Goal: Task Accomplishment & Management: Manage account settings

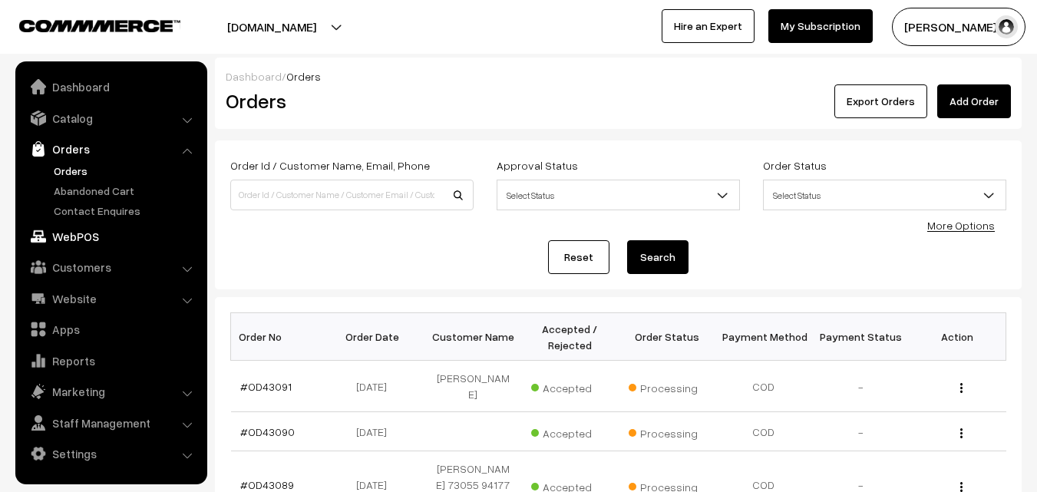
click at [85, 236] on link "WebPOS" at bounding box center [110, 237] width 183 height 28
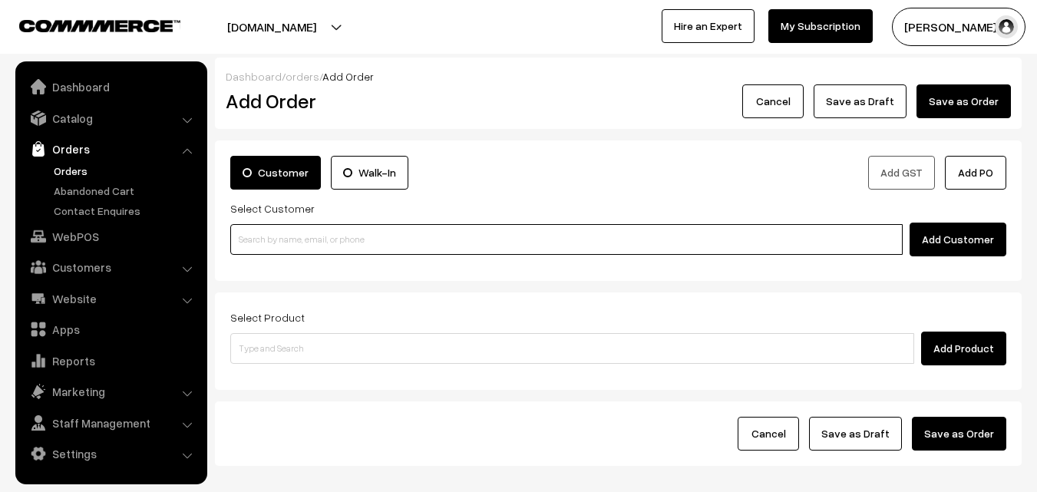
click at [410, 232] on input at bounding box center [566, 239] width 672 height 31
paste input "+91 99307 64724"
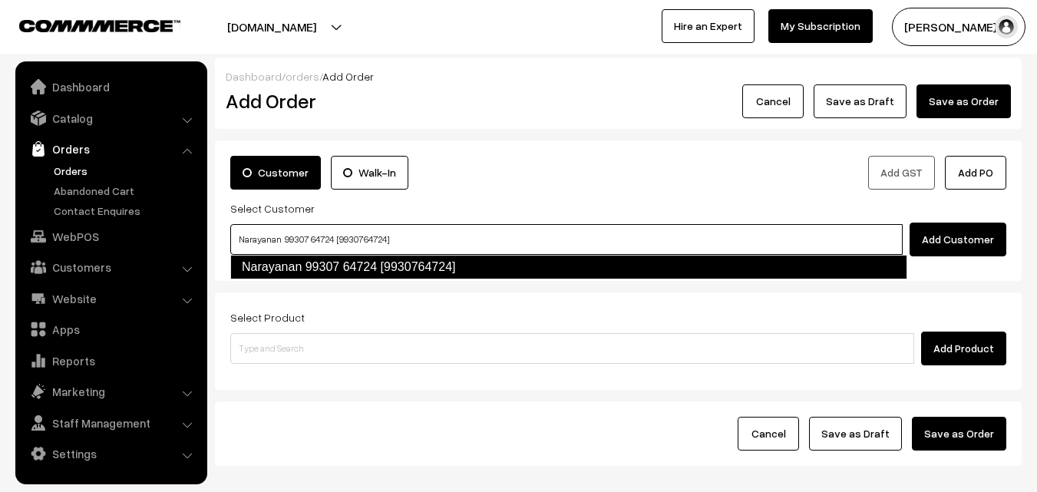
type input "Narayanan 99307 64724 [9930764724]"
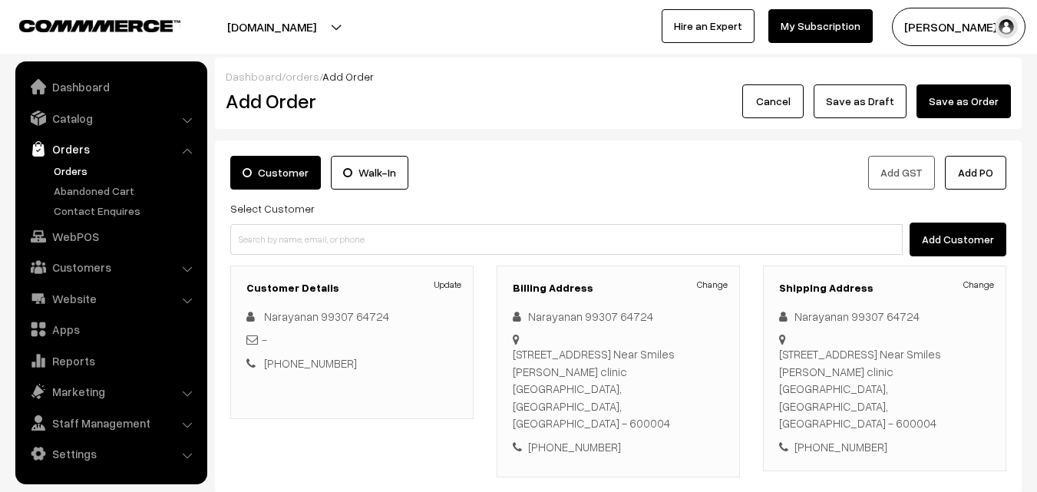
scroll to position [77, 0]
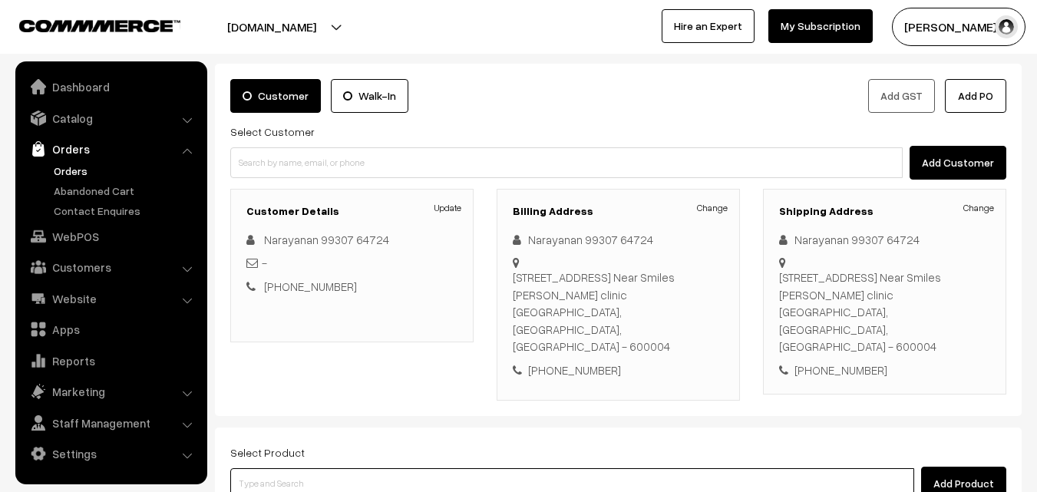
click at [540, 468] on input at bounding box center [572, 483] width 684 height 31
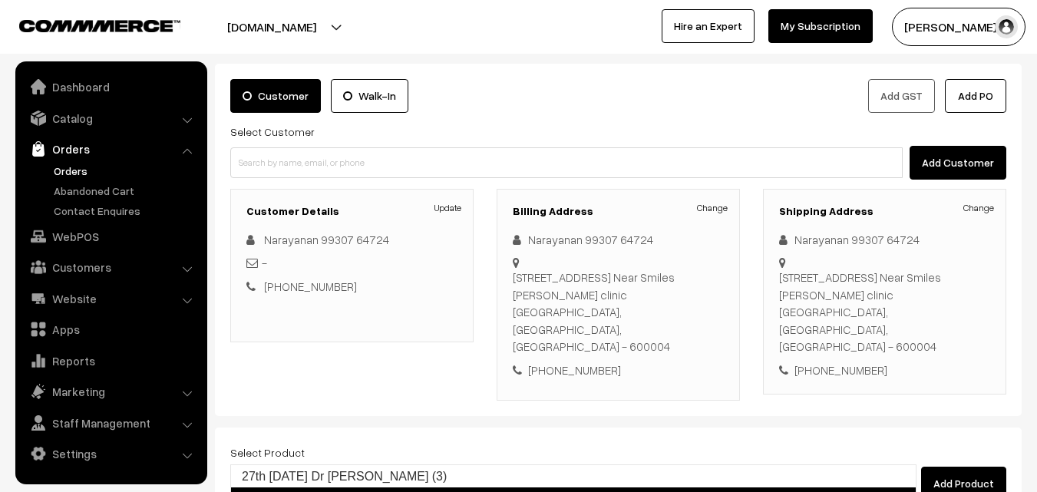
type input "27th Saturday Dr - Kancheepuram Idly (2)"
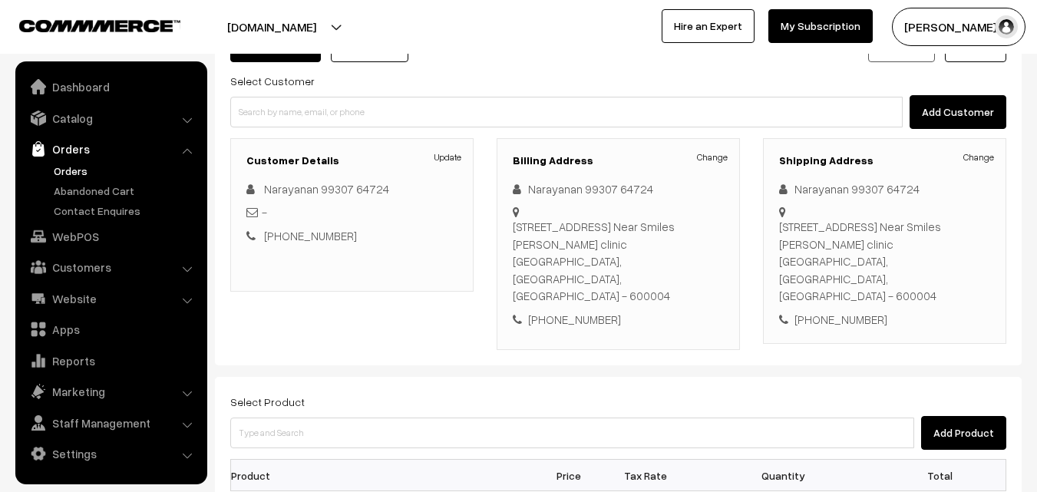
scroll to position [153, 0]
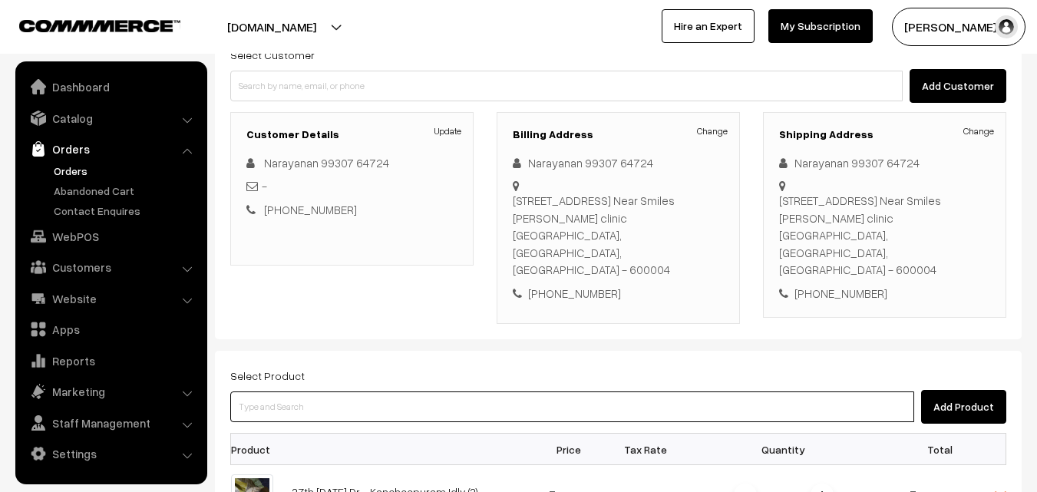
click at [418, 391] on input at bounding box center [572, 406] width 684 height 31
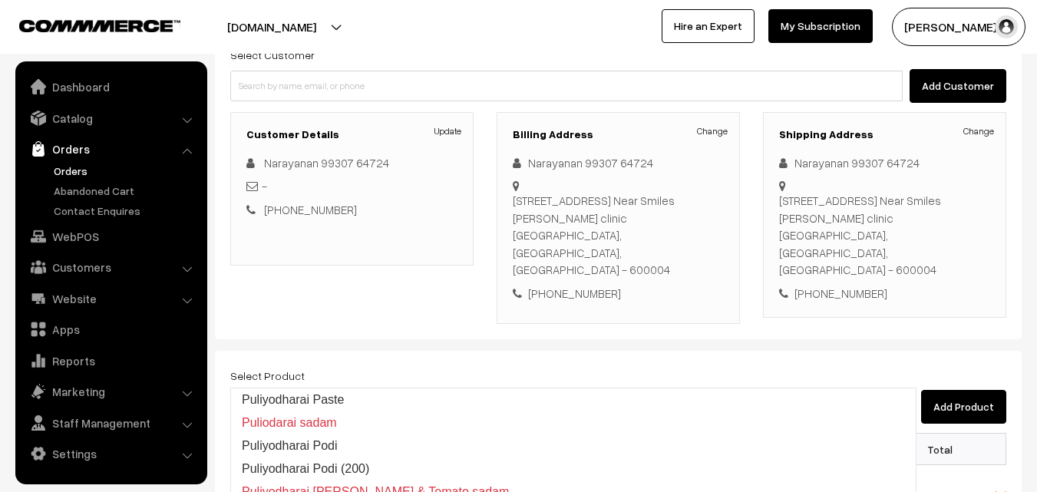
type input "Puliyodharai Paste"
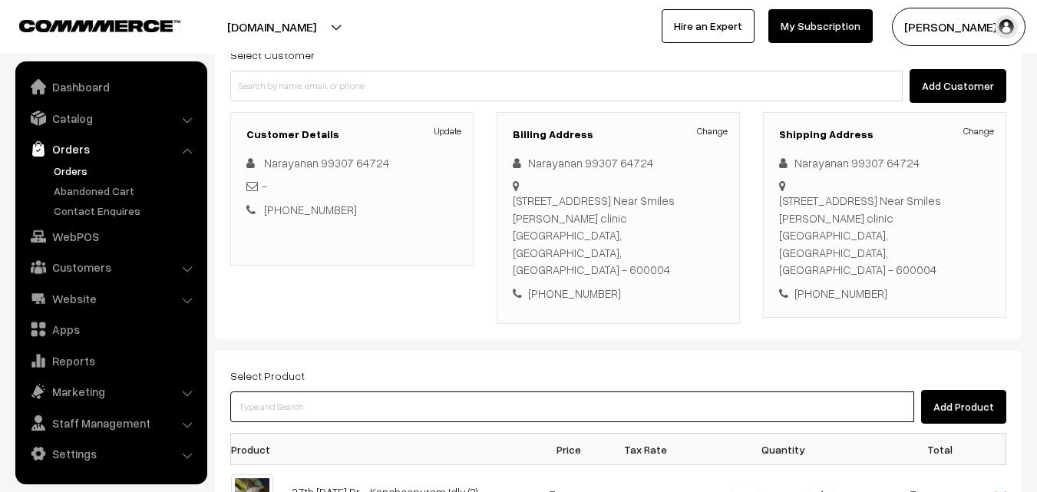
click at [387, 391] on input at bounding box center [572, 406] width 684 height 31
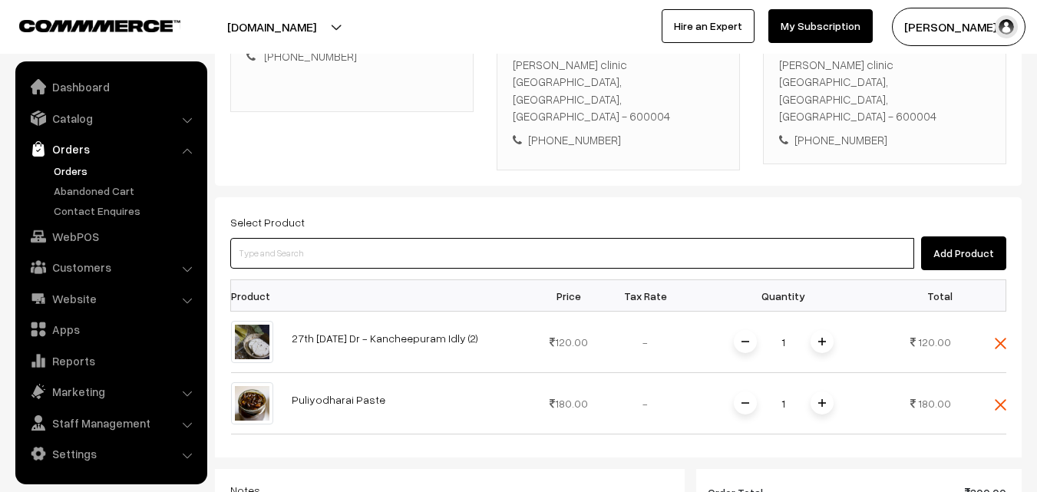
click at [364, 238] on input at bounding box center [572, 253] width 684 height 31
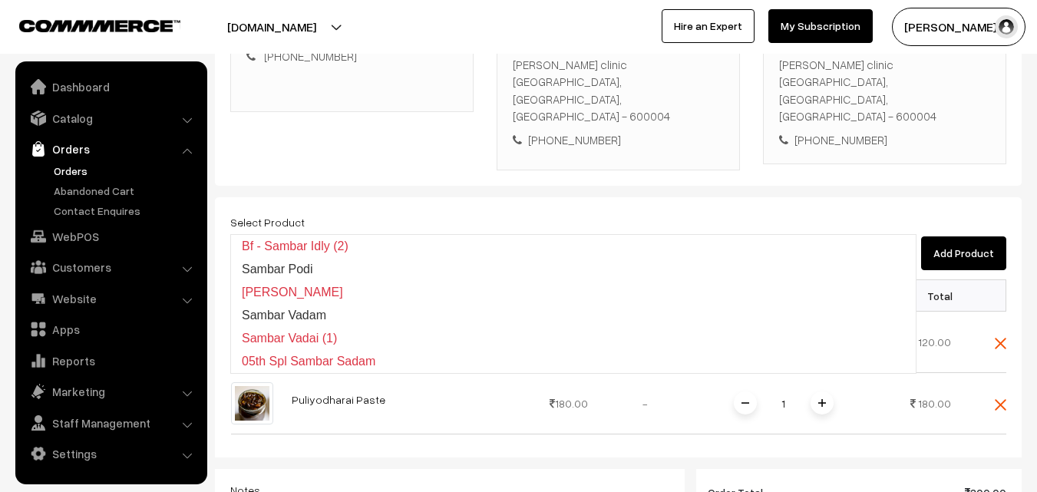
type input "Sambar Podi"
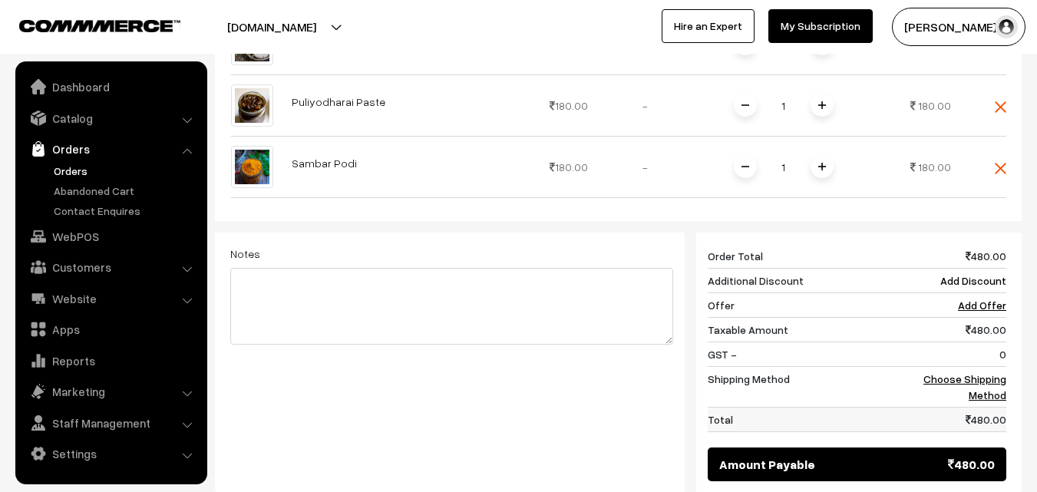
scroll to position [614, 0]
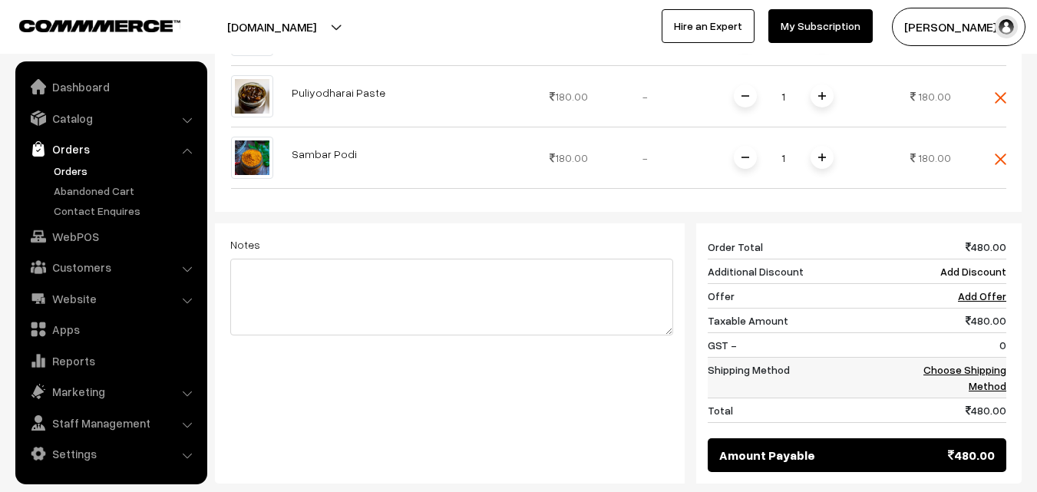
click at [950, 363] on link "Choose Shipping Method" at bounding box center [964, 377] width 83 height 29
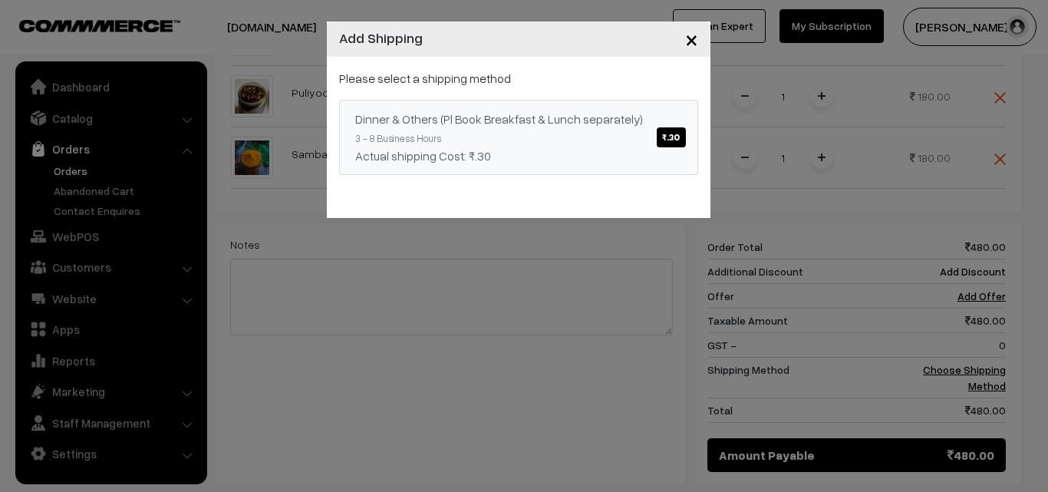
click at [673, 139] on span "₹.30" at bounding box center [671, 137] width 28 height 20
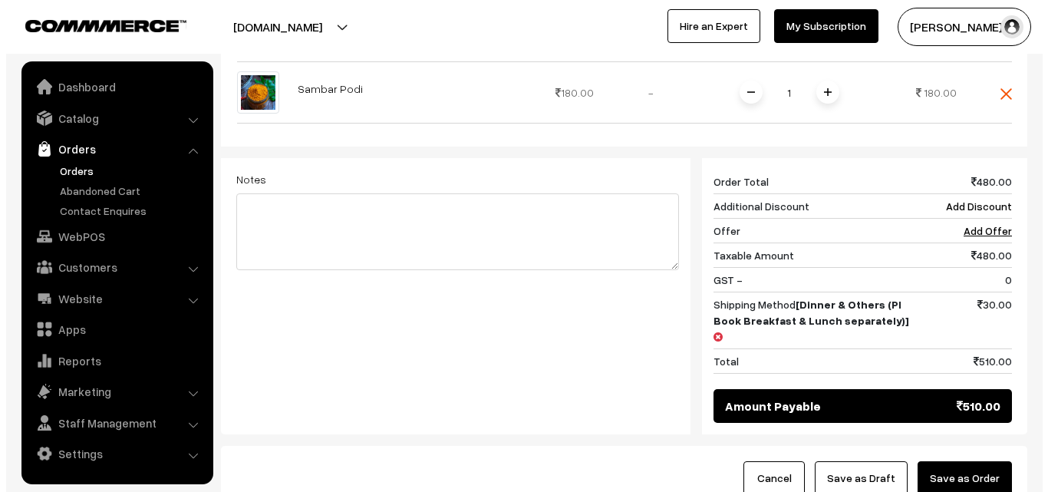
scroll to position [681, 0]
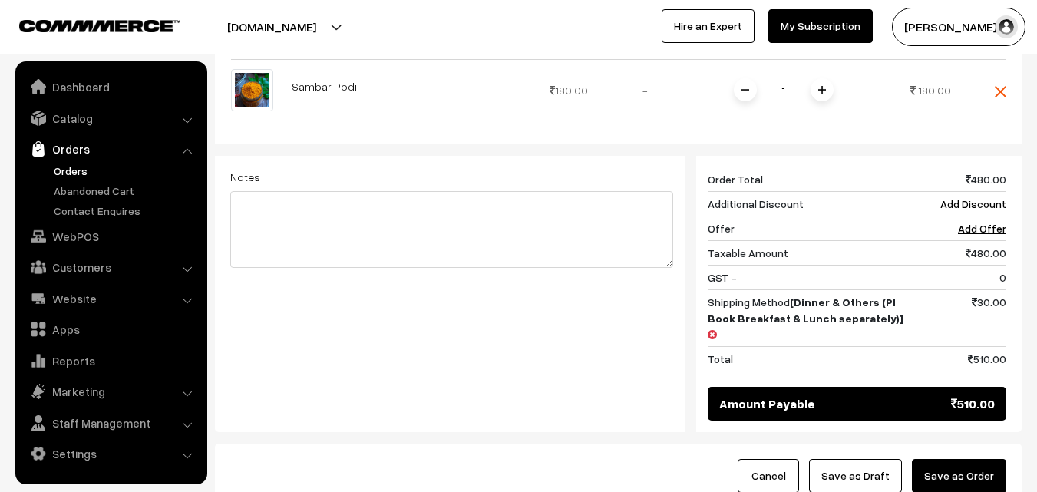
click at [970, 459] on button "Save as Order" at bounding box center [959, 476] width 94 height 34
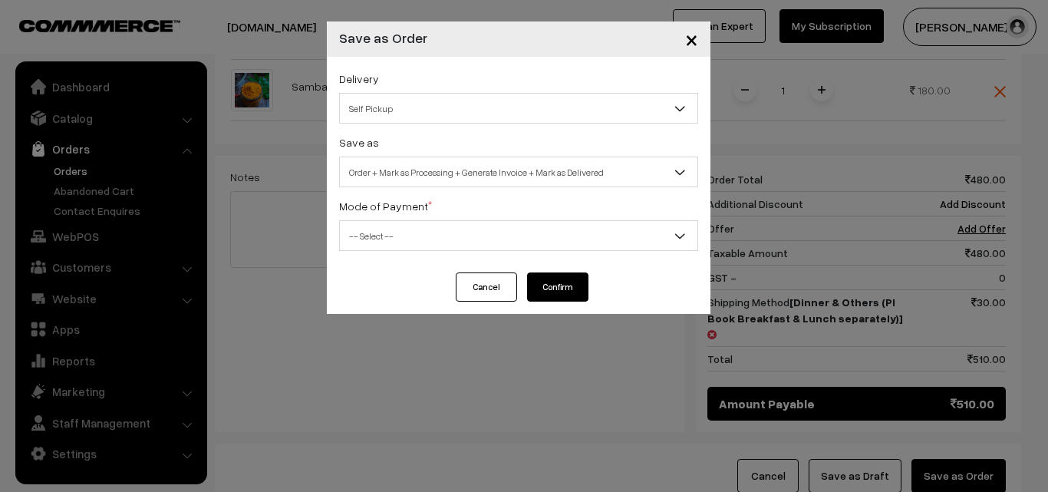
click at [464, 105] on span "Self Pickup" at bounding box center [519, 108] width 358 height 27
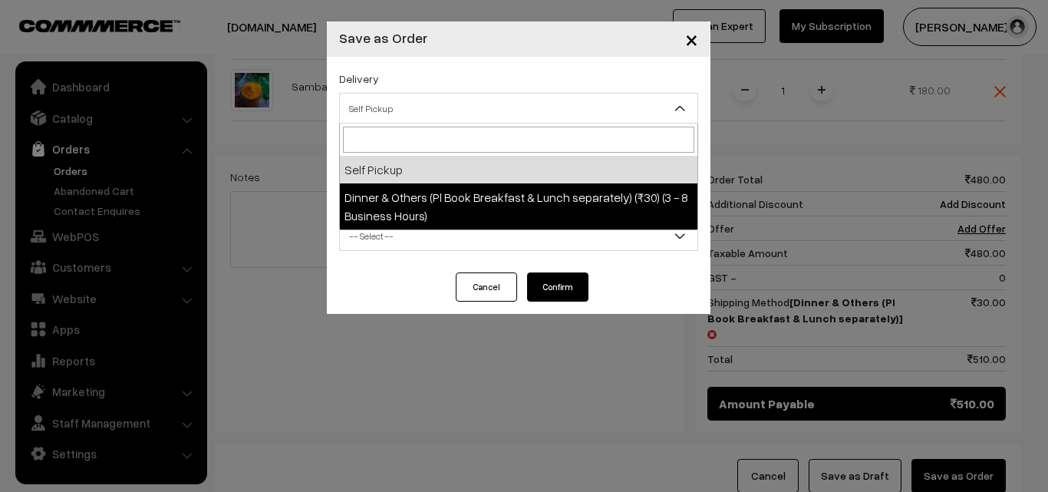
select select "DOP1"
select select "3"
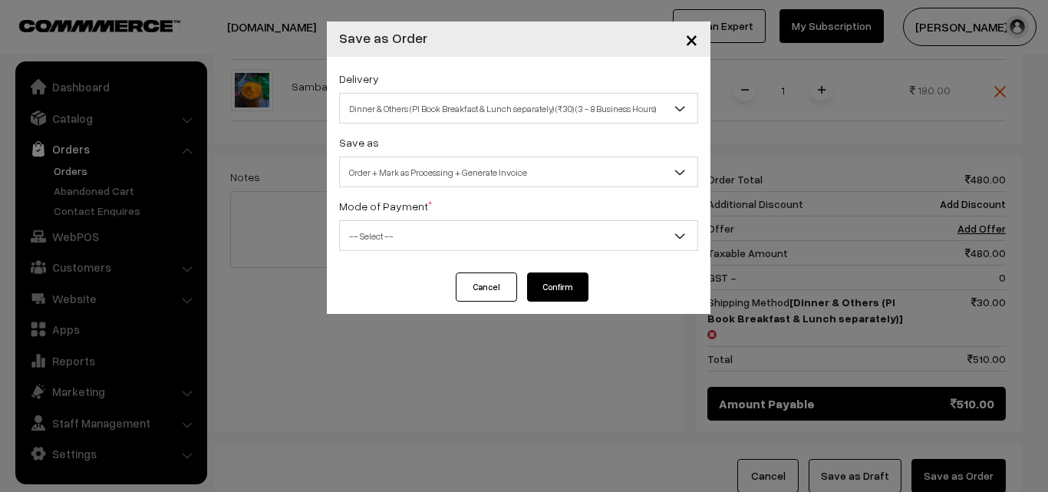
click at [458, 233] on span "-- Select --" at bounding box center [519, 236] width 358 height 27
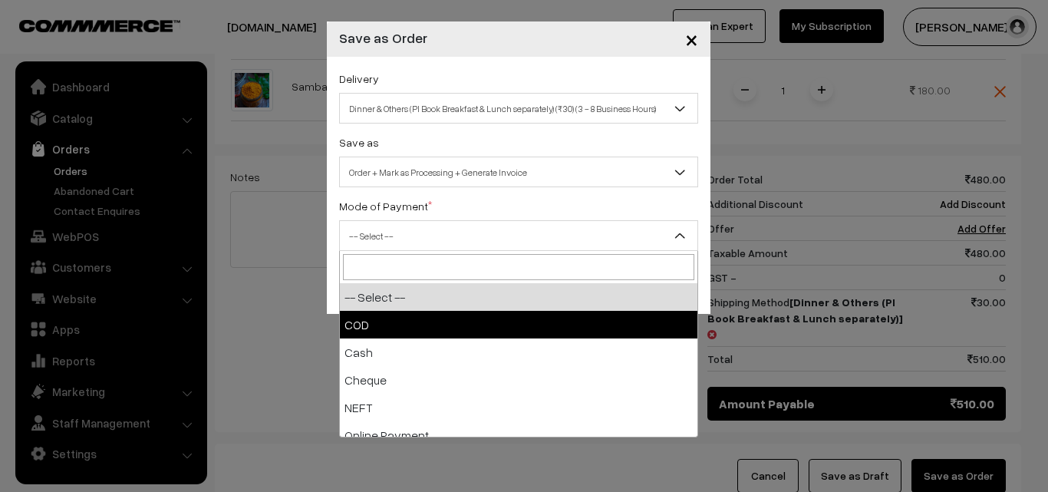
select select "1"
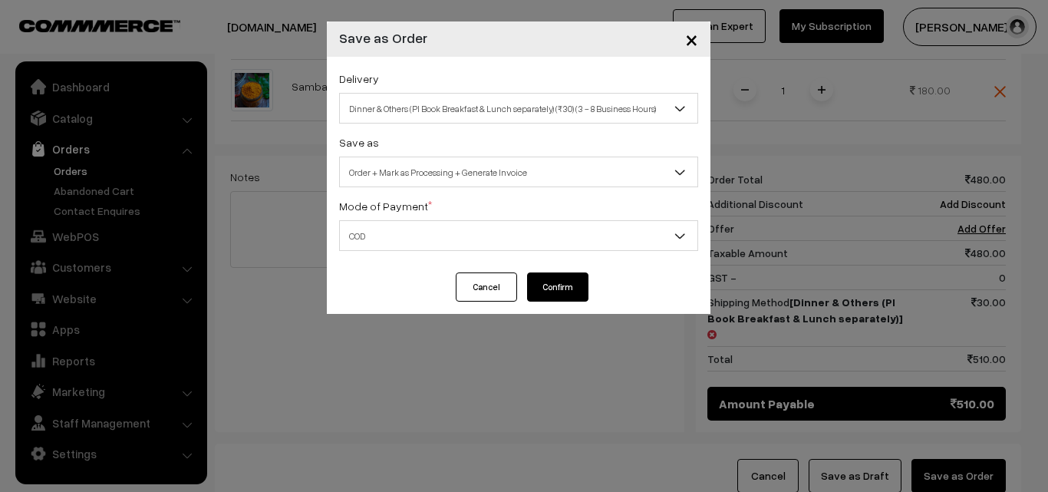
click at [569, 287] on button "Confirm" at bounding box center [557, 286] width 61 height 29
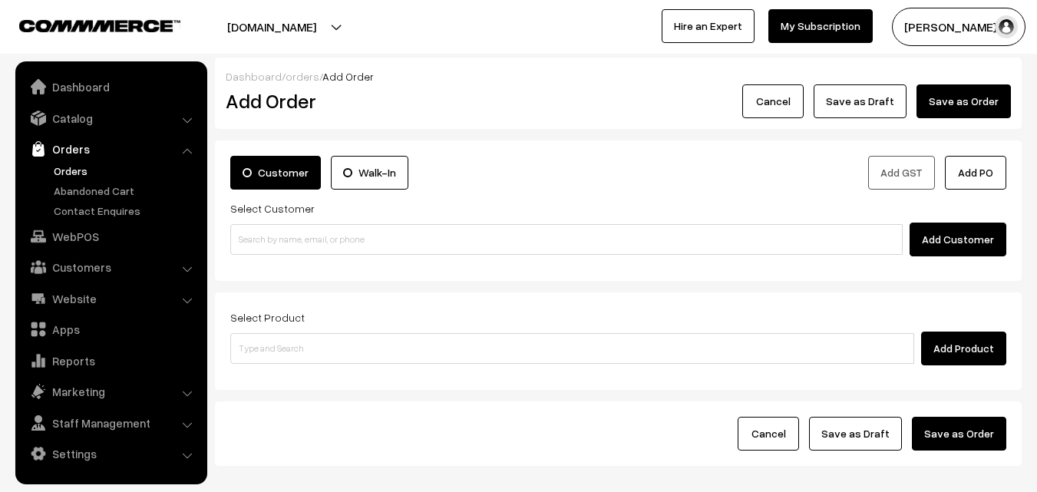
click at [58, 170] on link "Orders" at bounding box center [126, 171] width 152 height 16
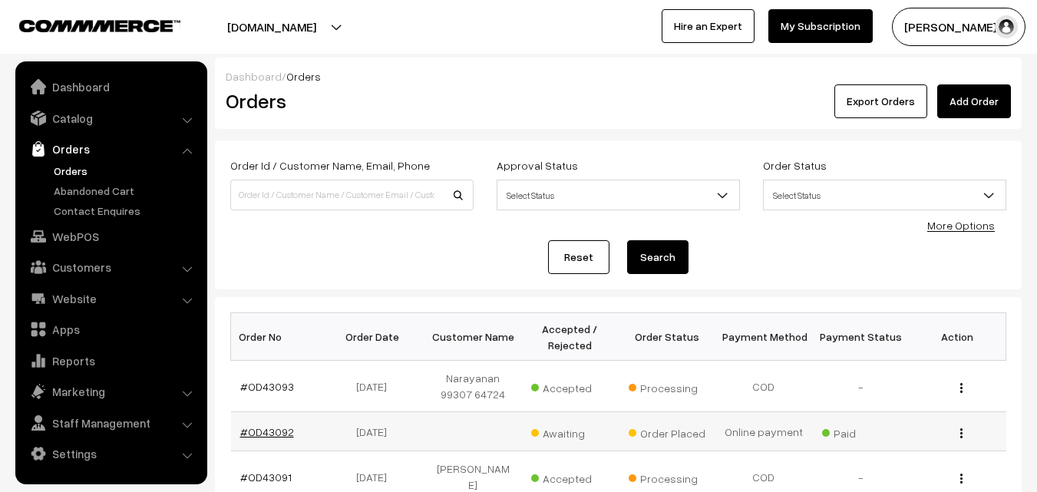
click at [265, 434] on link "#OD43092" at bounding box center [267, 431] width 54 height 13
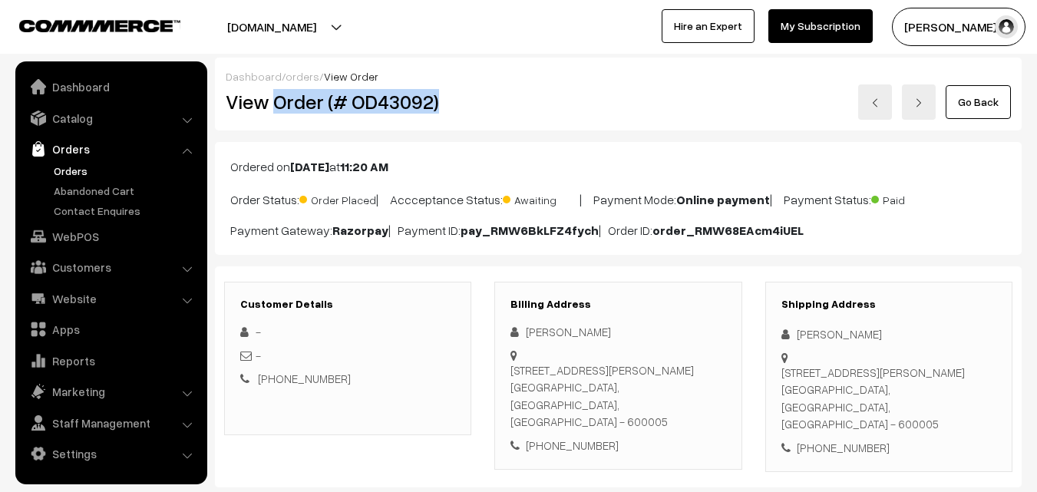
drag, startPoint x: 272, startPoint y: 99, endPoint x: 460, endPoint y: 128, distance: 190.2
click at [460, 128] on div "Dashboard / orders / View Order View Order (# OD43092) Go Back" at bounding box center [618, 94] width 806 height 73
copy h2 "Order (# OD43092)"
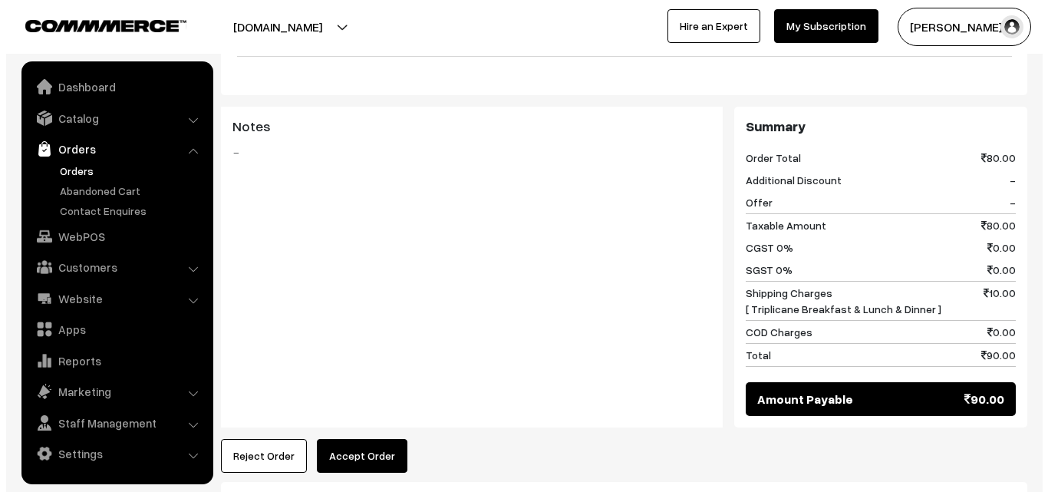
scroll to position [614, 0]
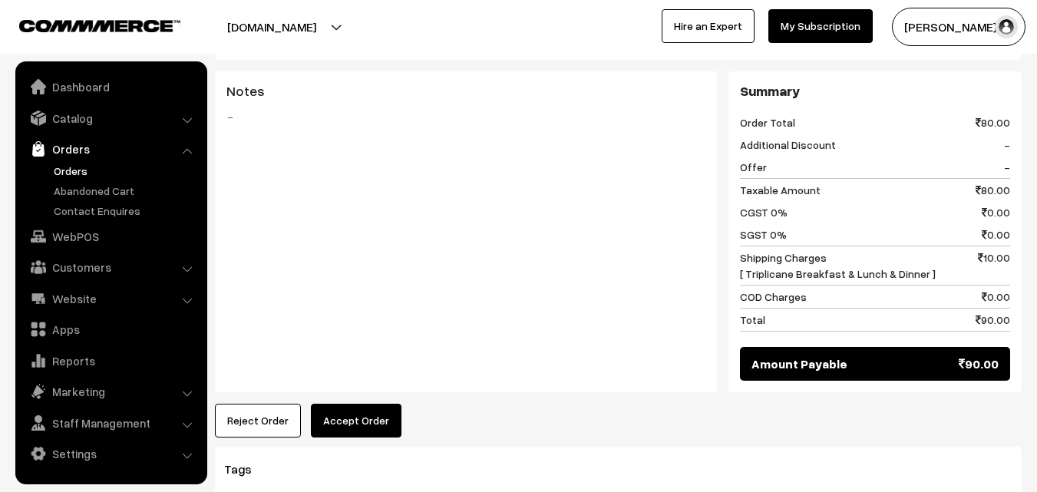
click at [351, 424] on button "Accept Order" at bounding box center [356, 421] width 91 height 34
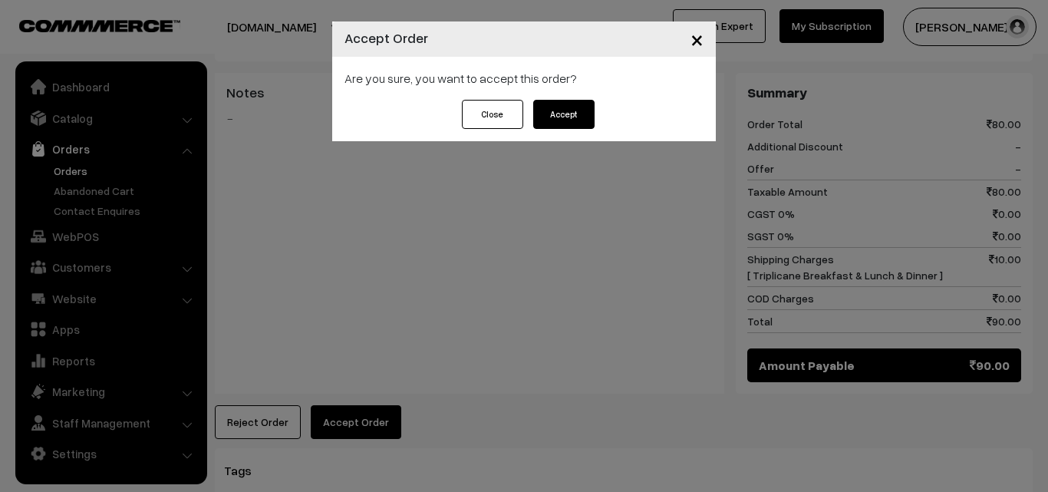
click at [553, 115] on button "Accept" at bounding box center [563, 114] width 61 height 29
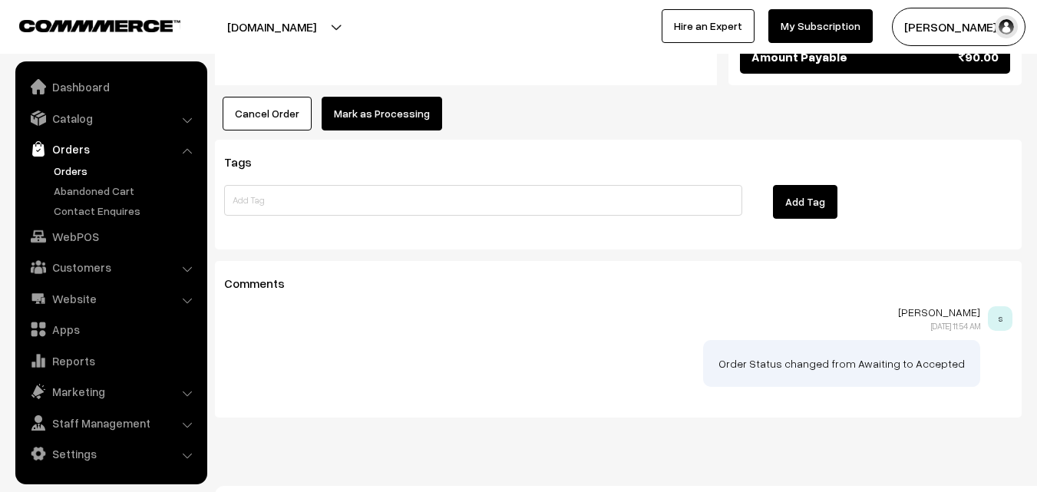
click at [386, 119] on button "Mark as Processing" at bounding box center [382, 114] width 120 height 34
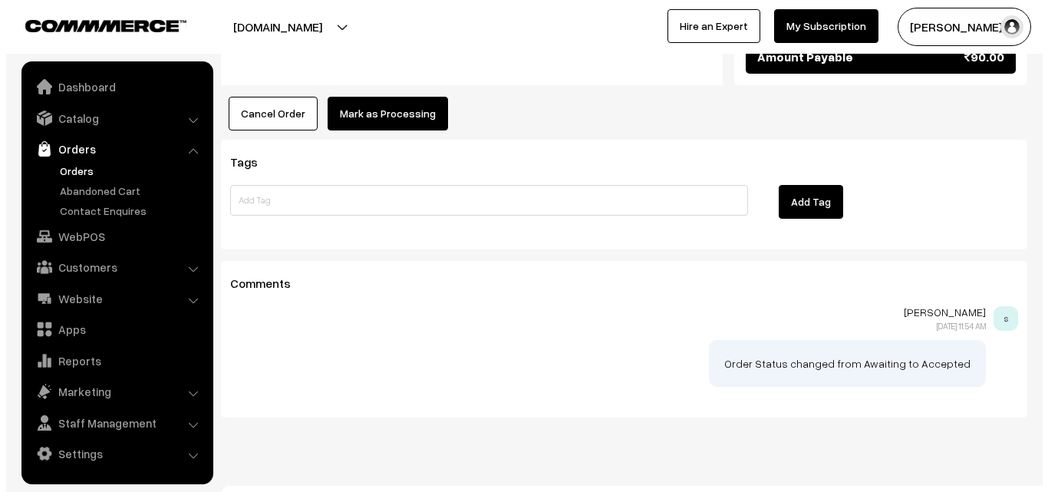
scroll to position [922, 0]
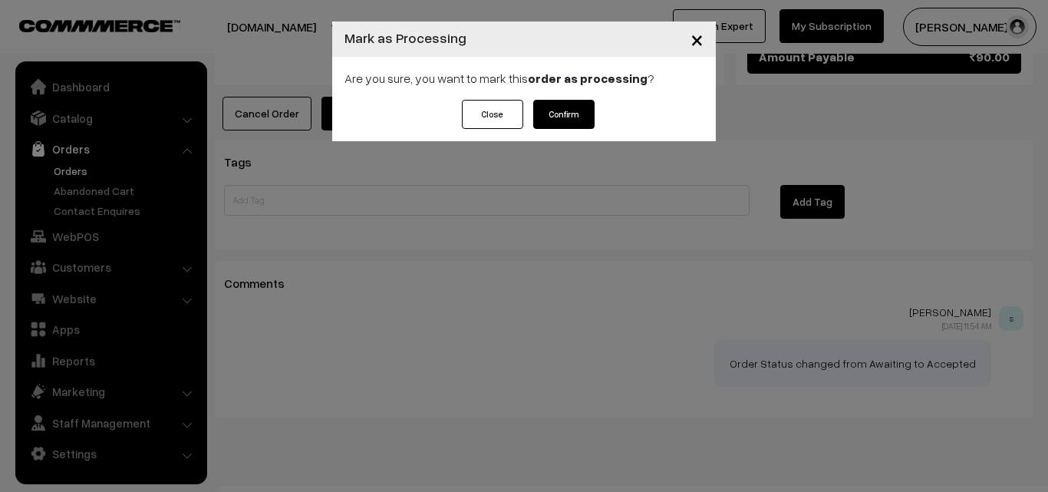
click at [555, 114] on button "Confirm" at bounding box center [563, 114] width 61 height 29
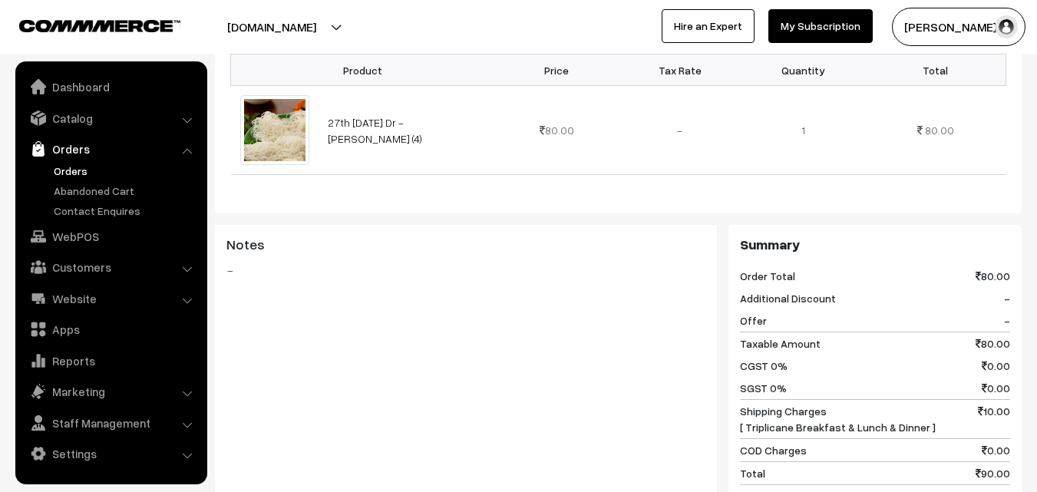
scroll to position [767, 0]
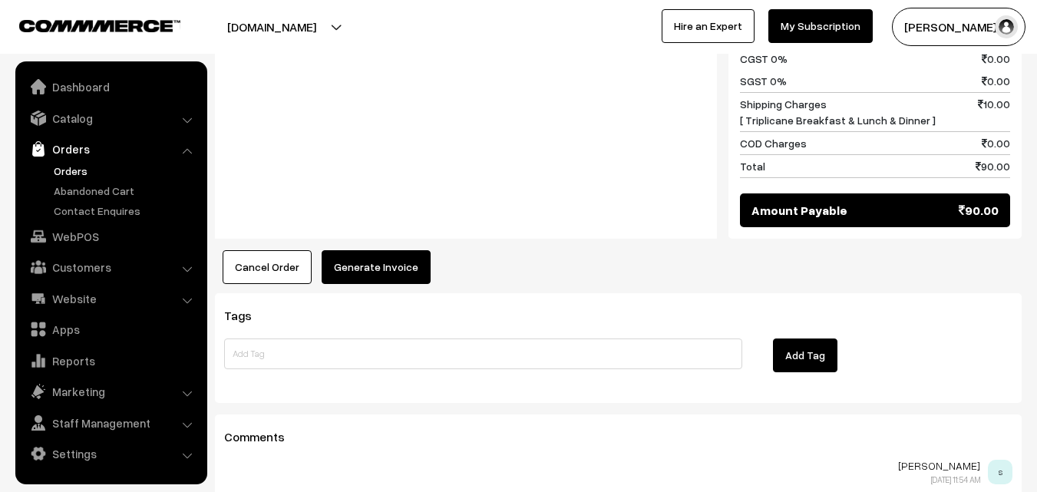
click at [416, 257] on button "Generate Invoice" at bounding box center [376, 267] width 109 height 34
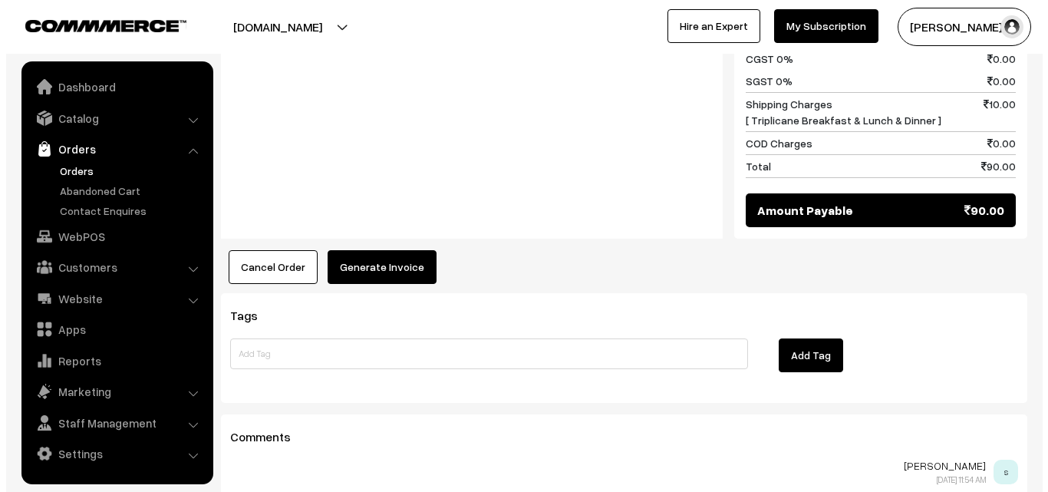
scroll to position [769, 0]
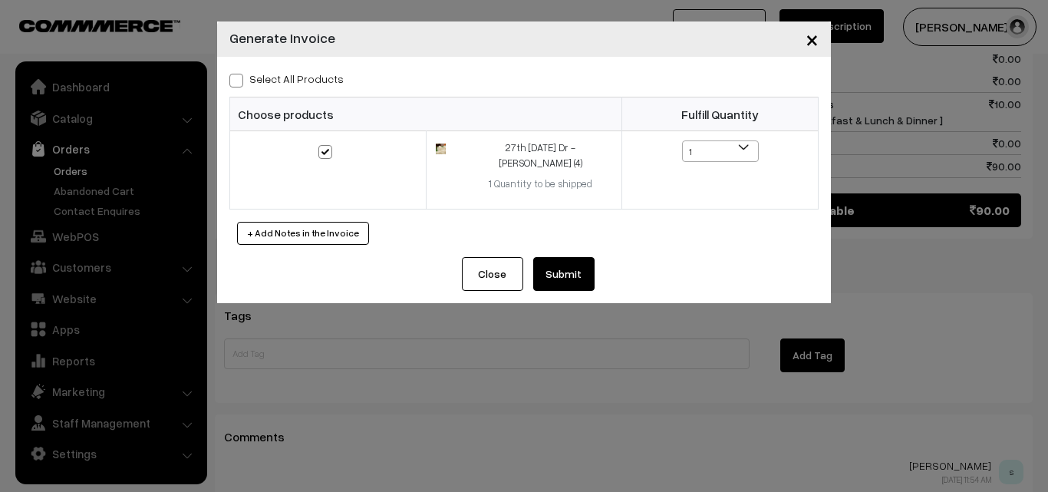
click at [242, 83] on span at bounding box center [236, 81] width 14 height 14
click at [239, 83] on input "Select All Products" at bounding box center [234, 78] width 10 height 10
checkbox input "true"
click at [561, 259] on button "Submit" at bounding box center [563, 274] width 61 height 34
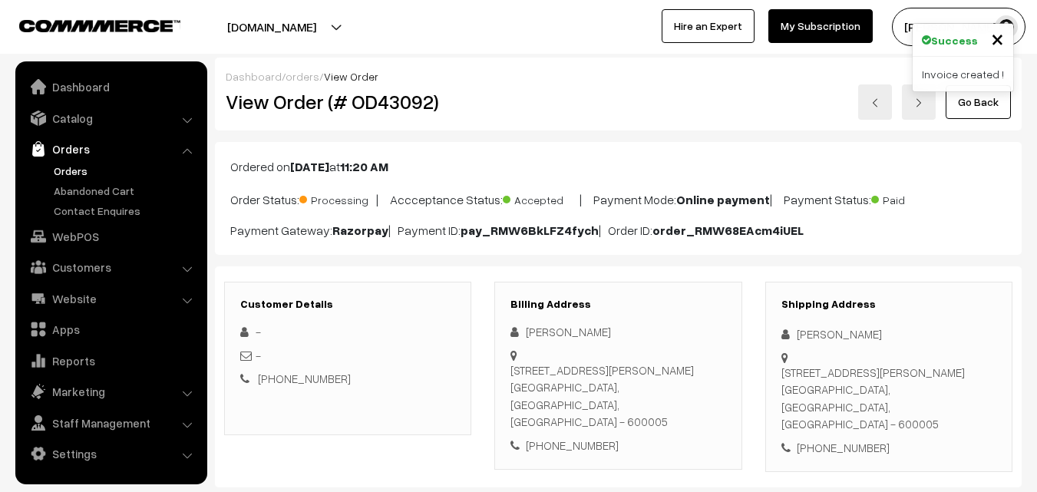
scroll to position [767, 0]
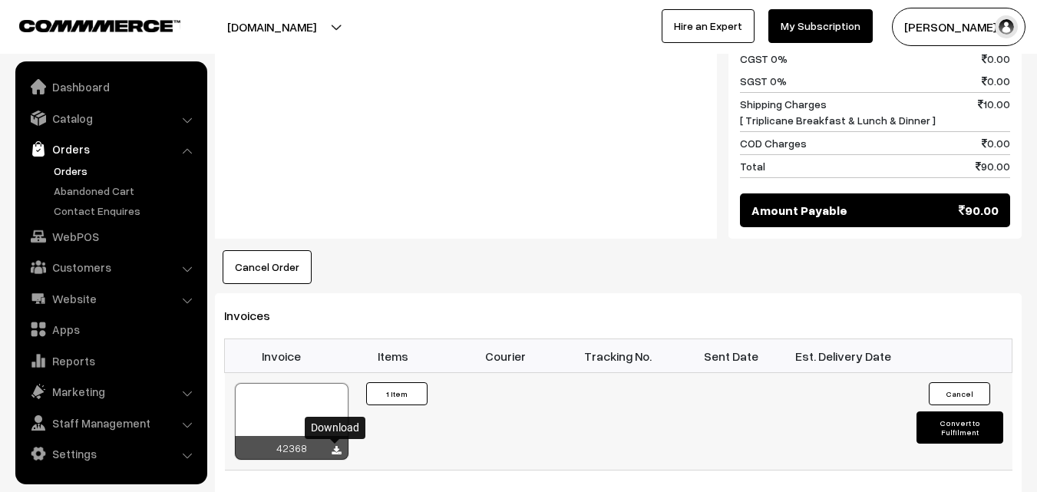
click at [339, 451] on icon at bounding box center [335, 451] width 9 height 10
click at [75, 175] on link "Orders" at bounding box center [126, 171] width 152 height 16
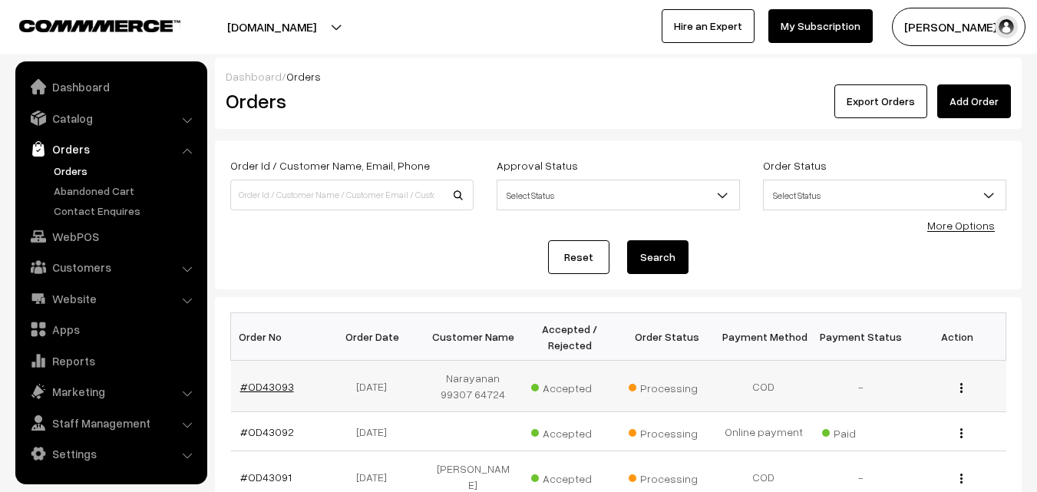
click at [278, 388] on link "#OD43093" at bounding box center [267, 386] width 54 height 13
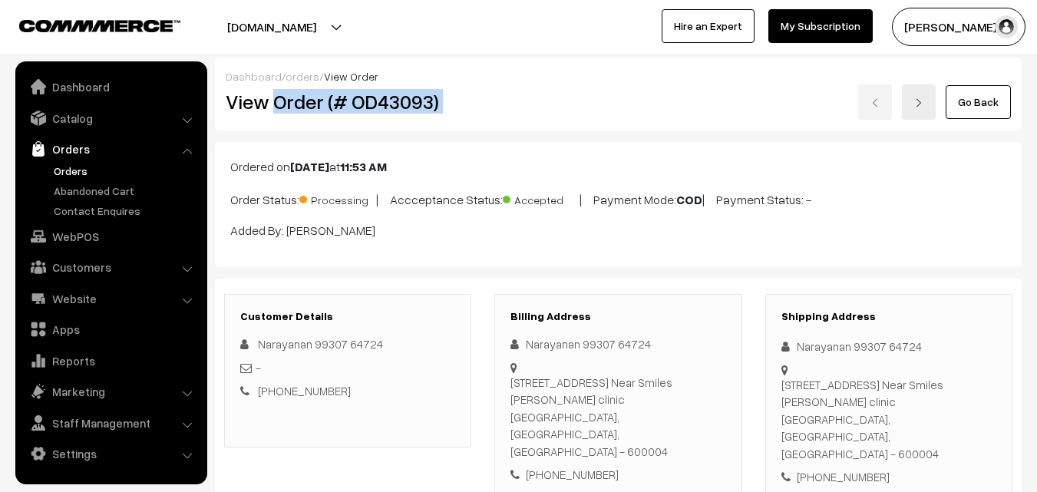
drag, startPoint x: 275, startPoint y: 97, endPoint x: 515, endPoint y: 94, distance: 240.2
click at [515, 94] on div "View Order (# OD43093) Go Back" at bounding box center [618, 101] width 808 height 35
copy div "Order (# OD43093)"
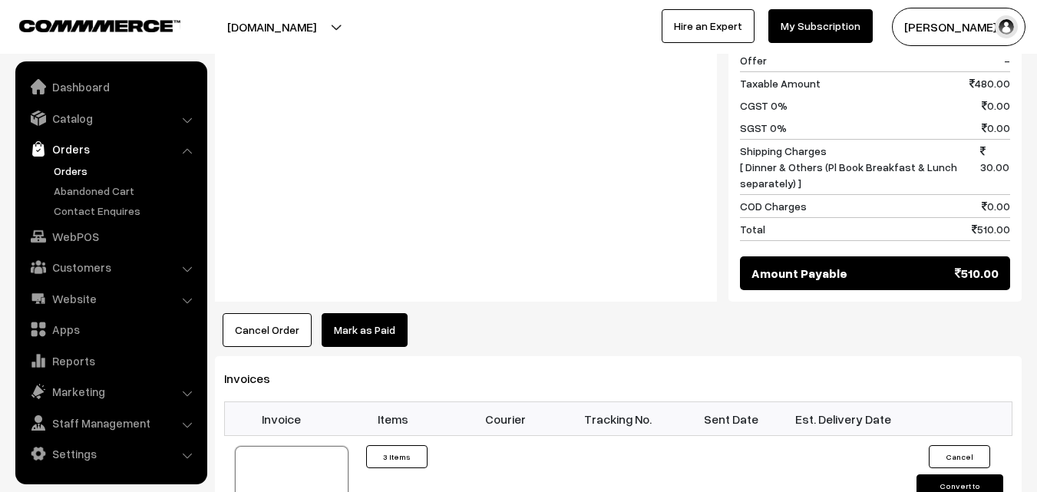
scroll to position [1074, 0]
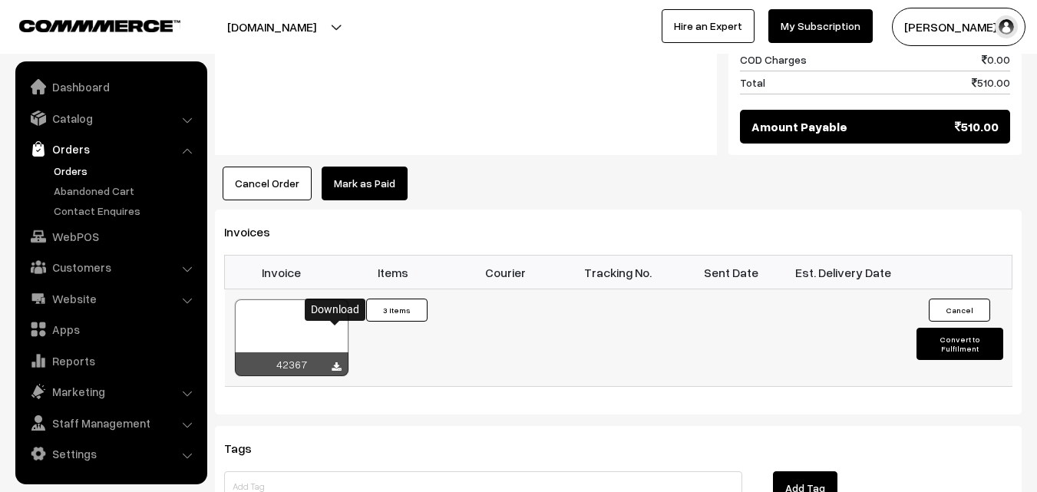
click at [333, 362] on icon at bounding box center [335, 367] width 9 height 10
click at [67, 171] on link "Orders" at bounding box center [126, 171] width 152 height 16
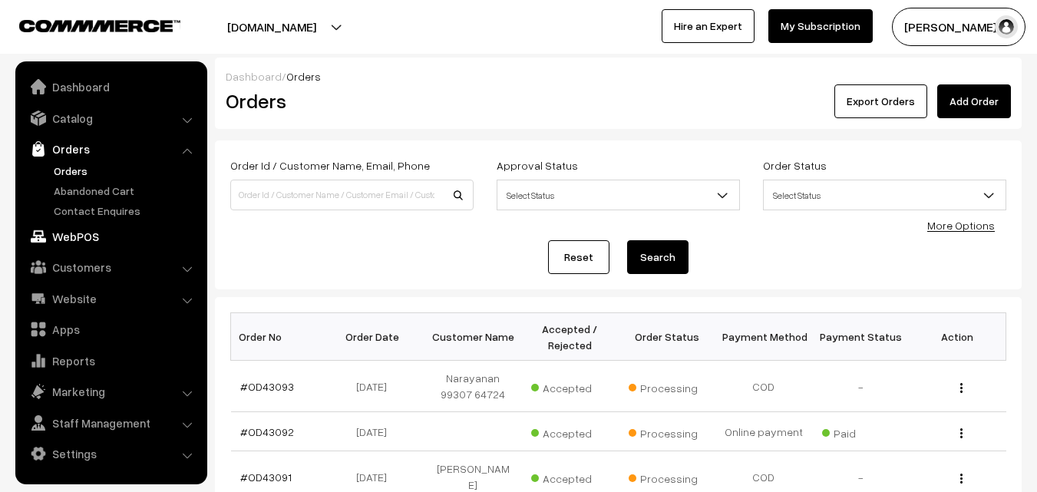
click at [74, 238] on link "WebPOS" at bounding box center [110, 237] width 183 height 28
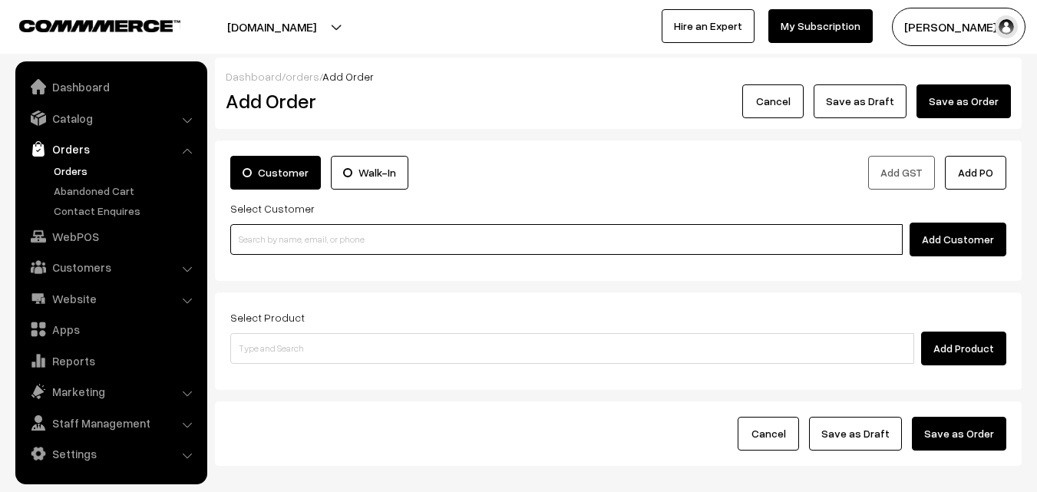
click at [331, 232] on input at bounding box center [566, 239] width 672 height 31
paste input "[PHONE_NUMBER]"
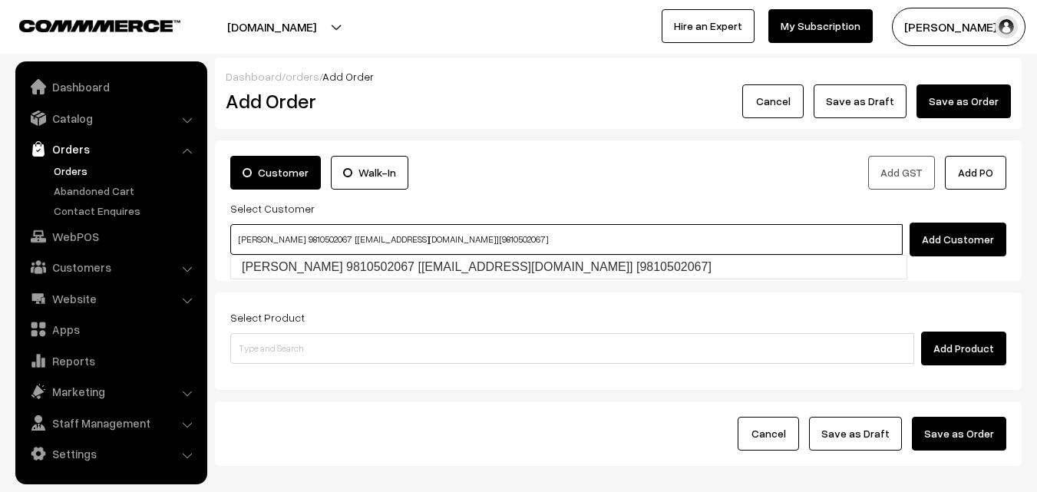
type input "[PERSON_NAME] 9810502067 [[EMAIL_ADDRESS][DOMAIN_NAME]] [9810502067]"
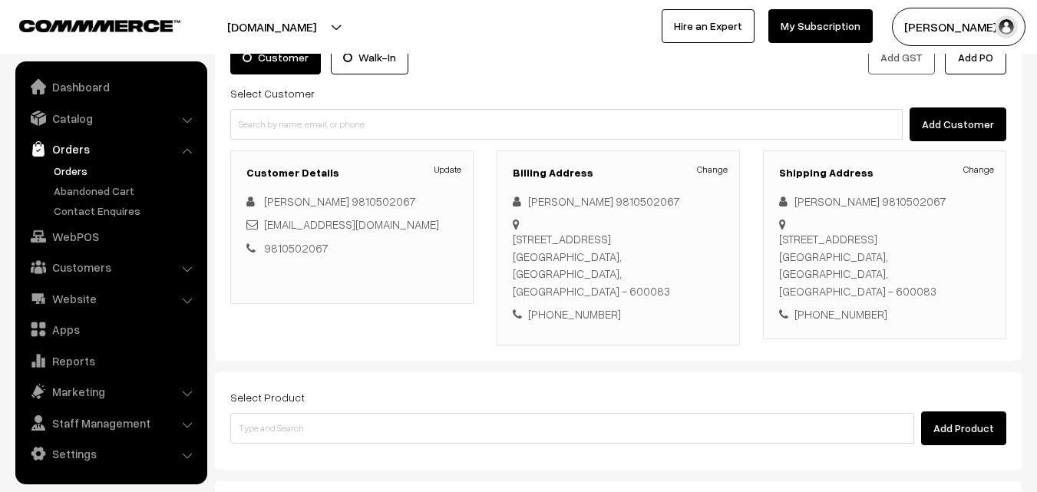
scroll to position [153, 0]
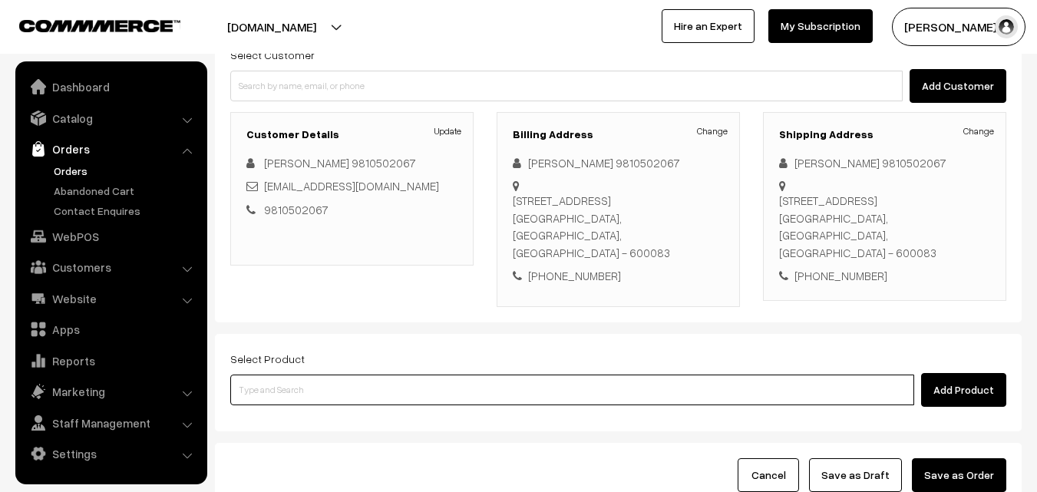
click at [497, 386] on input at bounding box center [572, 389] width 684 height 31
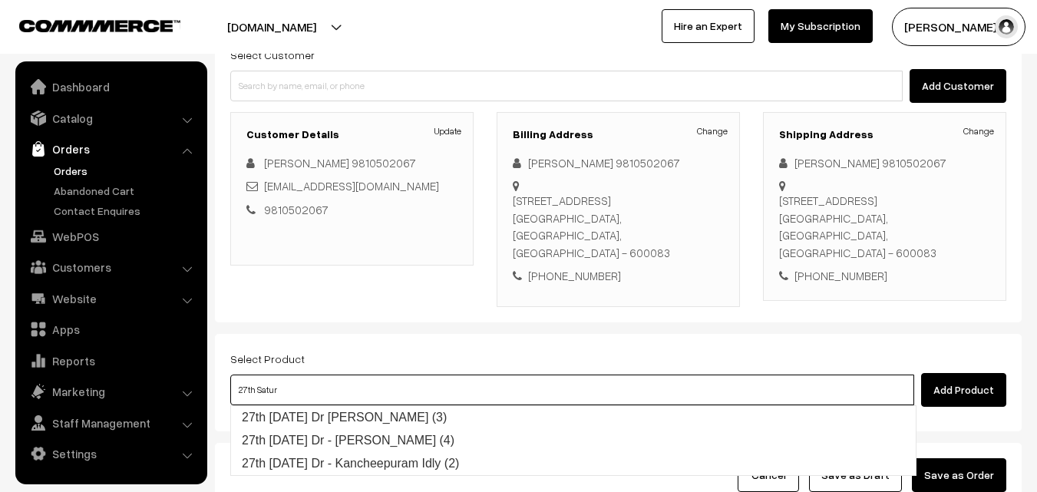
type input "27th Saturday Dr Chappathi (3)"
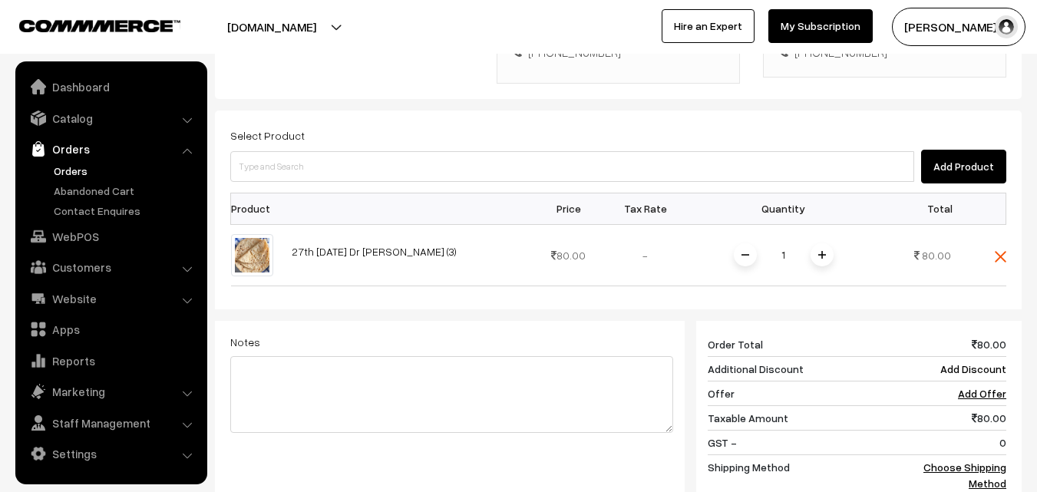
scroll to position [384, 0]
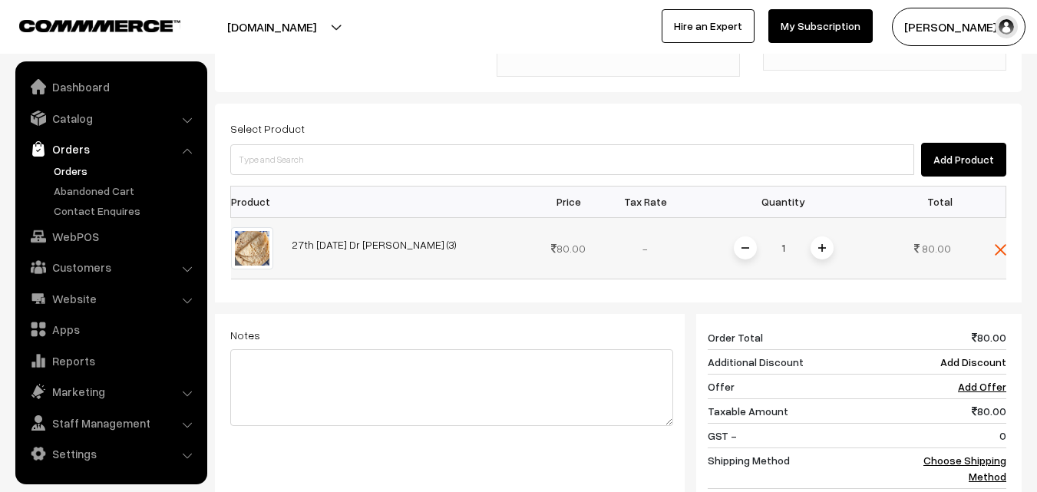
click at [818, 249] on img at bounding box center [822, 248] width 8 height 8
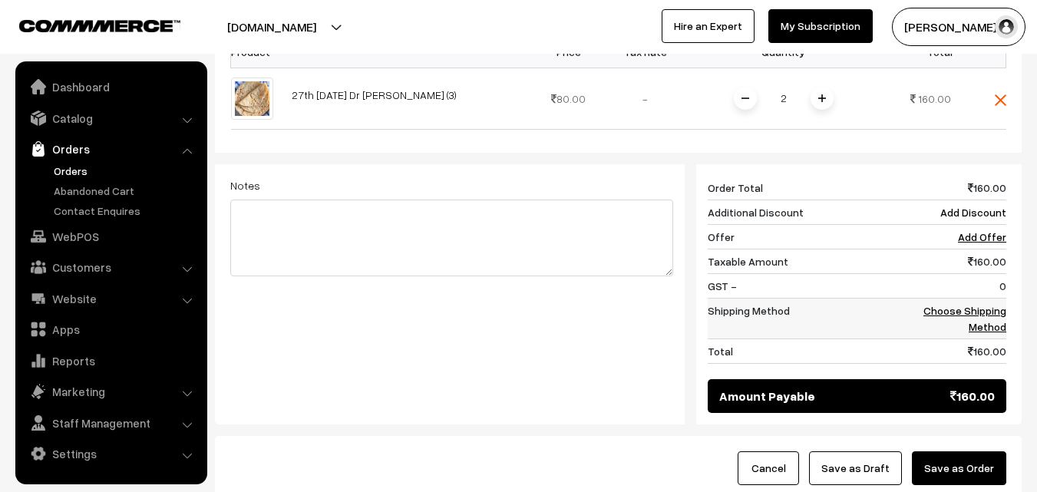
scroll to position [537, 0]
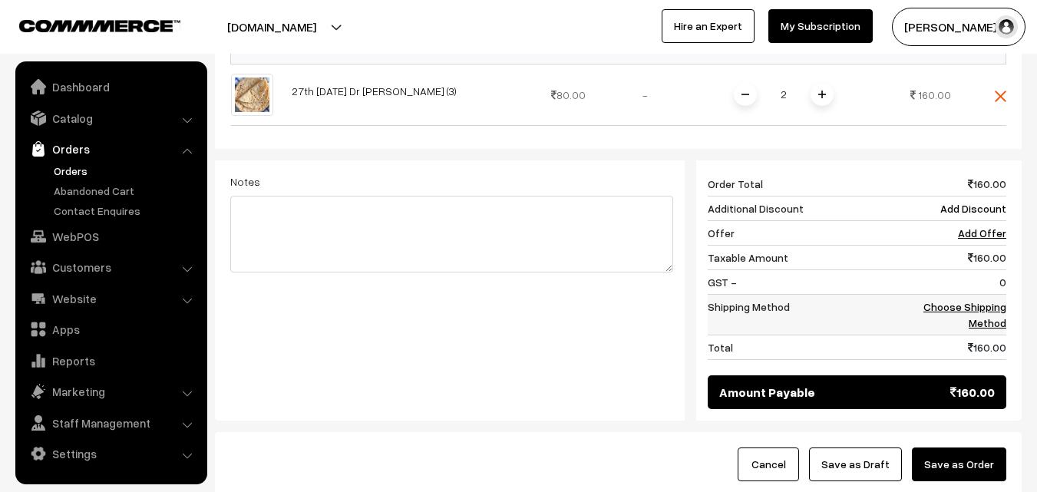
click at [988, 302] on link "Choose Shipping Method" at bounding box center [964, 314] width 83 height 29
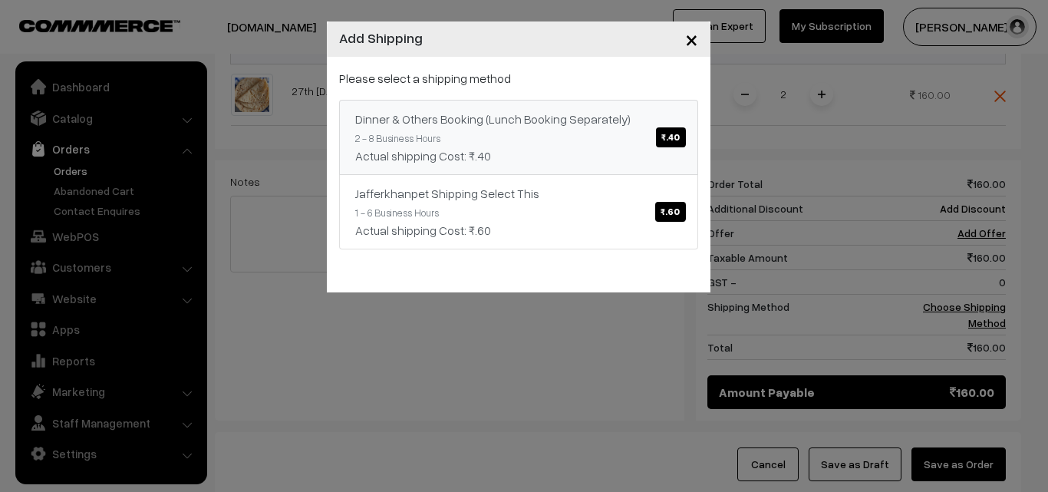
click at [662, 137] on span "₹.40" at bounding box center [670, 137] width 29 height 20
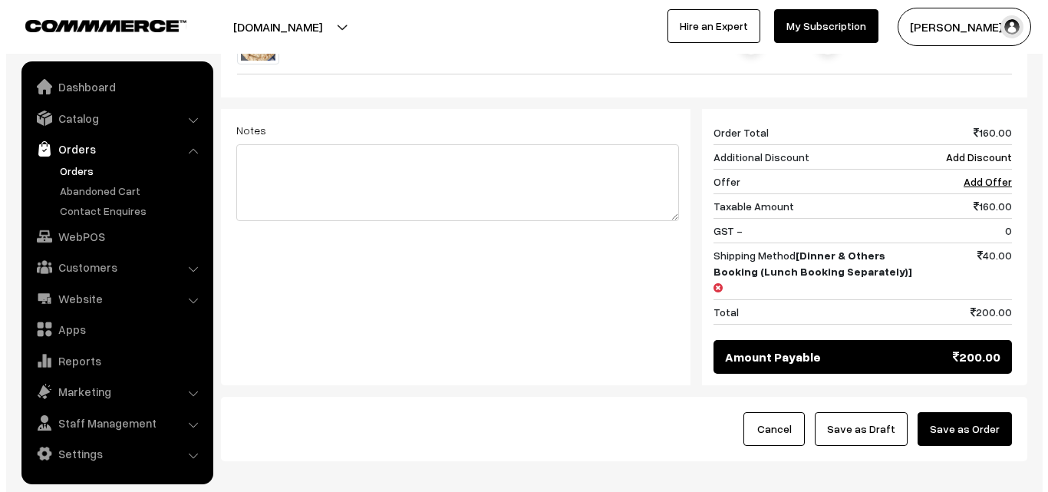
scroll to position [614, 0]
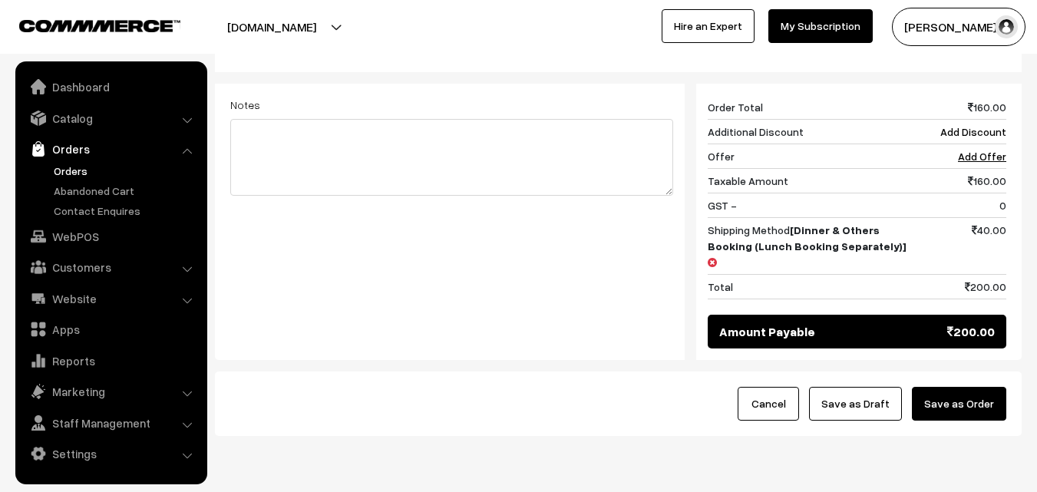
click at [952, 387] on button "Save as Order" at bounding box center [959, 404] width 94 height 34
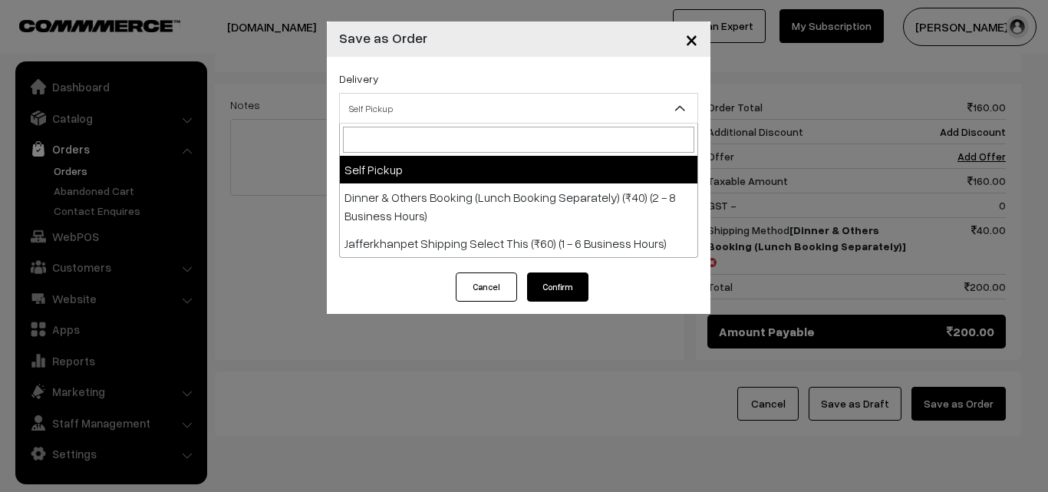
click at [492, 104] on span "Self Pickup" at bounding box center [519, 108] width 358 height 27
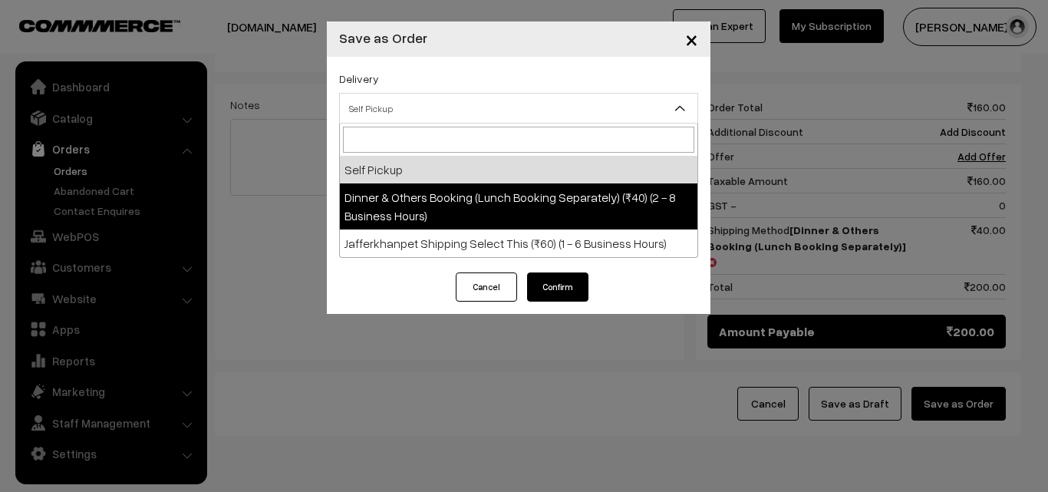
select select "DOB1"
select select "3"
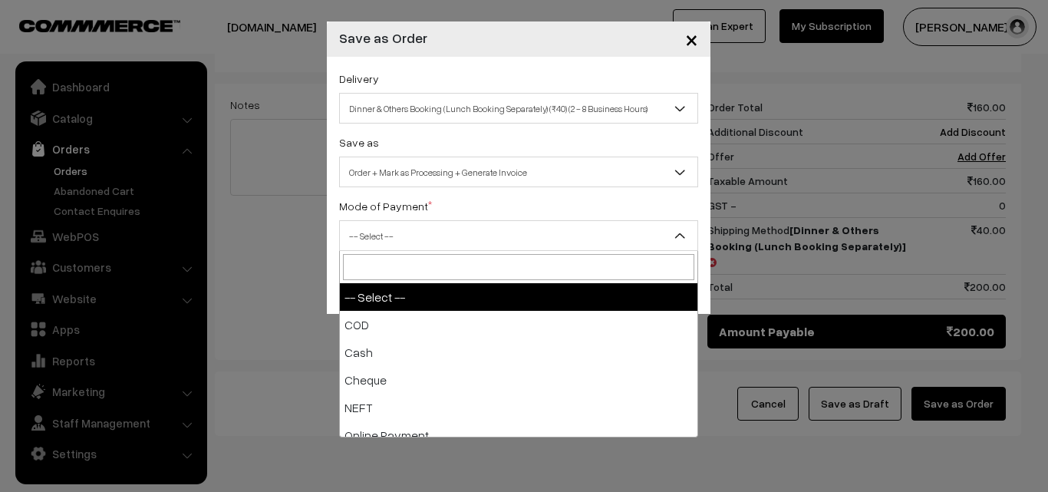
click at [474, 232] on span "-- Select --" at bounding box center [519, 236] width 358 height 27
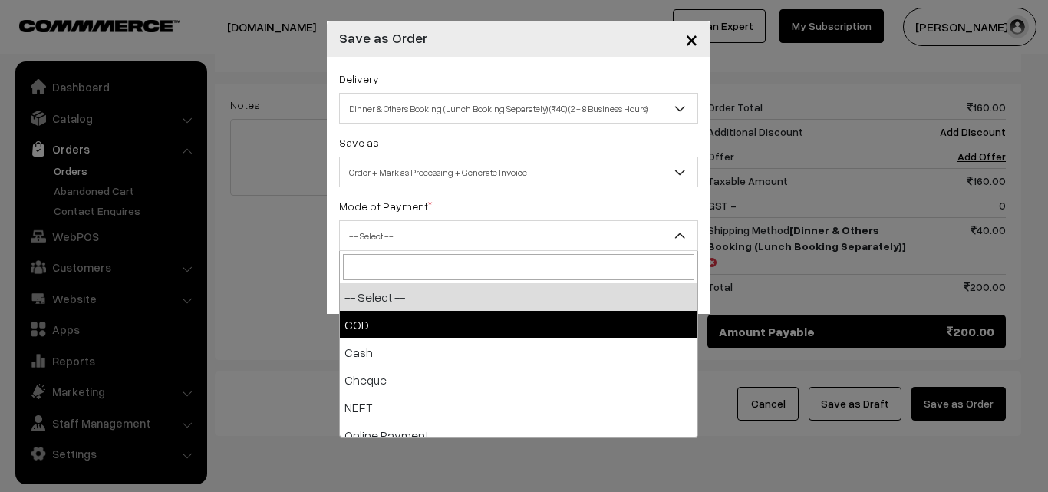
select select "1"
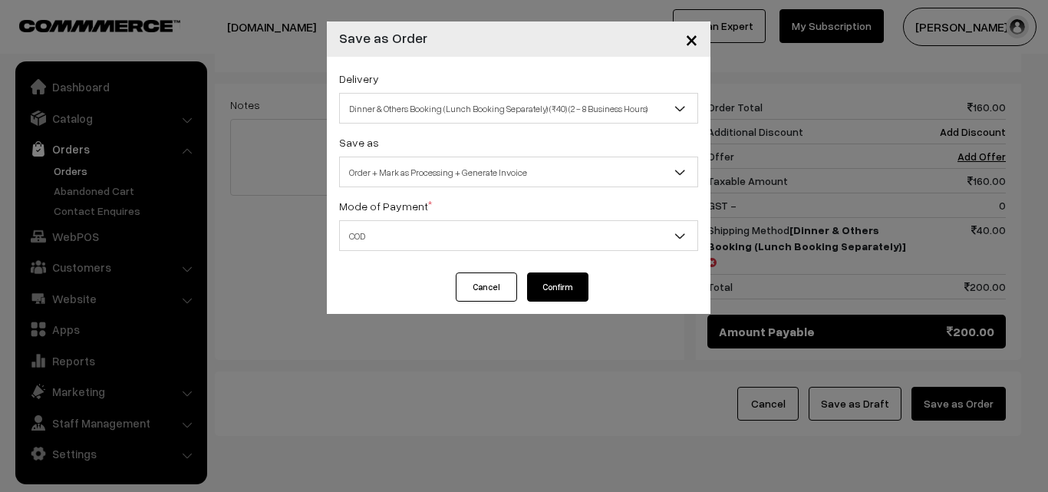
click at [539, 278] on button "Confirm" at bounding box center [557, 286] width 61 height 29
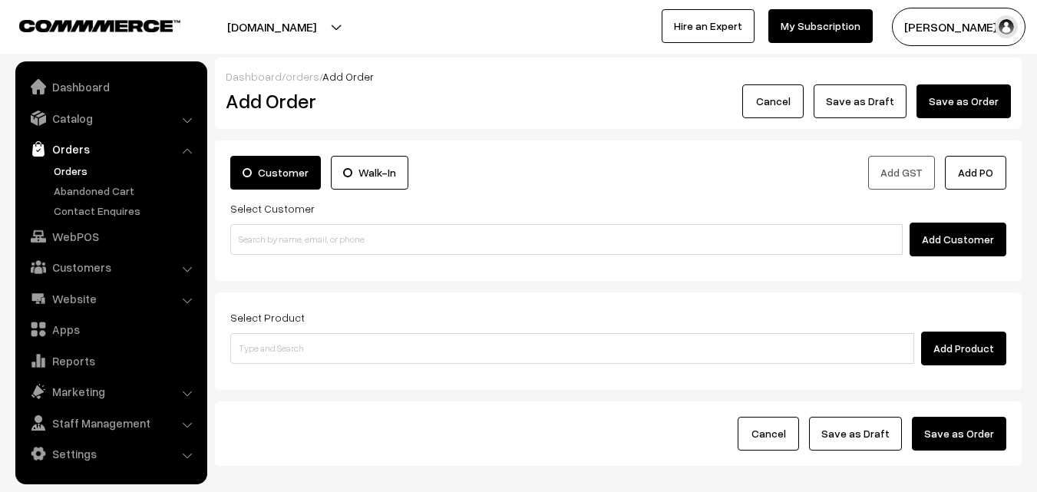
click at [73, 170] on link "Orders" at bounding box center [126, 171] width 152 height 16
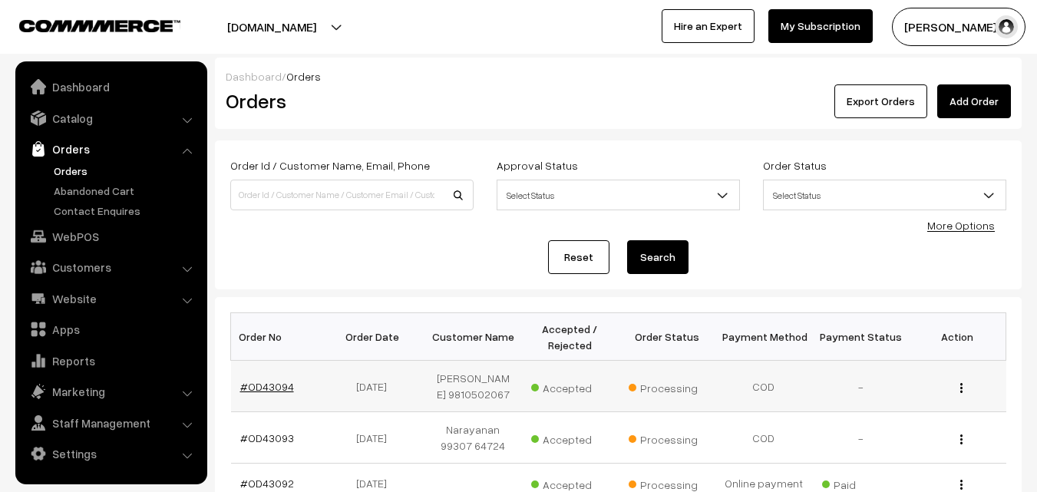
click at [253, 385] on link "#OD43094" at bounding box center [267, 386] width 54 height 13
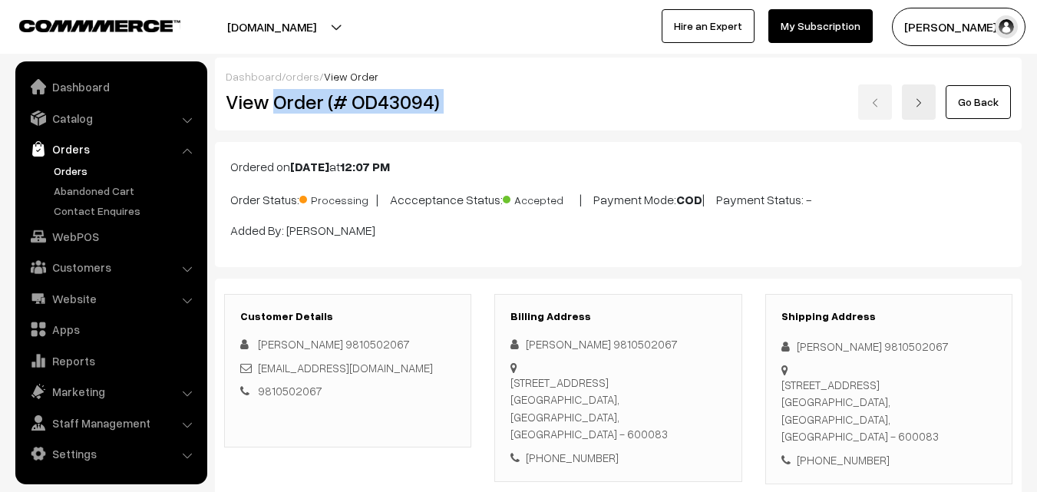
drag, startPoint x: 274, startPoint y: 104, endPoint x: 602, endPoint y: 113, distance: 328.5
click at [602, 113] on div "View Order (# OD43094) Go Back" at bounding box center [618, 101] width 808 height 35
copy div "Order (# OD43094)"
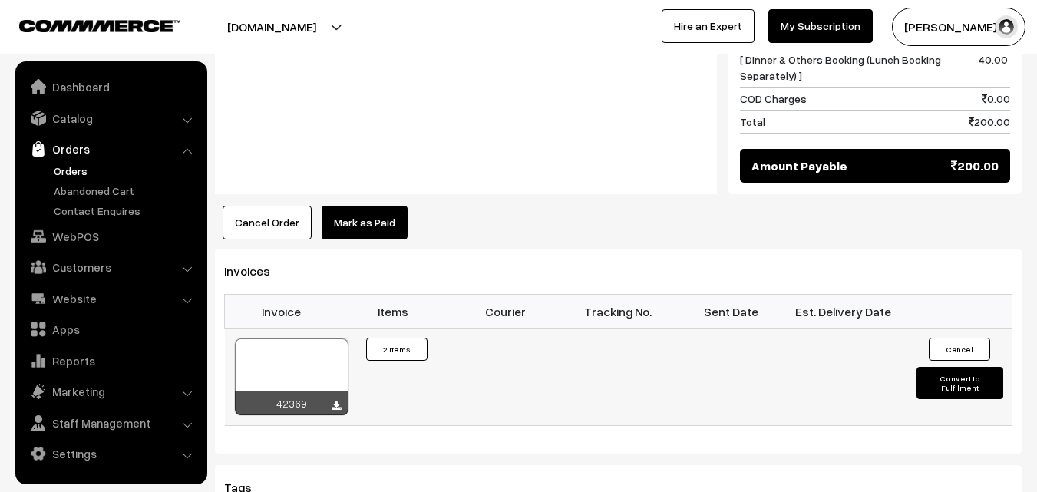
scroll to position [844, 0]
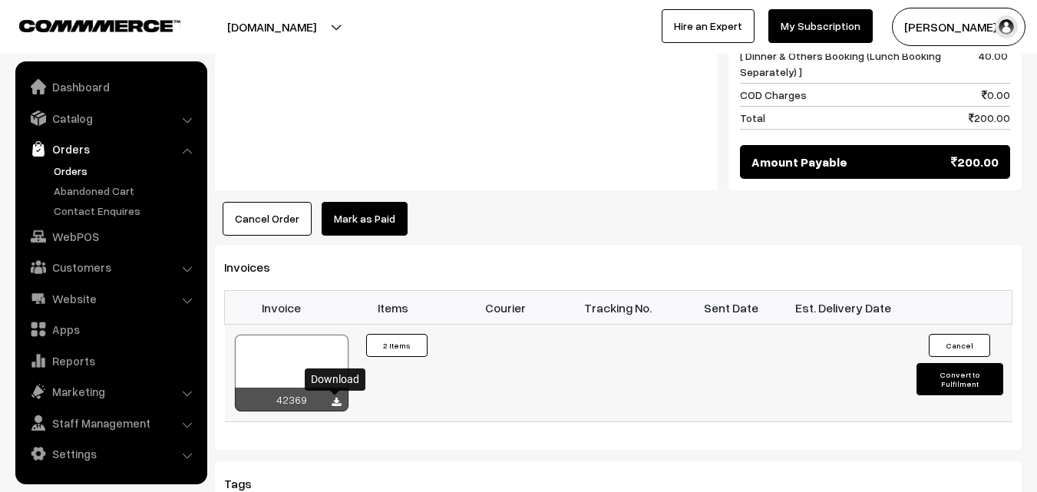
click at [335, 402] on icon at bounding box center [335, 402] width 9 height 10
click at [78, 239] on link "WebPOS" at bounding box center [110, 237] width 183 height 28
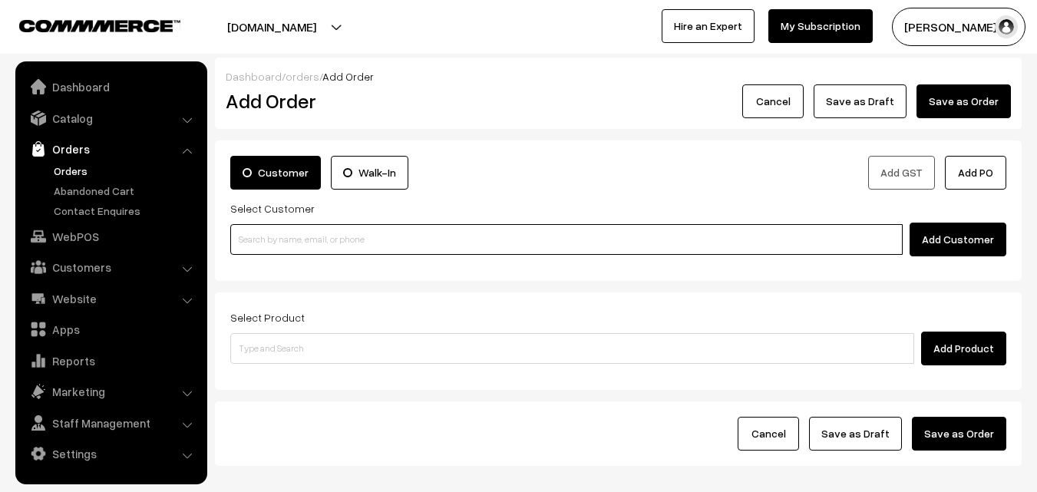
drag, startPoint x: 0, startPoint y: 0, endPoint x: 366, endPoint y: 227, distance: 430.8
click at [366, 227] on input at bounding box center [566, 239] width 672 height 31
paste input "+91 94449 44483"
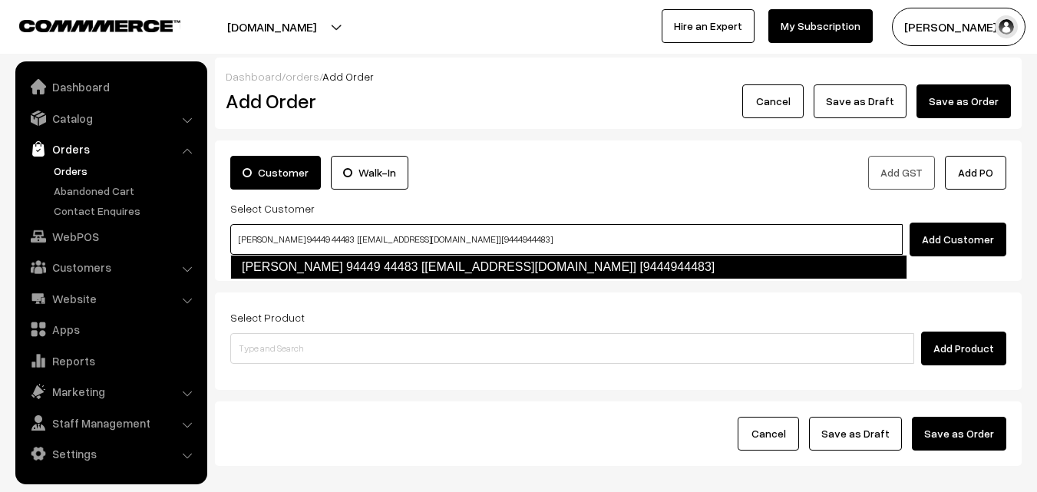
type input "Ranganathan 94449 44483 [Anna30@gmail.com] [9444944483]"
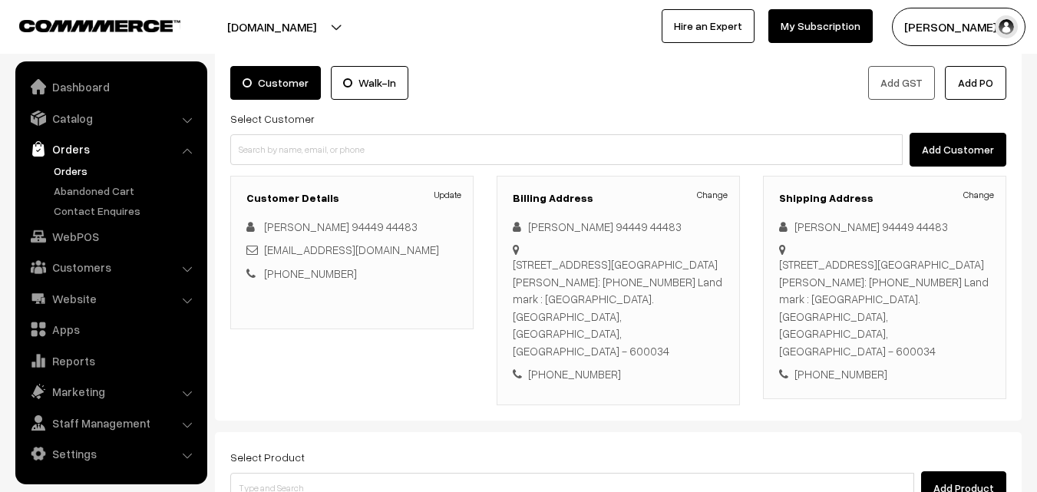
scroll to position [230, 0]
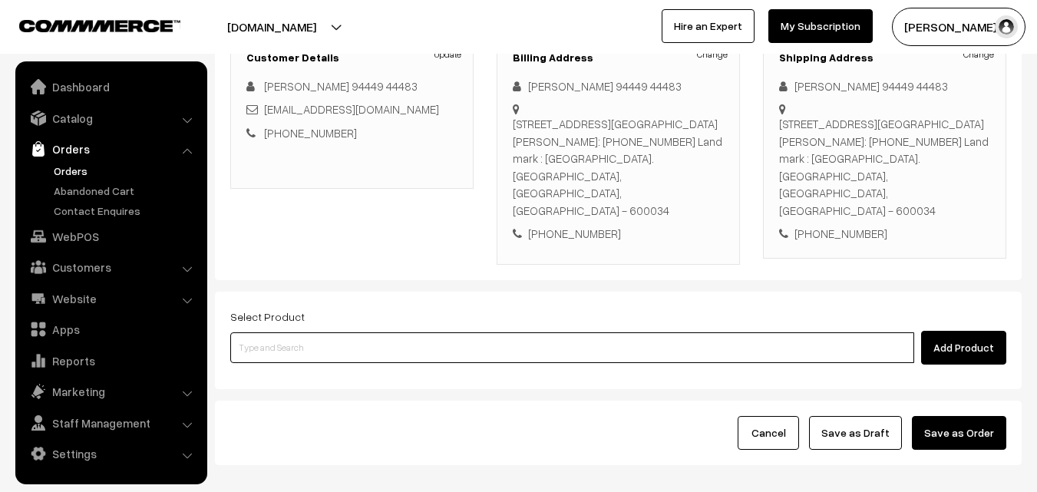
click at [359, 332] on input at bounding box center [572, 347] width 684 height 31
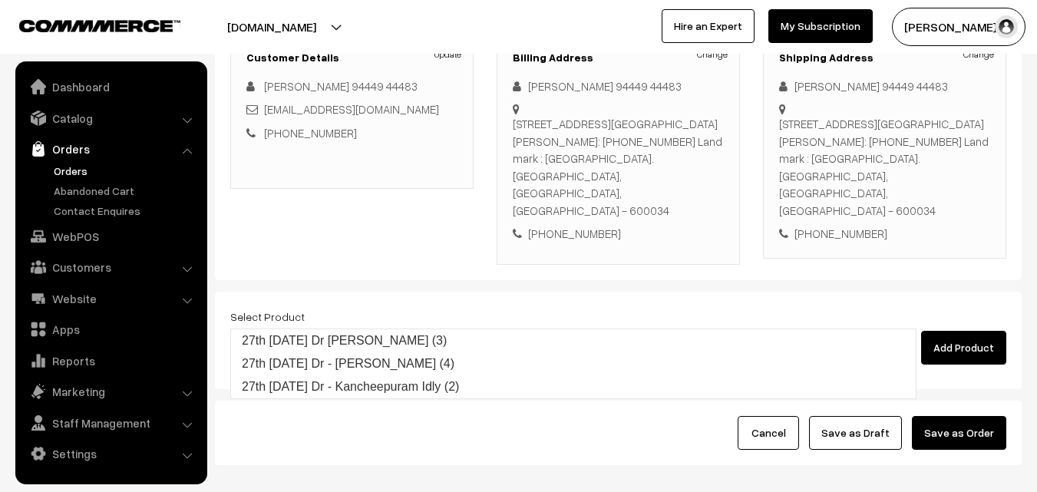
type input "27th [DATE] Dr [PERSON_NAME] (3)"
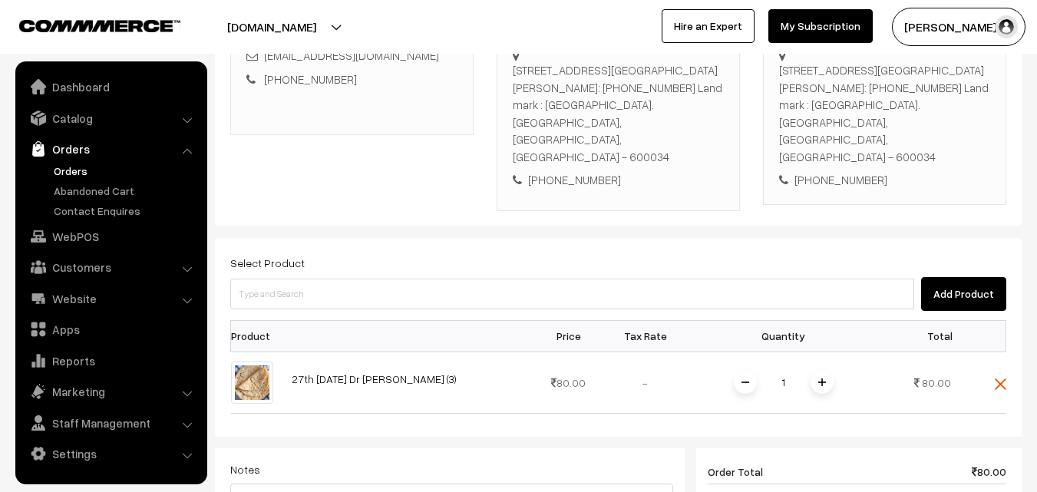
scroll to position [307, 0]
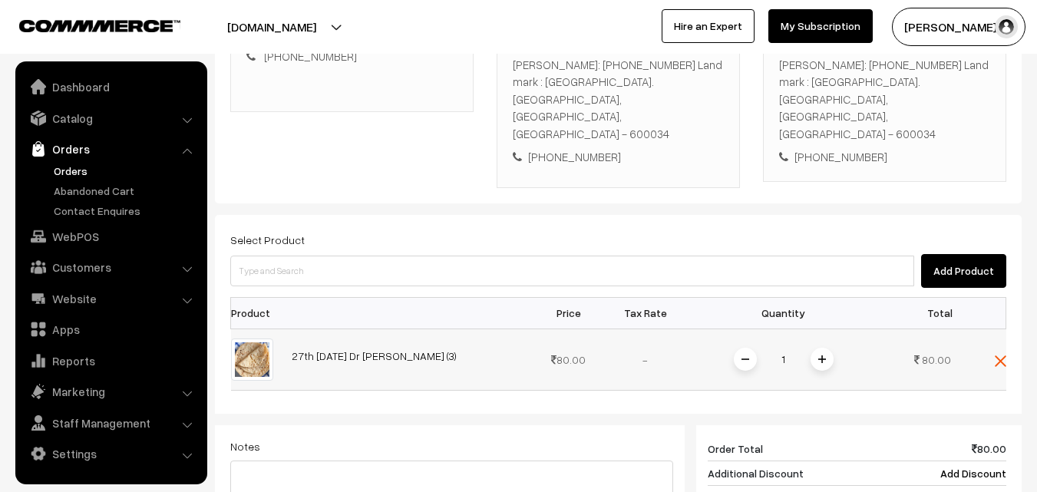
click at [824, 355] on img at bounding box center [822, 359] width 8 height 8
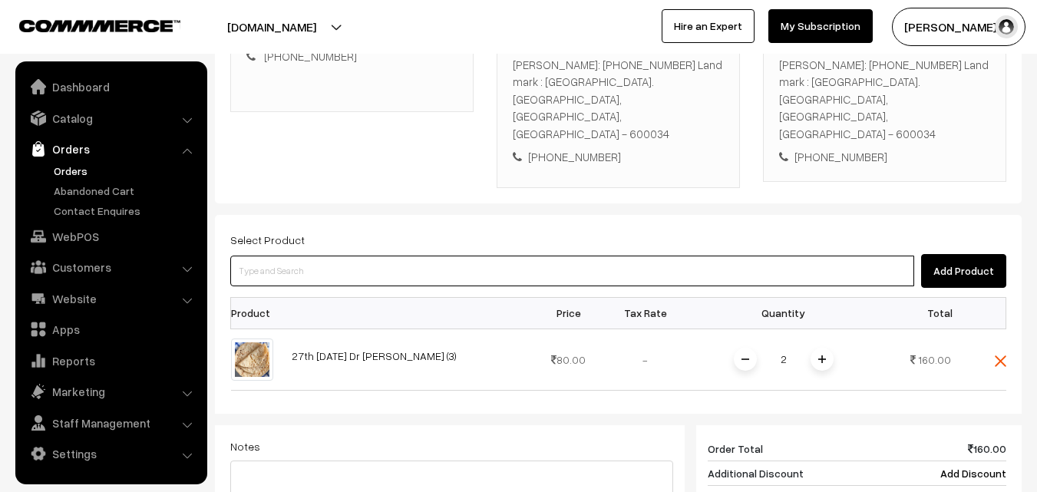
click at [530, 256] on input at bounding box center [572, 271] width 684 height 31
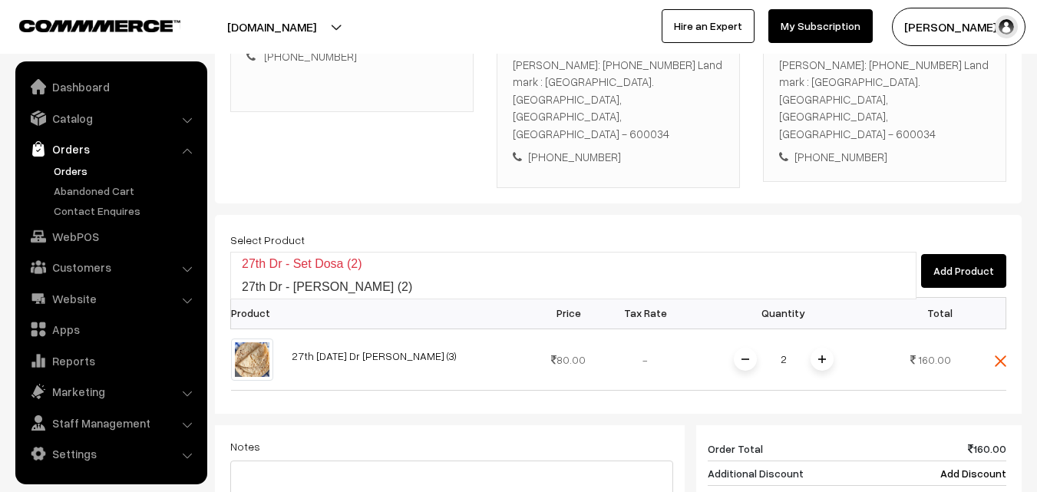
type input "27th Dr - Set Dosa (2)"
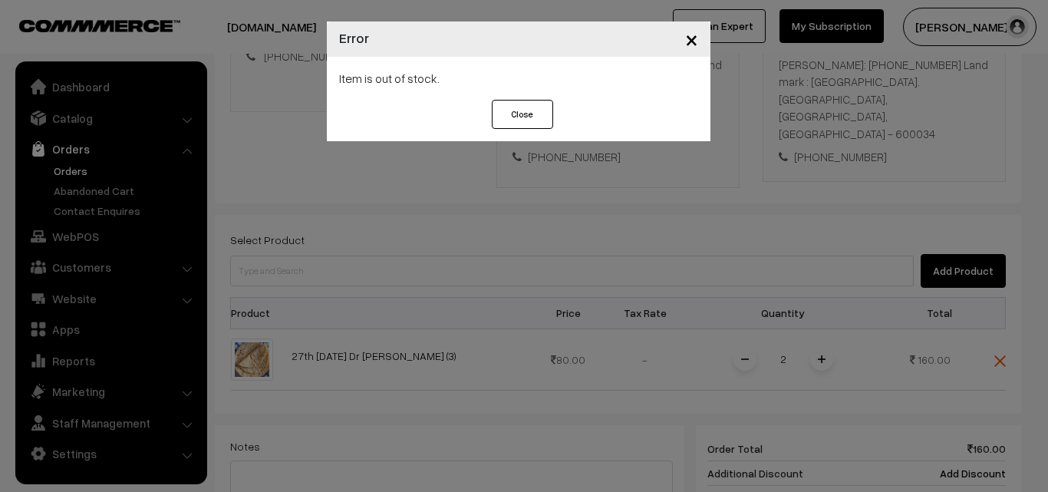
drag, startPoint x: 688, startPoint y: 38, endPoint x: 681, endPoint y: 43, distance: 8.3
click at [689, 38] on span "×" at bounding box center [691, 39] width 13 height 28
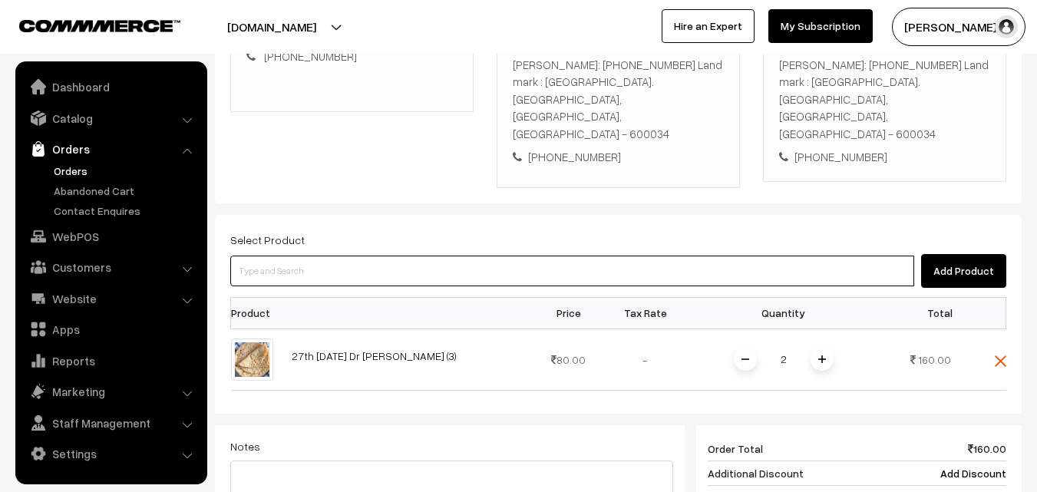
click at [427, 256] on input at bounding box center [572, 271] width 684 height 31
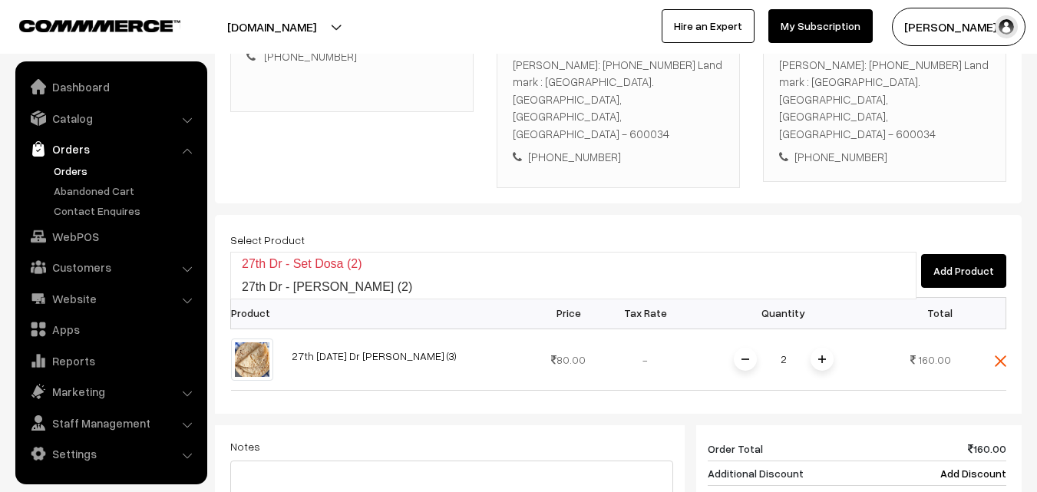
type input "27th Dr - Poori (2)"
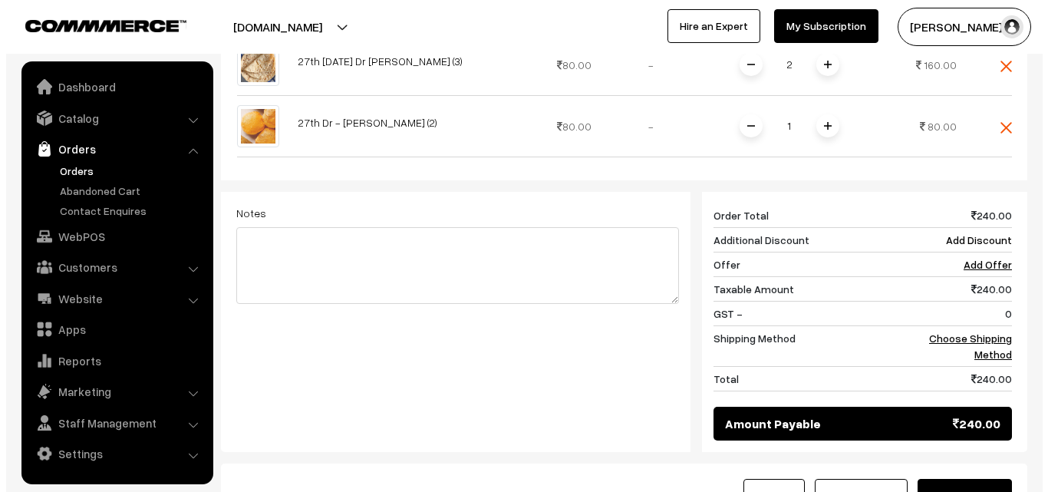
scroll to position [614, 0]
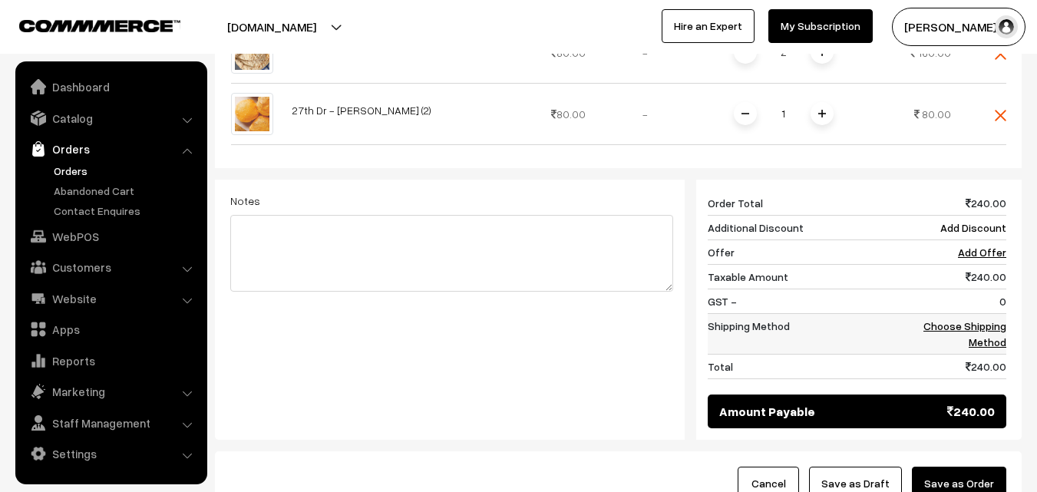
click at [986, 313] on td "Choose Shipping Method" at bounding box center [958, 333] width 95 height 41
click at [987, 319] on link "Choose Shipping Method" at bounding box center [964, 333] width 83 height 29
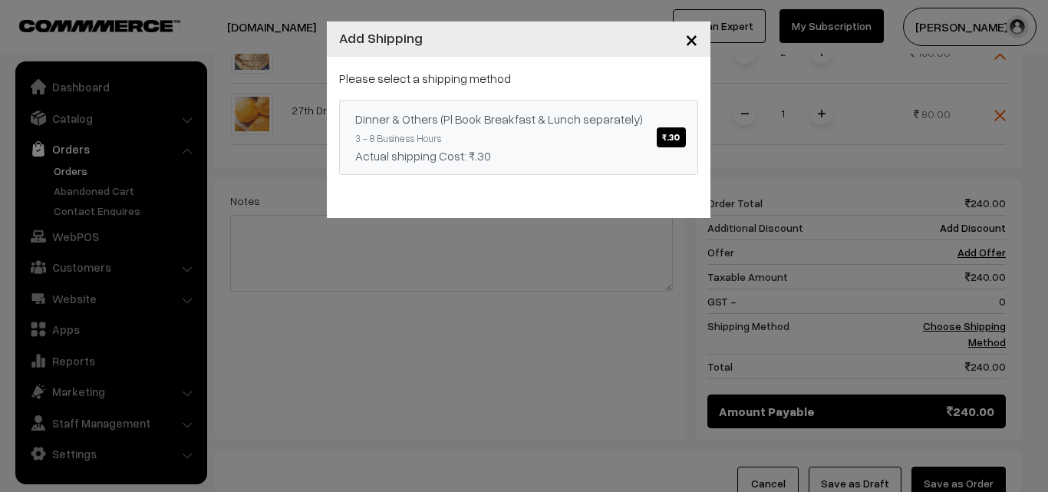
click at [675, 137] on span "₹.30" at bounding box center [671, 137] width 28 height 20
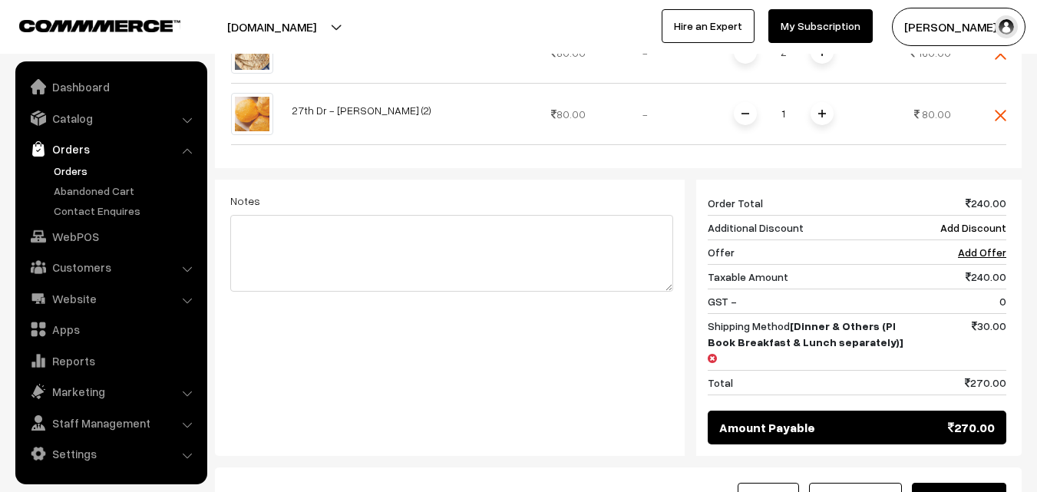
click at [986, 483] on button "Save as Order" at bounding box center [959, 500] width 94 height 34
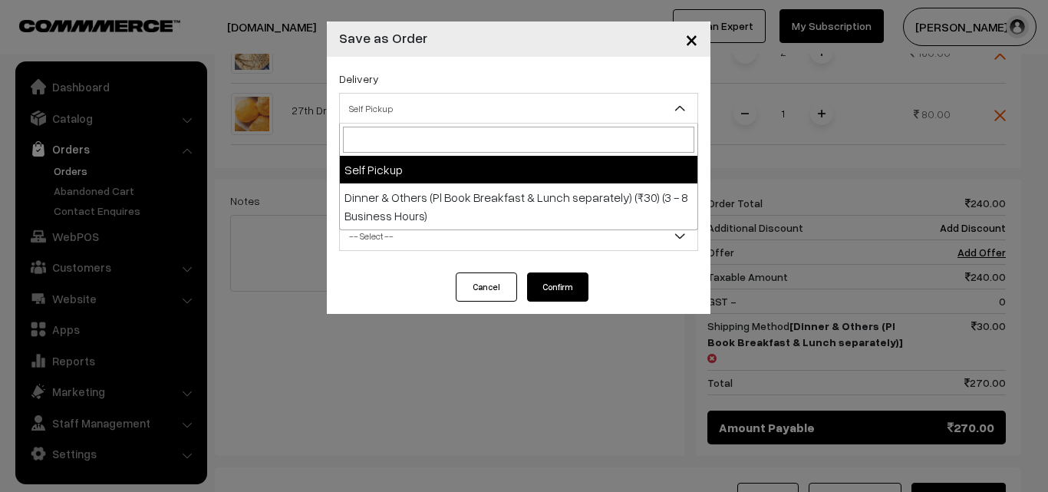
click at [530, 99] on span "Self Pickup" at bounding box center [519, 108] width 358 height 27
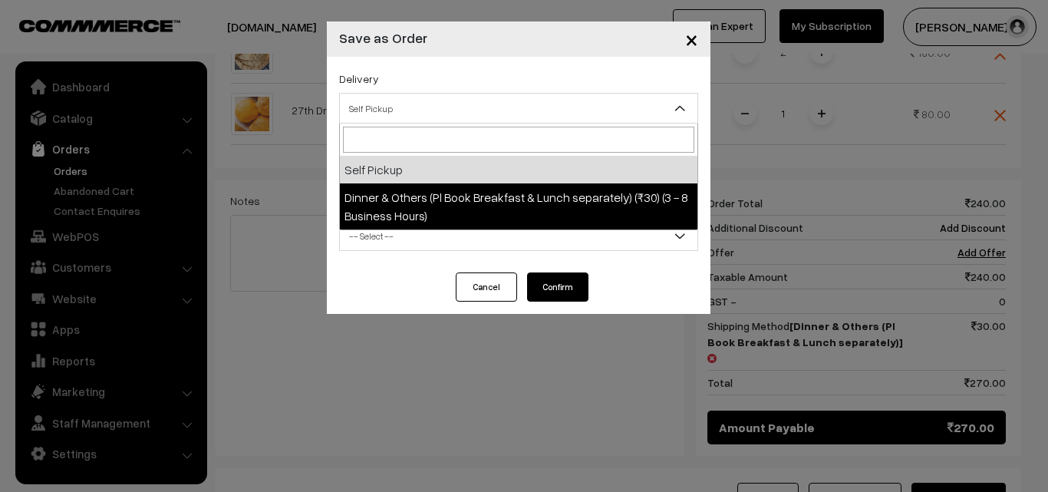
select select "DOP1"
select select "3"
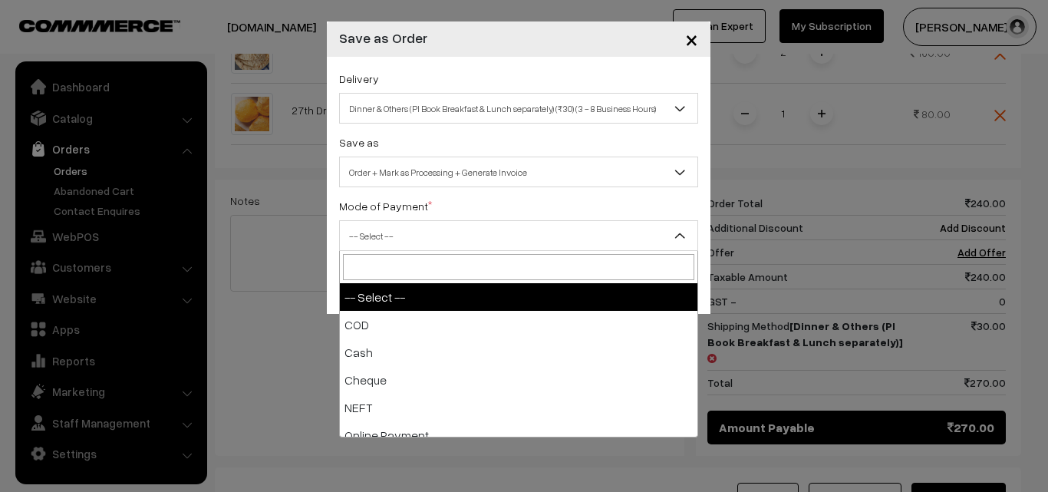
drag, startPoint x: 534, startPoint y: 224, endPoint x: 523, endPoint y: 292, distance: 69.1
click at [534, 226] on span "-- Select --" at bounding box center [519, 236] width 358 height 27
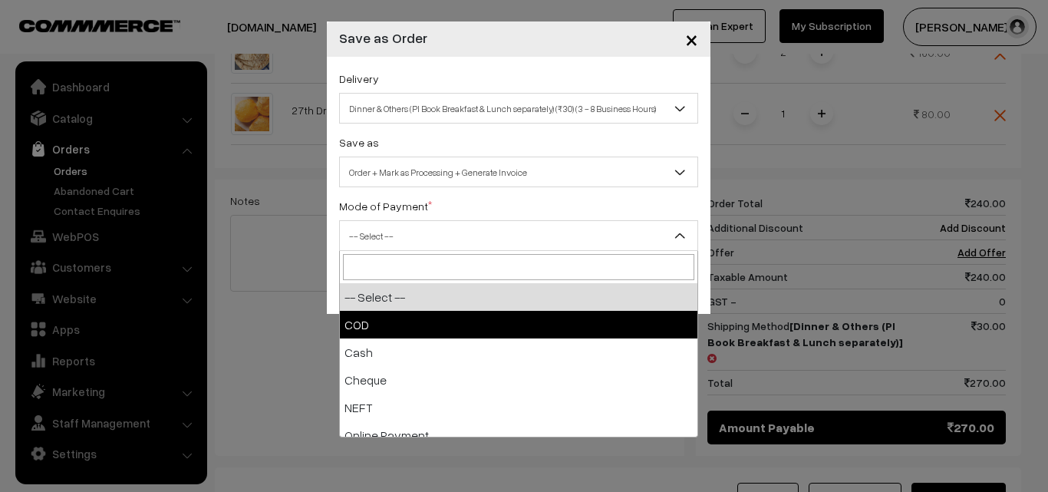
select select "1"
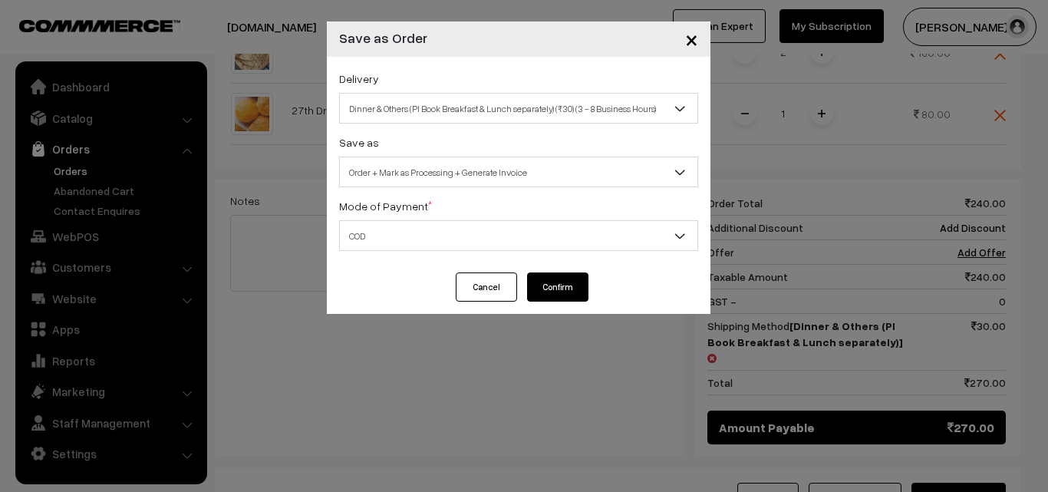
click at [562, 291] on button "Confirm" at bounding box center [557, 286] width 61 height 29
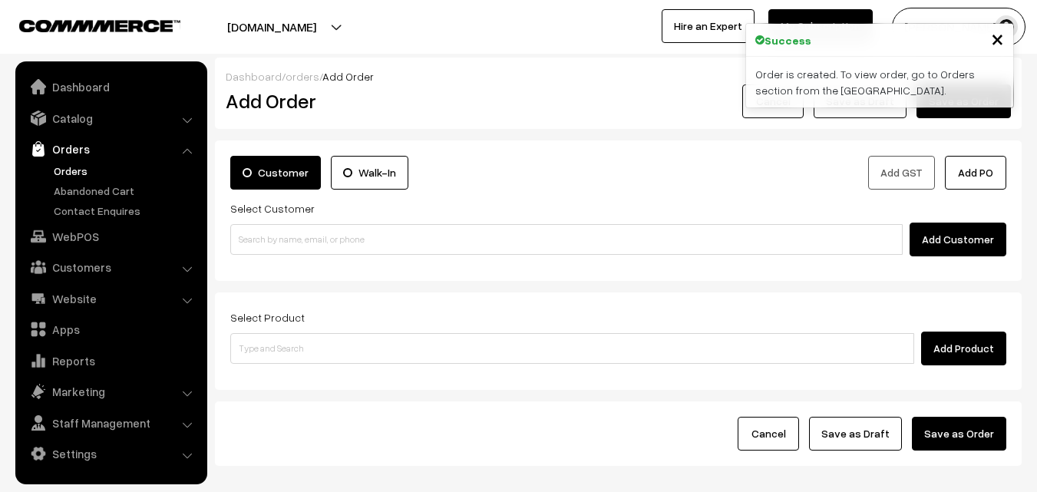
click at [76, 171] on link "Orders" at bounding box center [126, 171] width 152 height 16
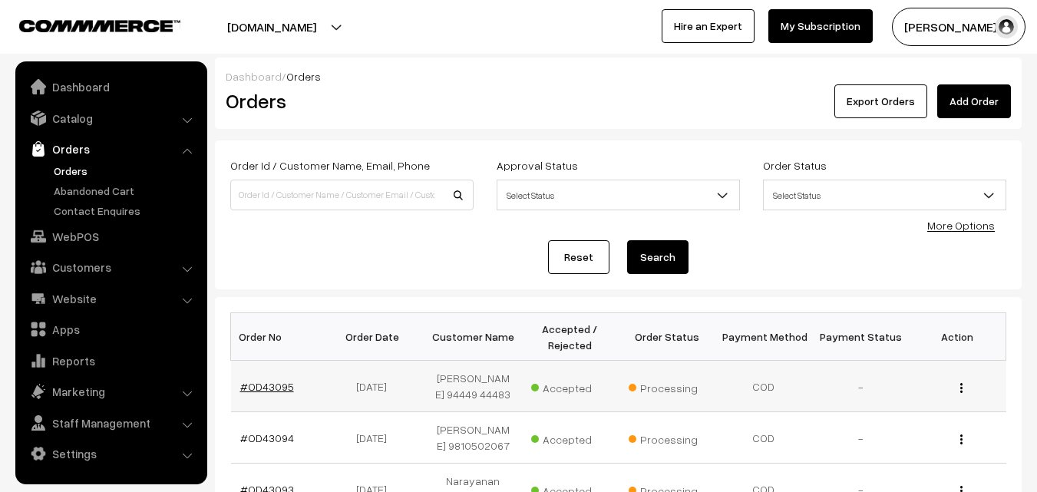
click at [276, 384] on link "#OD43095" at bounding box center [267, 386] width 54 height 13
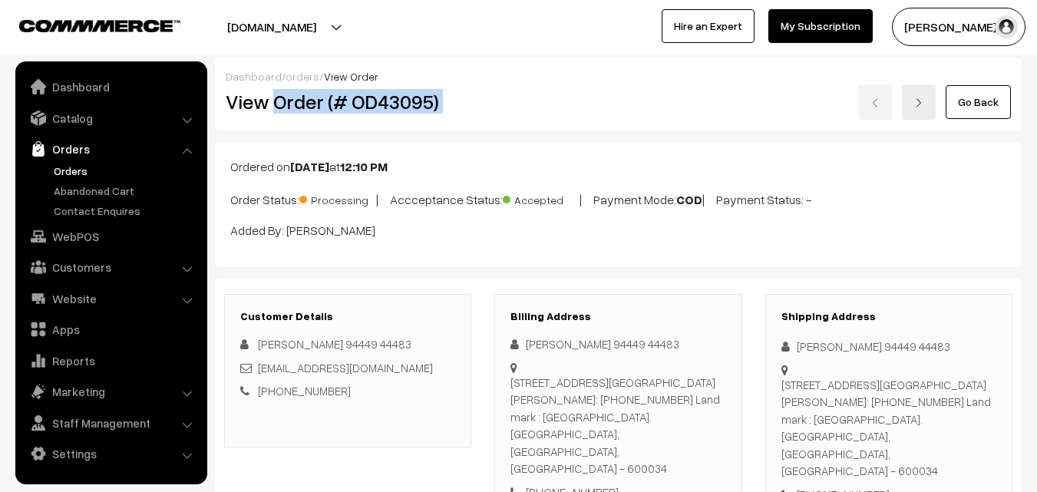
drag, startPoint x: 274, startPoint y: 99, endPoint x: 802, endPoint y: 98, distance: 527.9
click at [802, 98] on div "View Order (# OD43095) Go Back" at bounding box center [618, 101] width 808 height 35
copy div "Order (# OD43095)"
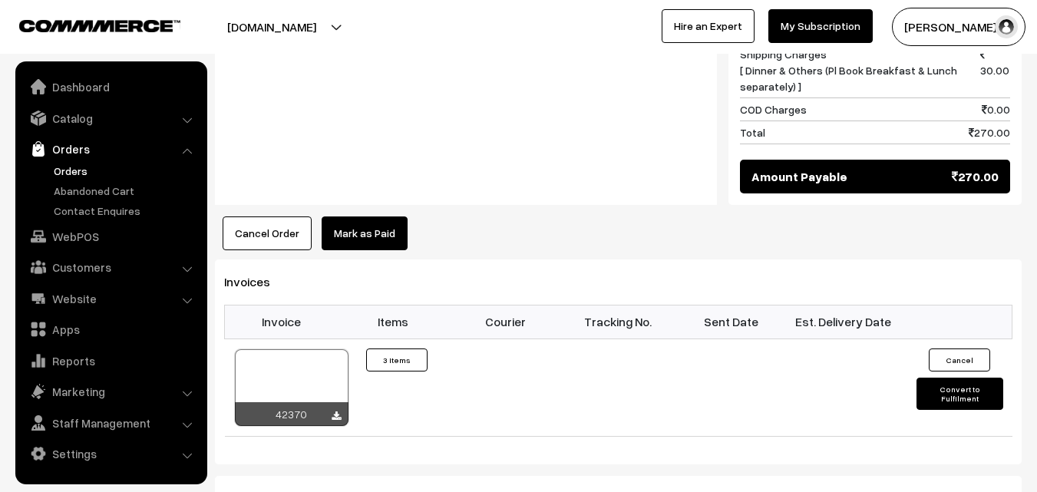
scroll to position [998, 0]
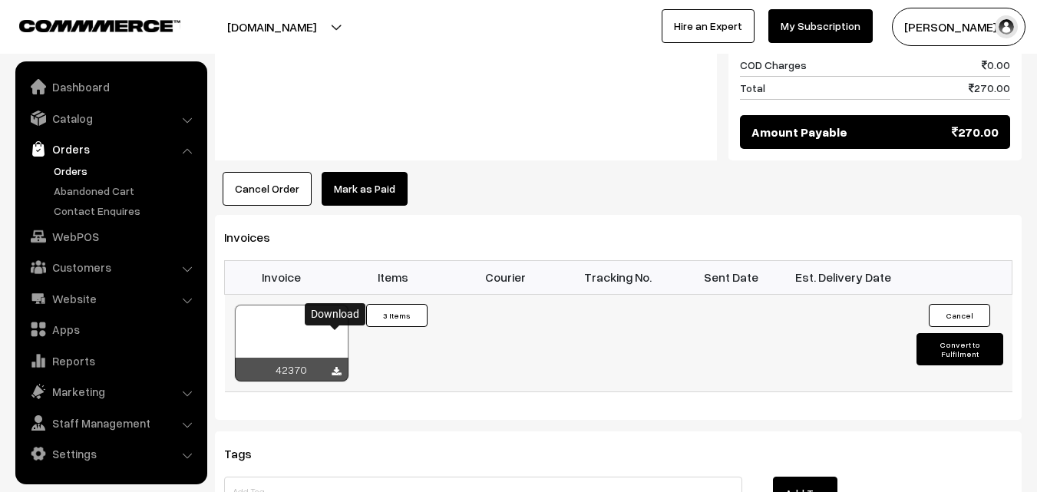
click at [335, 367] on icon at bounding box center [335, 372] width 9 height 10
click at [69, 237] on link "WebPOS" at bounding box center [110, 237] width 183 height 28
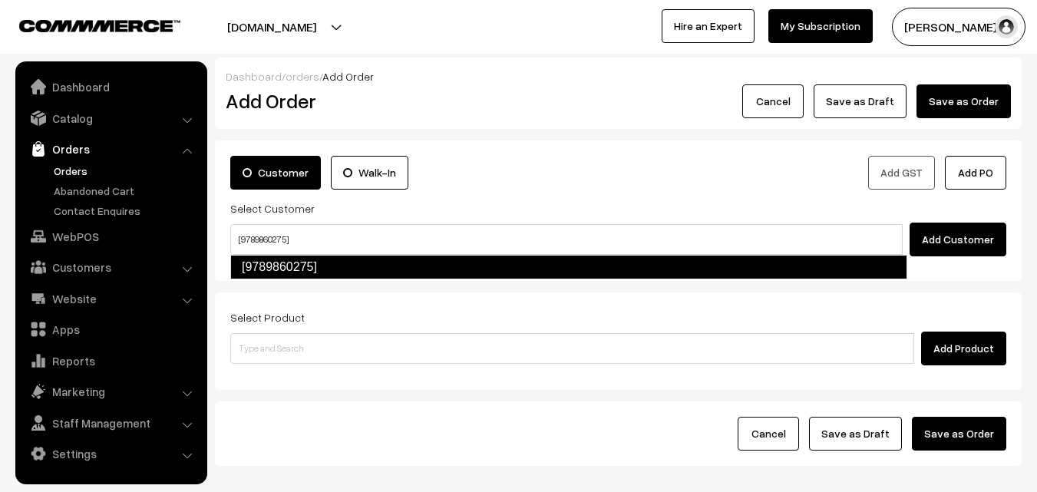
type input "[9789860275]"
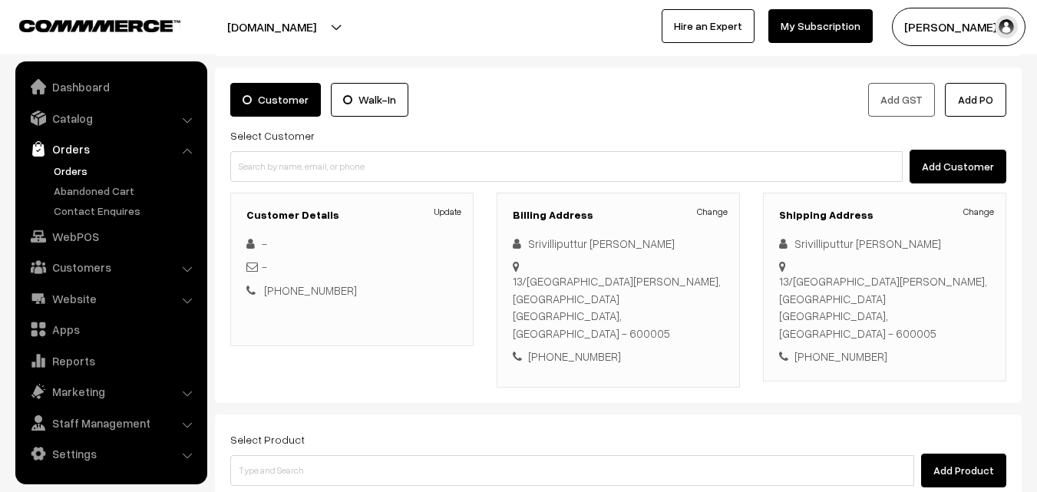
scroll to position [153, 0]
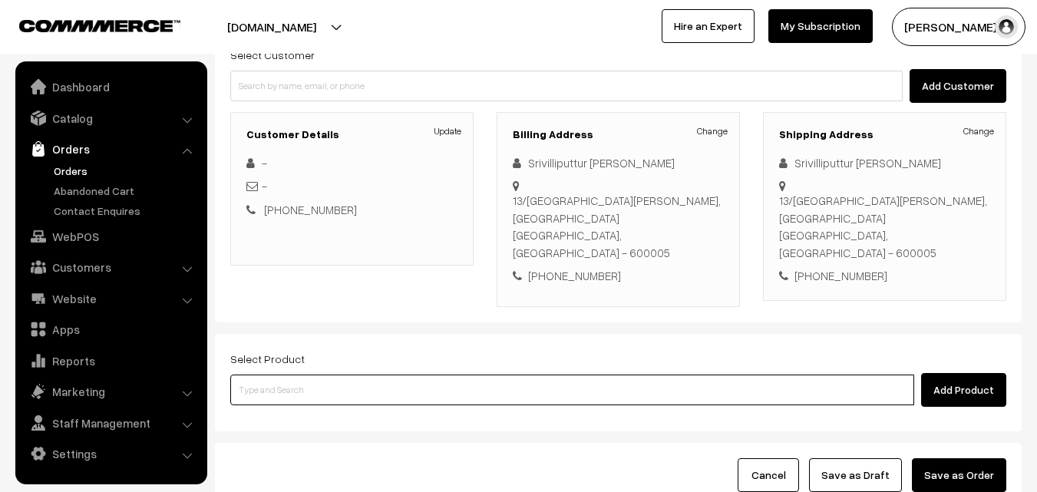
click at [369, 374] on input at bounding box center [572, 389] width 684 height 31
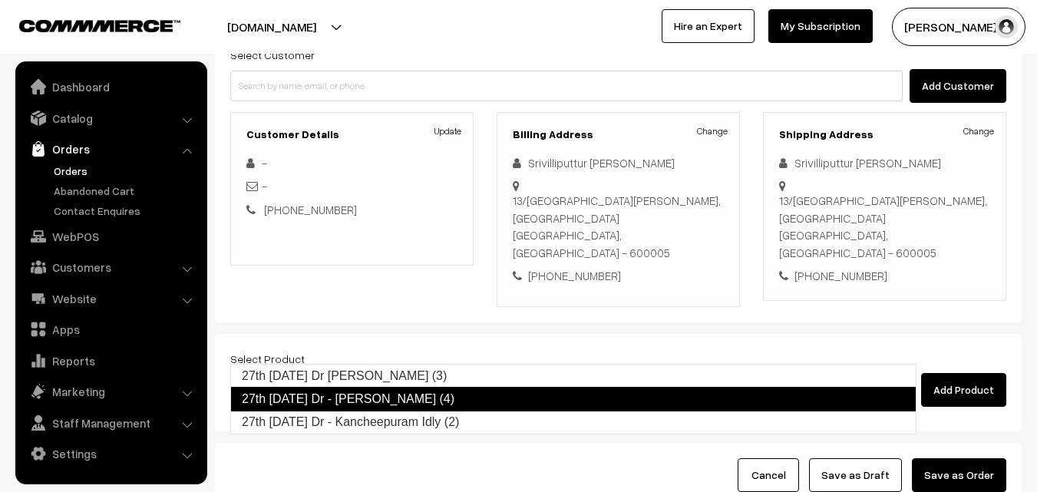
type input "27th Saturday Dr - Kancheepuram Idly (2)"
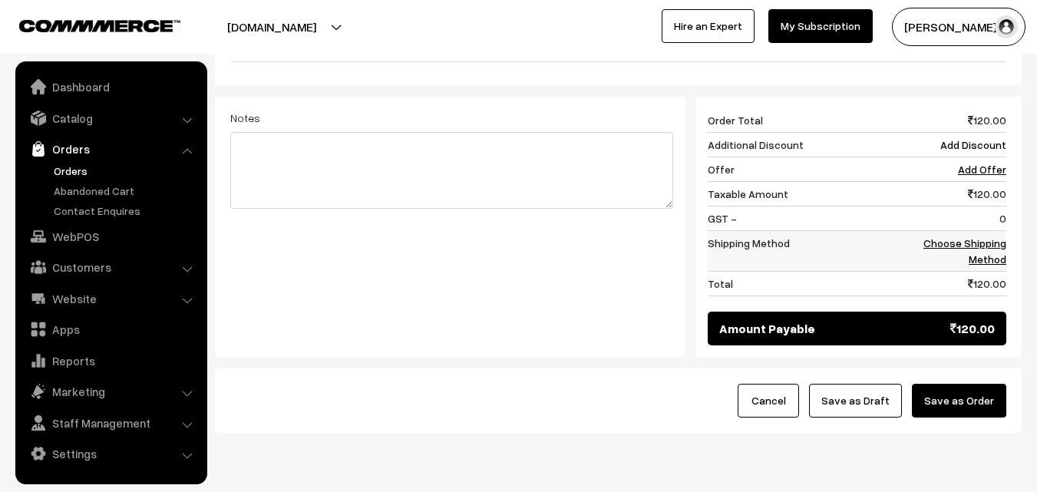
scroll to position [612, 0]
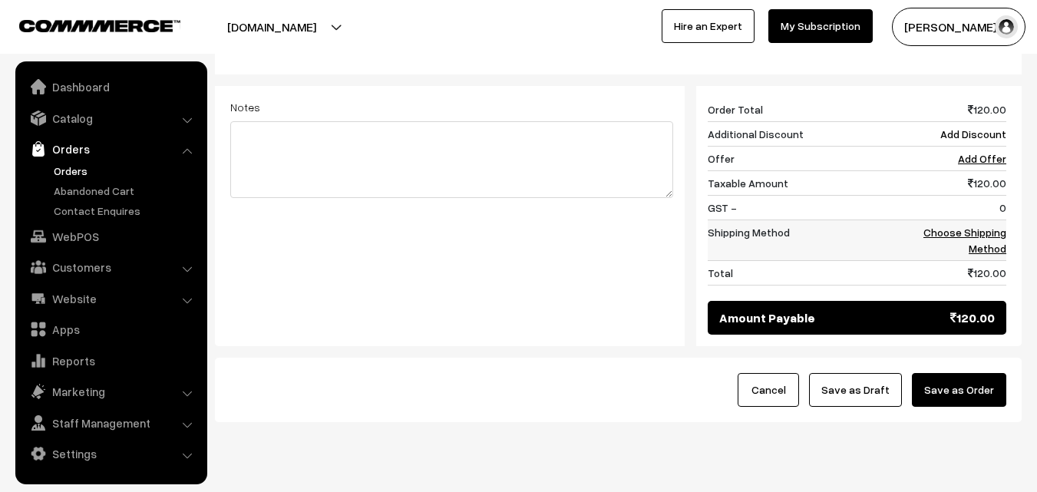
click at [985, 226] on link "Choose Shipping Method" at bounding box center [964, 240] width 83 height 29
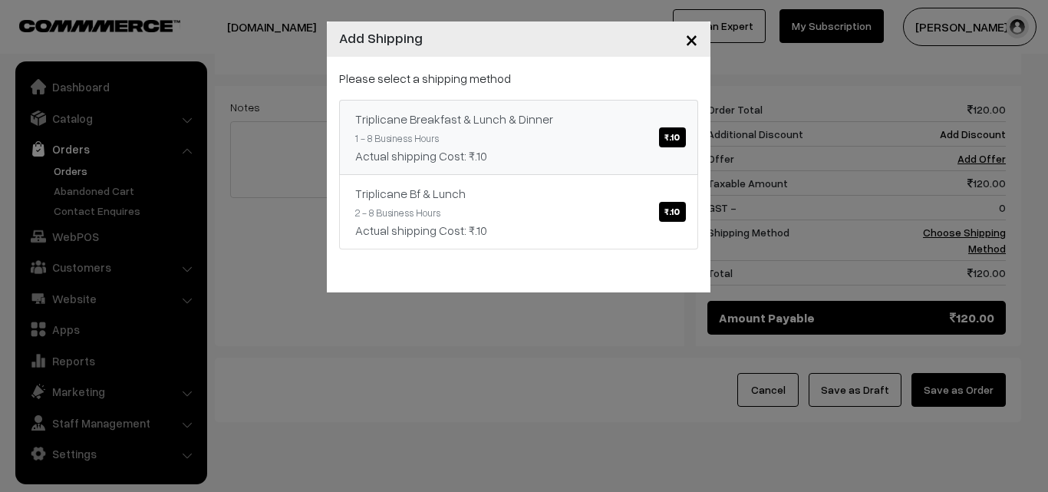
click at [677, 131] on span "₹.10" at bounding box center [672, 137] width 26 height 20
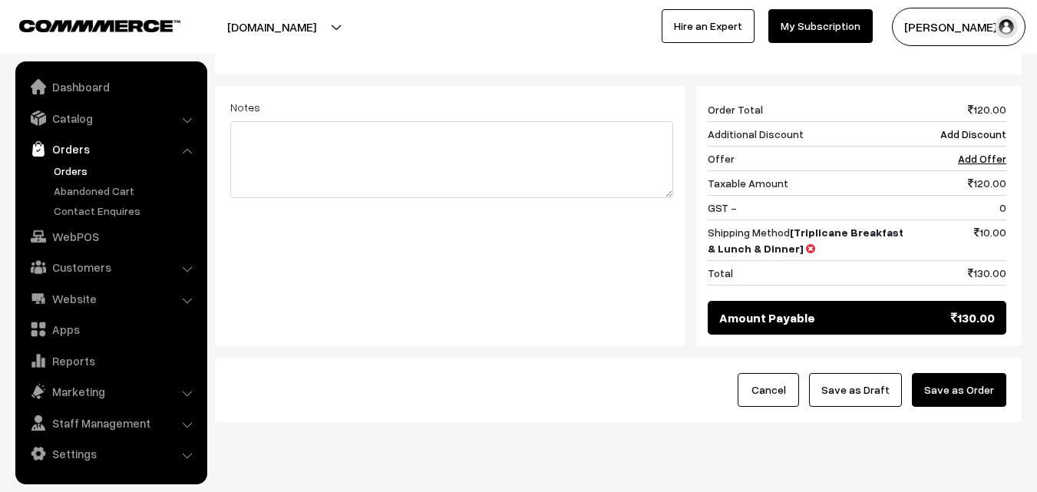
click at [964, 373] on button "Save as Order" at bounding box center [959, 390] width 94 height 34
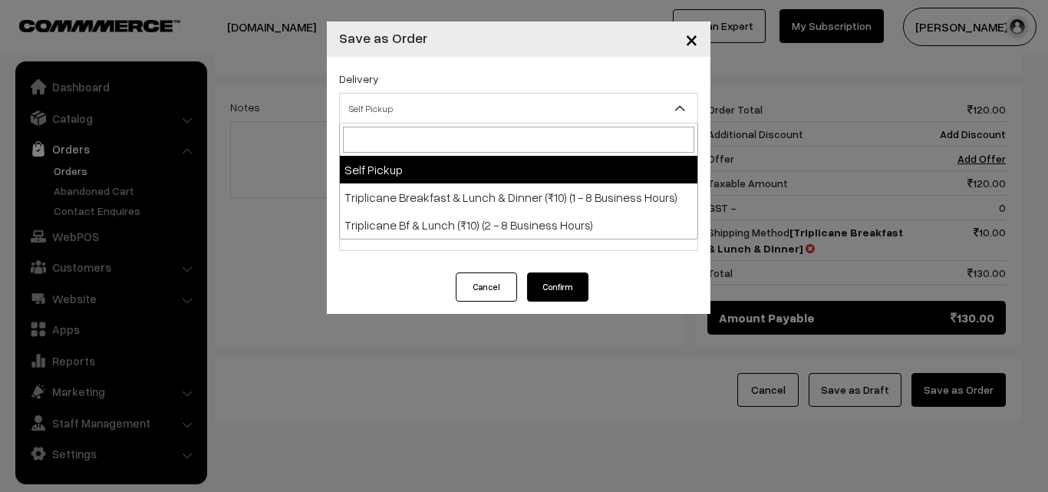
click at [427, 97] on span "Self Pickup" at bounding box center [519, 108] width 358 height 27
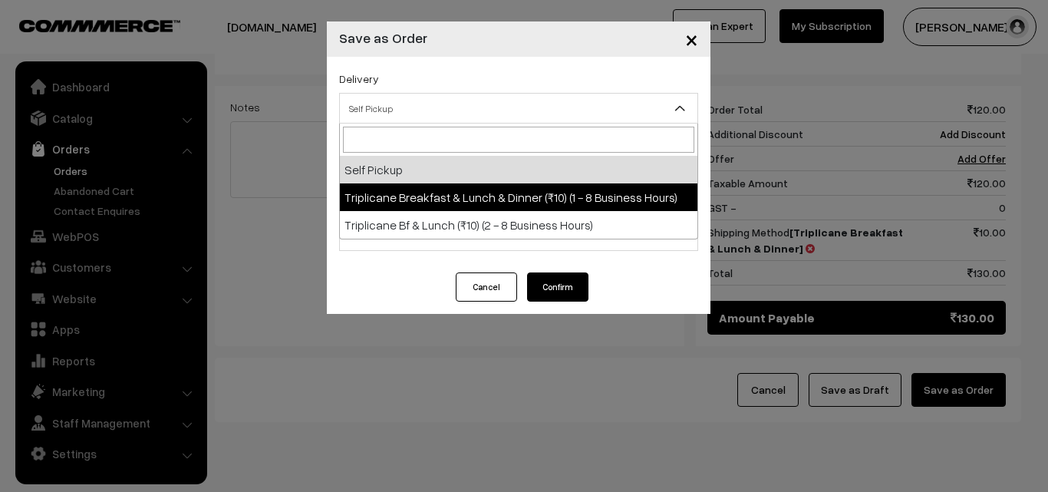
select select "TBL1"
select select "3"
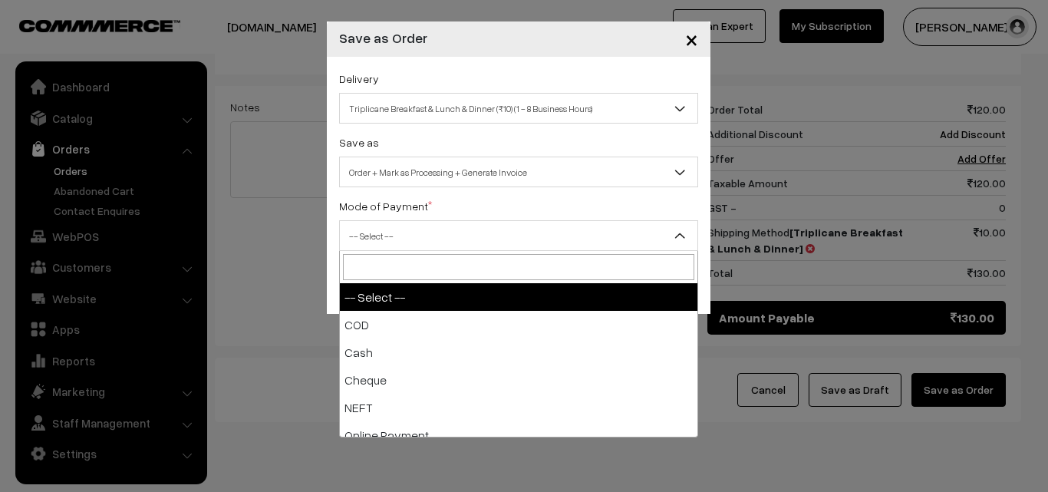
click at [436, 233] on span "-- Select --" at bounding box center [519, 236] width 358 height 27
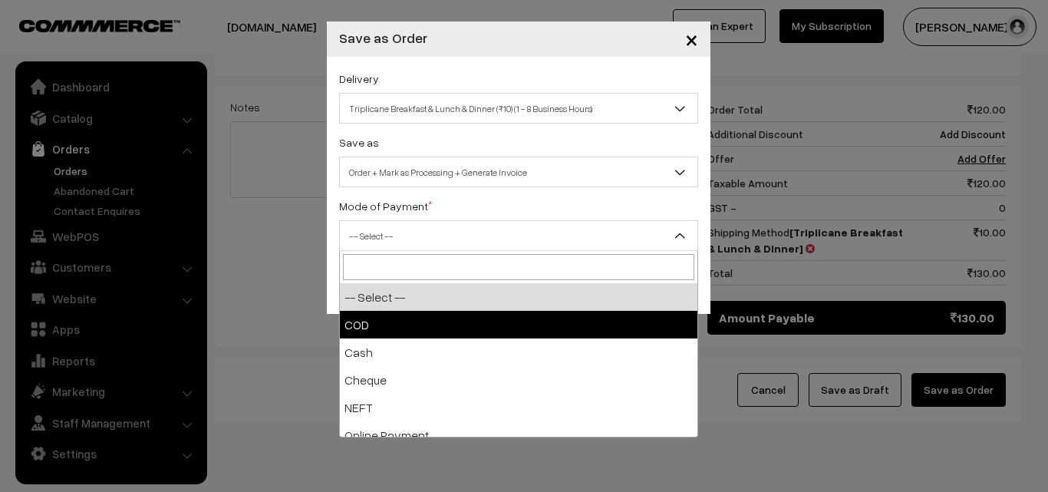
select select "1"
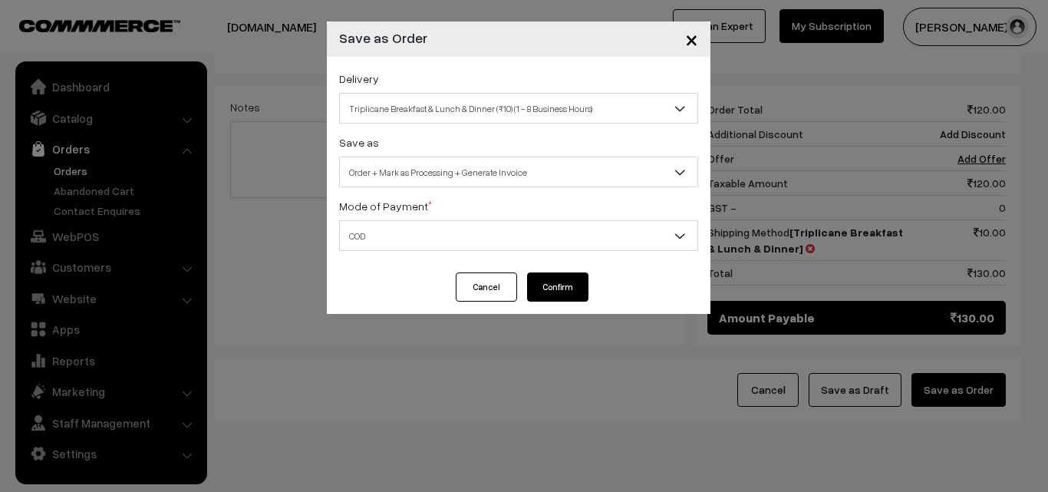
click at [554, 295] on button "Confirm" at bounding box center [557, 286] width 61 height 29
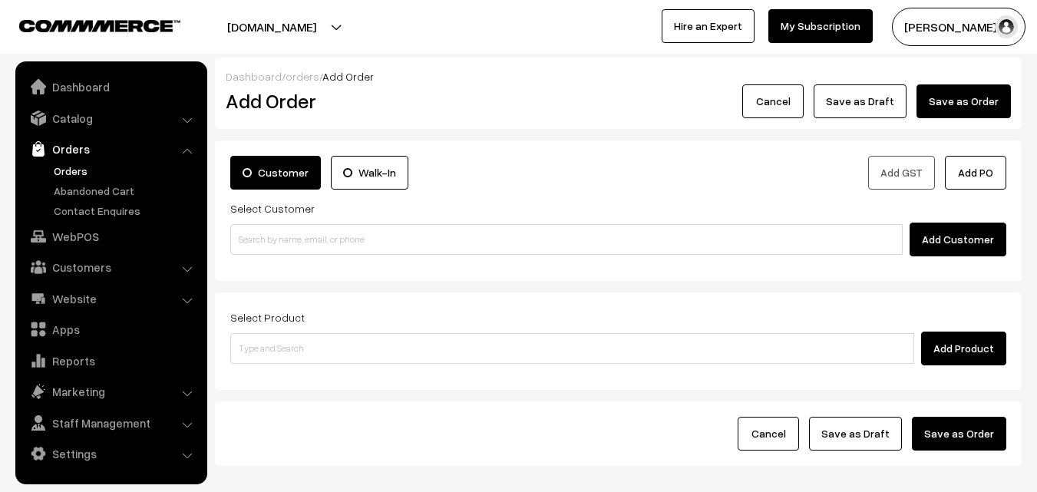
click at [61, 167] on link "Orders" at bounding box center [126, 171] width 152 height 16
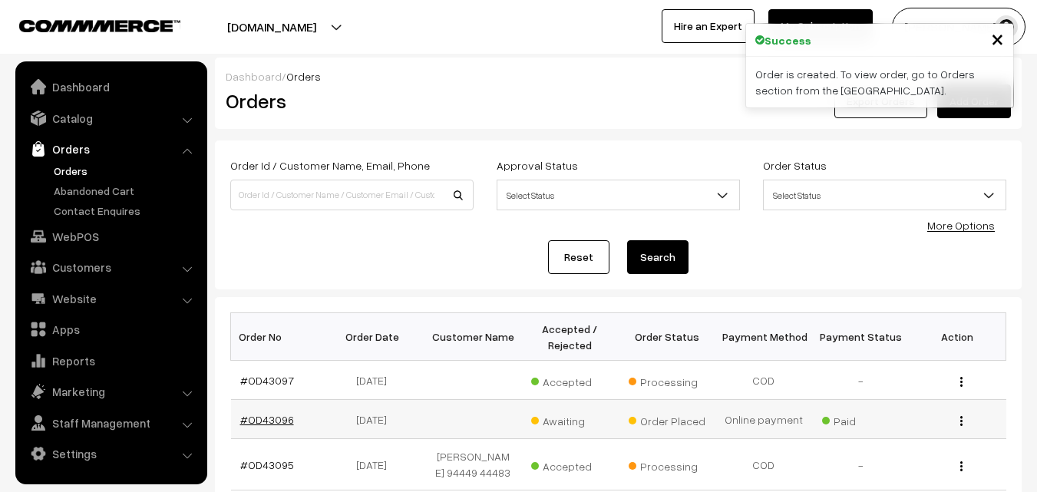
click at [285, 423] on link "#OD43096" at bounding box center [267, 419] width 54 height 13
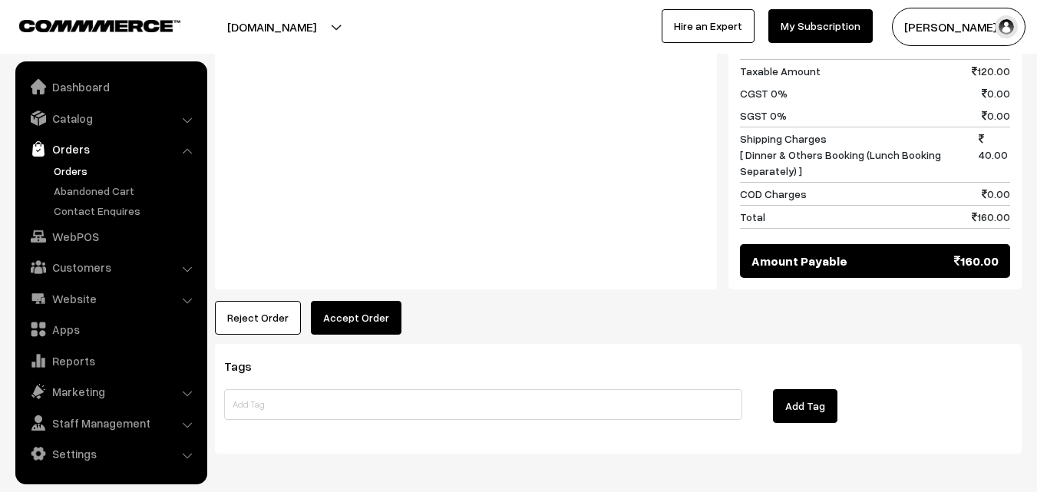
click at [355, 301] on button "Accept Order" at bounding box center [356, 318] width 91 height 34
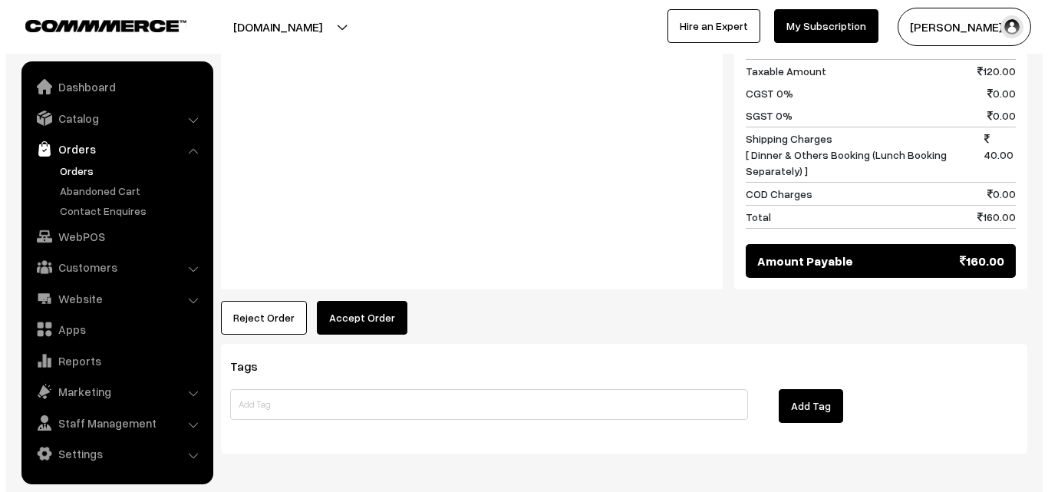
scroll to position [769, 0]
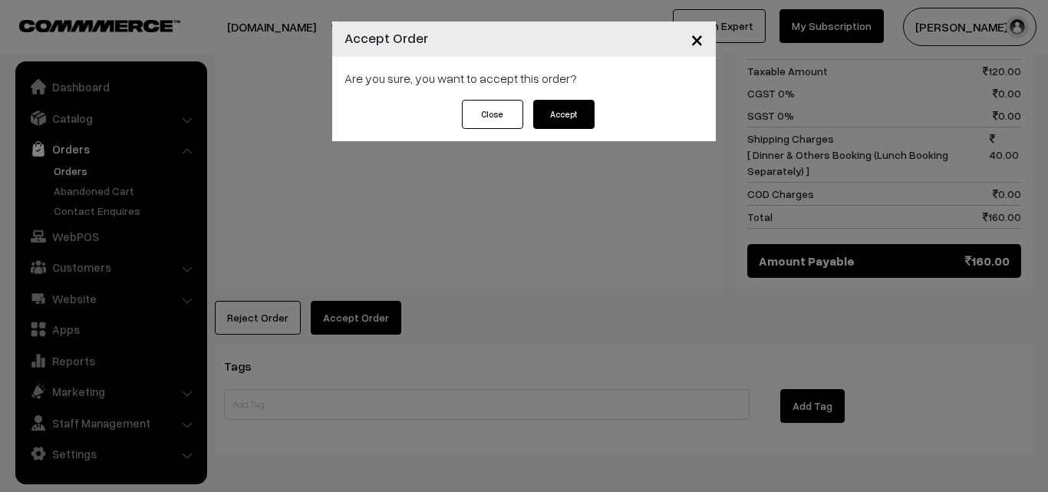
click at [566, 116] on button "Accept" at bounding box center [563, 114] width 61 height 29
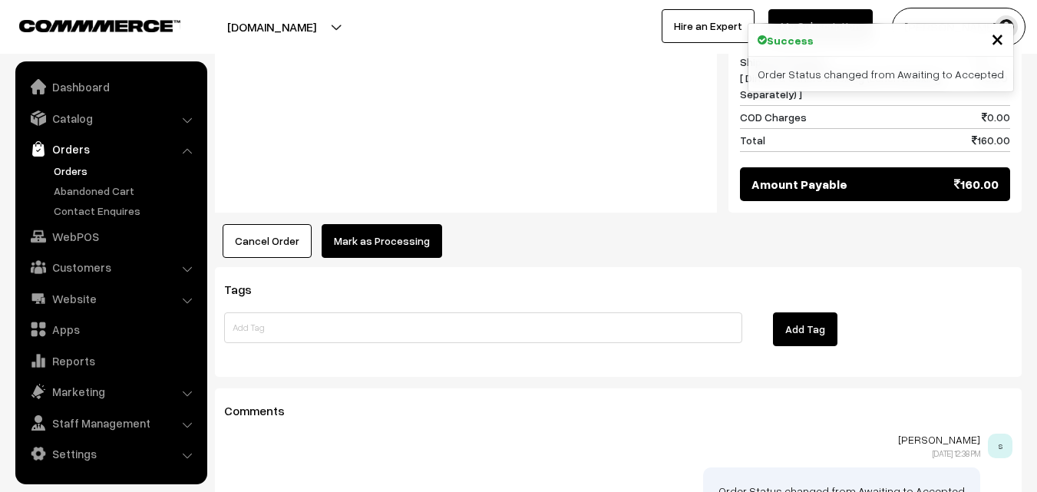
click at [396, 224] on button "Mark as Processing" at bounding box center [382, 241] width 120 height 34
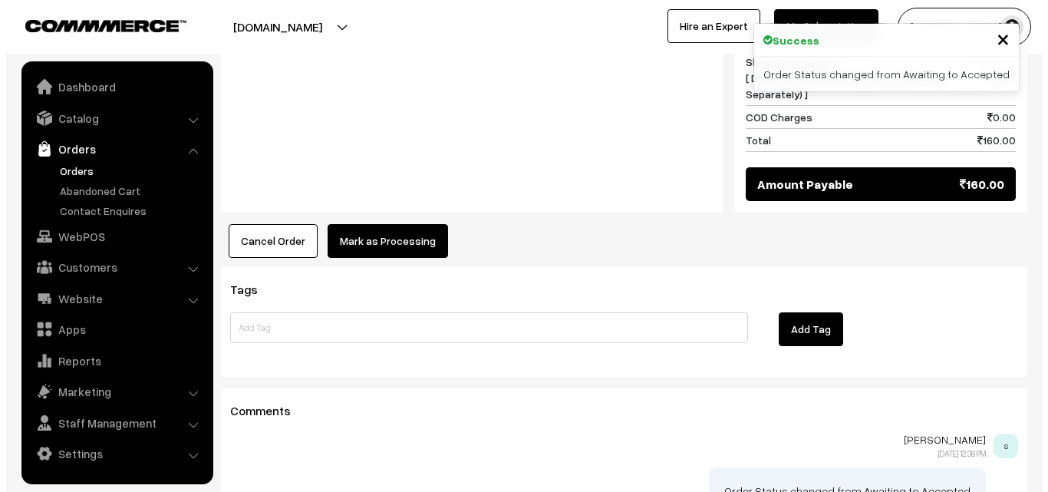
scroll to position [846, 0]
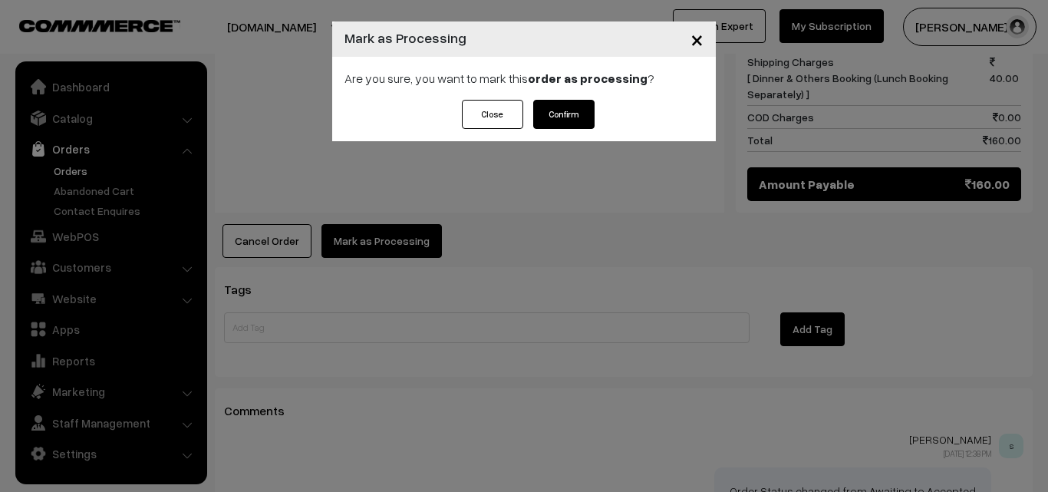
click at [578, 114] on button "Confirm" at bounding box center [563, 114] width 61 height 29
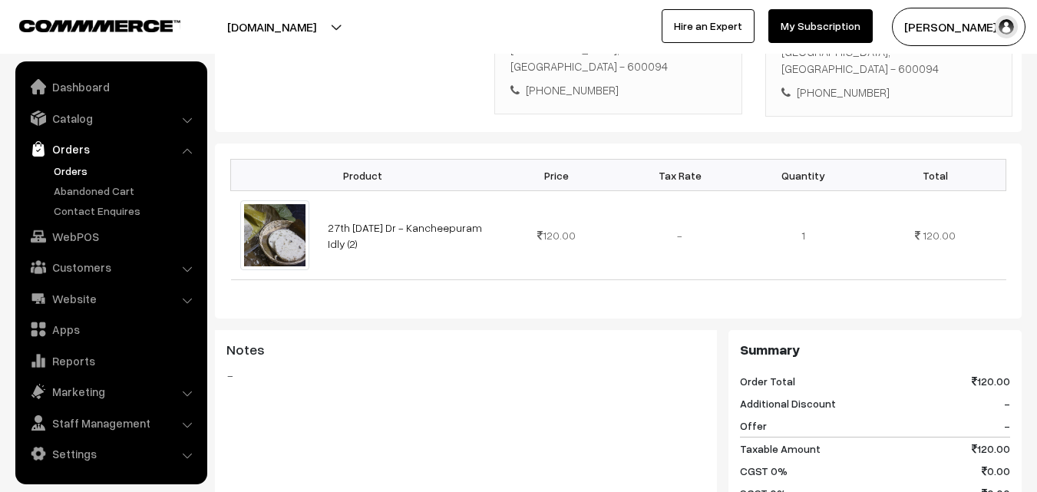
scroll to position [767, 0]
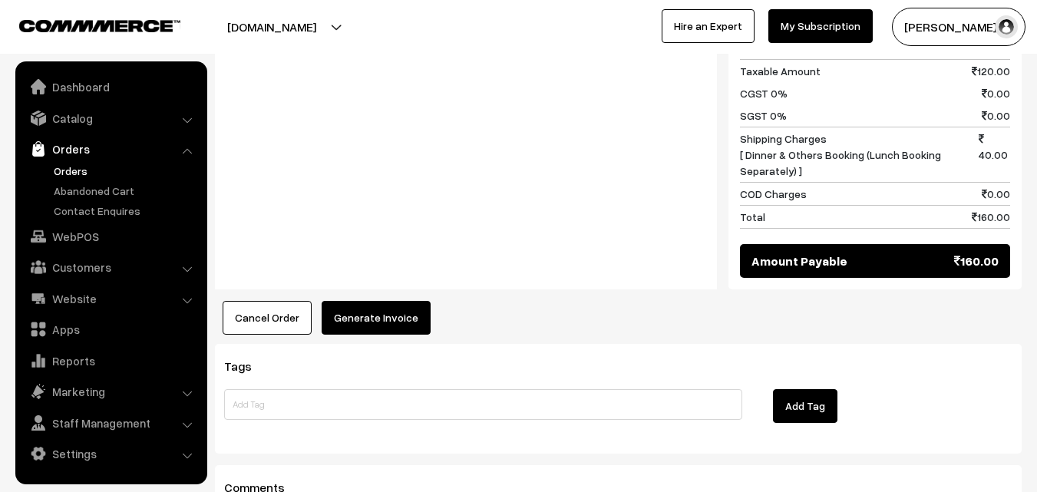
click at [363, 301] on button "Generate Invoice" at bounding box center [376, 318] width 109 height 34
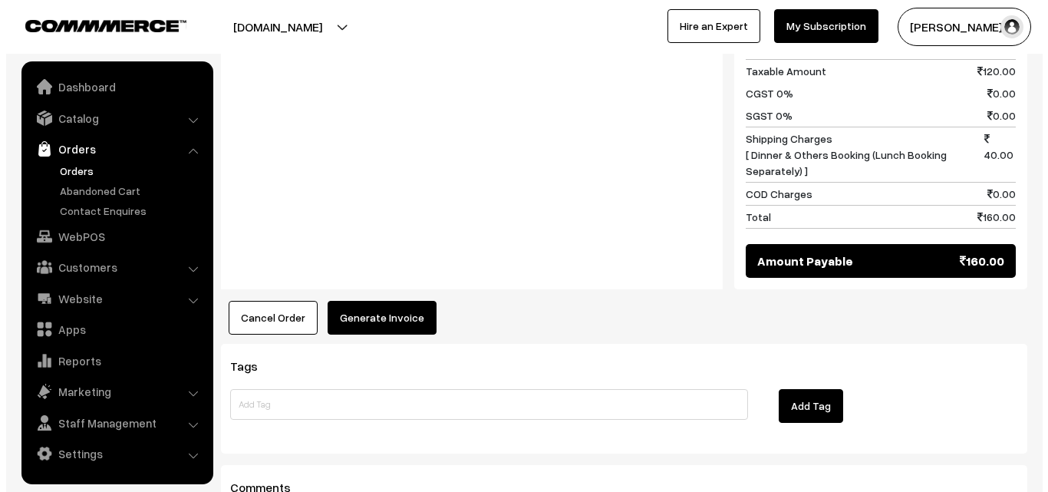
scroll to position [769, 0]
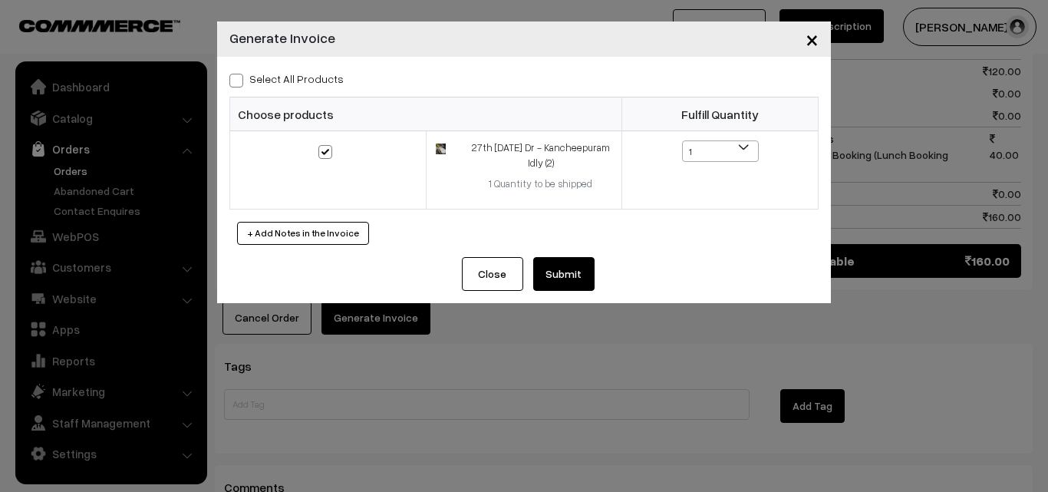
click at [236, 84] on span at bounding box center [236, 81] width 14 height 14
click at [236, 83] on input "Select All Products" at bounding box center [234, 78] width 10 height 10
checkbox input "true"
click at [565, 275] on button "Submit" at bounding box center [563, 274] width 61 height 34
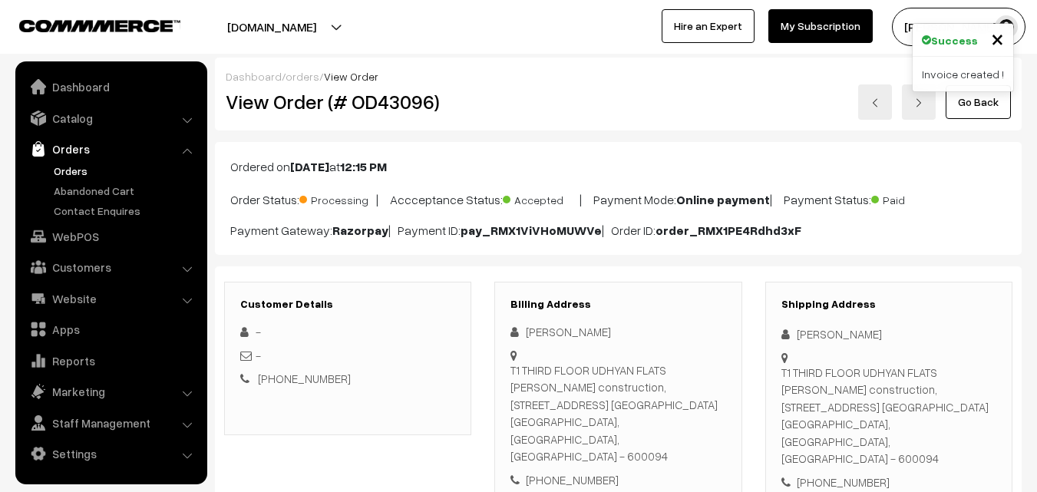
scroll to position [767, 0]
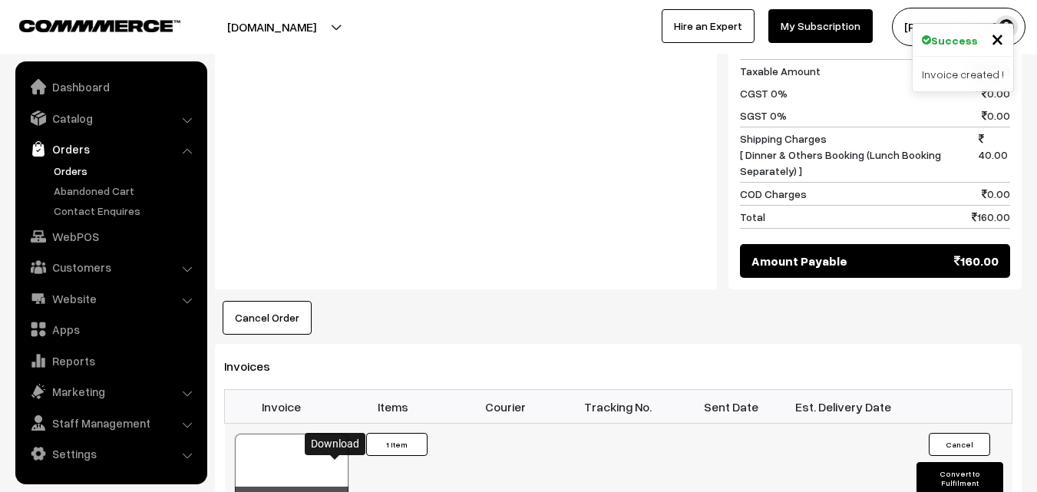
click at [333, 491] on icon at bounding box center [335, 501] width 9 height 10
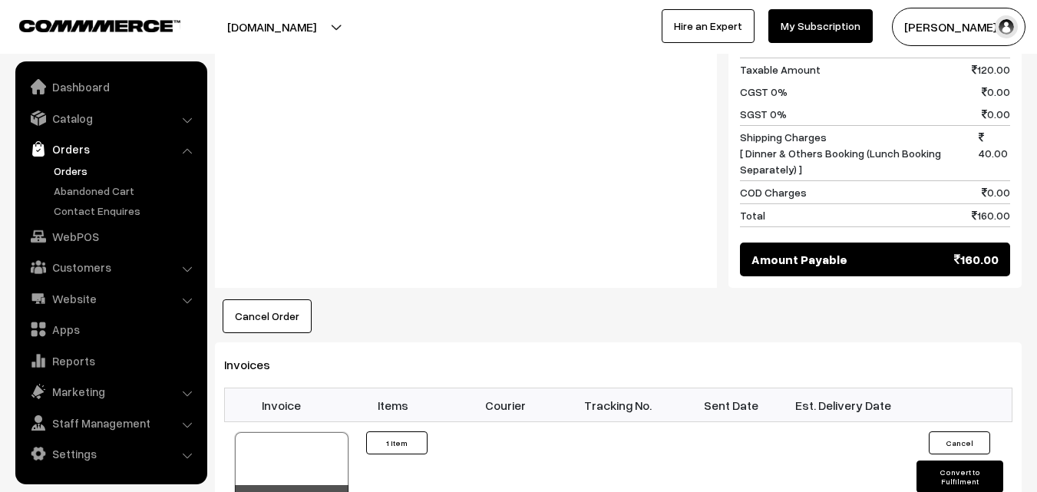
click at [68, 170] on link "Orders" at bounding box center [126, 171] width 152 height 16
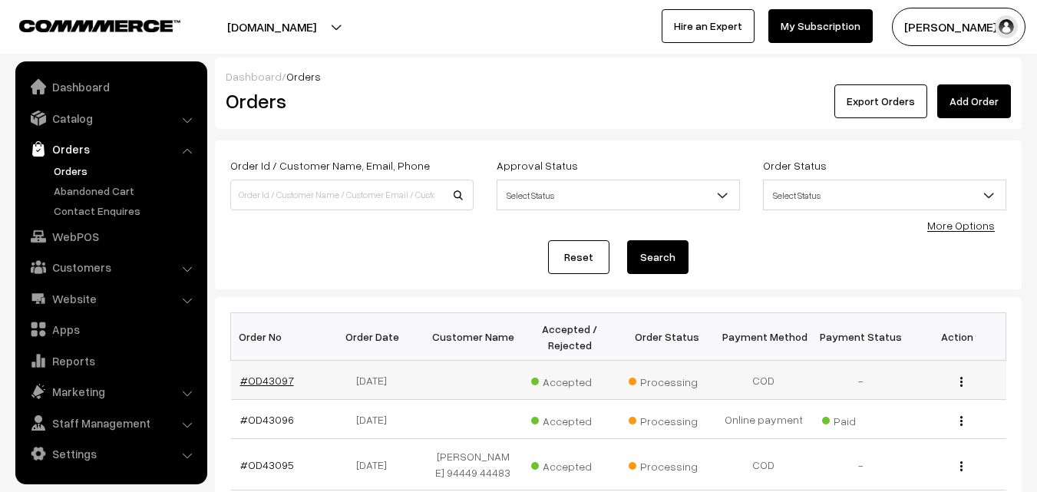
click at [285, 381] on link "#OD43097" at bounding box center [267, 380] width 54 height 13
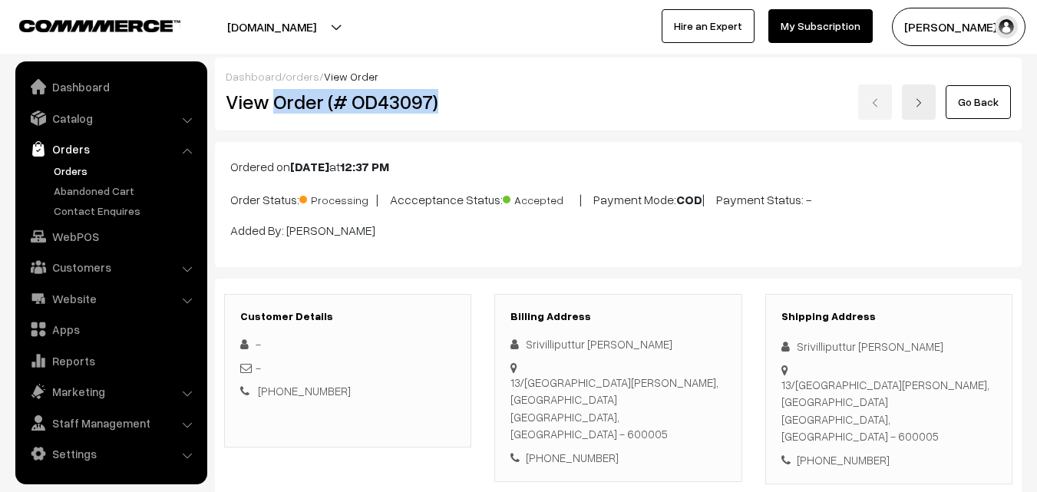
drag, startPoint x: 272, startPoint y: 103, endPoint x: 477, endPoint y: 104, distance: 205.7
click at [477, 104] on div "View Order (# OD43097)" at bounding box center [348, 101] width 269 height 35
copy h2 "Order (# OD43097)"
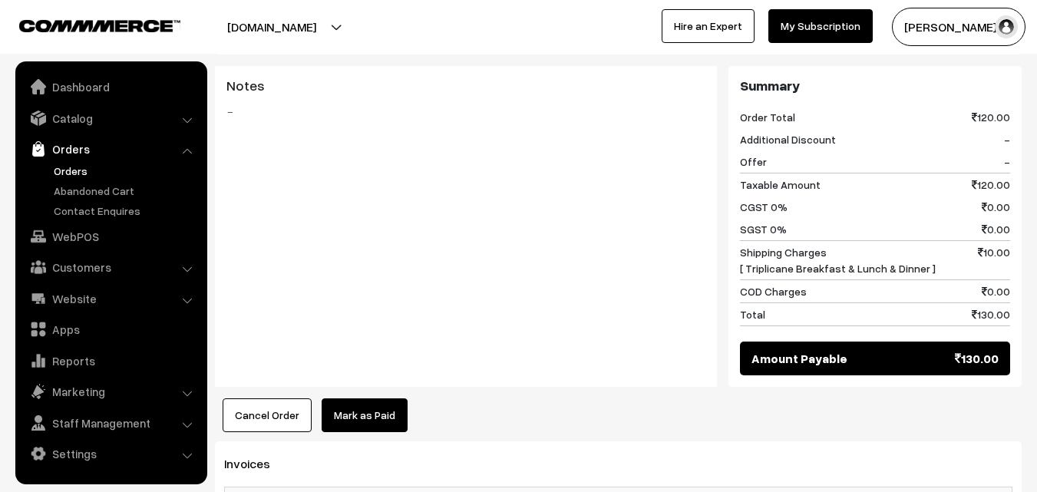
scroll to position [767, 0]
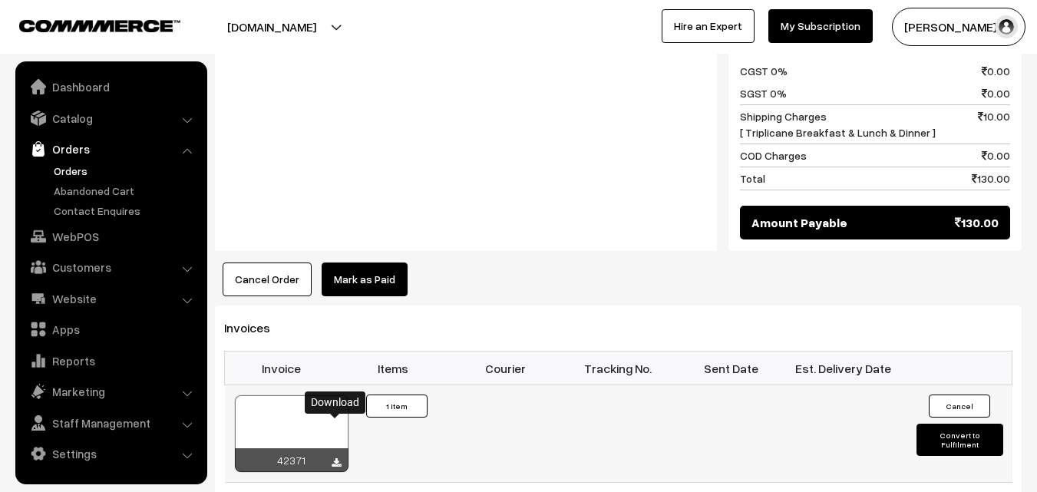
click at [337, 458] on icon at bounding box center [335, 463] width 9 height 10
click at [80, 236] on link "WebPOS" at bounding box center [110, 237] width 183 height 28
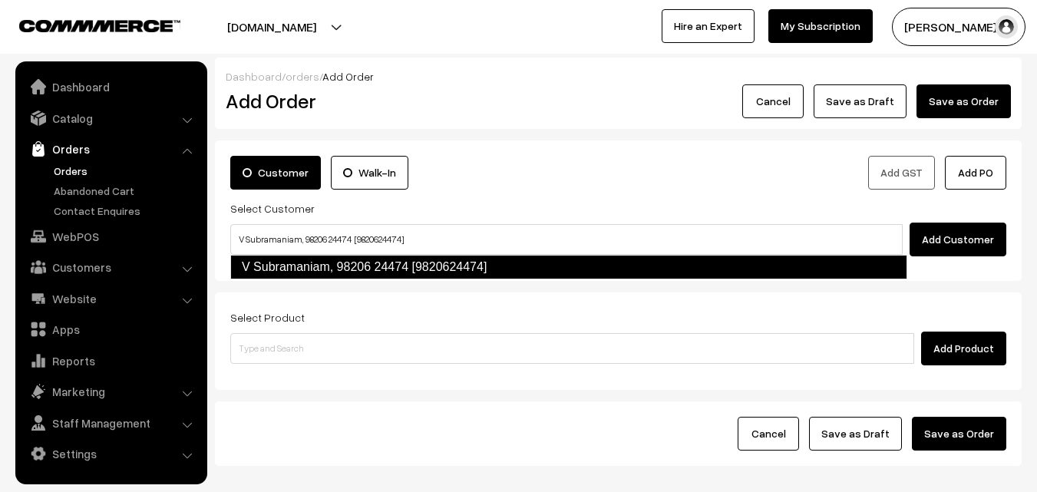
type input "V Subramaniam, 98206 24474 [9820624474]"
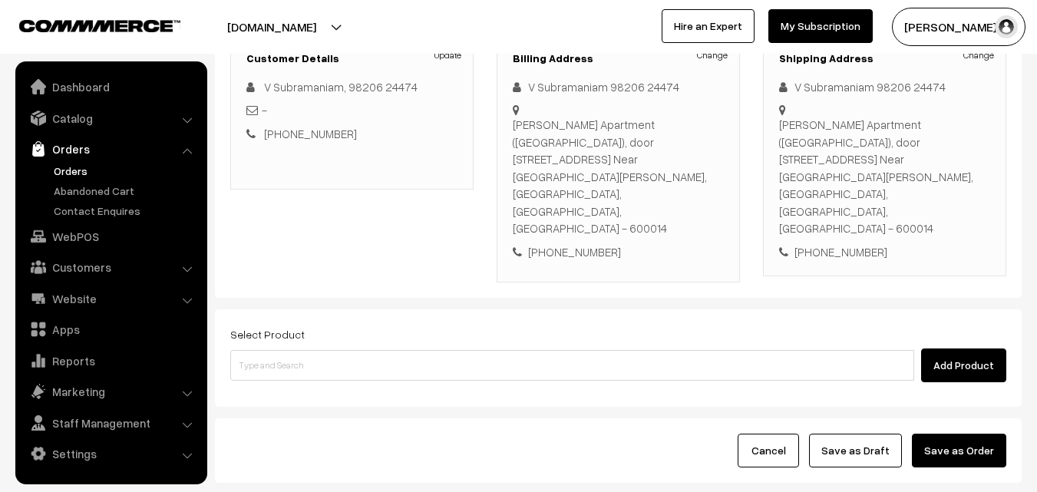
scroll to position [230, 0]
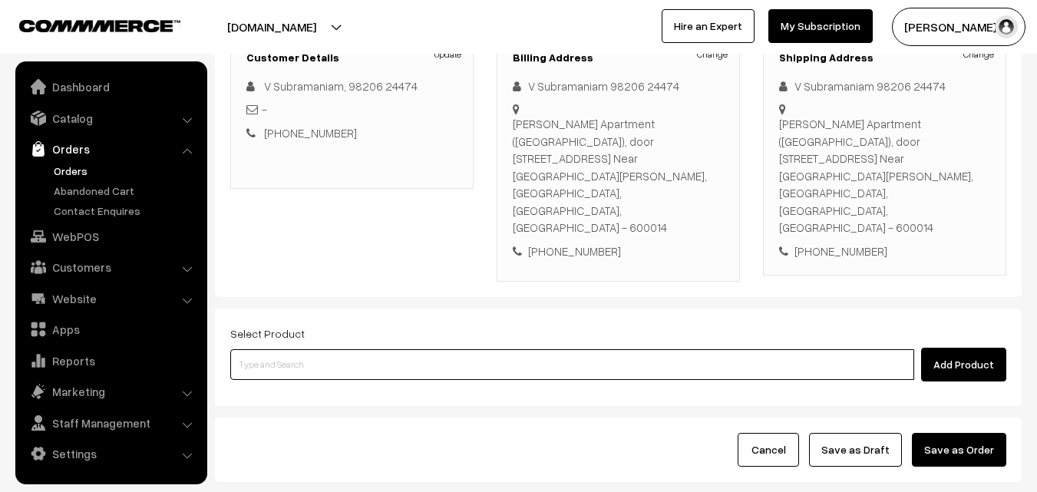
click at [364, 349] on input at bounding box center [572, 364] width 684 height 31
click at [417, 349] on input at bounding box center [572, 364] width 684 height 31
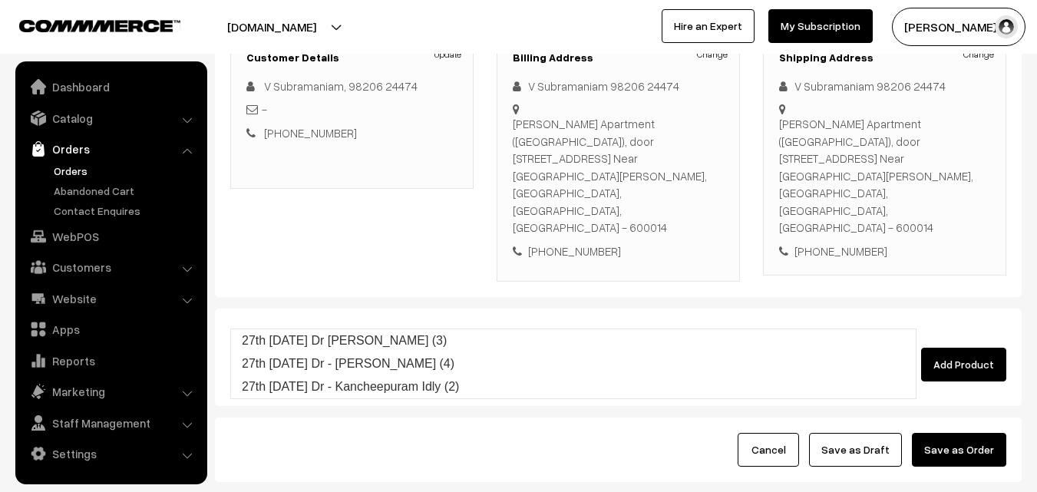
type input "27th [DATE] Dr - Kancheepuram Idly (2)"
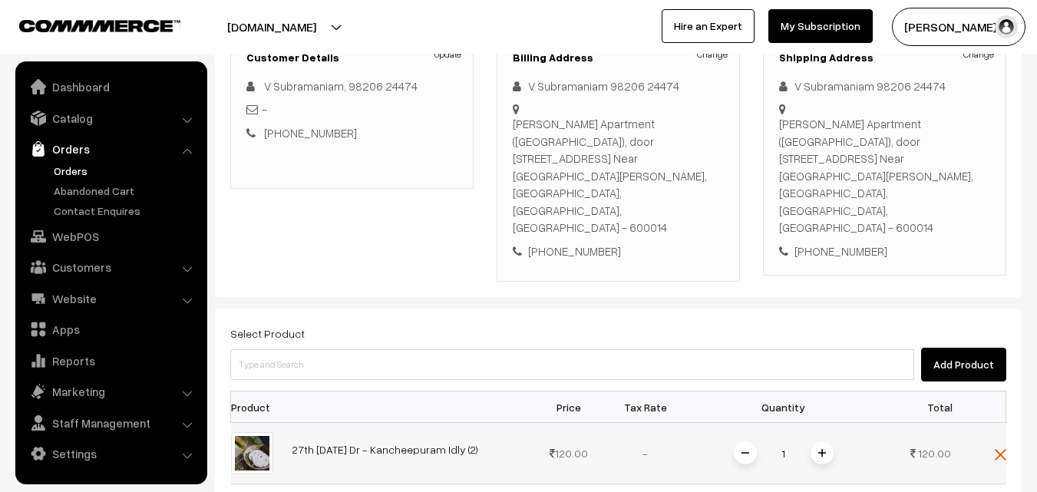
scroll to position [384, 0]
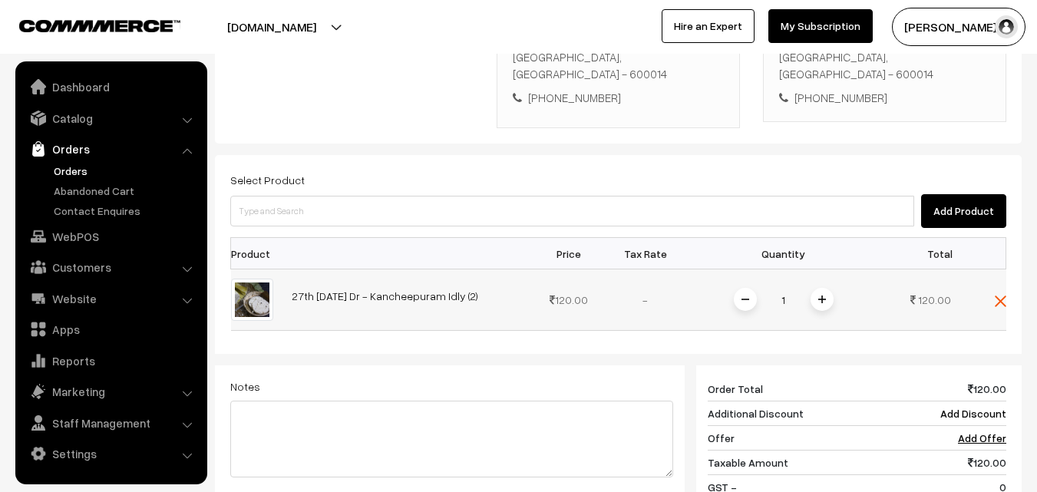
click at [821, 295] on img at bounding box center [822, 299] width 8 height 8
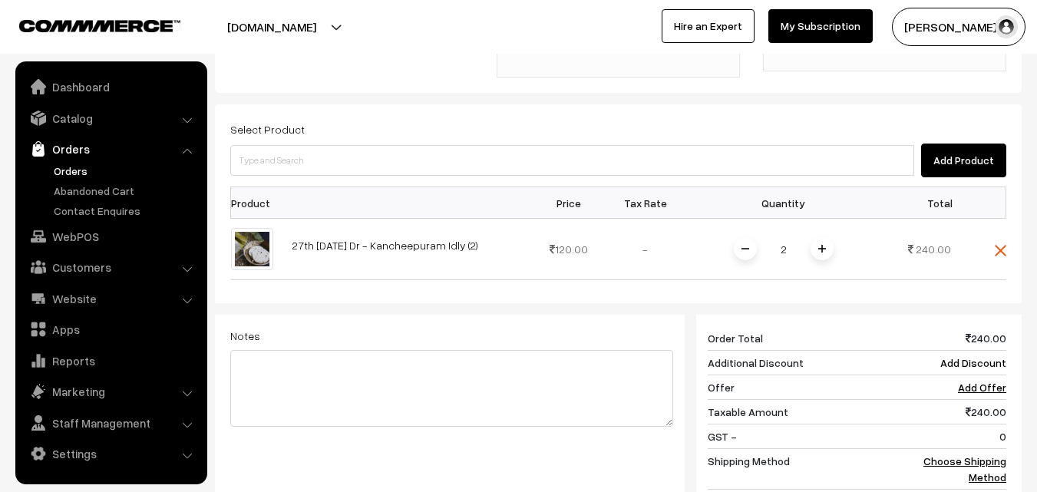
scroll to position [460, 0]
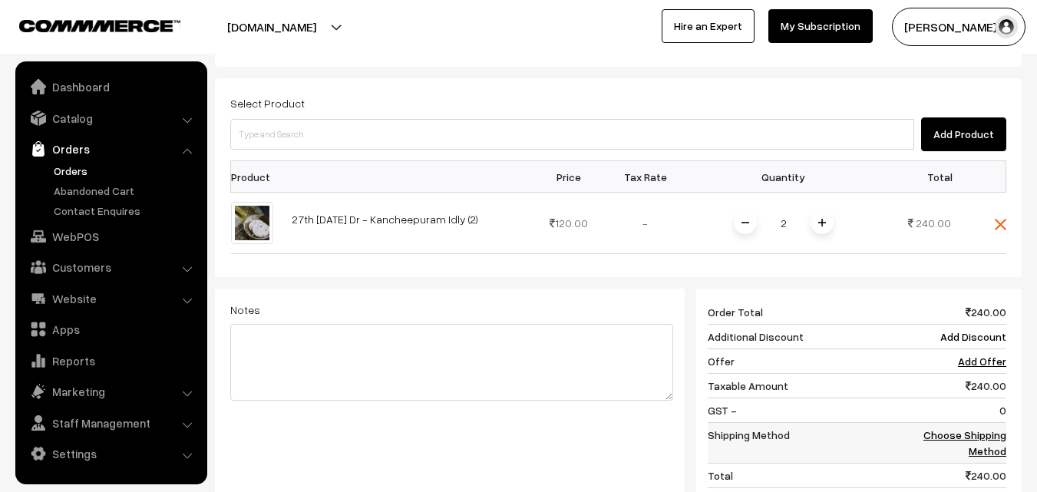
click at [994, 428] on link "Choose Shipping Method" at bounding box center [964, 442] width 83 height 29
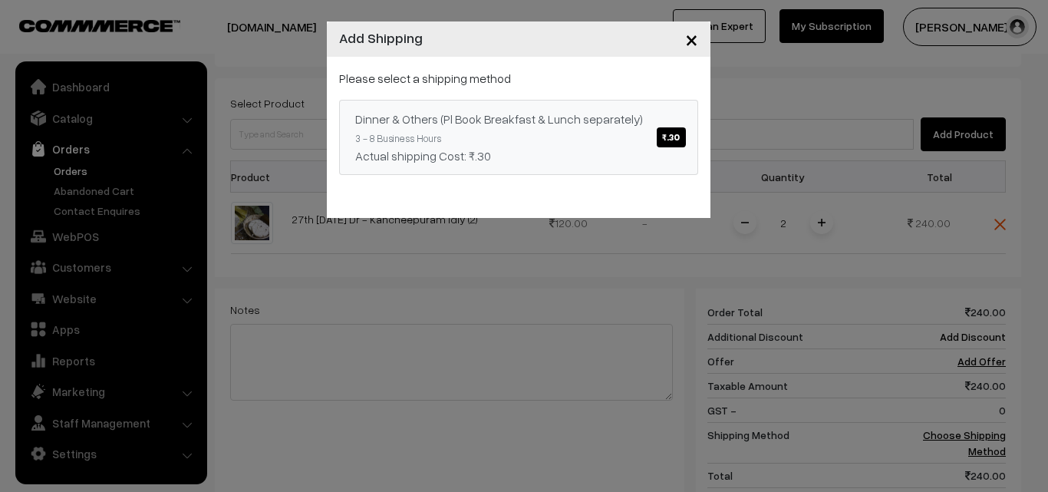
click at [671, 136] on span "₹.30" at bounding box center [671, 137] width 28 height 20
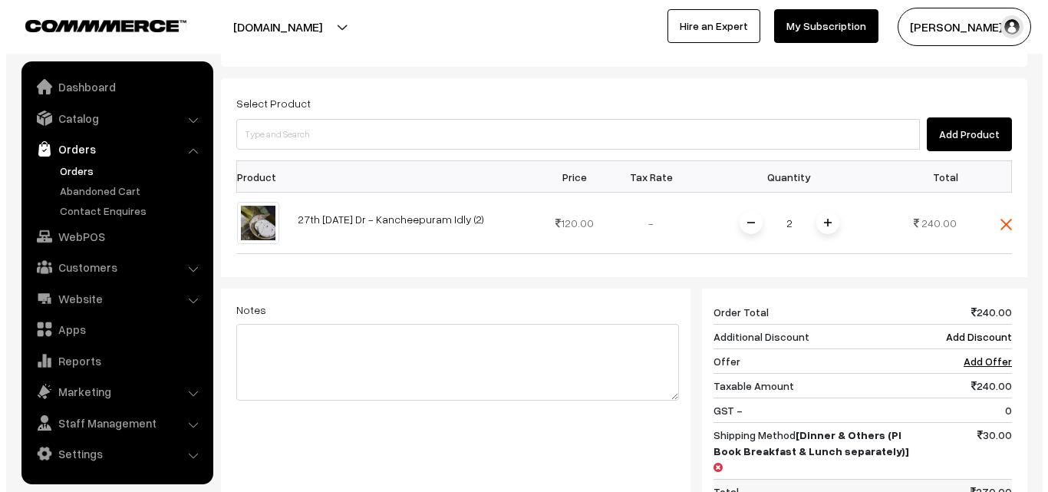
scroll to position [537, 0]
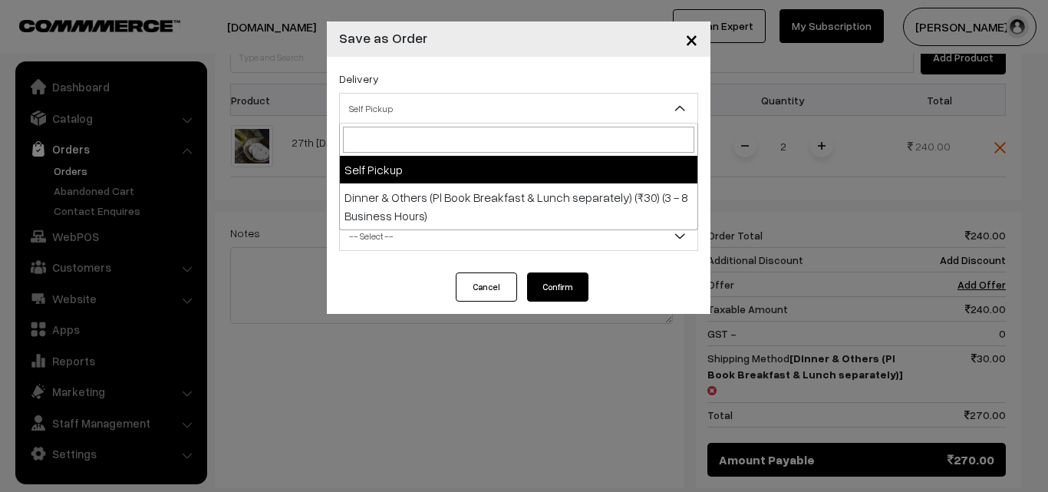
click at [463, 110] on span "Self Pickup" at bounding box center [519, 108] width 358 height 27
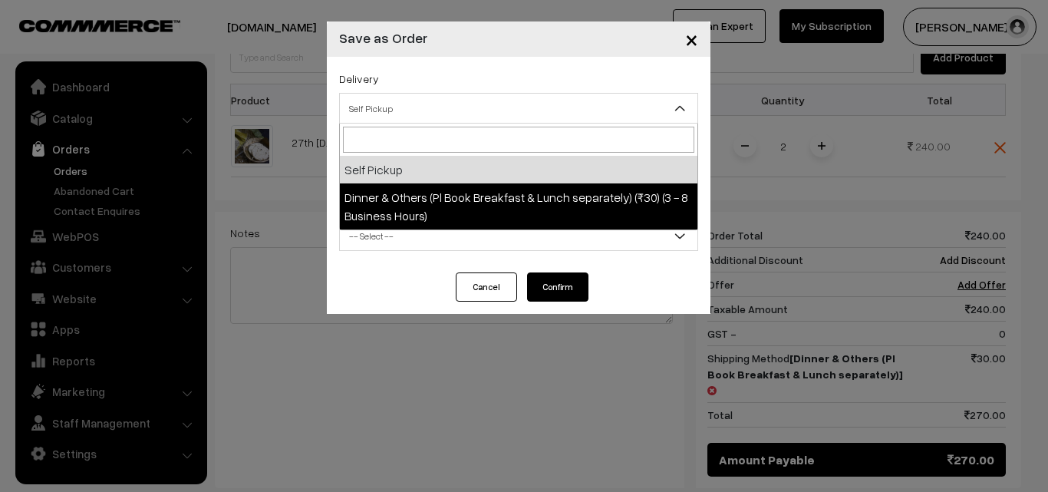
select select "DOP1"
select select "3"
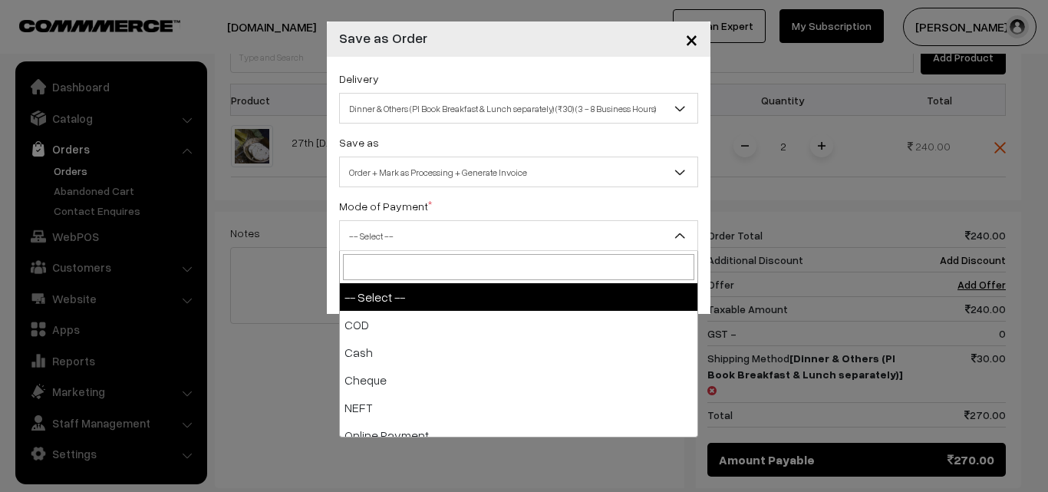
click at [470, 232] on span "-- Select --" at bounding box center [519, 236] width 358 height 27
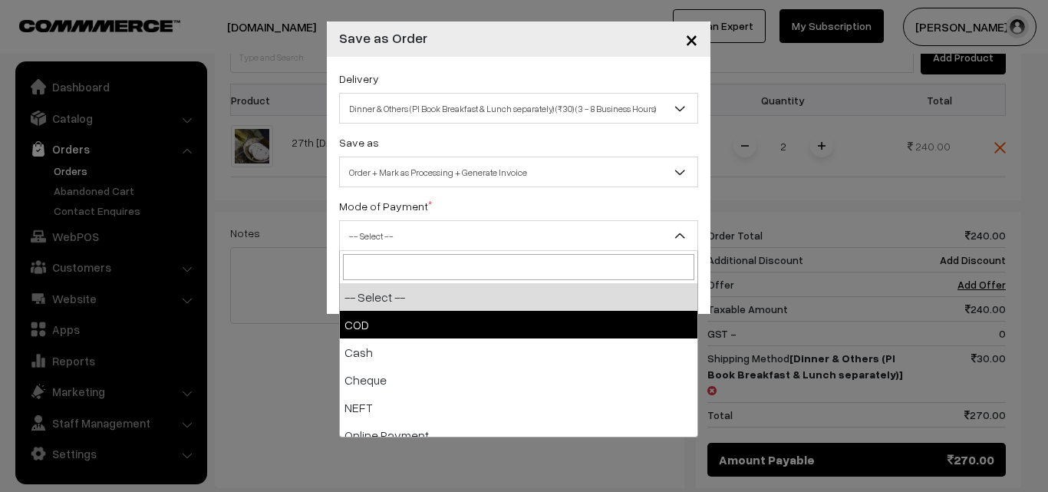
select select "1"
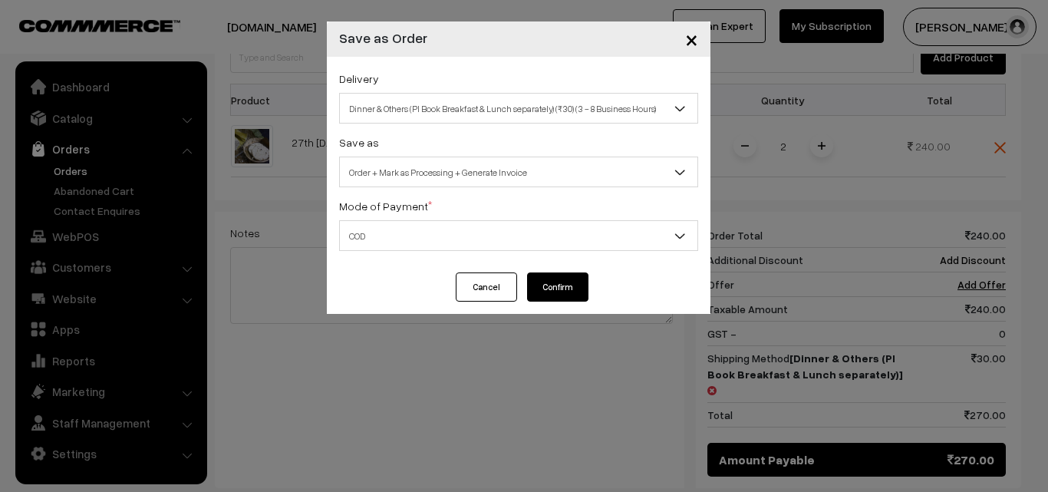
click at [579, 279] on button "Confirm" at bounding box center [557, 286] width 61 height 29
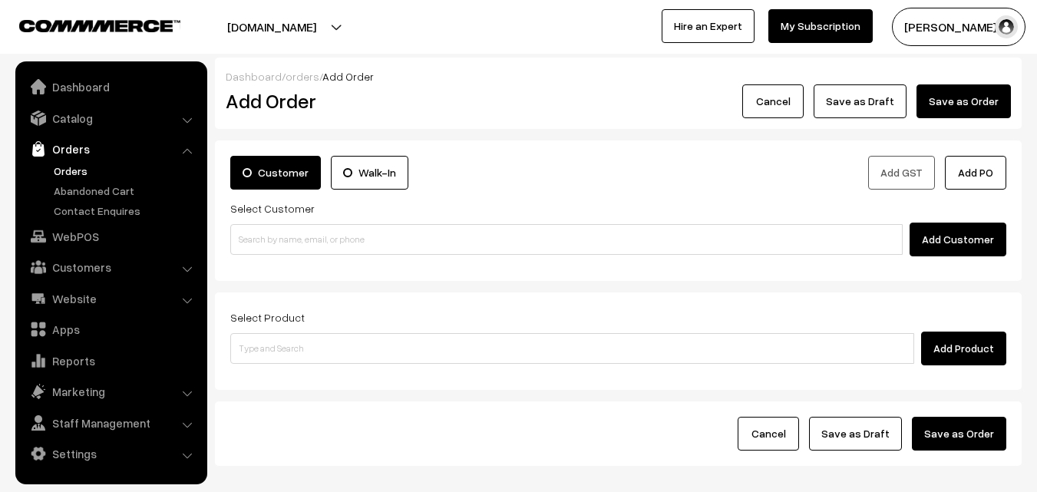
click at [74, 171] on link "Orders" at bounding box center [126, 171] width 152 height 16
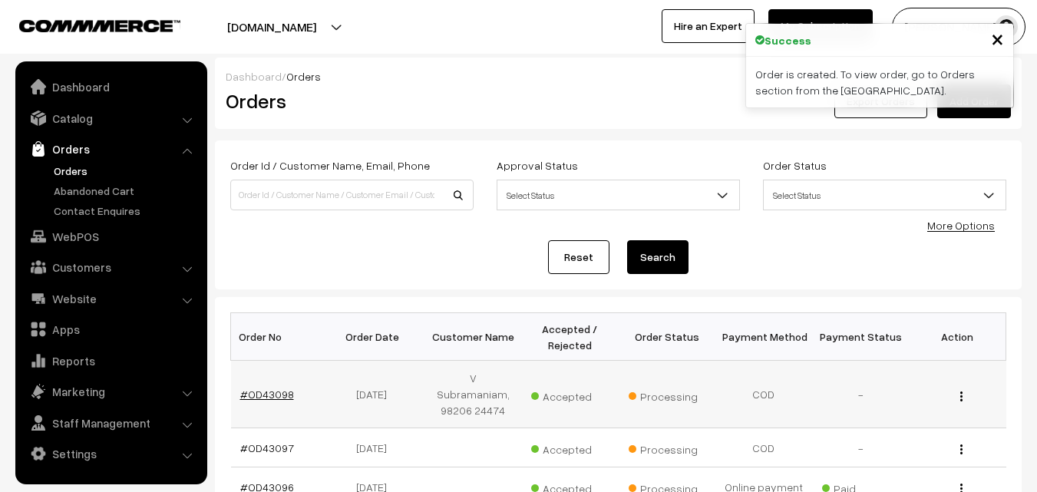
click at [280, 388] on link "#OD43098" at bounding box center [267, 394] width 54 height 13
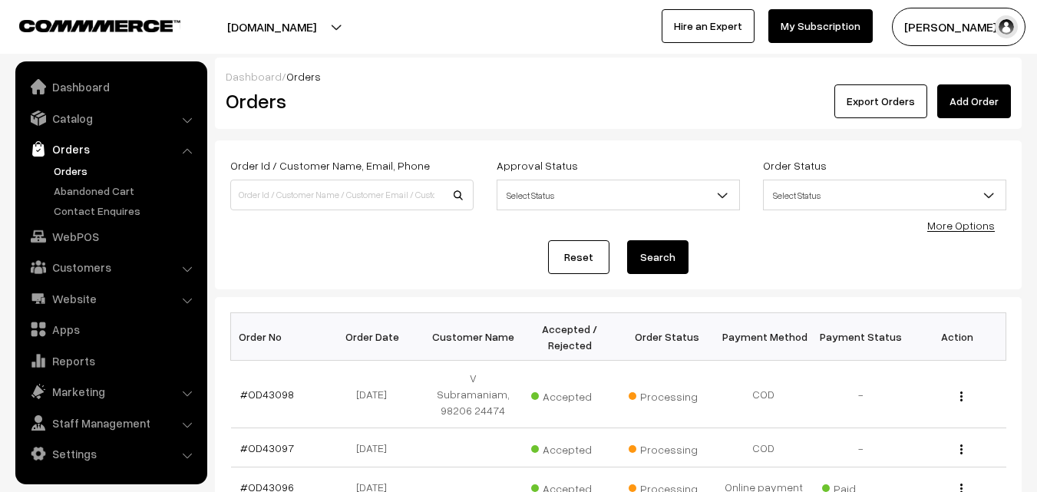
click at [101, 267] on link "Customers" at bounding box center [110, 267] width 183 height 28
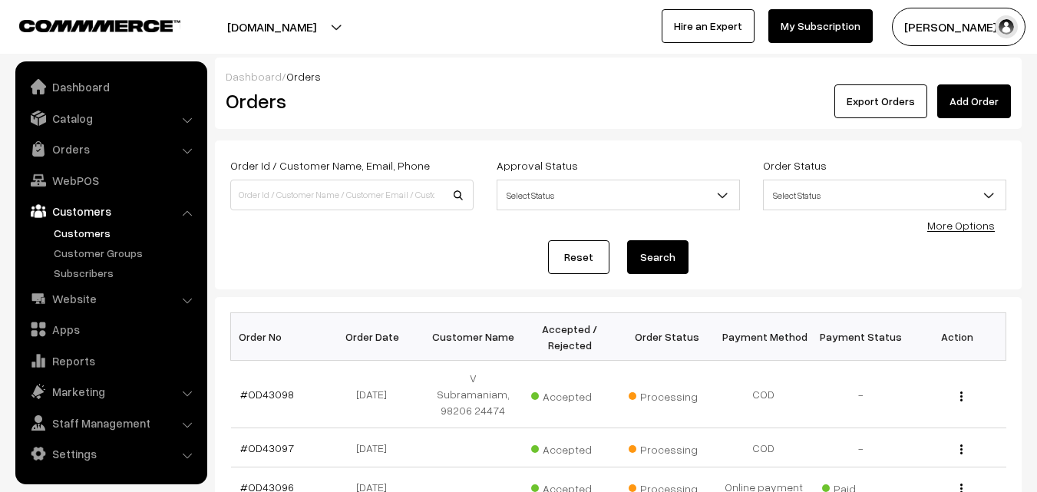
click at [97, 229] on link "Customers" at bounding box center [126, 233] width 152 height 16
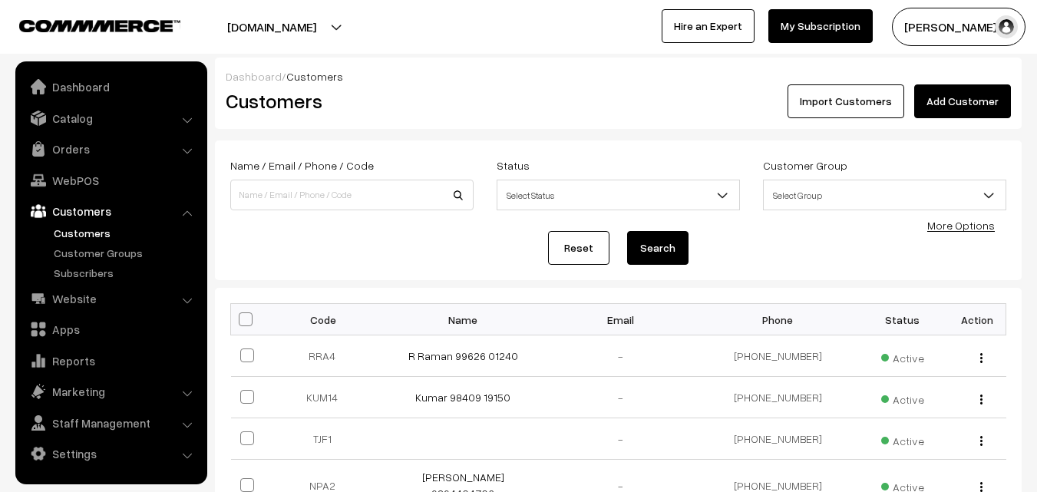
click at [967, 100] on link "Add Customer" at bounding box center [962, 101] width 97 height 34
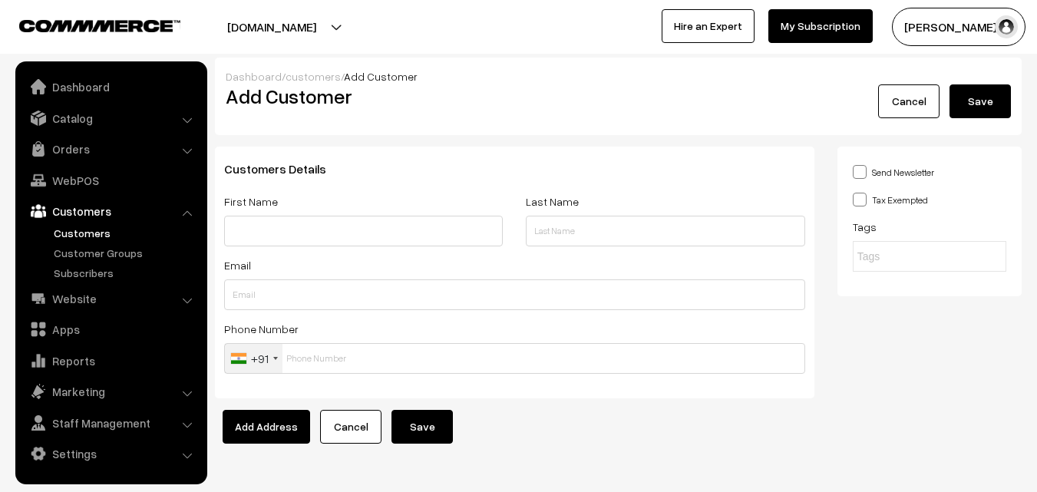
click at [150, 226] on body "Thank you for showing interest. Our team will call you shortly. Close [DOMAIN_N…" at bounding box center [518, 266] width 1037 height 532
click at [315, 236] on input "S Balaji" at bounding box center [363, 231] width 279 height 31
paste input "95515 75386"
type input "S Balaji 95515 75386"
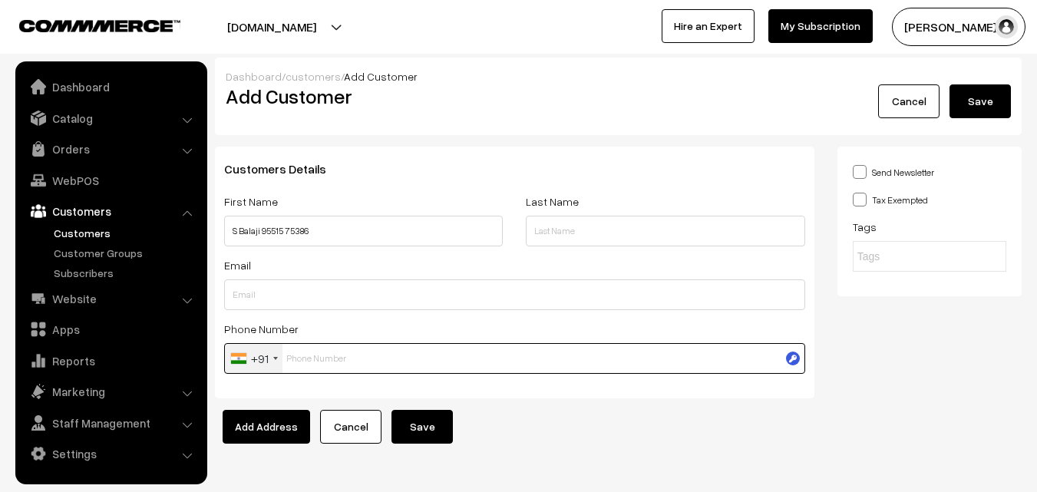
click at [293, 349] on input "text" at bounding box center [514, 358] width 581 height 31
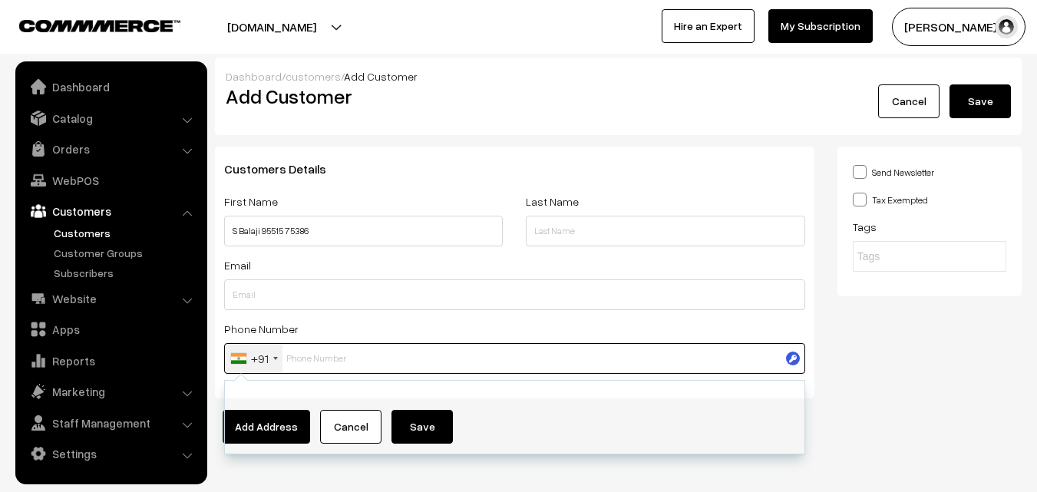
paste input "95515 7538"
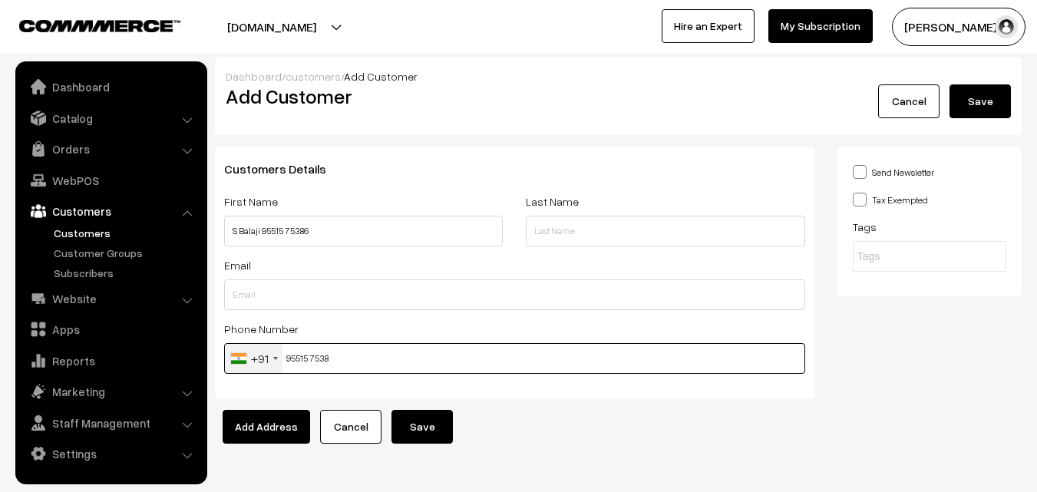
click at [366, 354] on input "95515 7538" at bounding box center [514, 358] width 581 height 31
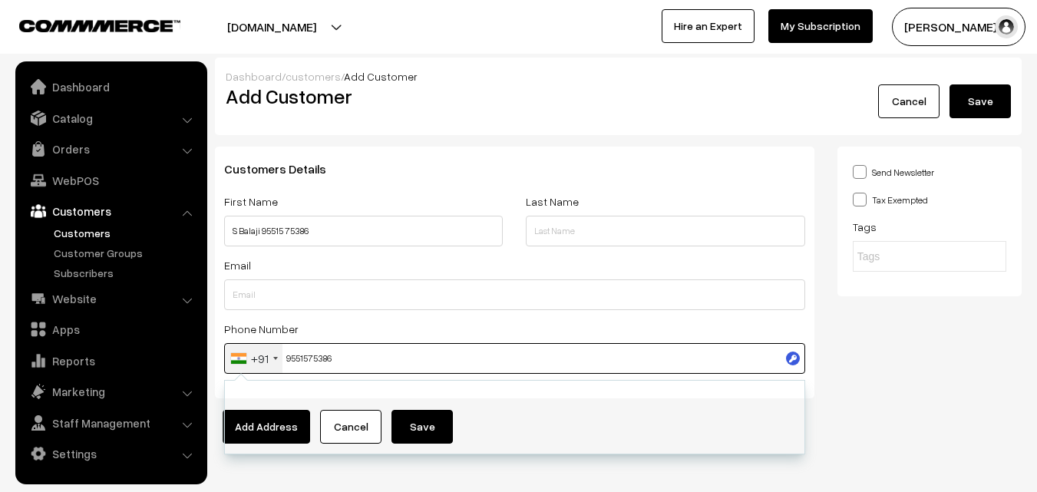
scroll to position [40, 0]
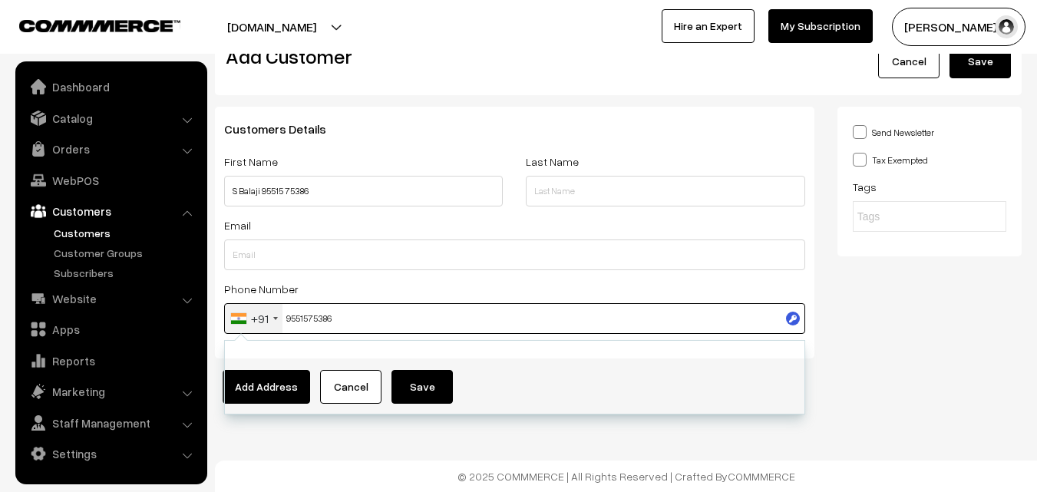
type input "9551575386"
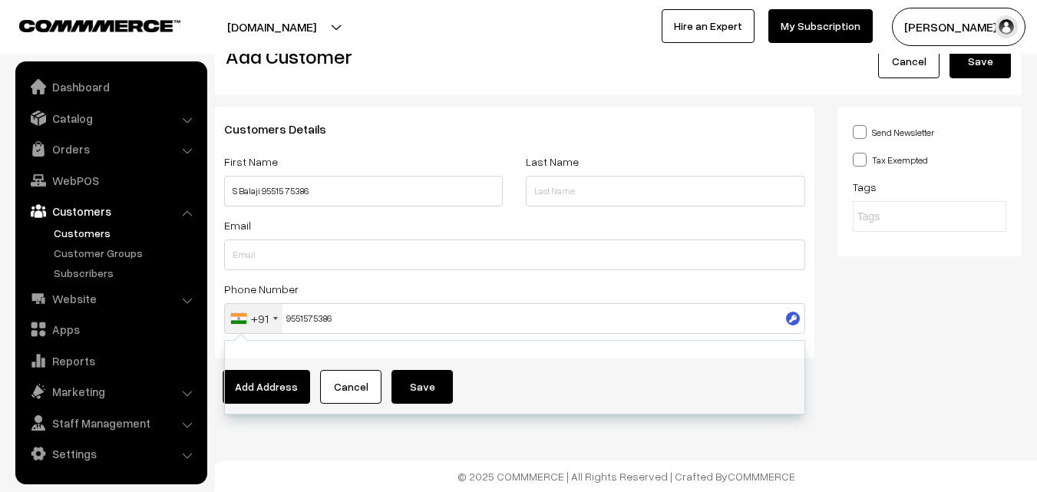
click at [377, 432] on div "Dashboard / customers / Add Customer Add Customer Cancel Save Customers Details…" at bounding box center [518, 226] width 1037 height 532
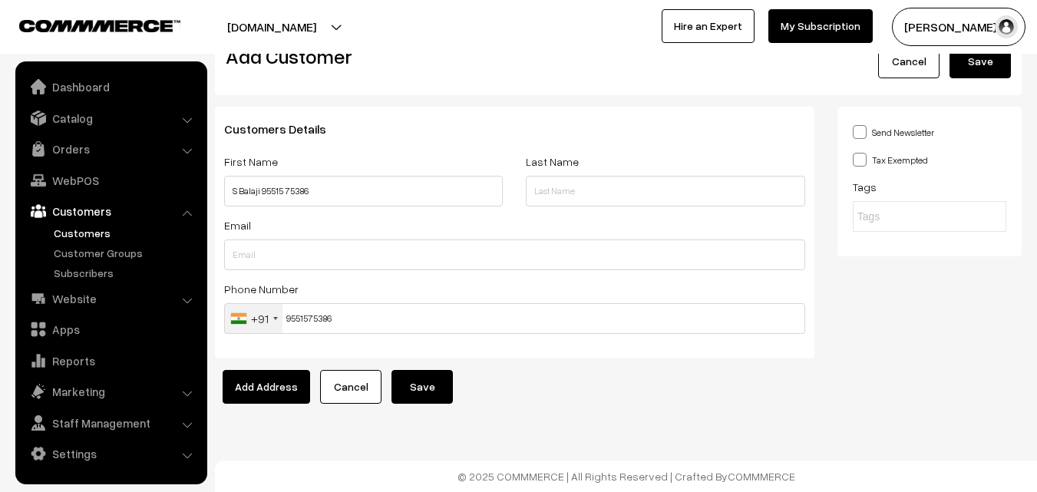
click at [406, 390] on button "Save" at bounding box center [421, 387] width 61 height 34
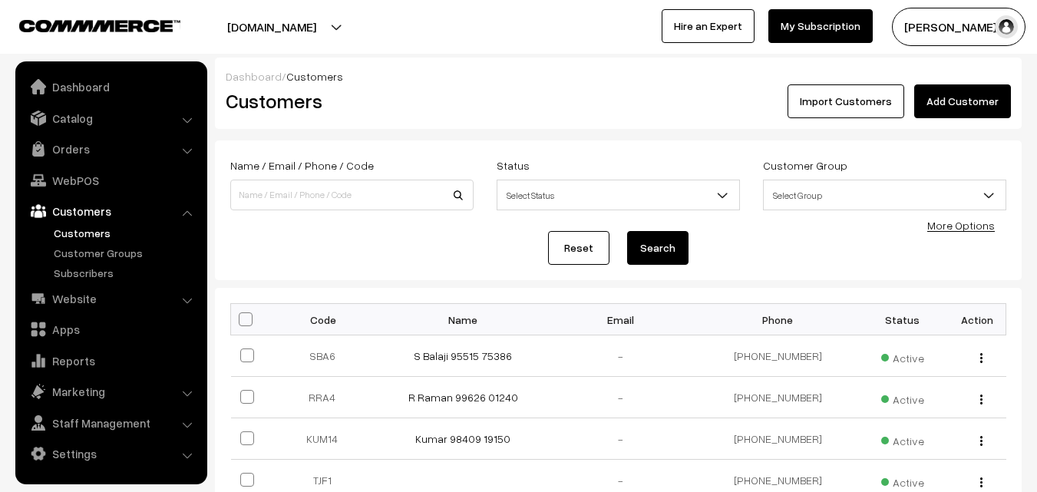
click at [431, 355] on link "S Balaji 95515 75386" at bounding box center [463, 355] width 98 height 13
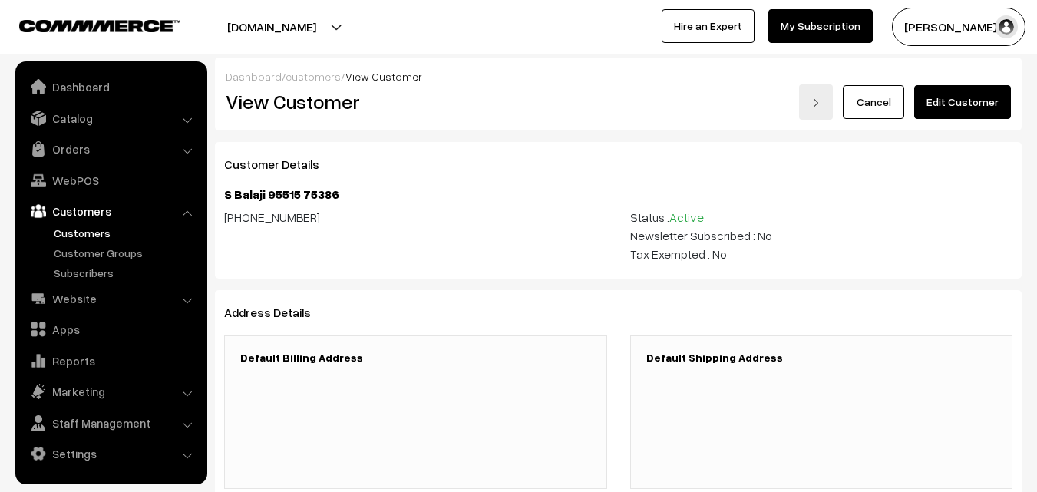
click at [998, 91] on link "Edit Customer" at bounding box center [962, 102] width 97 height 34
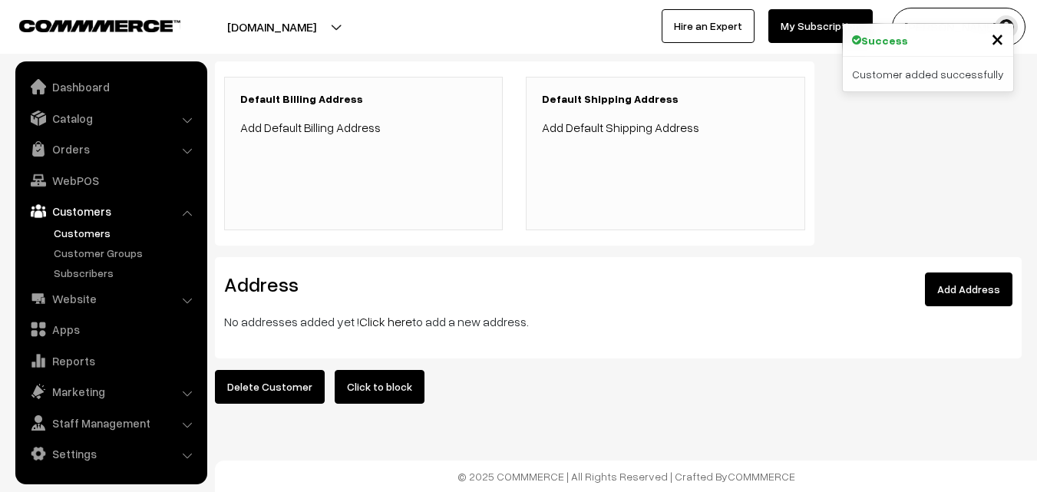
scroll to position [355, 0]
click at [372, 314] on link "Click here" at bounding box center [385, 321] width 53 height 15
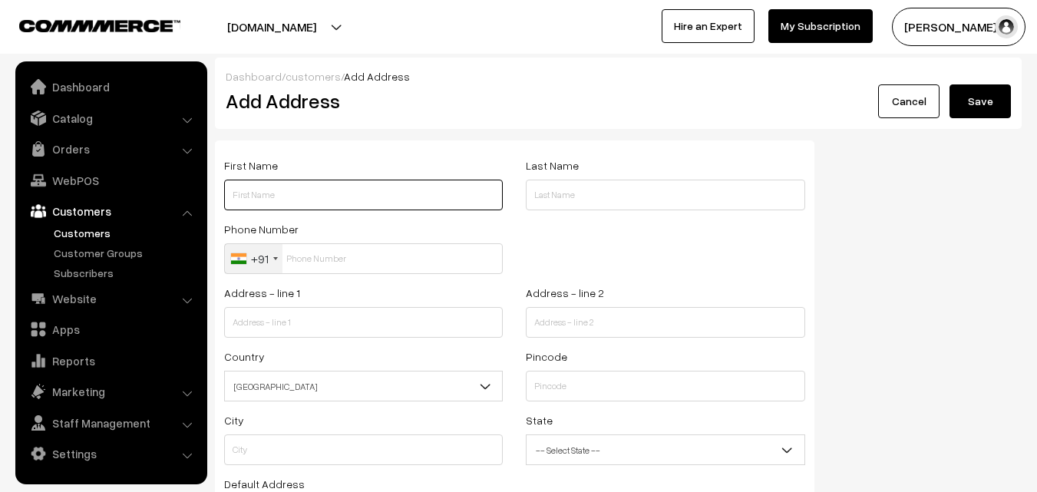
click at [312, 188] on input "text" at bounding box center [363, 195] width 279 height 31
paste input "S Balaji"
type input "S Balaji"
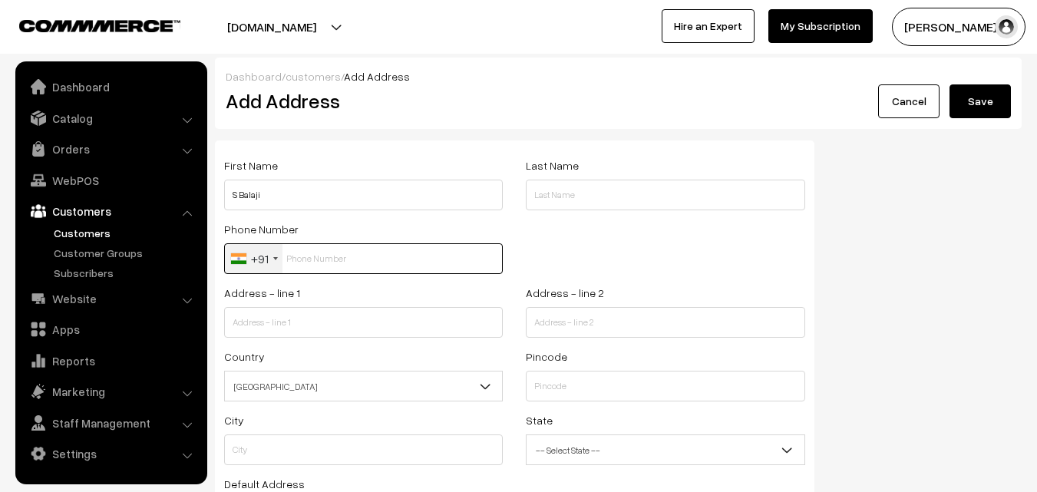
click at [310, 263] on input "text" at bounding box center [363, 258] width 279 height 31
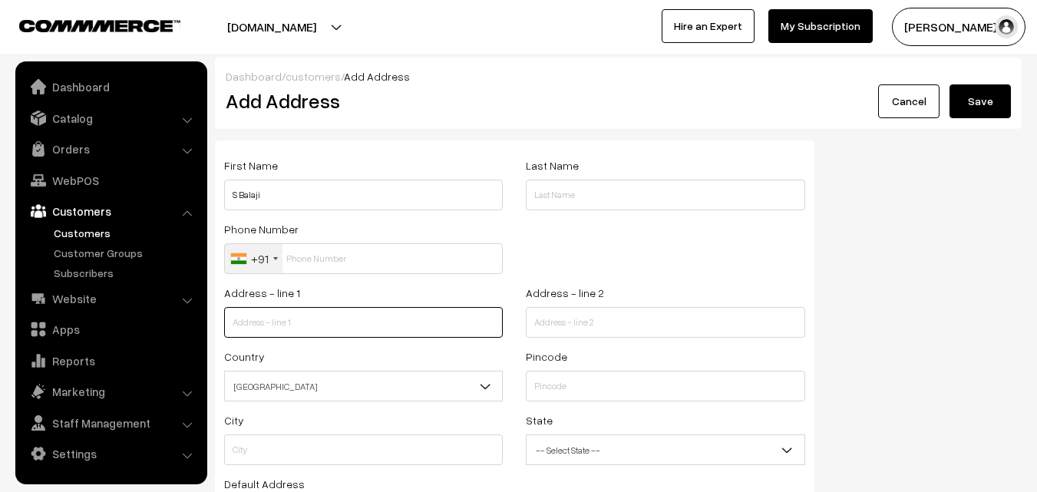
click at [302, 313] on input "text" at bounding box center [363, 322] width 279 height 31
paste input "Old No 77 New No 75 Second floor Manoharan Street South West Boag Road Tnagar C…"
drag, startPoint x: 292, startPoint y: 322, endPoint x: 496, endPoint y: 331, distance: 204.3
click at [507, 330] on div "Address - line 1 Old No 77 New No 75 Second floor Manoharan Street South West B…" at bounding box center [364, 315] width 302 height 64
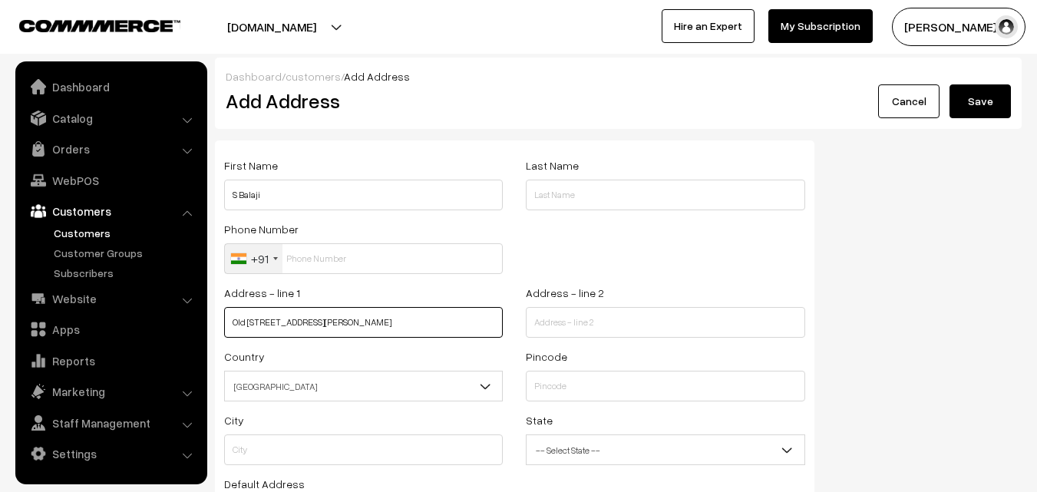
scroll to position [0, 64]
type input "Old No 77 New No 75 Second floor Manoharan Street South West Boag Road Tnagar"
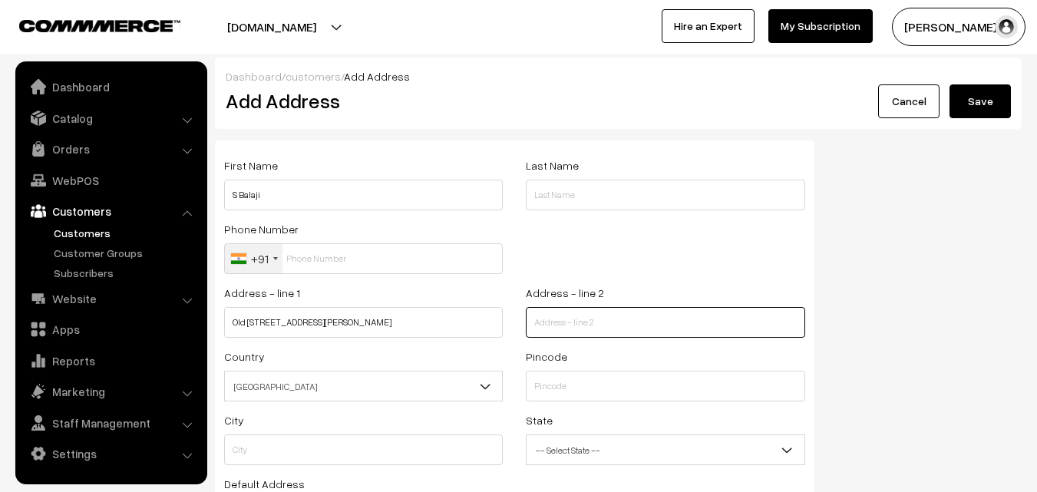
scroll to position [0, 0]
click at [555, 323] on input "text" at bounding box center [665, 322] width 279 height 31
paste input "Chennai 17 opp to Pazhamudhir Nilayam , South West"
type input "Chennai 17 opp to Pazhamudhir Nilayam , South West"
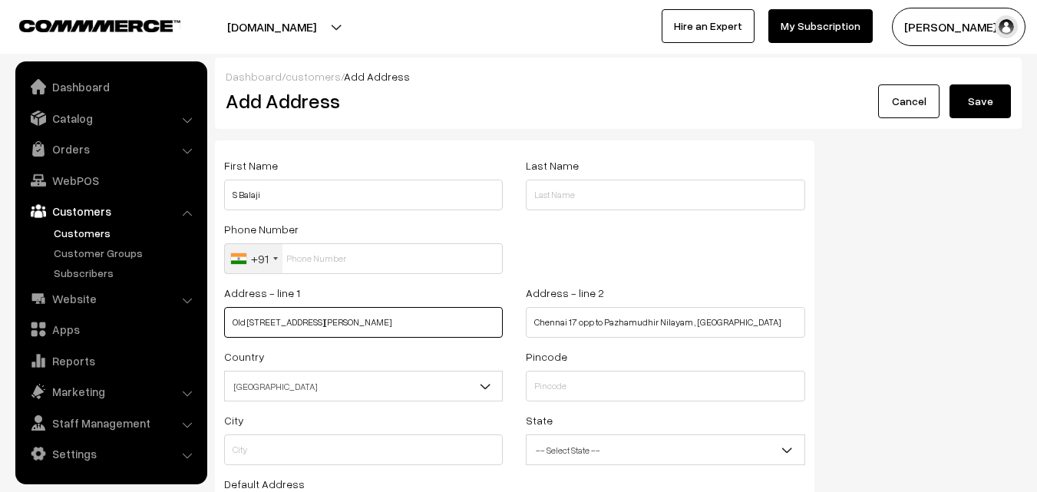
scroll to position [0, 64]
drag, startPoint x: 463, startPoint y: 324, endPoint x: 505, endPoint y: 324, distance: 41.4
click at [505, 324] on div "Address - line 1 Old No 77 New No 75 Second floor Manoharan Street South West B…" at bounding box center [364, 315] width 302 height 64
type input "Old No 77 New No 75 Second floor Manoharan Street South"
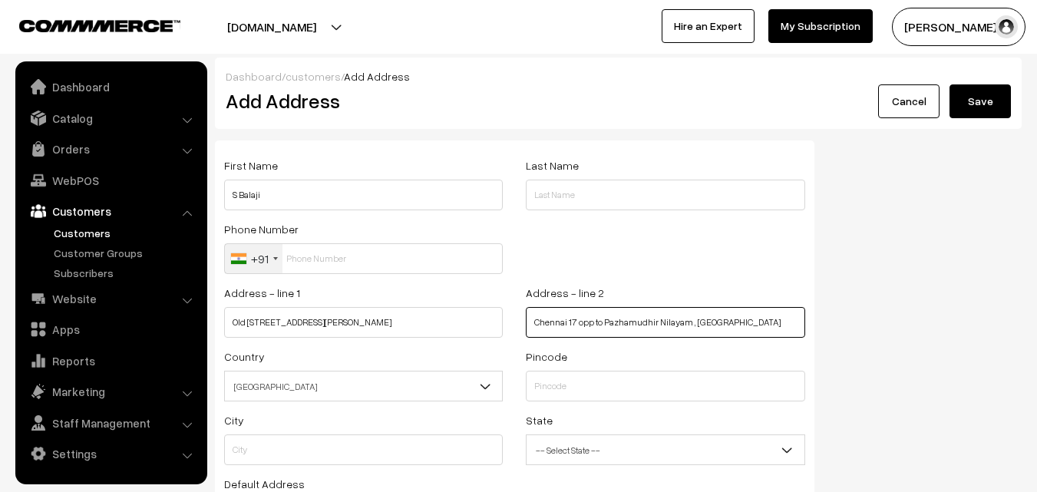
drag, startPoint x: 533, startPoint y: 322, endPoint x: 547, endPoint y: 325, distance: 14.9
click at [539, 322] on input "Chennai 17 opp to Pazhamudhir Nilayam , South West" at bounding box center [665, 322] width 279 height 31
paste input "West Boag Road Tnagar"
click at [665, 317] on input "West Boag Road Tnagar hennai 17 opp to Pazhamudhir Nilayam , South West" at bounding box center [665, 322] width 279 height 31
drag, startPoint x: 747, startPoint y: 320, endPoint x: 811, endPoint y: 328, distance: 64.2
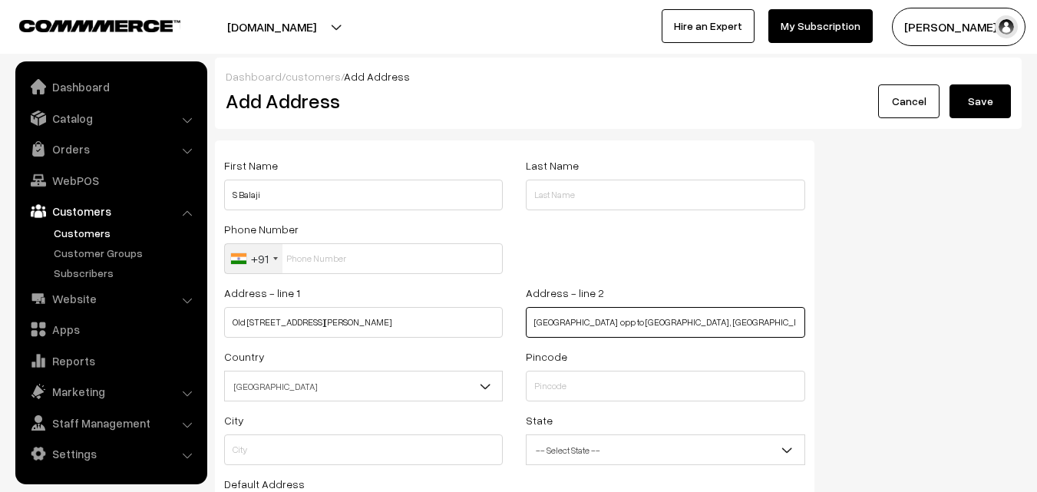
click at [811, 328] on div "Address - line 2 West Boag Road Tnagar opp to Pazhamudhir Nilayam , South West" at bounding box center [665, 315] width 302 height 64
type input "West Boag Road Tnagar opp to Pazhamudhir Nilayam ,"
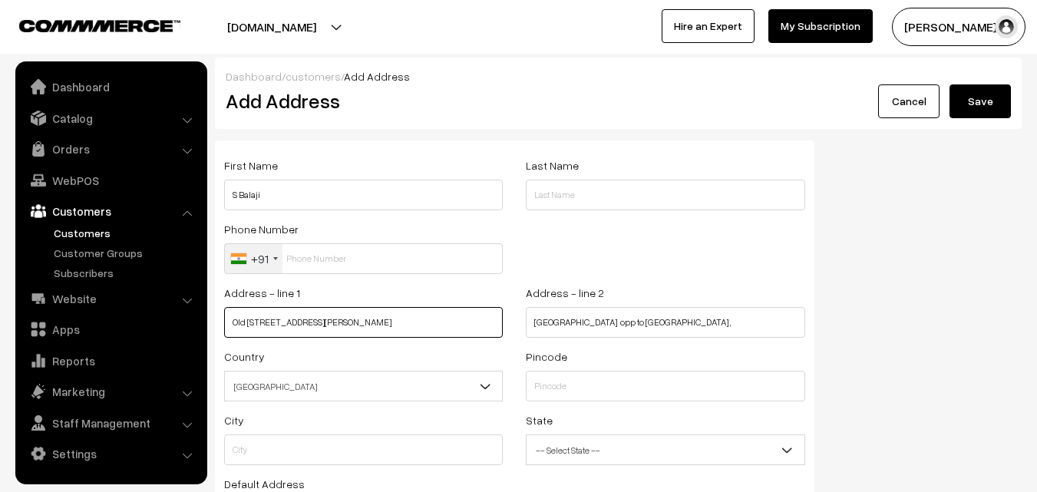
click at [453, 318] on input "Old No 77 New No 75 Second floor Manoharan Street South" at bounding box center [363, 322] width 279 height 31
type input "Old No 77 New No 75 Second floor Manoharan Street"
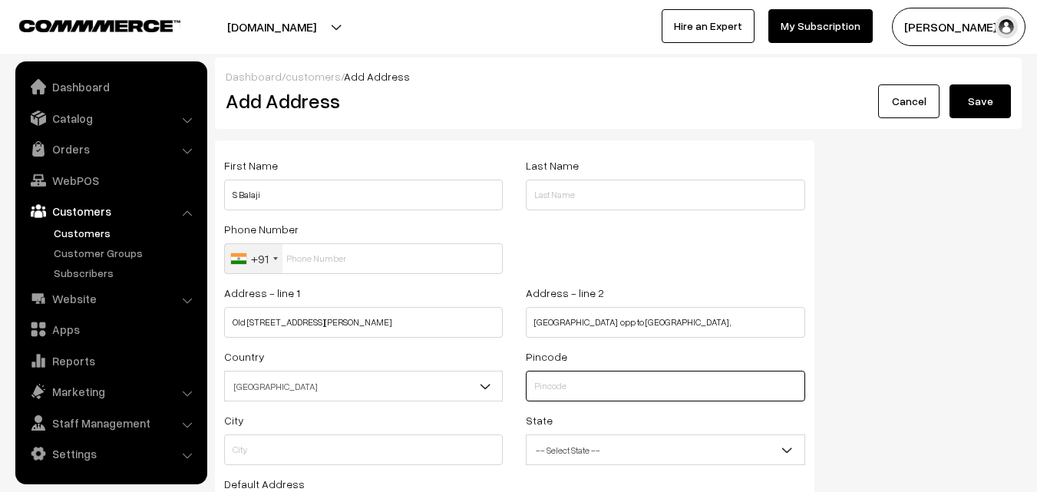
click at [569, 387] on input "text" at bounding box center [665, 386] width 279 height 31
type input "600001"
type input "Chennai"
select select "[GEOGRAPHIC_DATA]"
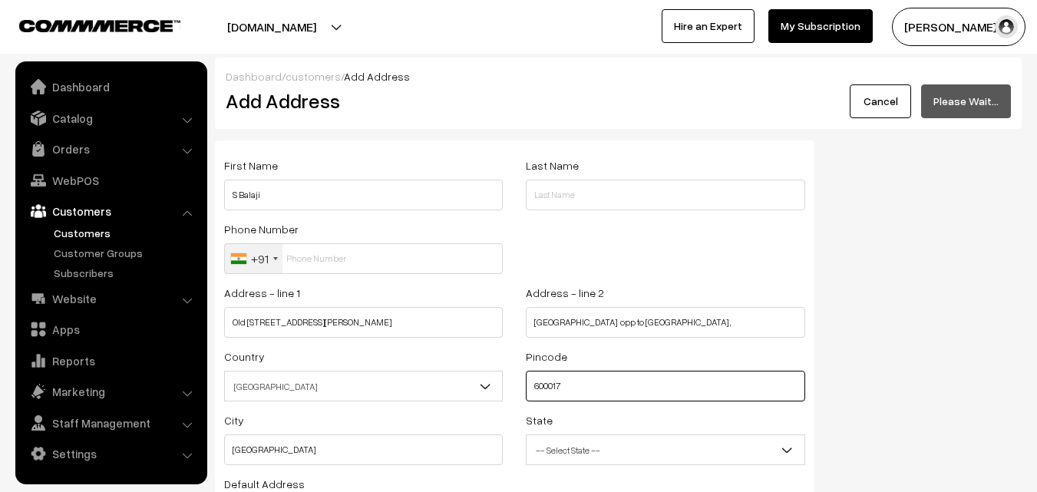
type input "600017"
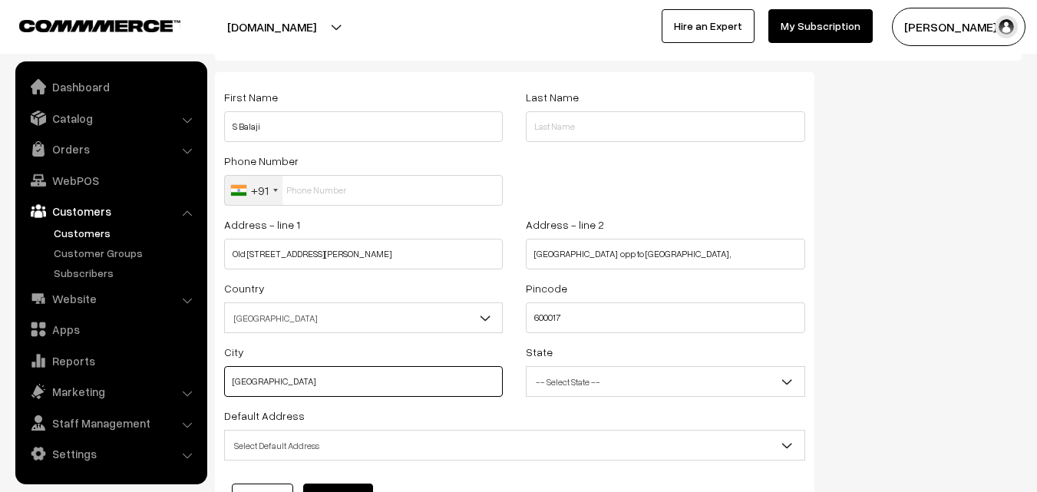
scroll to position [209, 0]
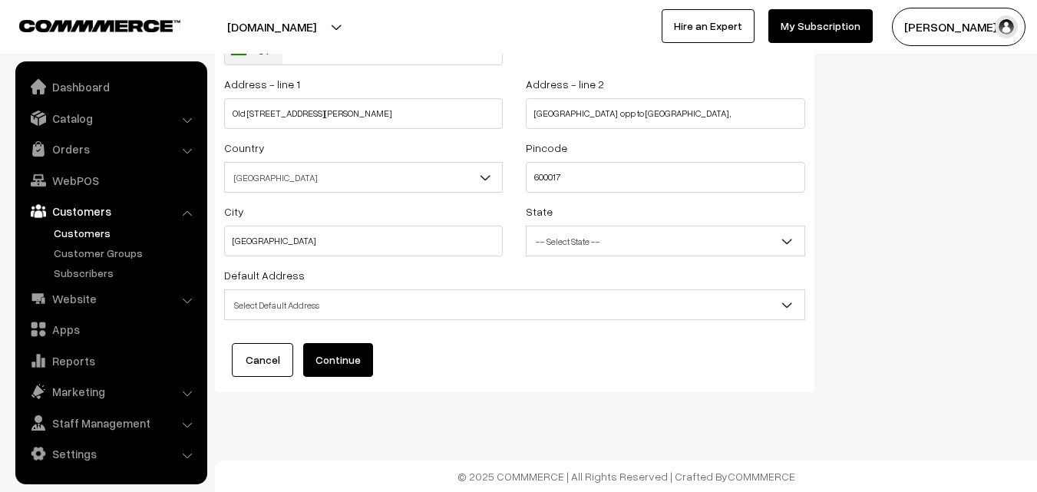
click at [444, 310] on span "Select Default Address" at bounding box center [514, 305] width 579 height 27
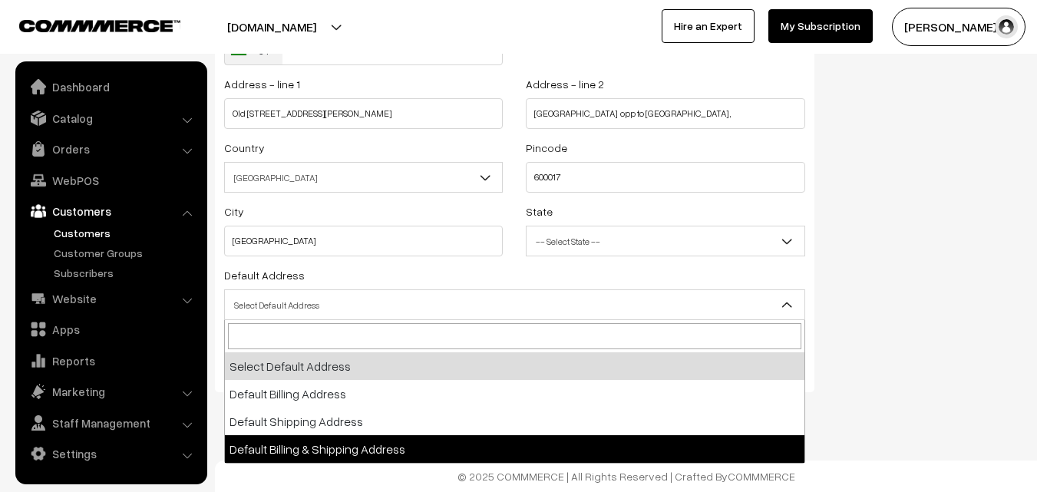
select select "3"
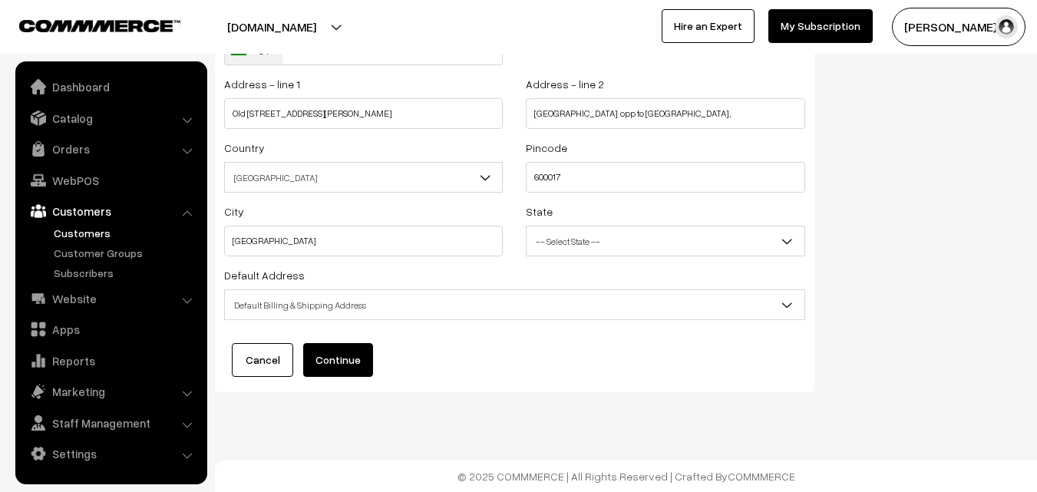
click at [325, 350] on button "Continue" at bounding box center [338, 360] width 70 height 34
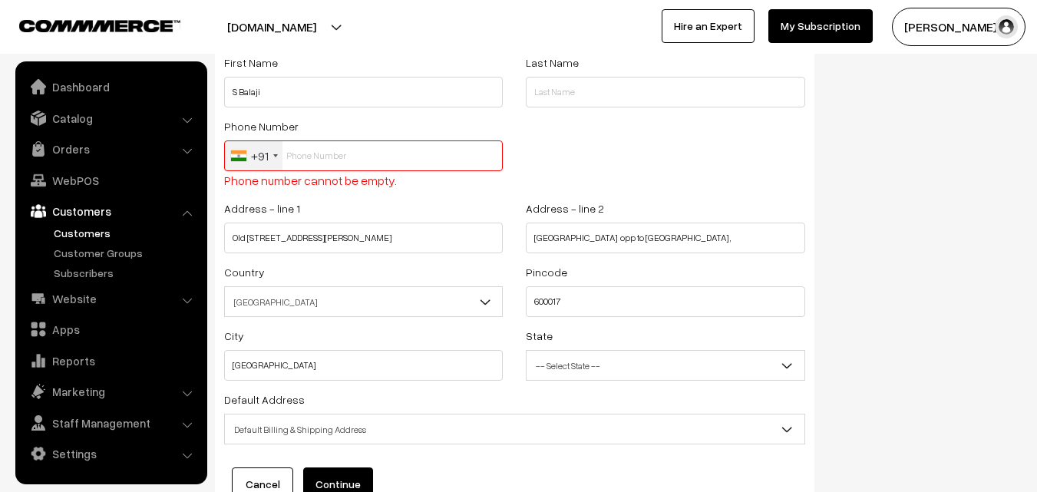
scroll to position [0, 0]
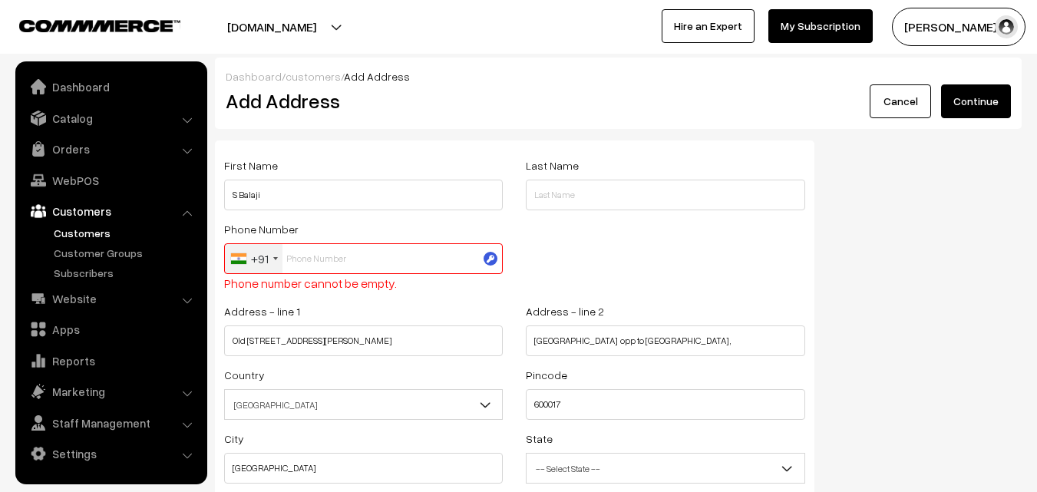
click at [293, 264] on input "text" at bounding box center [363, 258] width 279 height 31
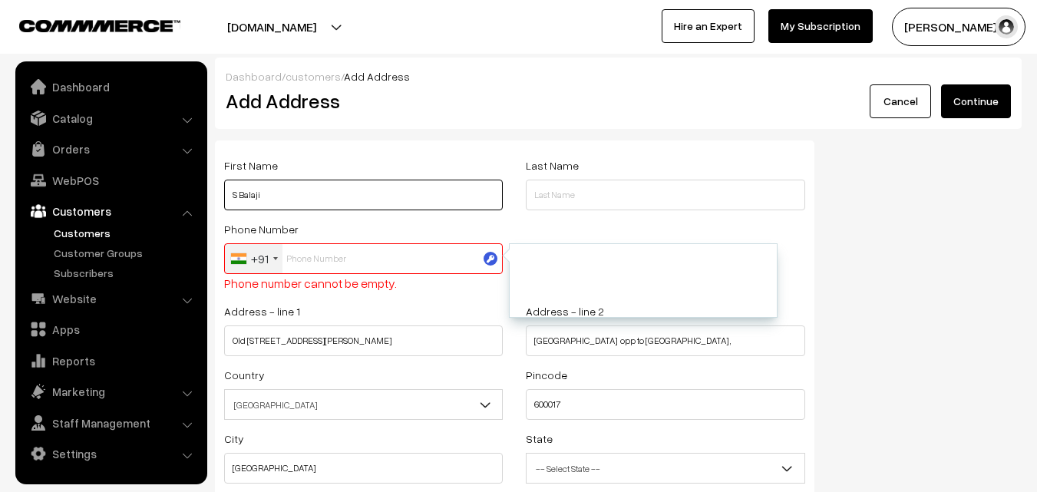
click at [295, 185] on input "S Balaji" at bounding box center [363, 195] width 279 height 31
paste input "95515 75386"
type input "S Balaji 95515 75386"
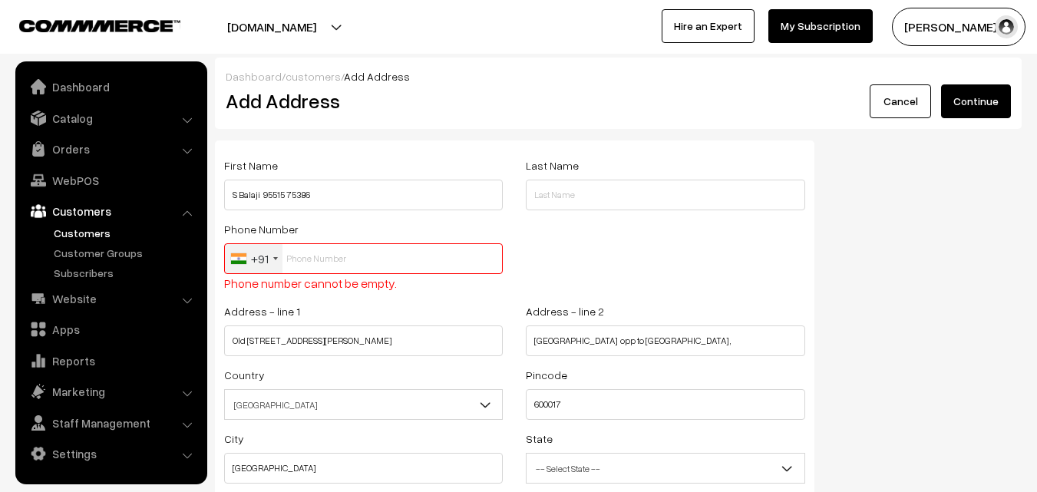
click at [301, 271] on input "text" at bounding box center [363, 258] width 279 height 31
paste input "95515 753"
drag, startPoint x: 307, startPoint y: 254, endPoint x: 316, endPoint y: 256, distance: 9.5
click at [308, 253] on input "95515 753" at bounding box center [363, 258] width 279 height 31
click at [317, 256] on input "95515 753" at bounding box center [363, 258] width 279 height 31
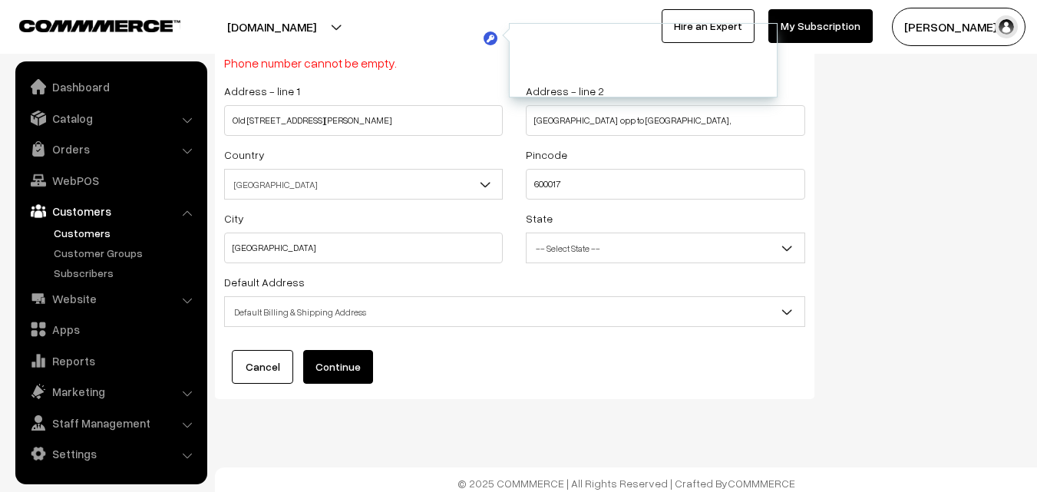
scroll to position [227, 0]
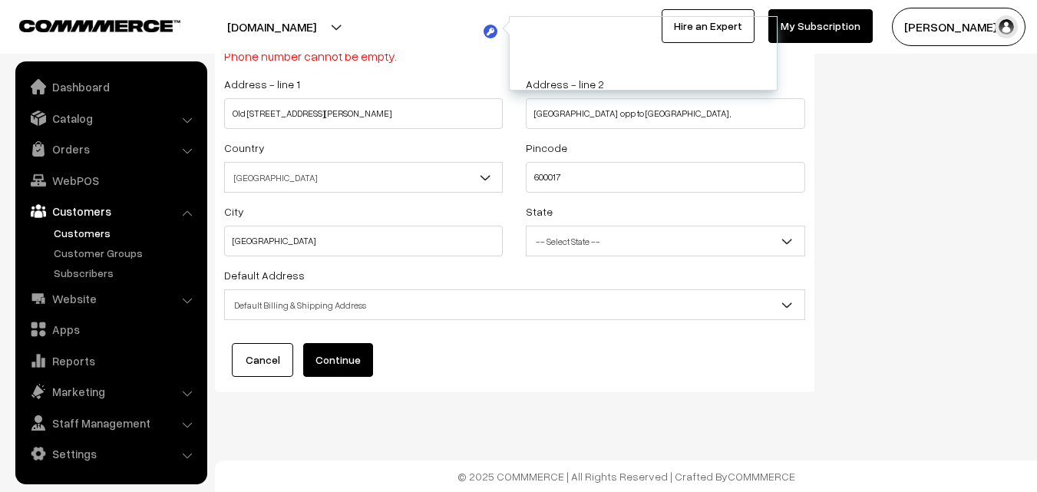
type input "9551575386"
click at [331, 305] on span "Default Billing & Shipping Address" at bounding box center [514, 305] width 579 height 27
click at [328, 356] on button "Continue" at bounding box center [338, 360] width 70 height 34
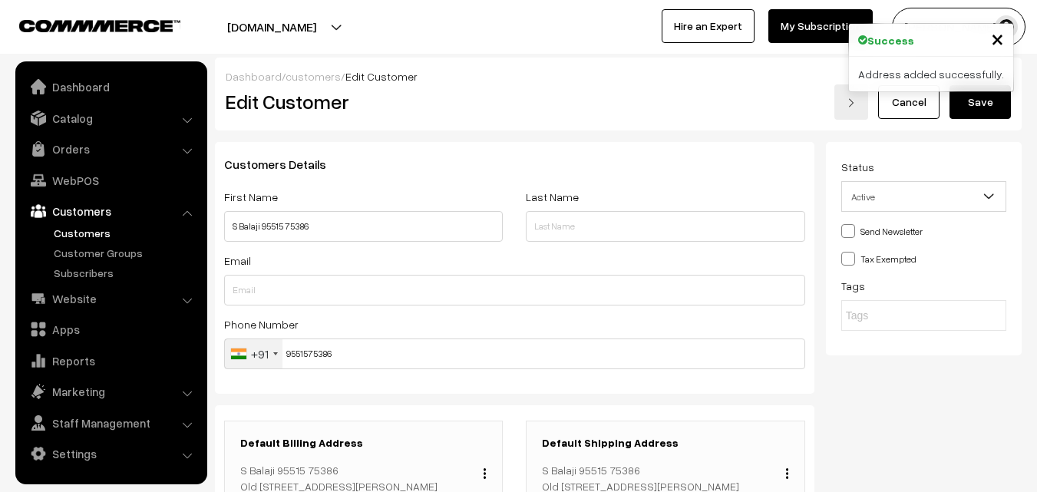
click at [995, 110] on button "Save" at bounding box center [979, 102] width 61 height 34
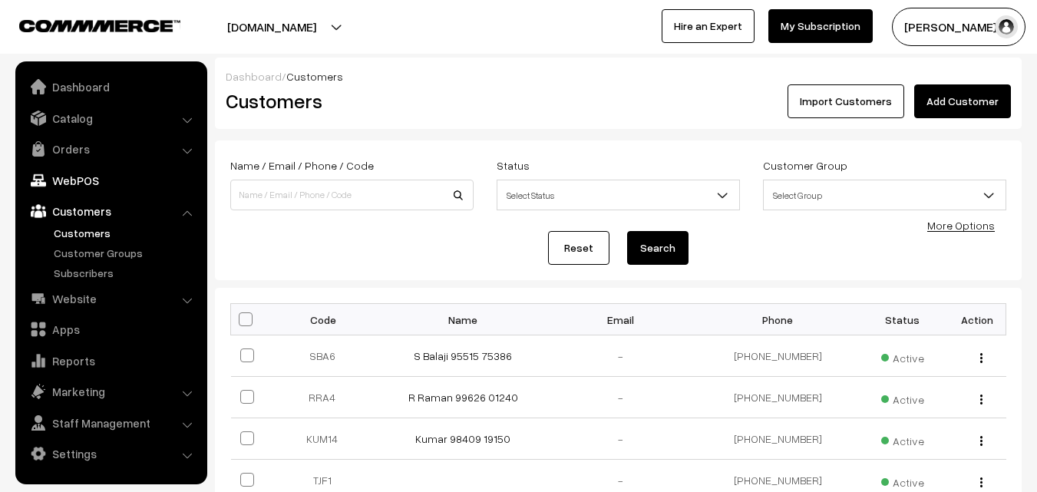
click at [72, 178] on link "WebPOS" at bounding box center [110, 181] width 183 height 28
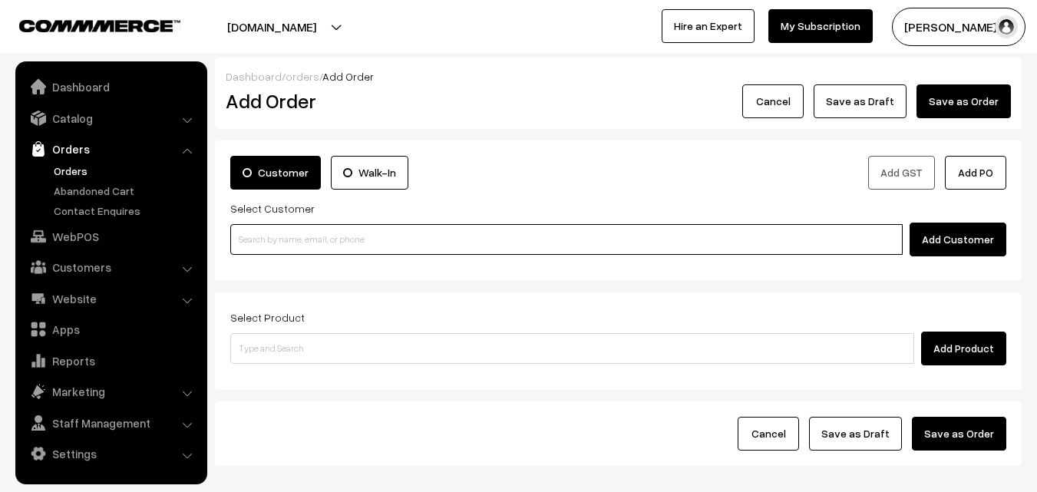
click at [277, 228] on input at bounding box center [566, 239] width 672 height 31
paste input "95515 75386"
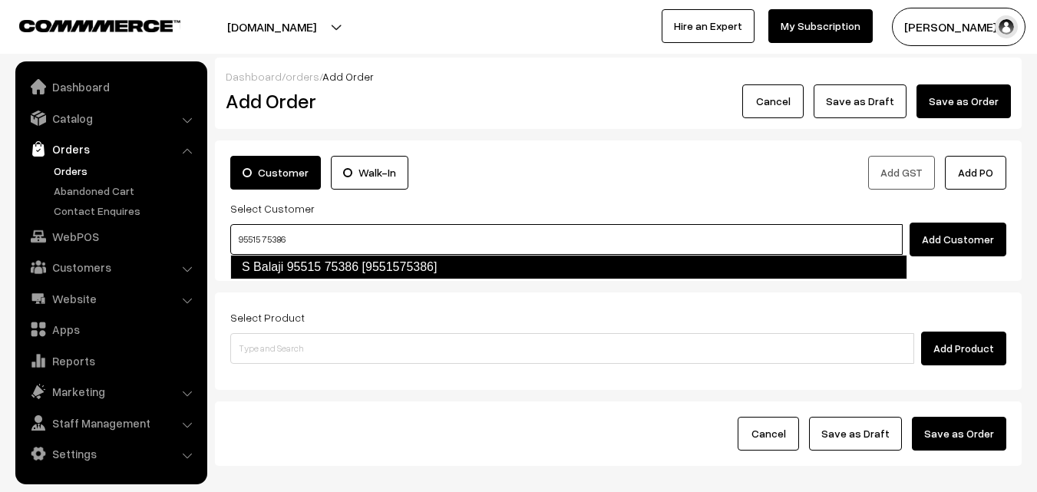
click at [275, 264] on link "S Balaji 95515 75386 [9551575386]" at bounding box center [568, 267] width 677 height 25
type input "95515 75386"
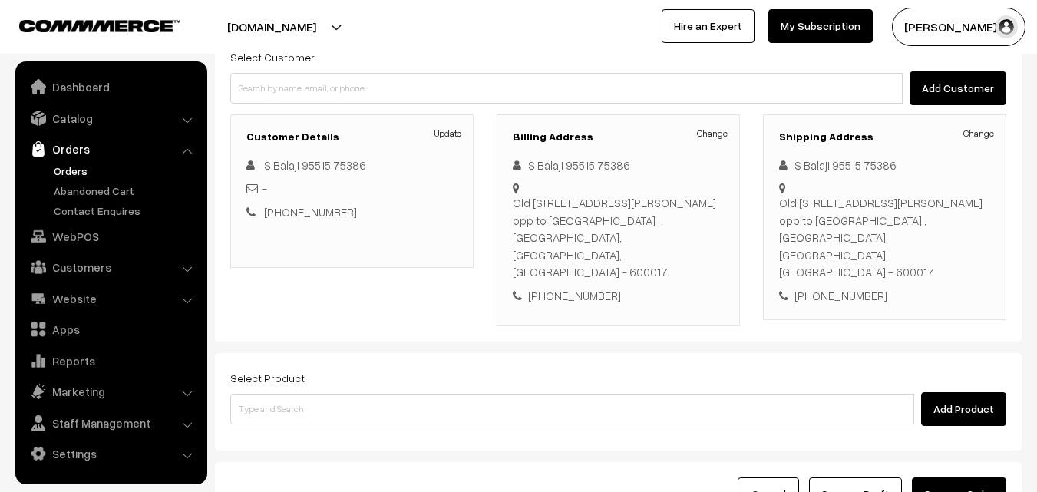
scroll to position [153, 0]
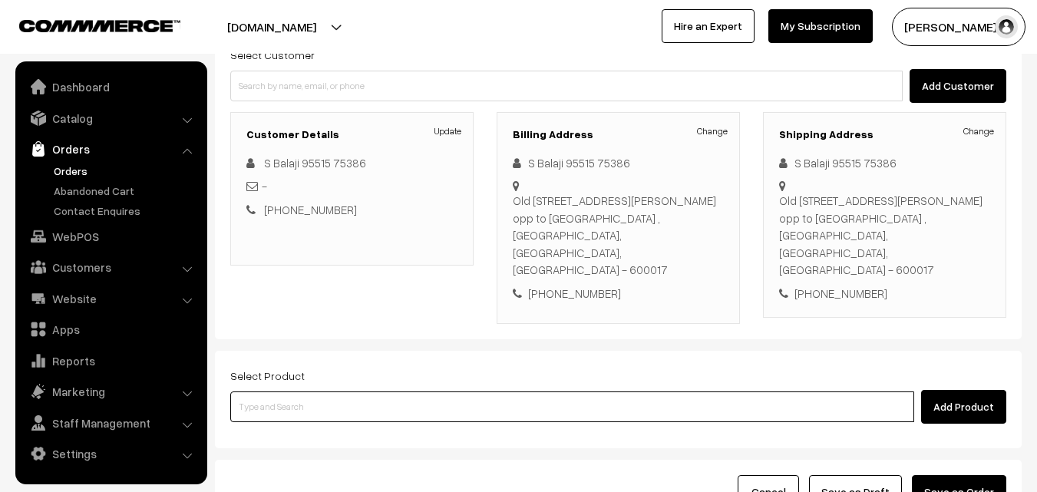
click at [347, 391] on input at bounding box center [572, 406] width 684 height 31
drag, startPoint x: 345, startPoint y: 381, endPoint x: 348, endPoint y: 351, distance: 30.0
click at [347, 391] on input at bounding box center [572, 406] width 684 height 31
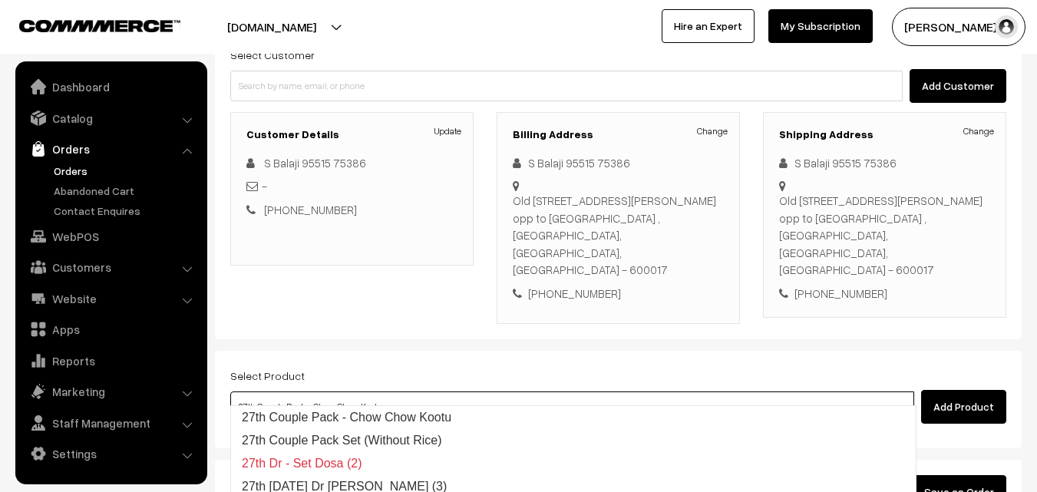
type input "27th Couple Pack Set (Without Rice)"
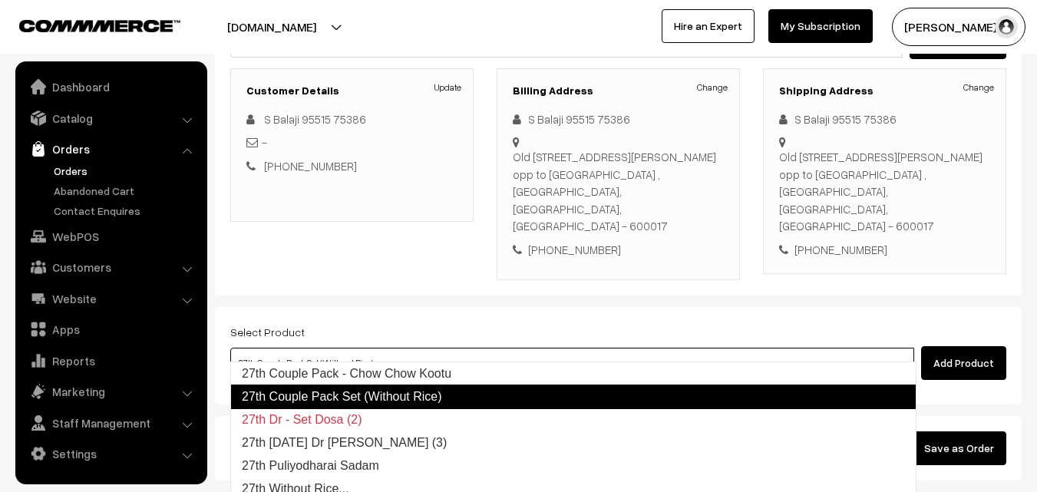
scroll to position [203, 0]
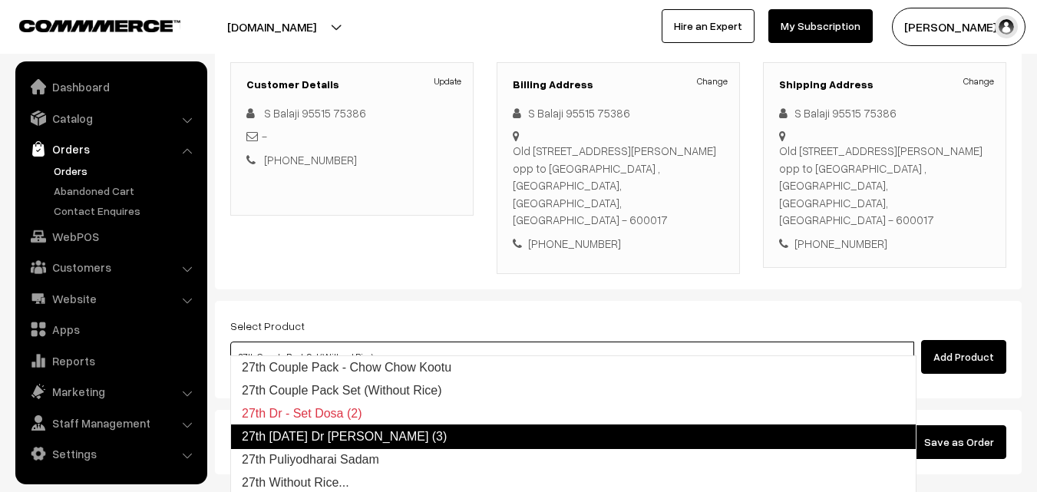
click at [302, 433] on link "27th Saturday Dr Chappathi (3)" at bounding box center [573, 436] width 686 height 25
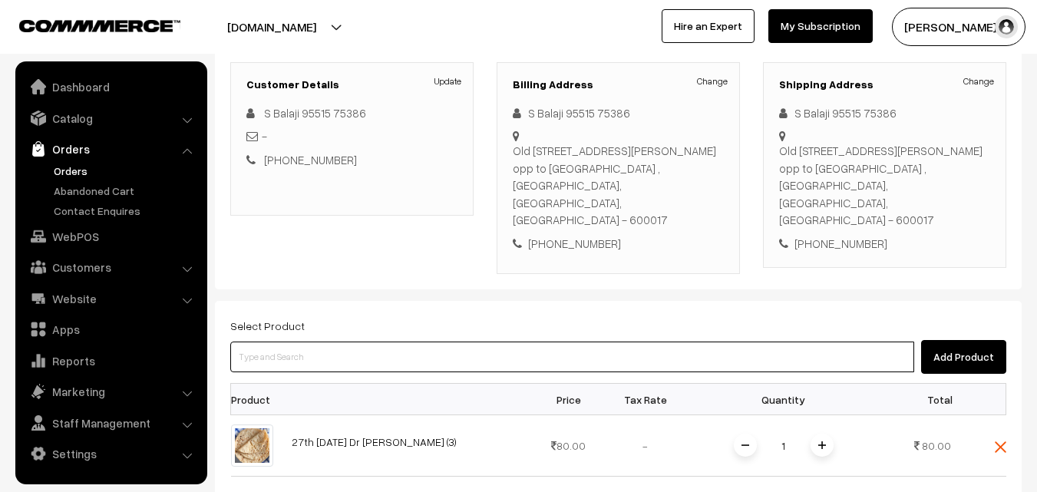
click at [328, 344] on input at bounding box center [572, 356] width 684 height 31
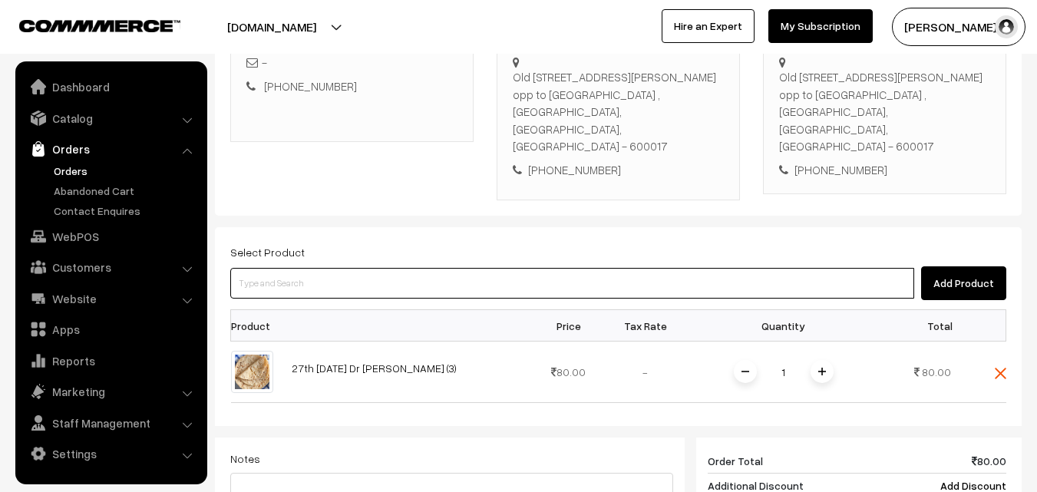
scroll to position [280, 0]
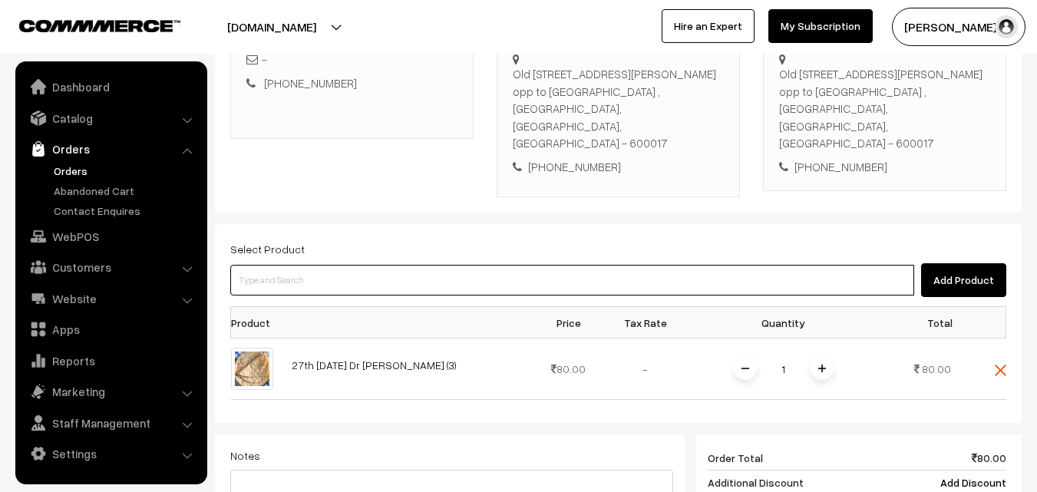
click at [391, 265] on input at bounding box center [572, 280] width 684 height 31
paste input "27th Dr - [PERSON_NAME] (2)"
type input "27th Dr - [PERSON_NAME] (2)"
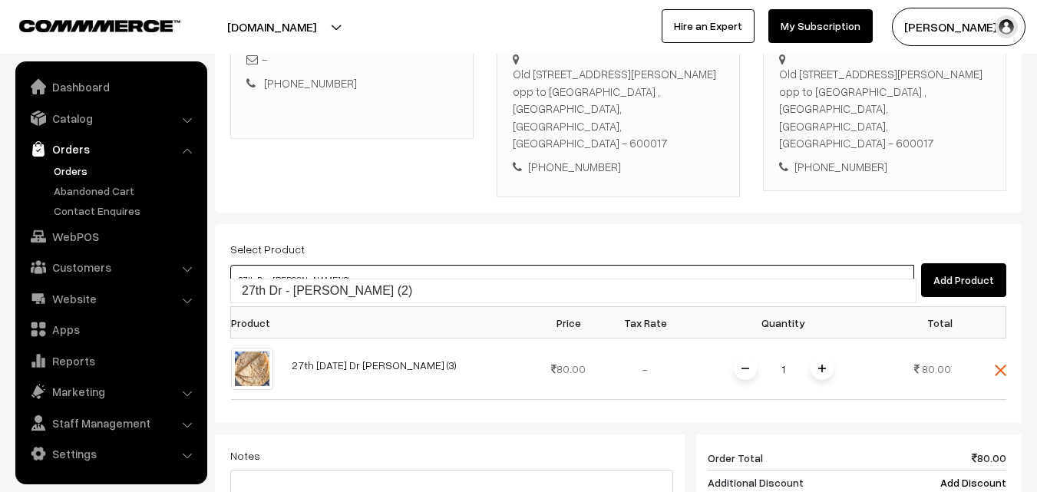
click at [294, 287] on link "27th Dr - [PERSON_NAME] (2)" at bounding box center [573, 290] width 684 height 23
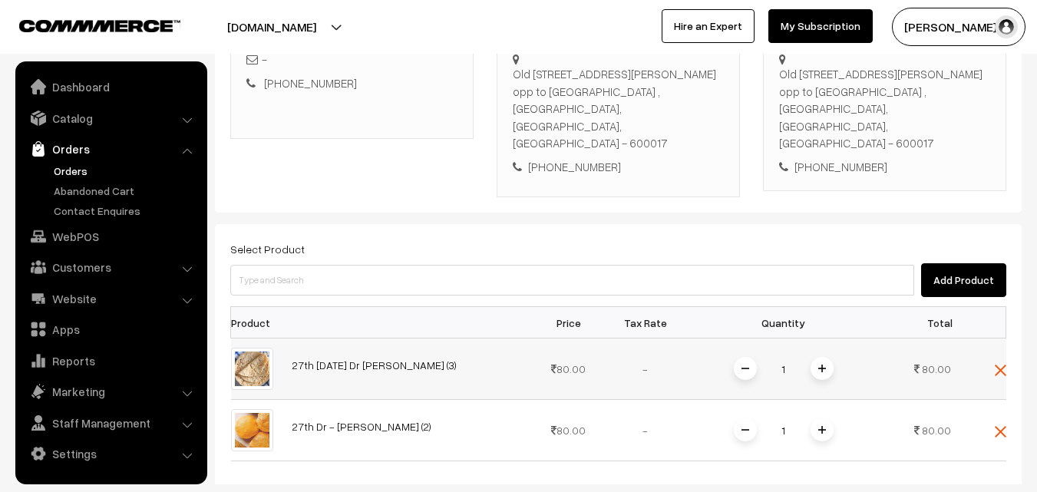
click at [826, 357] on span at bounding box center [821, 368] width 23 height 23
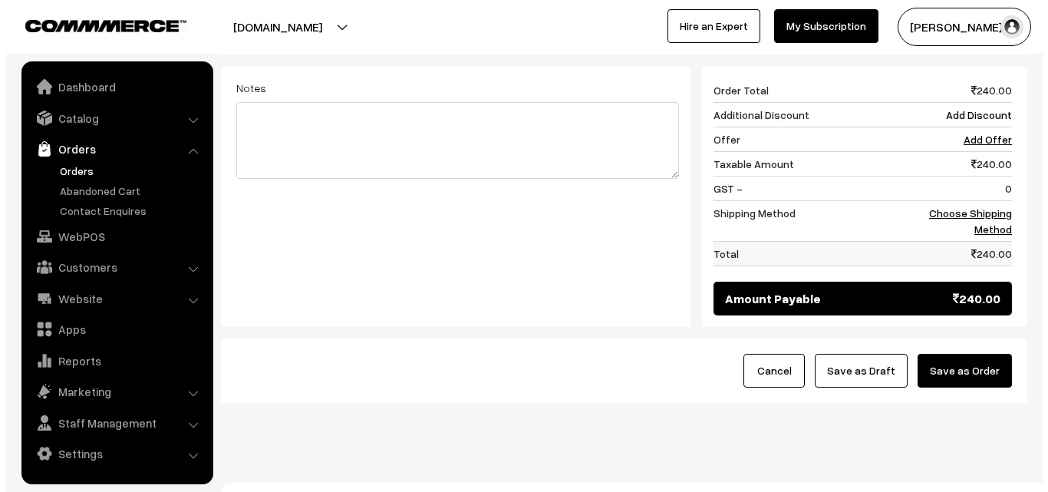
scroll to position [714, 0]
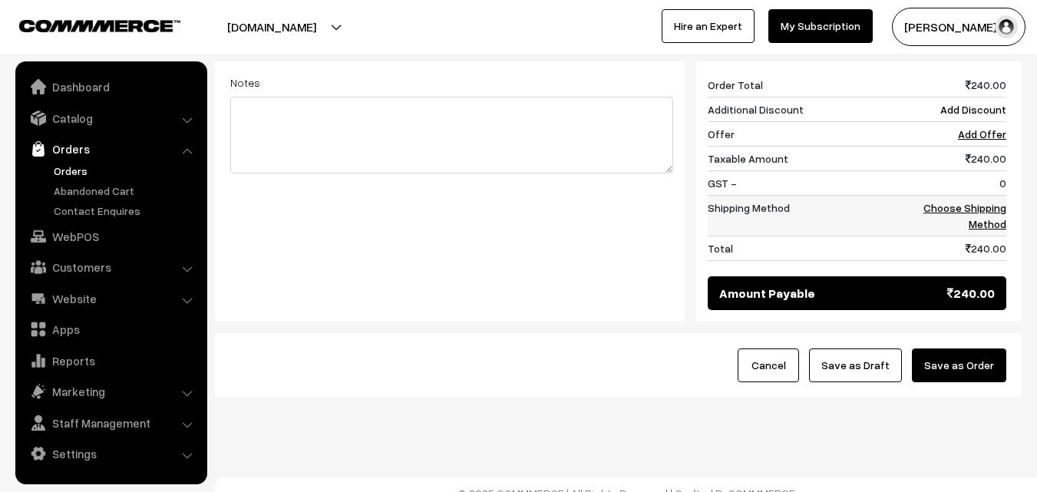
click at [988, 203] on link "Choose Shipping Method" at bounding box center [964, 215] width 83 height 29
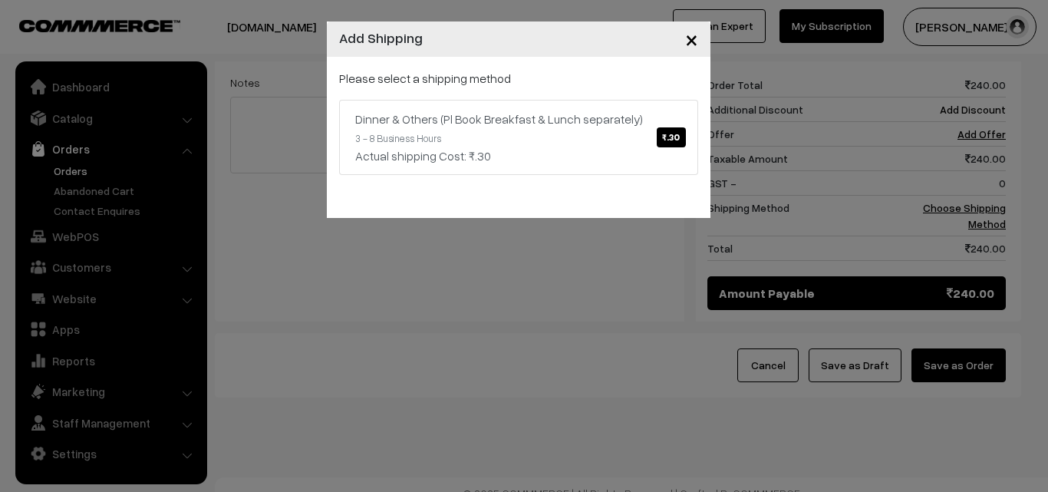
click at [543, 125] on link "Dinner & Others (Pl Book Breakfast & Lunch separately) ₹.30 3 - 8 Business Hour…" at bounding box center [518, 137] width 359 height 75
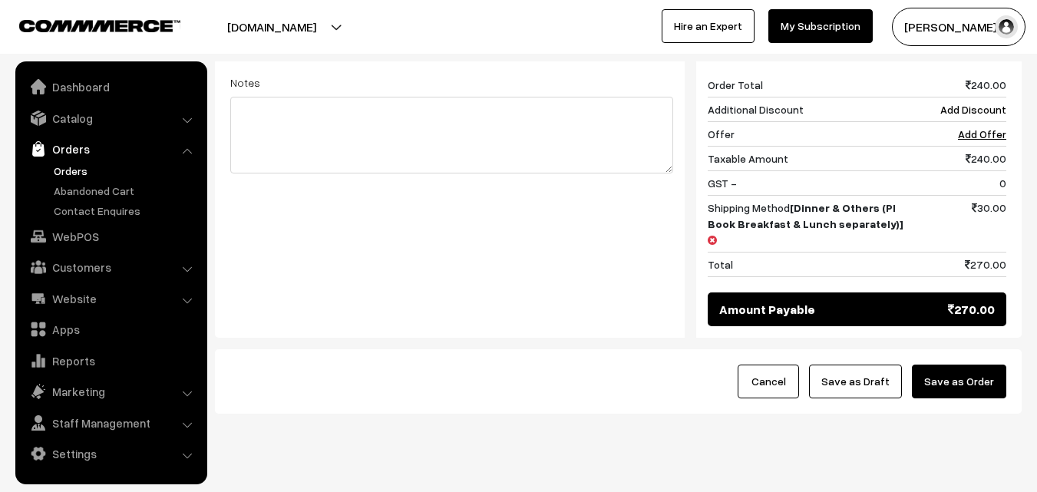
click at [963, 364] on button "Save as Order" at bounding box center [959, 381] width 94 height 34
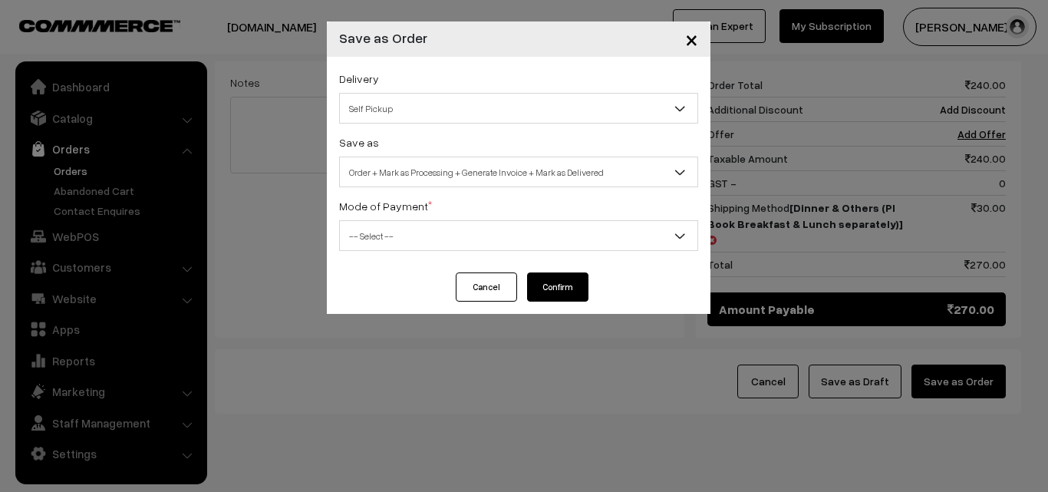
click at [375, 159] on span "Order + Mark as Processing + Generate Invoice + Mark as Delivered" at bounding box center [519, 172] width 358 height 27
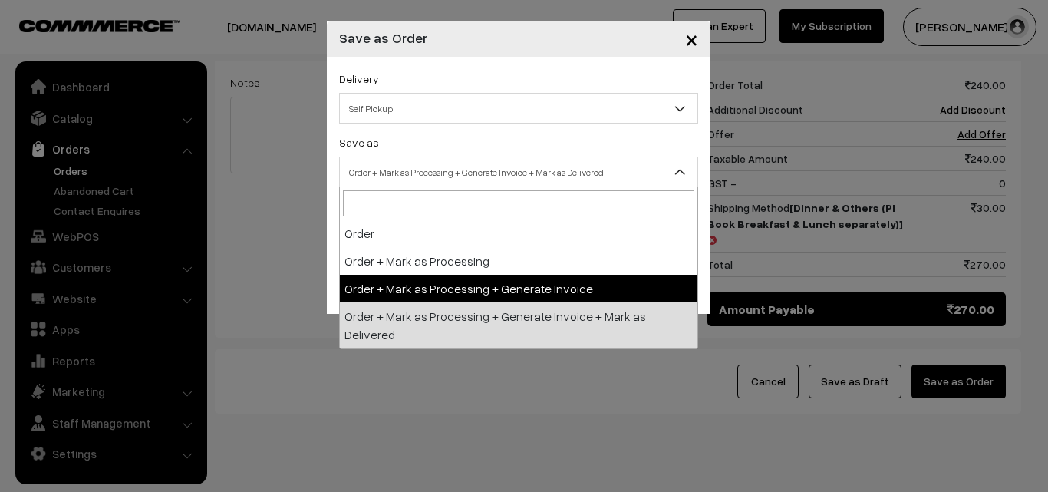
drag, startPoint x: 362, startPoint y: 299, endPoint x: 366, endPoint y: 284, distance: 15.8
select select "3"
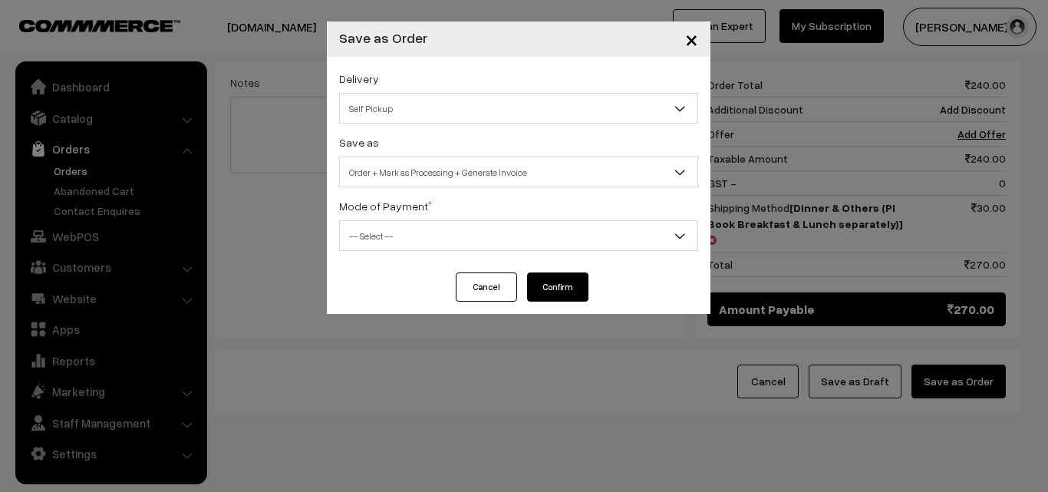
click at [374, 223] on span "-- Select --" at bounding box center [519, 236] width 358 height 27
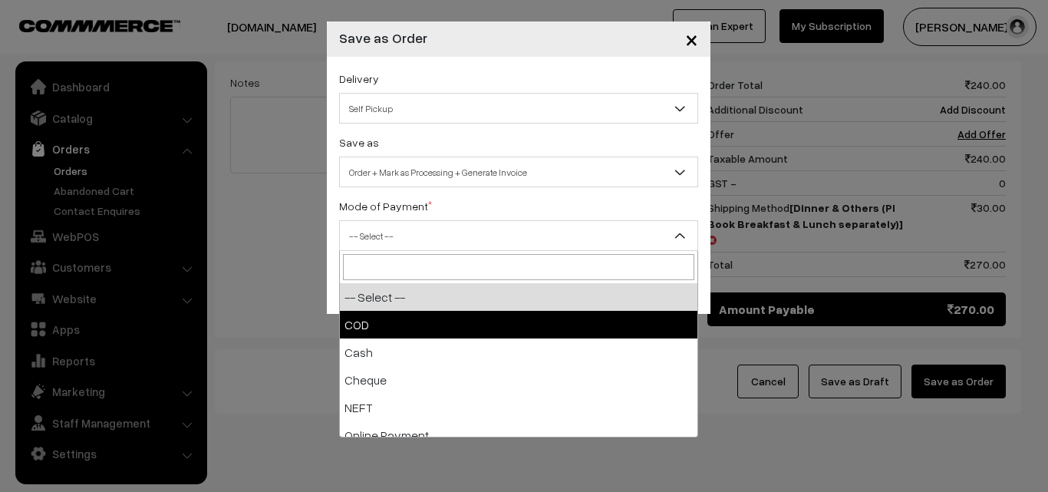
select select "1"
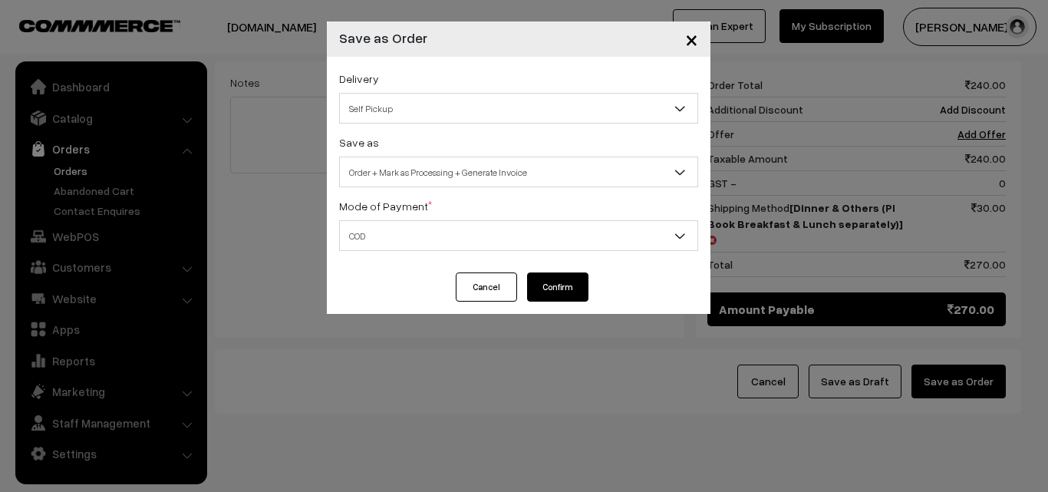
click at [552, 292] on button "Confirm" at bounding box center [557, 286] width 61 height 29
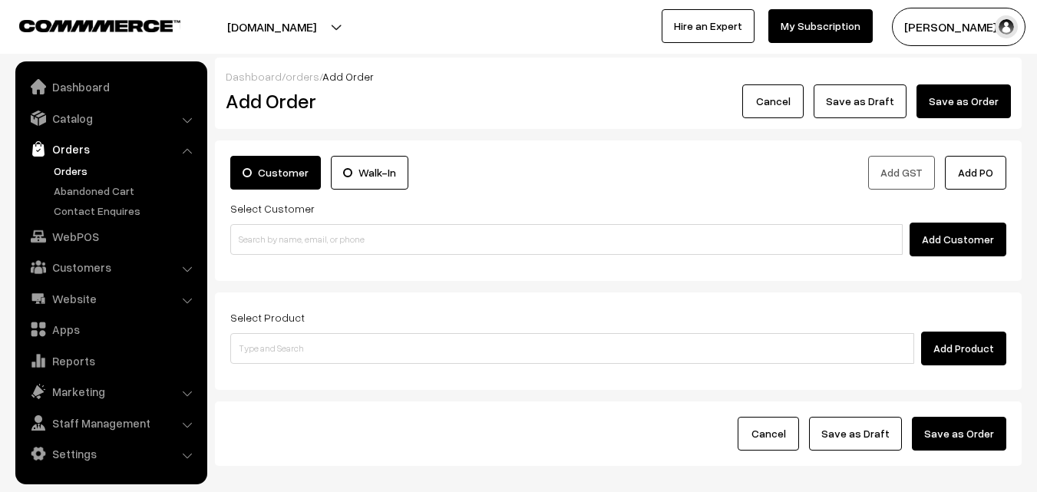
click at [69, 165] on link "Orders" at bounding box center [126, 171] width 152 height 16
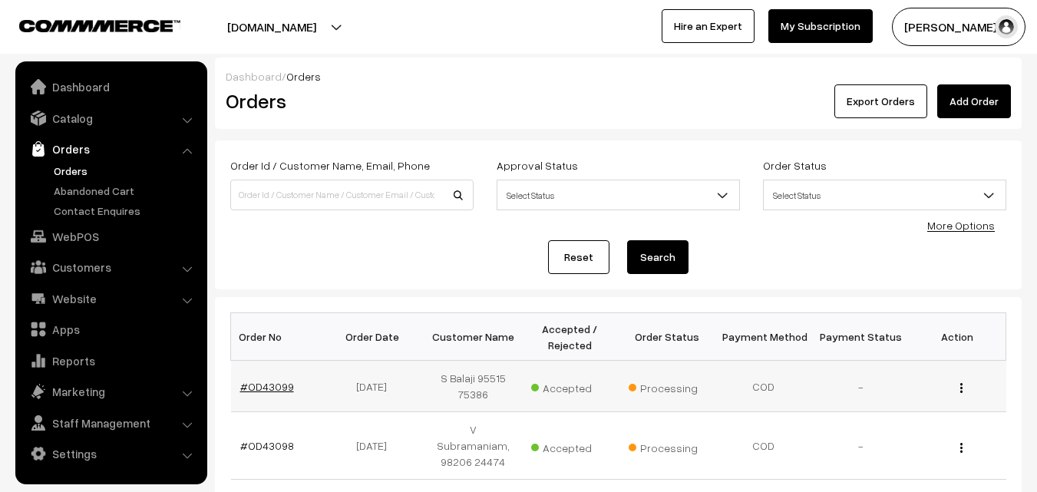
click at [272, 380] on link "#OD43099" at bounding box center [267, 386] width 54 height 13
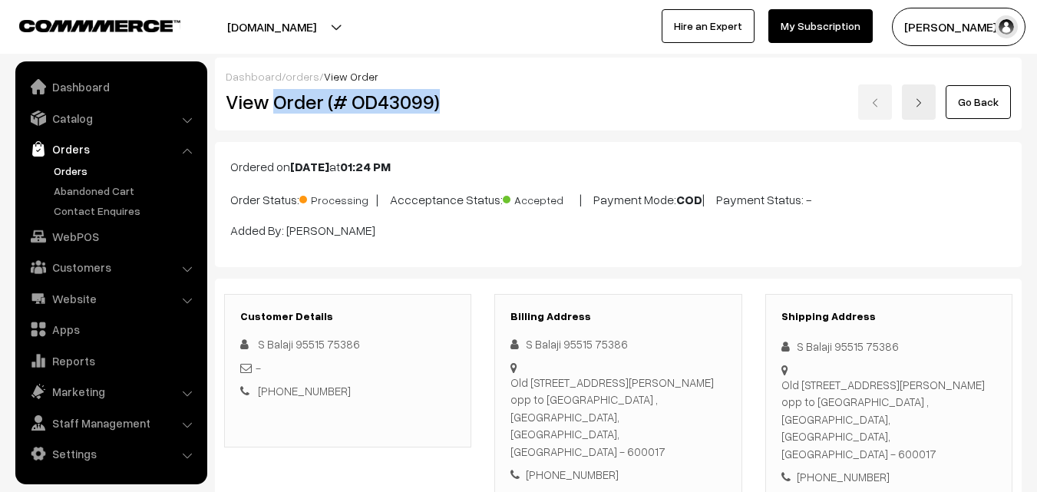
drag, startPoint x: 283, startPoint y: 108, endPoint x: 460, endPoint y: 93, distance: 177.2
click at [460, 94] on h2 "View Order (# OD43099)" at bounding box center [349, 102] width 246 height 24
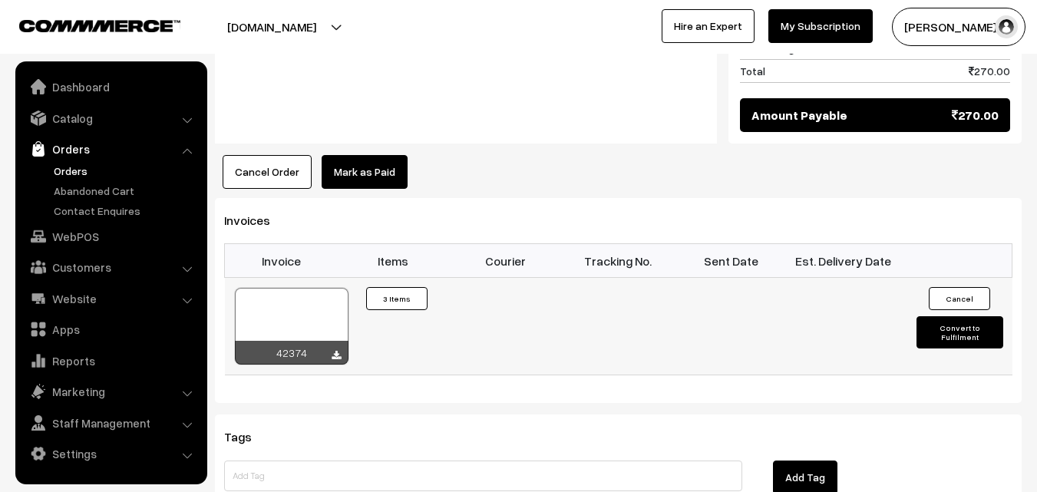
scroll to position [998, 0]
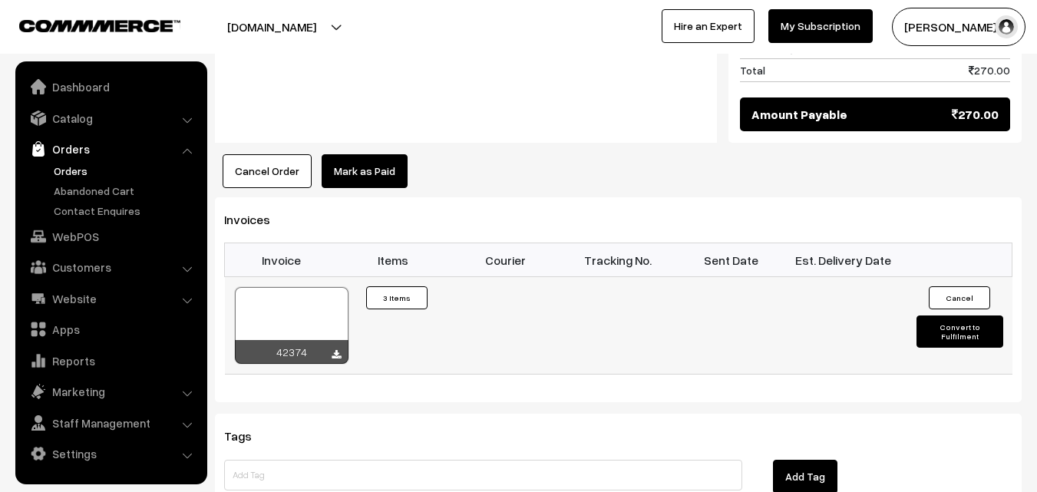
click at [312, 287] on div at bounding box center [292, 325] width 114 height 77
click at [78, 166] on link "Orders" at bounding box center [126, 171] width 152 height 16
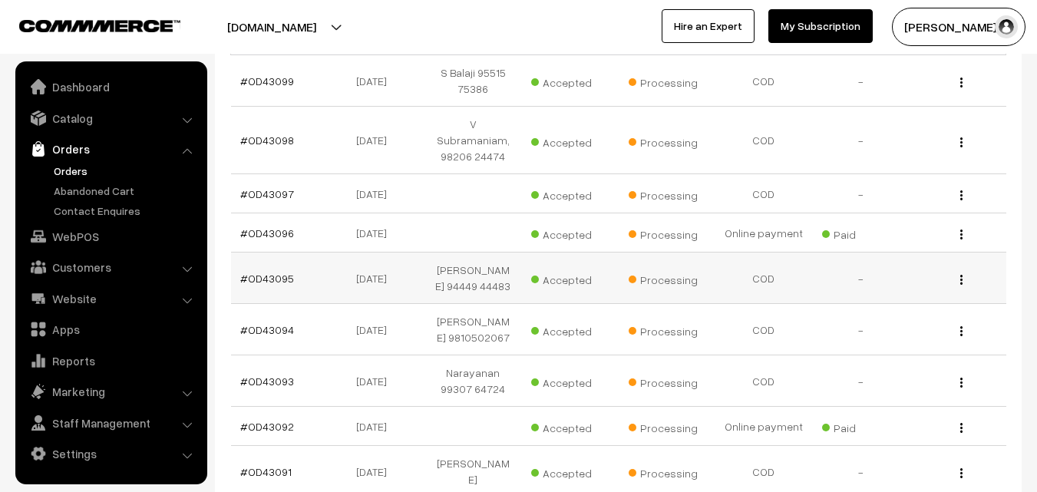
scroll to position [307, 0]
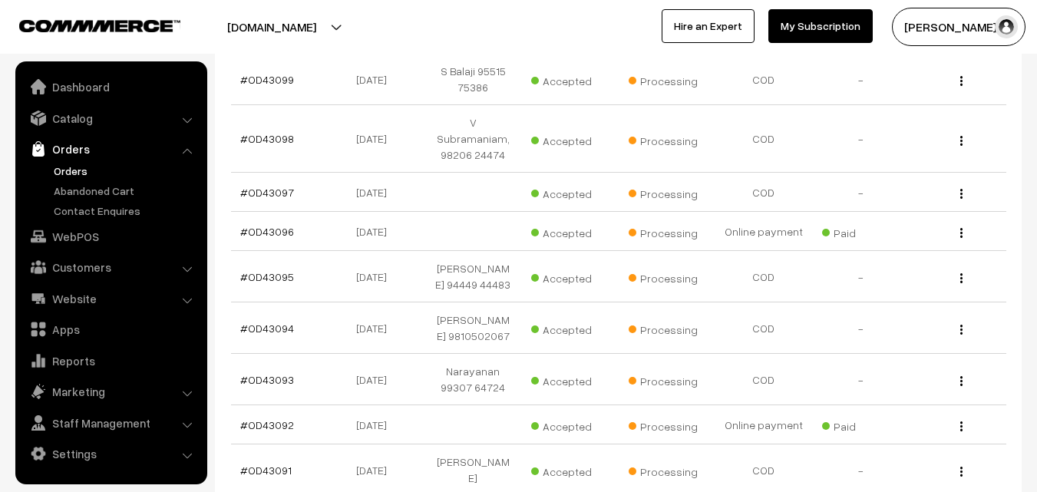
click at [142, 172] on link "Orders" at bounding box center [126, 171] width 152 height 16
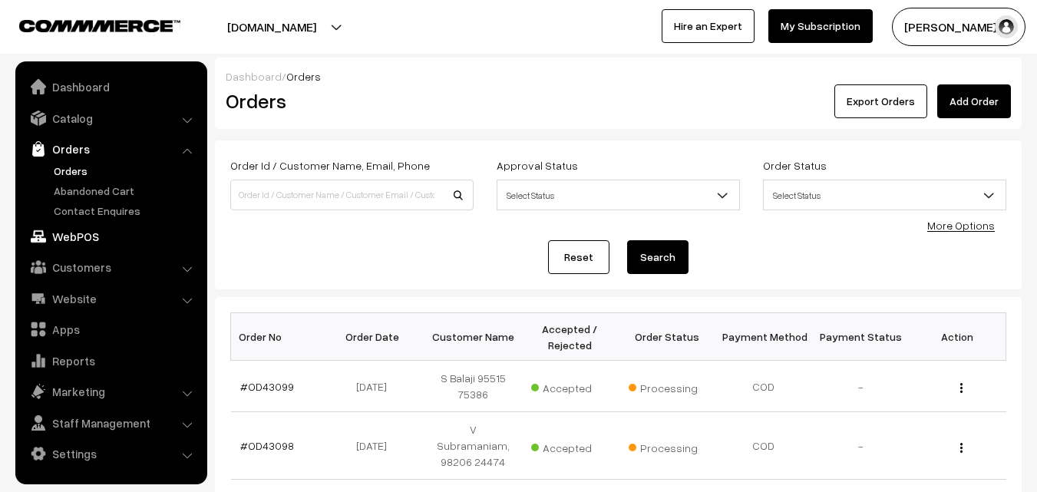
click at [90, 244] on link "WebPOS" at bounding box center [110, 237] width 183 height 28
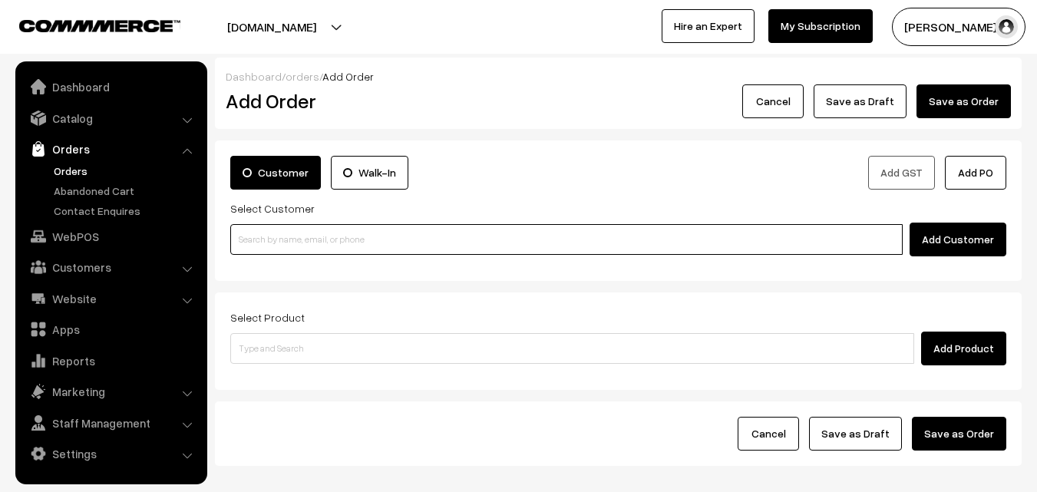
click at [303, 246] on input at bounding box center [566, 239] width 672 height 31
paste input "98849 44081"
click at [276, 236] on input "98849 44081" at bounding box center [566, 239] width 672 height 31
click at [274, 265] on link "[PERSON_NAME] 98849 44081 [9884944081]" at bounding box center [568, 267] width 675 height 23
type input "98849 44081"
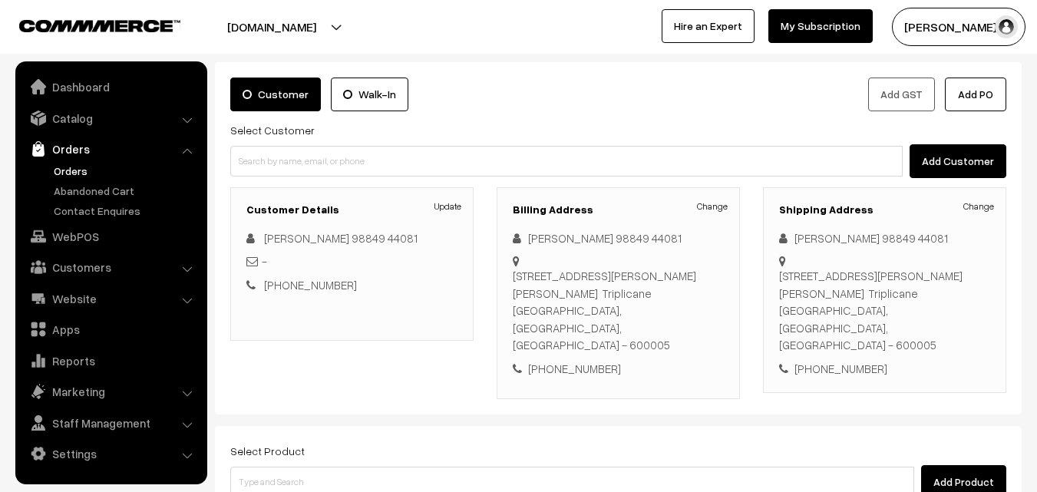
scroll to position [153, 0]
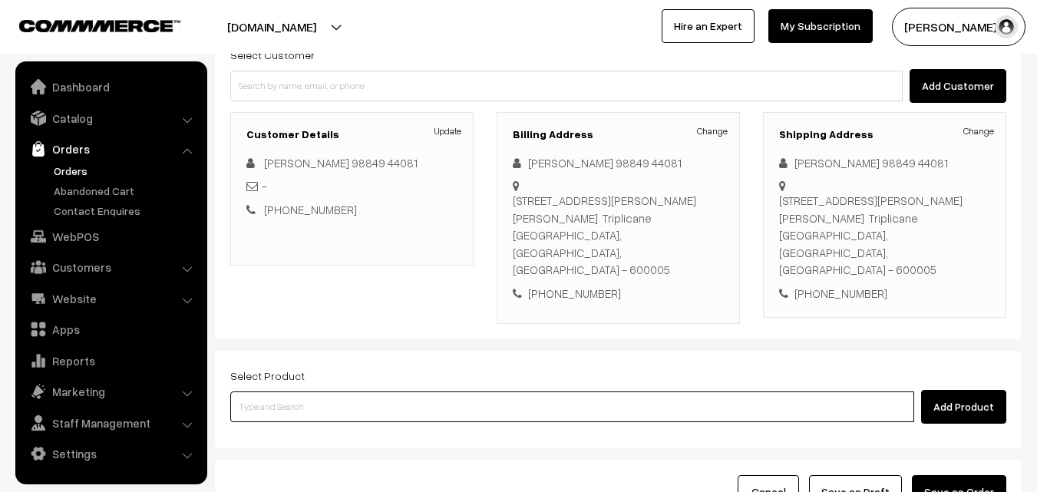
click at [427, 391] on input at bounding box center [572, 406] width 684 height 31
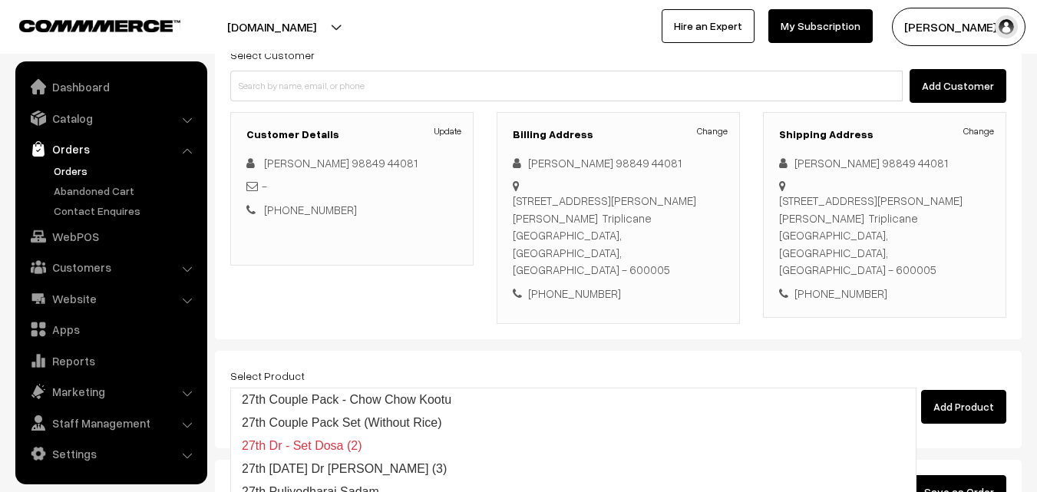
type input "2"
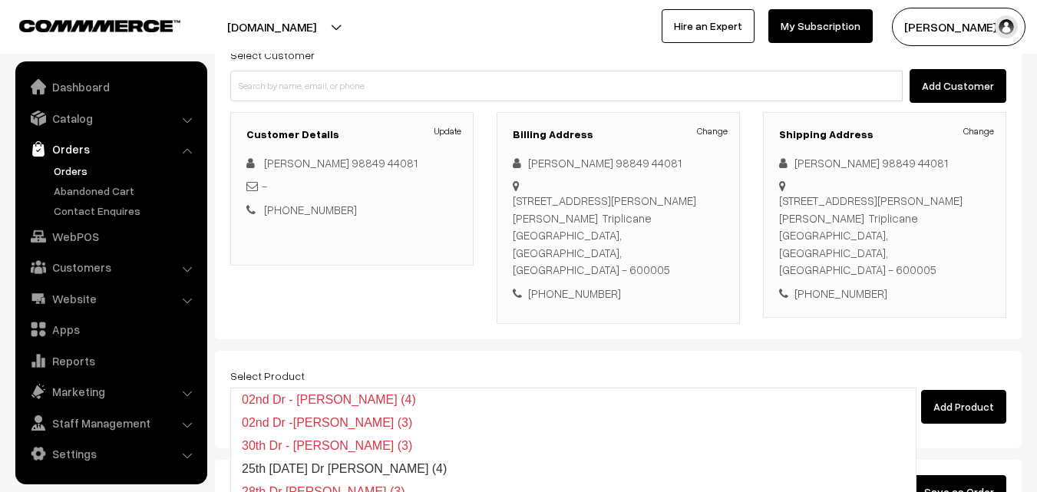
type input "28th Dr [PERSON_NAME] (3)"
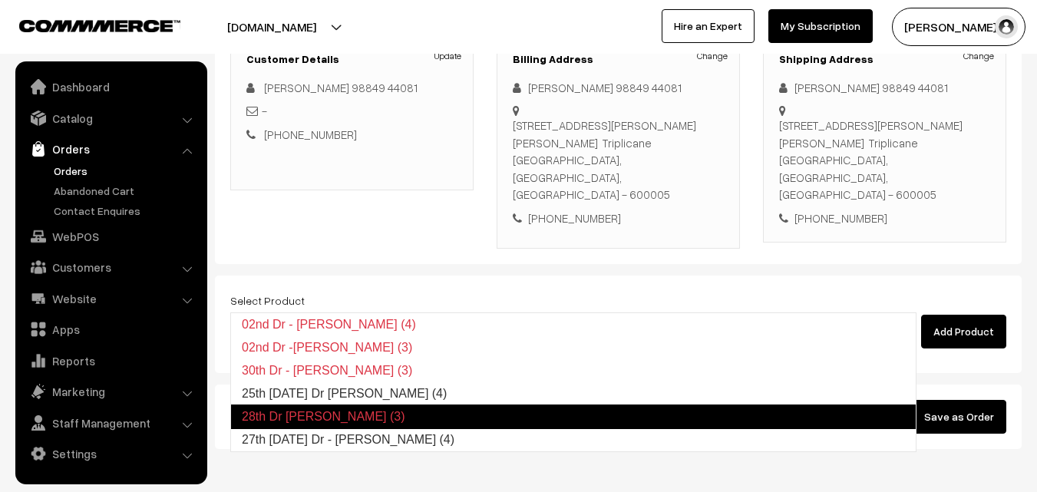
scroll to position [262, 0]
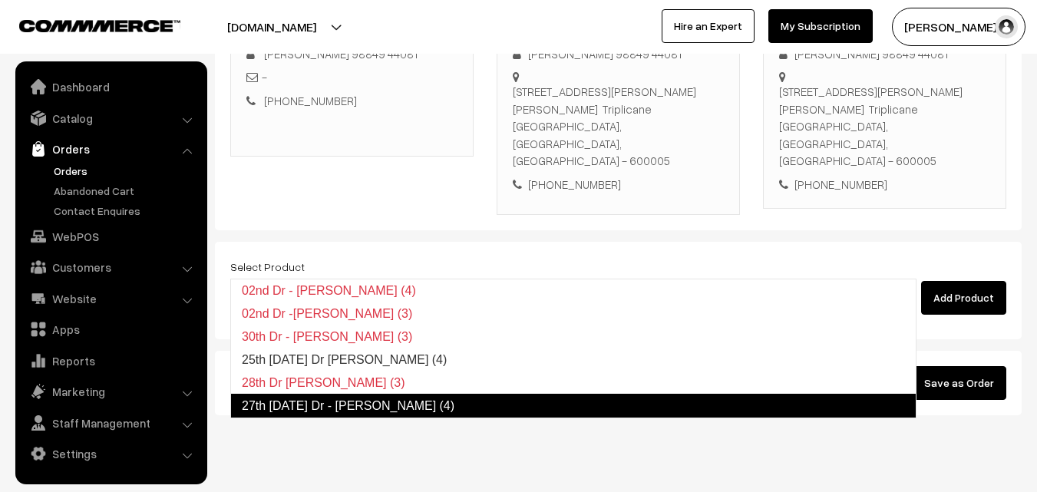
click at [329, 402] on link "27th [DATE] Dr - [PERSON_NAME] (4)" at bounding box center [573, 406] width 686 height 25
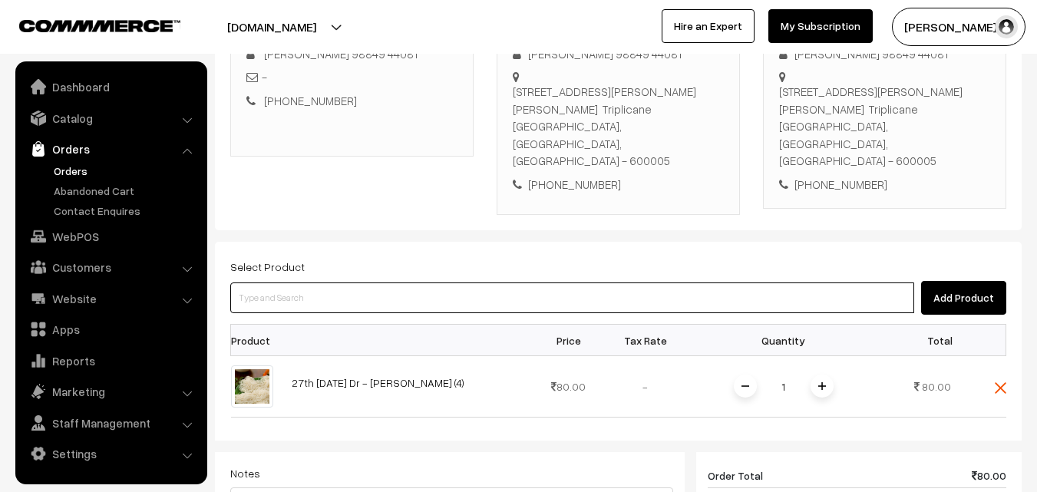
click at [303, 282] on input at bounding box center [572, 297] width 684 height 31
paste input "27th Dr - [PERSON_NAME] (2)"
type input "27th Dr - [PERSON_NAME] (2)"
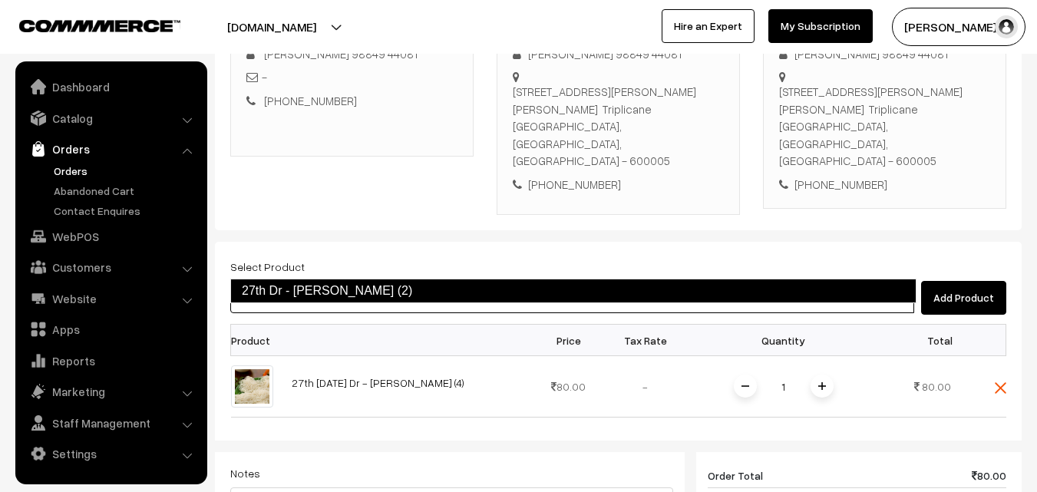
click at [307, 290] on link "27th Dr - [PERSON_NAME] (2)" at bounding box center [573, 291] width 686 height 25
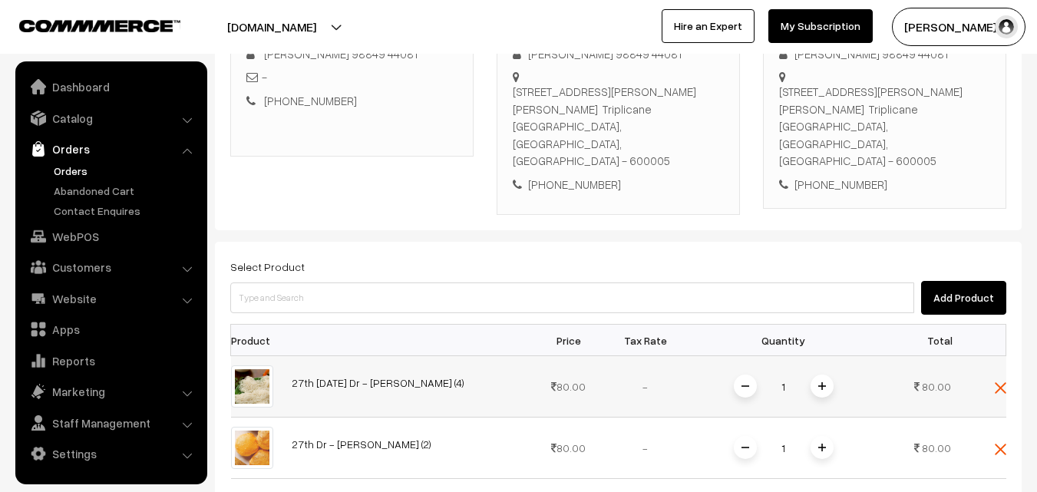
click at [818, 382] on img at bounding box center [822, 386] width 8 height 8
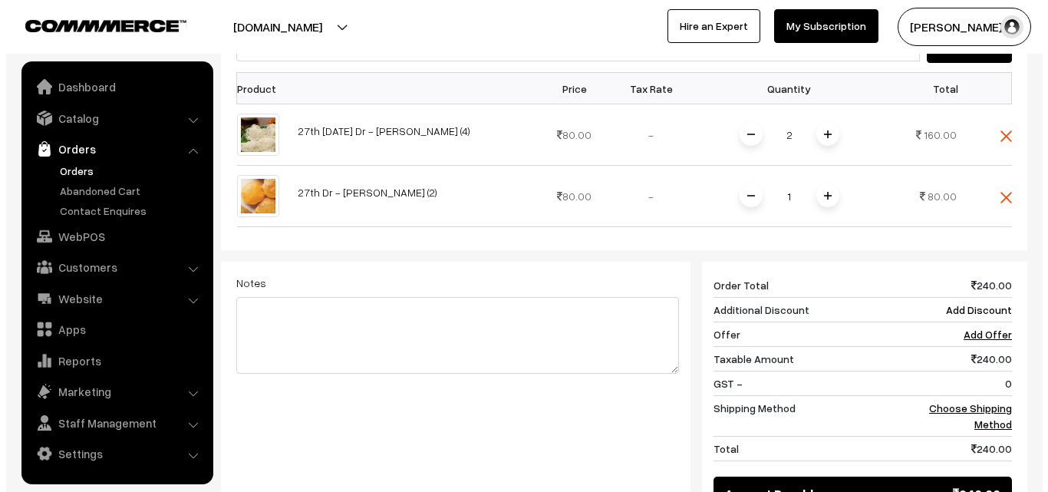
scroll to position [569, 0]
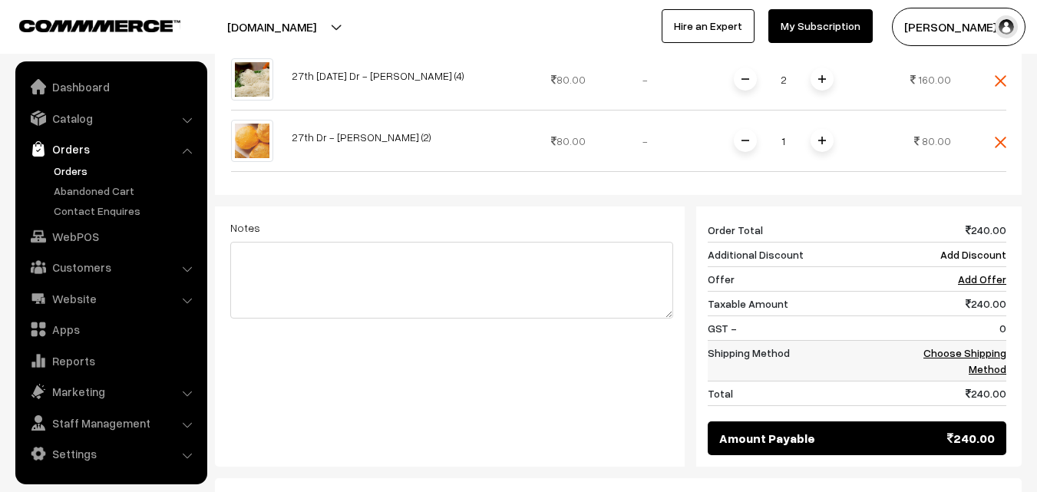
click at [983, 346] on link "Choose Shipping Method" at bounding box center [964, 360] width 83 height 29
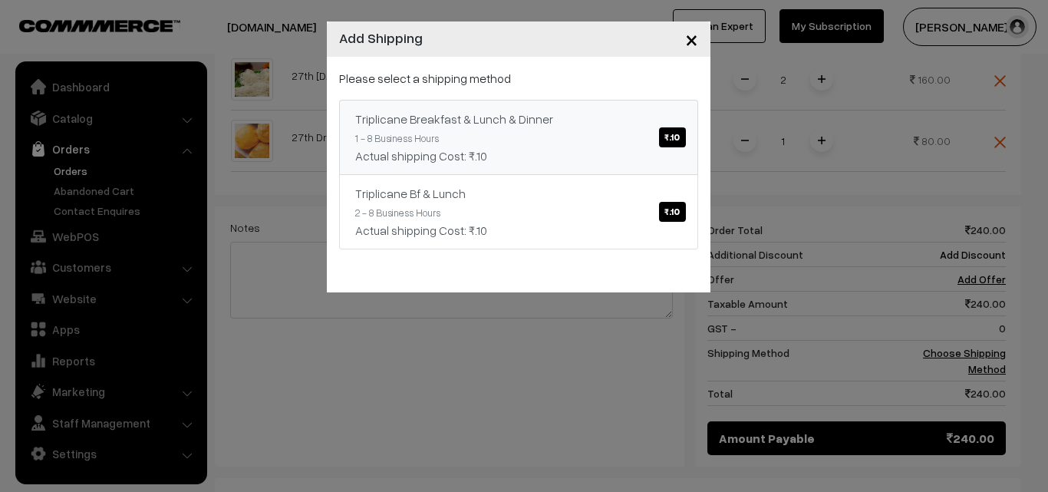
click at [631, 107] on link "Triplicane Breakfast & Lunch & Dinner ₹.10 1 - 8 Business Hours Actual shipping…" at bounding box center [518, 137] width 359 height 75
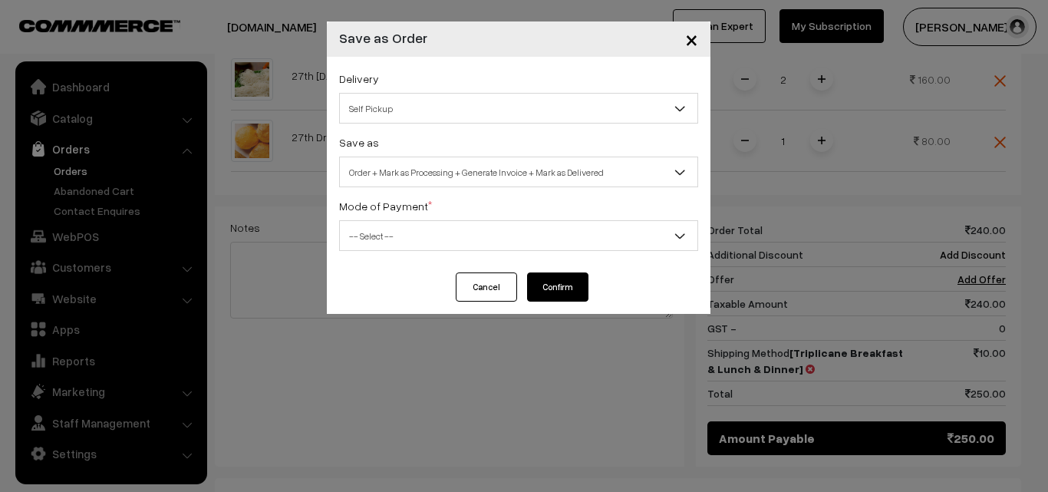
click at [412, 171] on span "Order + Mark as Processing + Generate Invoice + Mark as Delivered" at bounding box center [519, 172] width 358 height 27
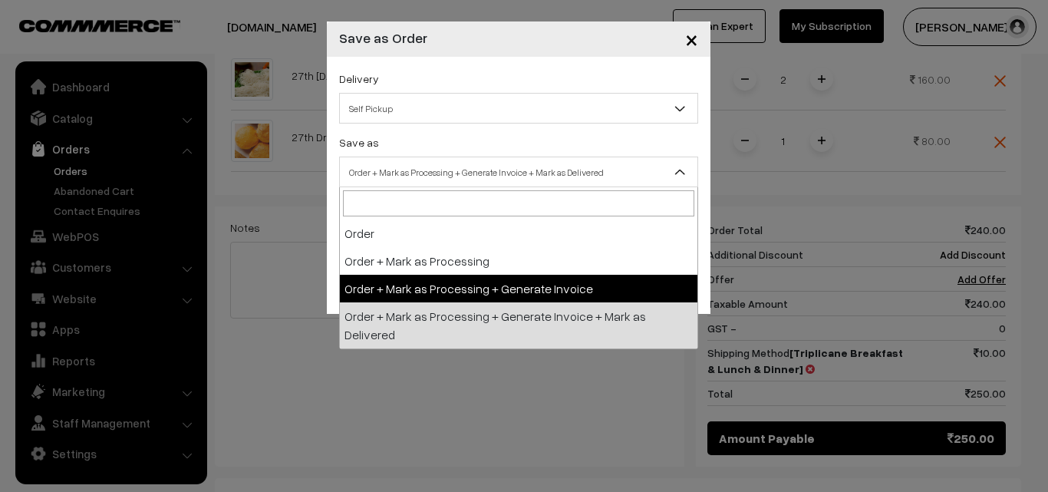
drag, startPoint x: 397, startPoint y: 291, endPoint x: 406, endPoint y: 269, distance: 23.1
select select "3"
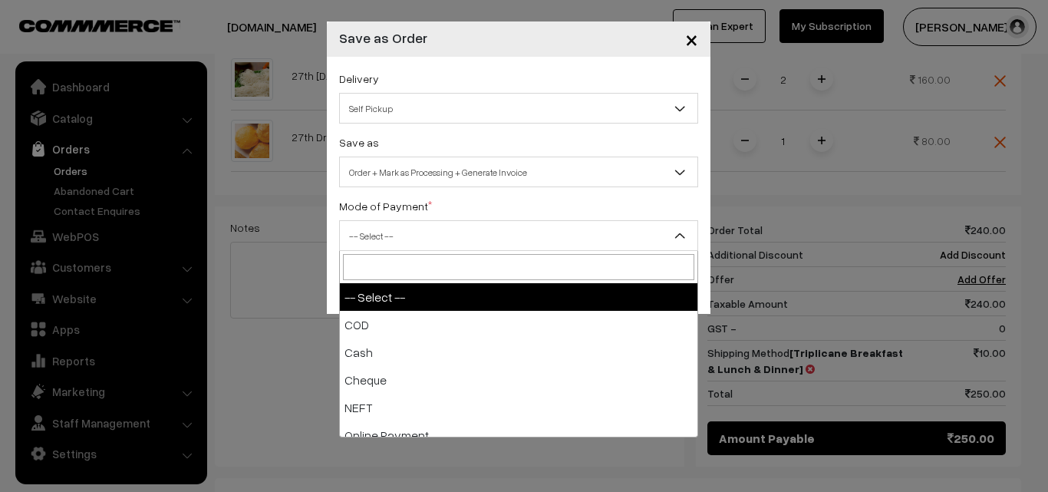
click at [407, 245] on span "-- Select --" at bounding box center [519, 236] width 358 height 27
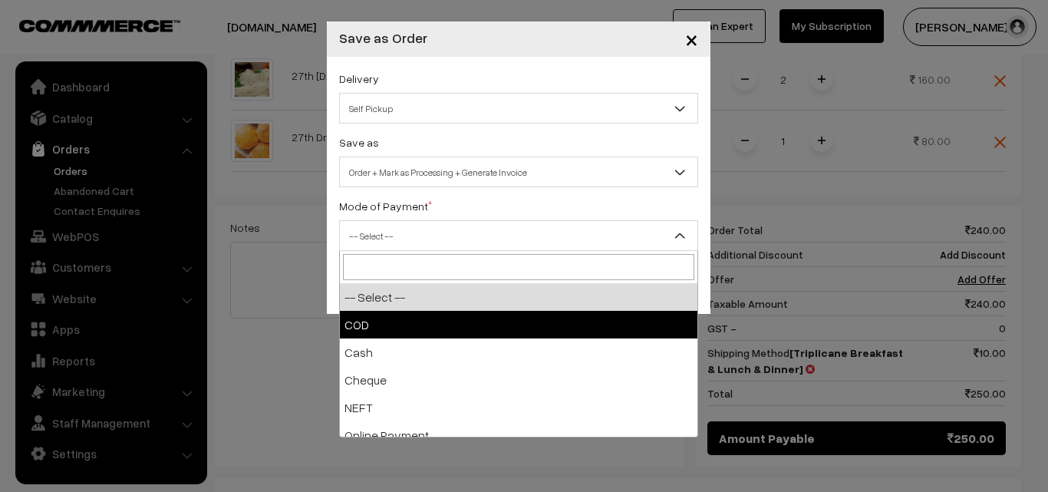
select select "1"
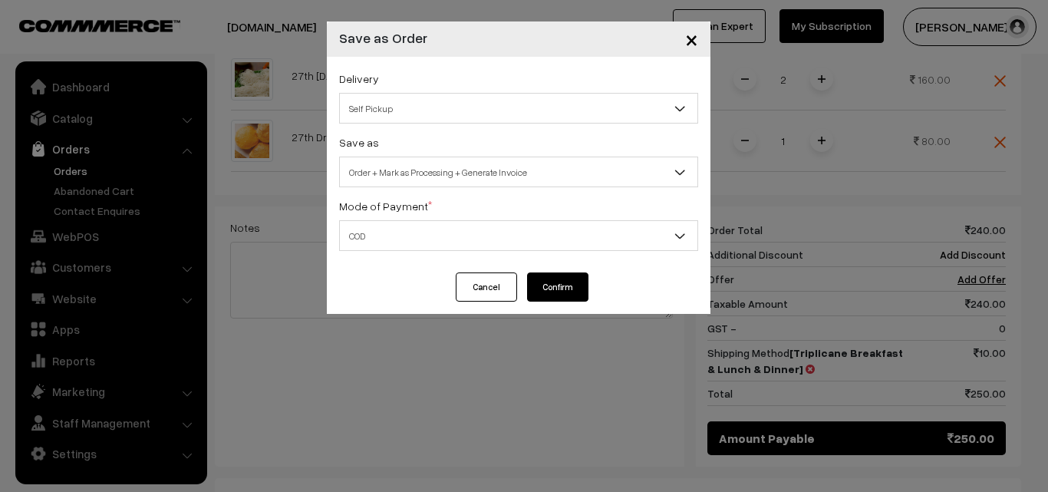
drag, startPoint x: 568, startPoint y: 289, endPoint x: 533, endPoint y: 304, distance: 38.5
click at [565, 288] on button "Confirm" at bounding box center [557, 286] width 61 height 29
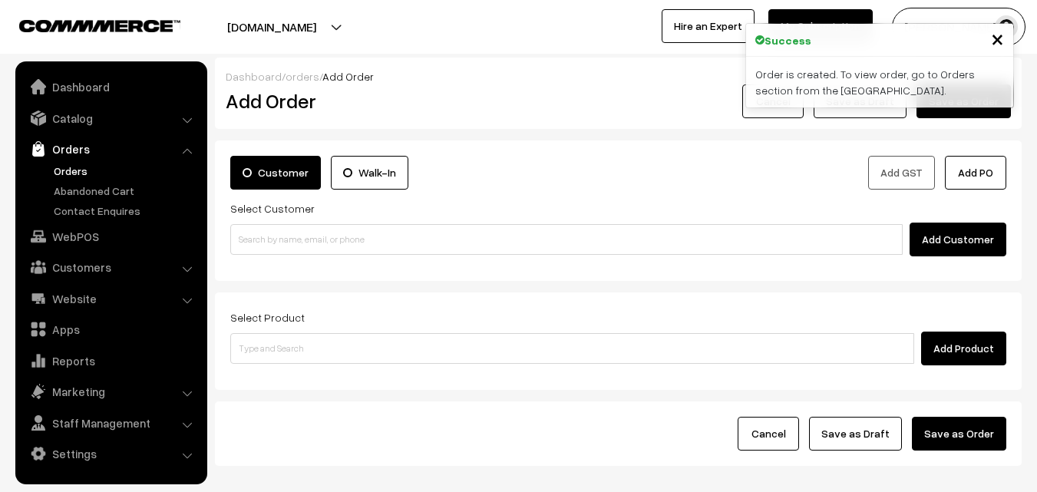
click at [65, 171] on link "Orders" at bounding box center [126, 171] width 152 height 16
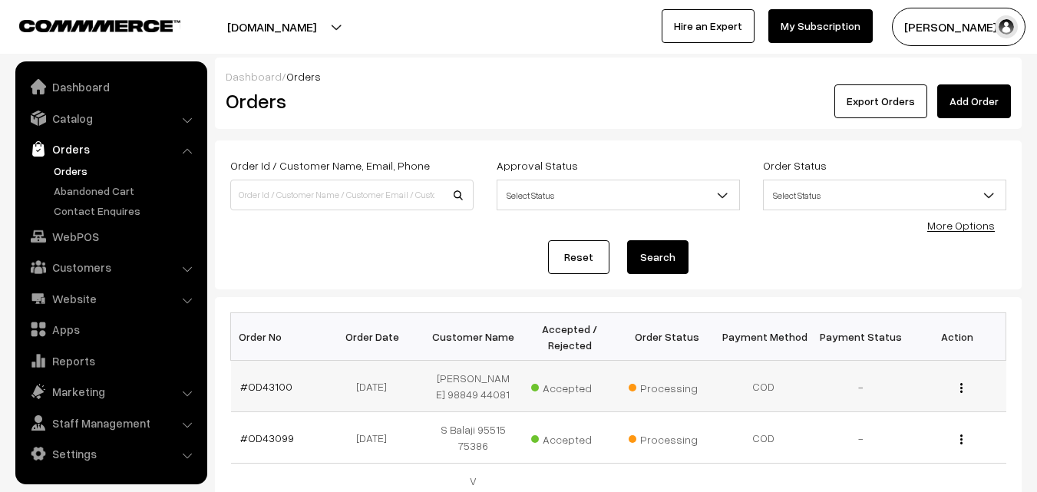
click at [271, 368] on td "#OD43100" at bounding box center [279, 386] width 97 height 51
click at [269, 381] on link "#OD43100" at bounding box center [266, 386] width 52 height 13
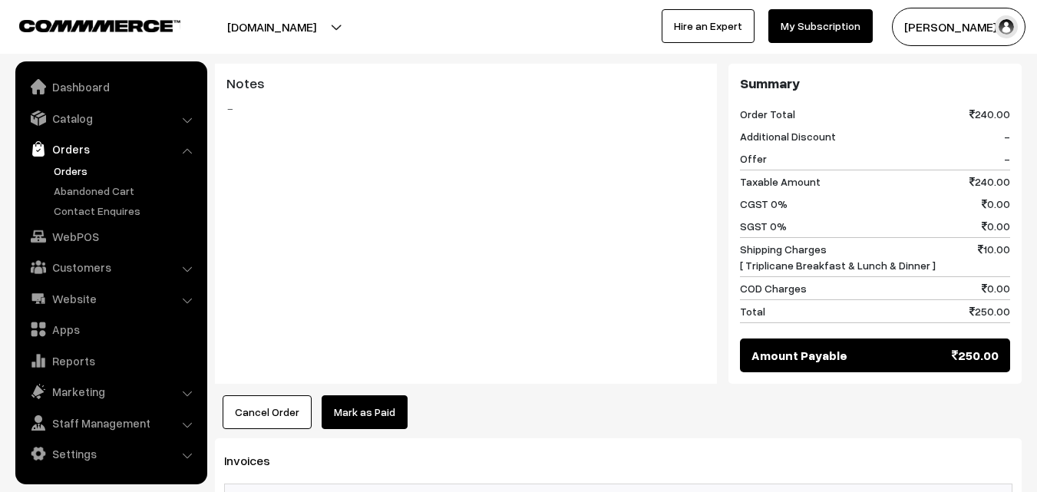
scroll to position [767, 0]
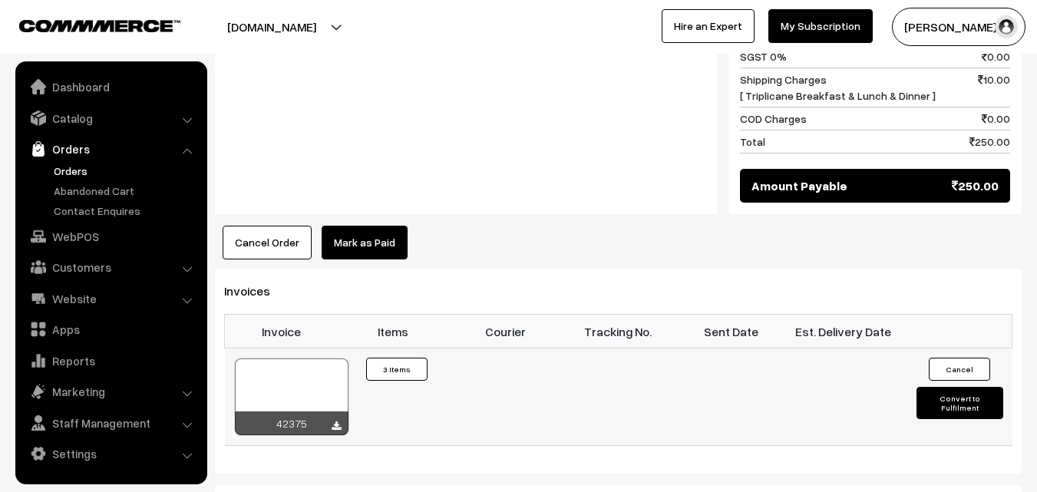
scroll to position [1074, 0]
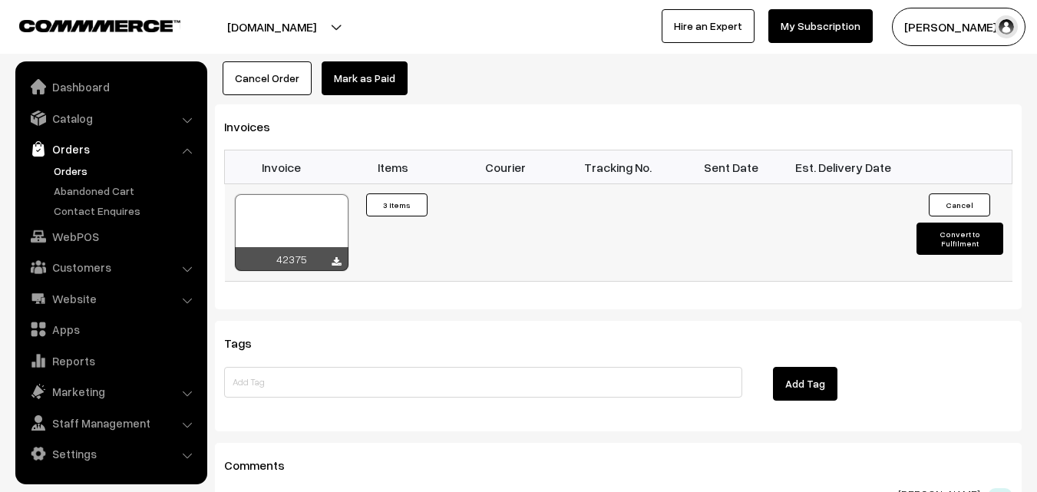
click at [313, 194] on div at bounding box center [292, 232] width 114 height 77
click at [104, 119] on link "Catalog" at bounding box center [110, 118] width 183 height 28
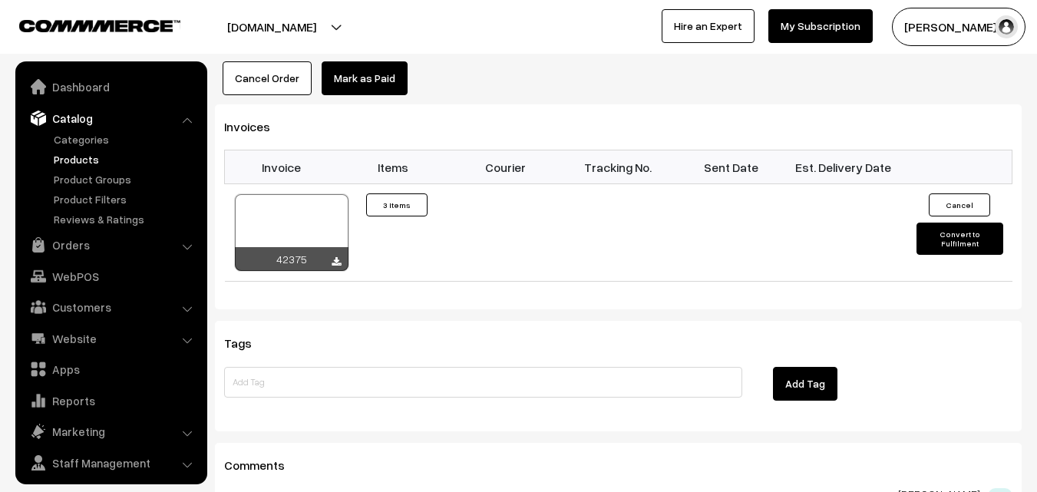
click at [88, 155] on link "Products" at bounding box center [126, 159] width 152 height 16
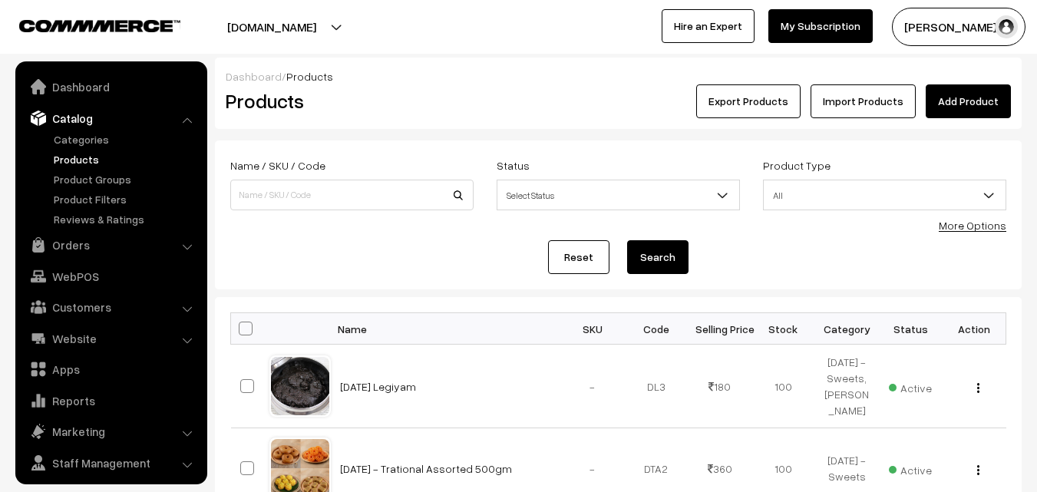
scroll to position [38, 0]
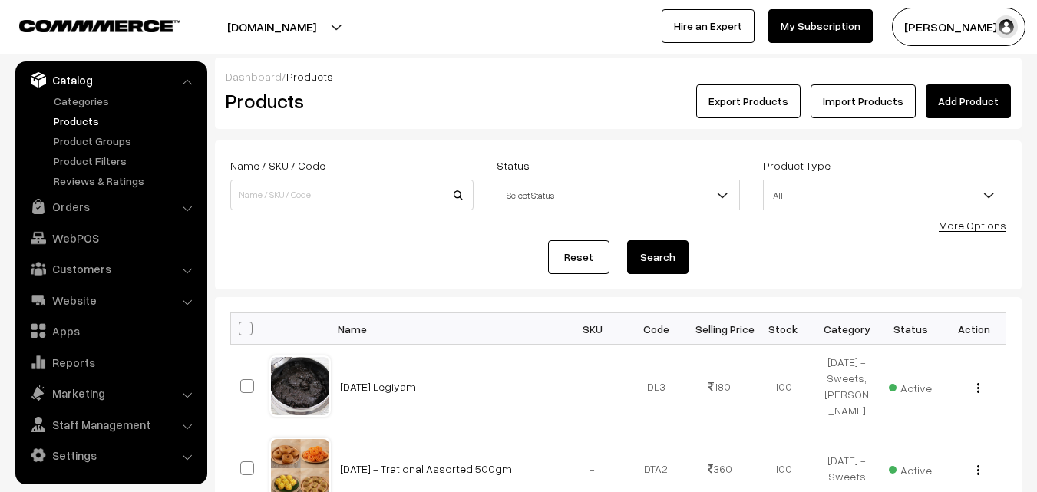
click at [964, 223] on link "More Options" at bounding box center [972, 225] width 68 height 13
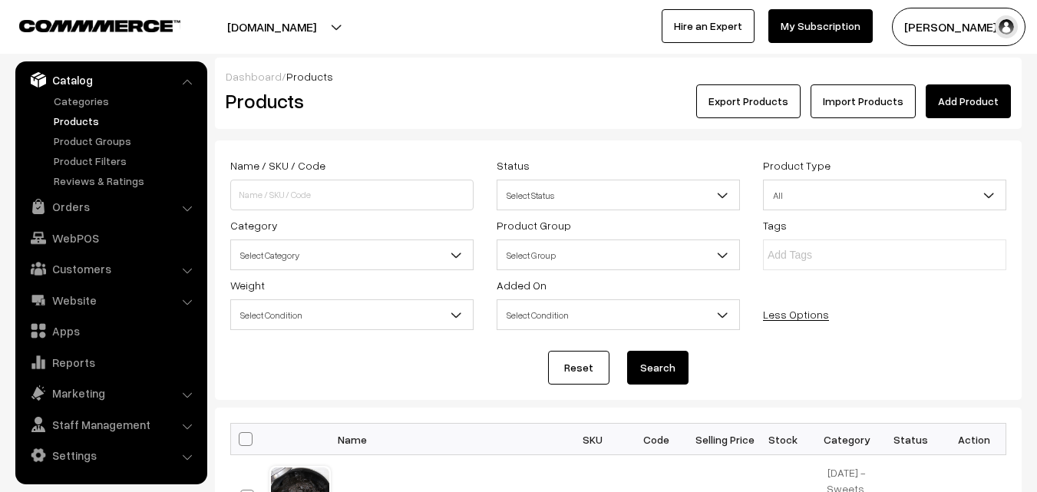
click at [354, 248] on span "Select Category" at bounding box center [352, 255] width 242 height 27
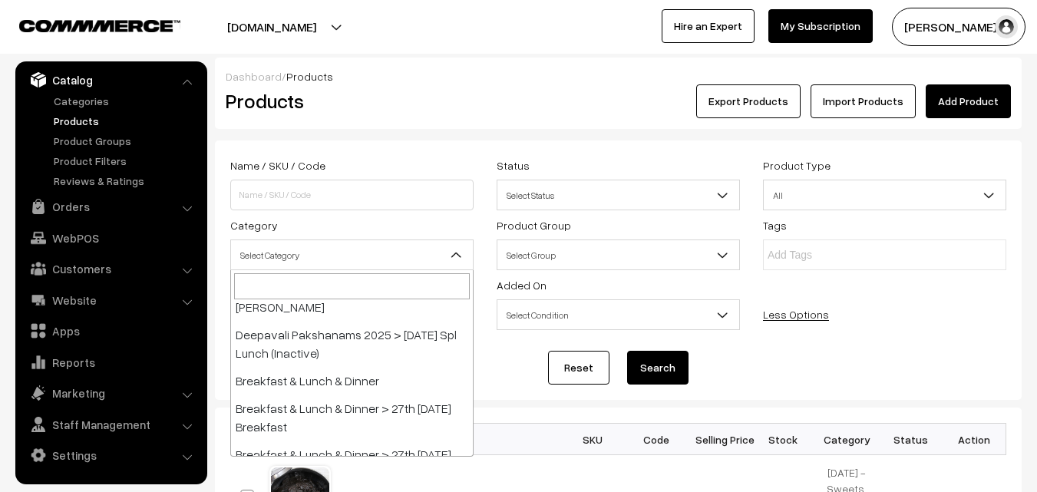
scroll to position [307, 0]
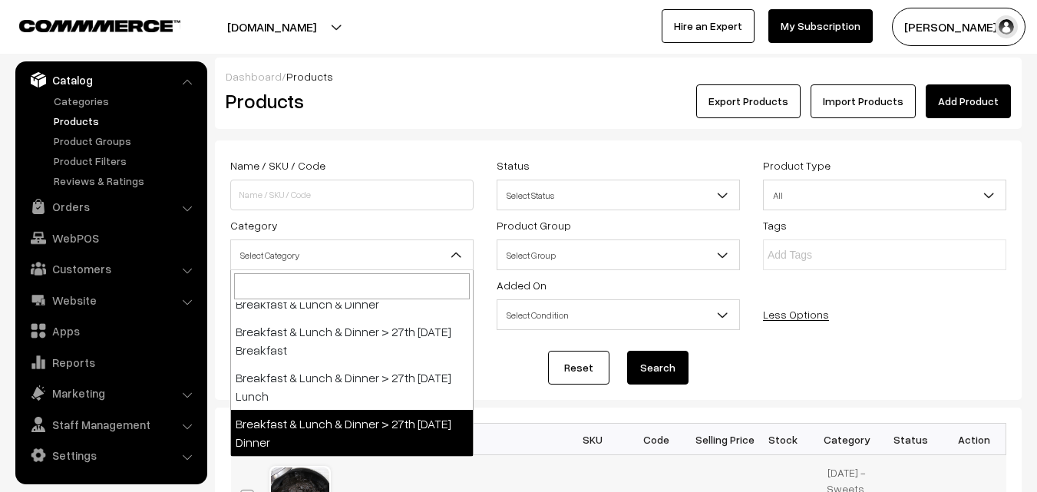
drag, startPoint x: 330, startPoint y: 441, endPoint x: 403, endPoint y: 467, distance: 77.4
select select "96"
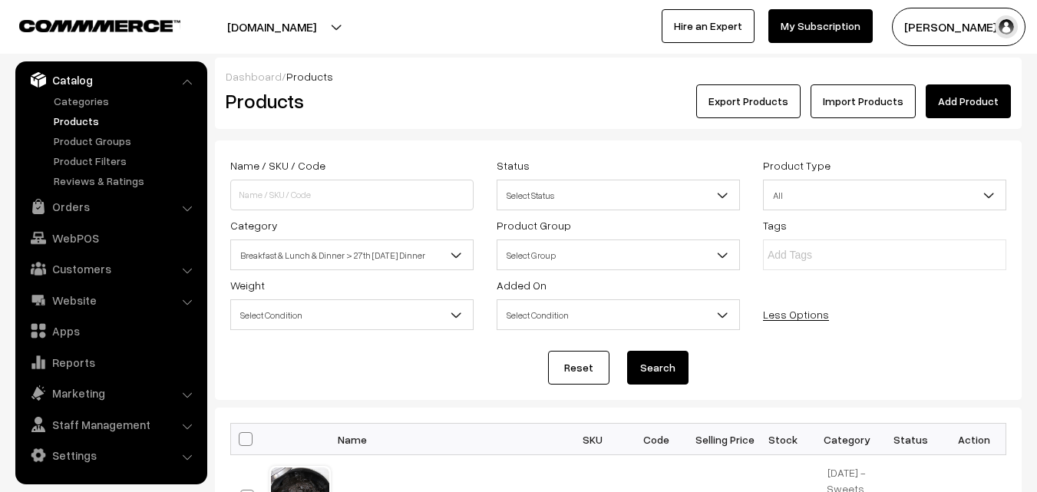
click at [678, 357] on button "Search" at bounding box center [657, 368] width 61 height 34
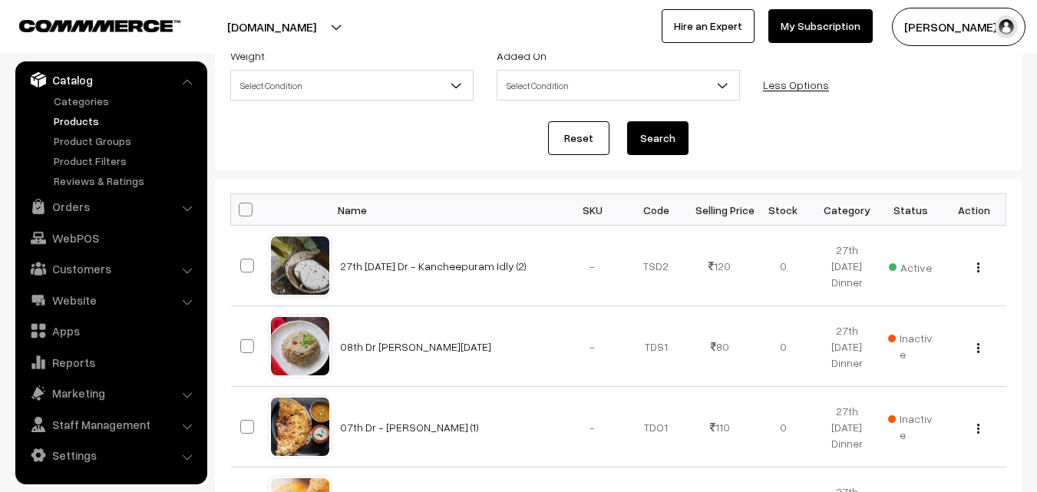
scroll to position [230, 0]
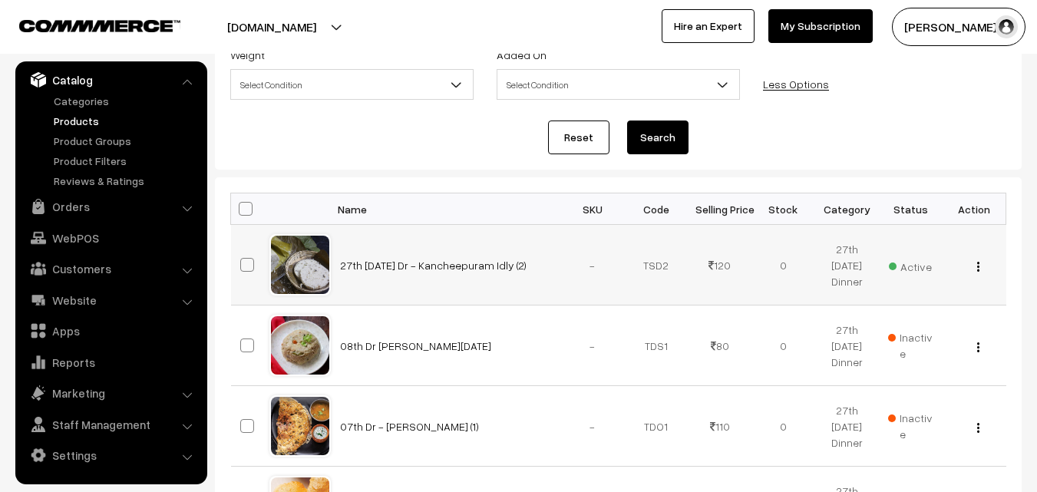
click at [977, 267] on img "button" at bounding box center [978, 267] width 2 height 10
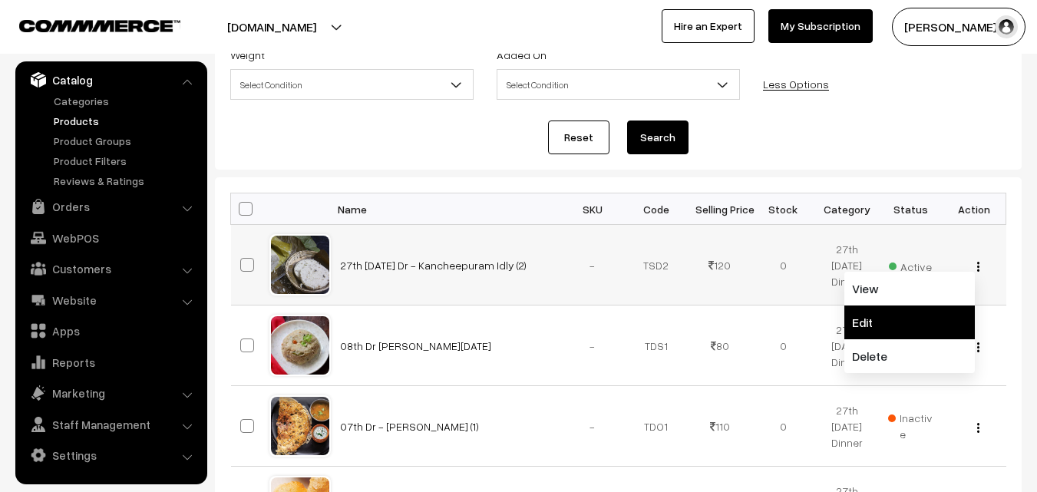
click at [905, 322] on link "Edit" at bounding box center [909, 322] width 130 height 34
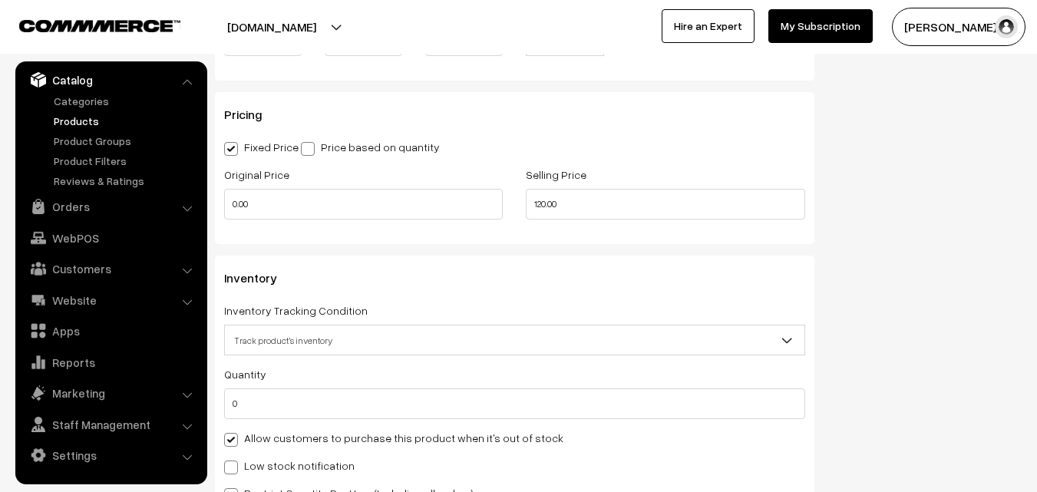
scroll to position [1535, 0]
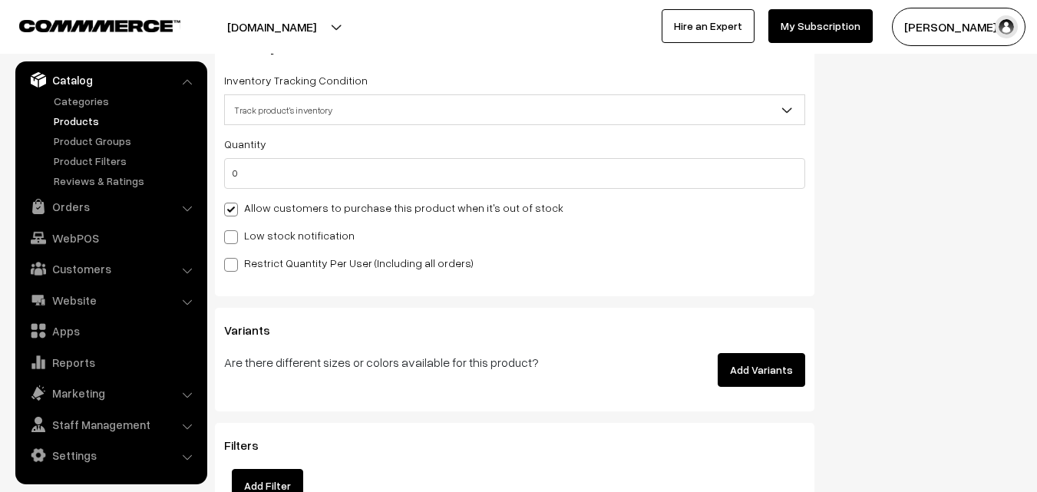
click at [268, 212] on label "Allow customers to purchase this product when it's out of stock" at bounding box center [393, 208] width 339 height 16
click at [234, 212] on input "Allow customers to purchase this product when it's out of stock" at bounding box center [229, 207] width 10 height 10
checkbox input "false"
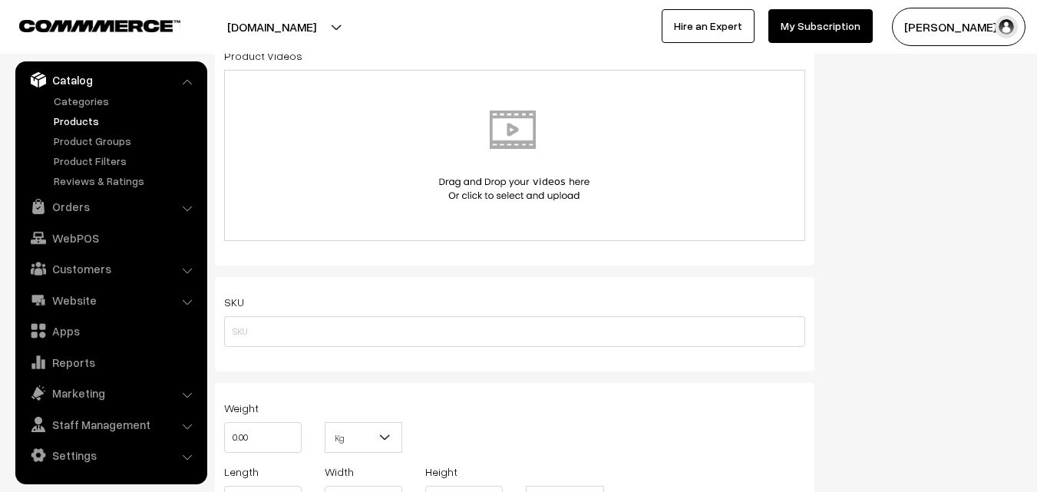
scroll to position [0, 0]
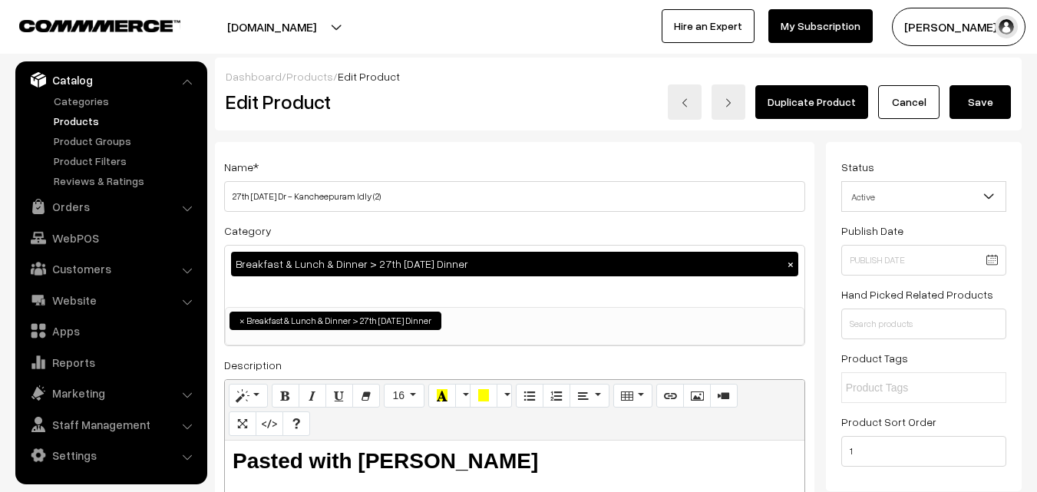
click at [976, 97] on button "Save" at bounding box center [979, 102] width 61 height 34
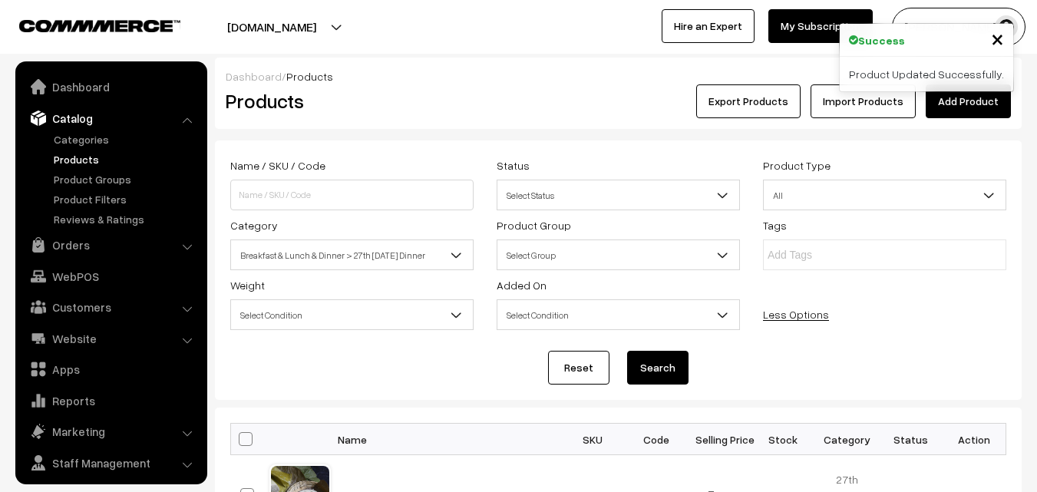
scroll to position [38, 0]
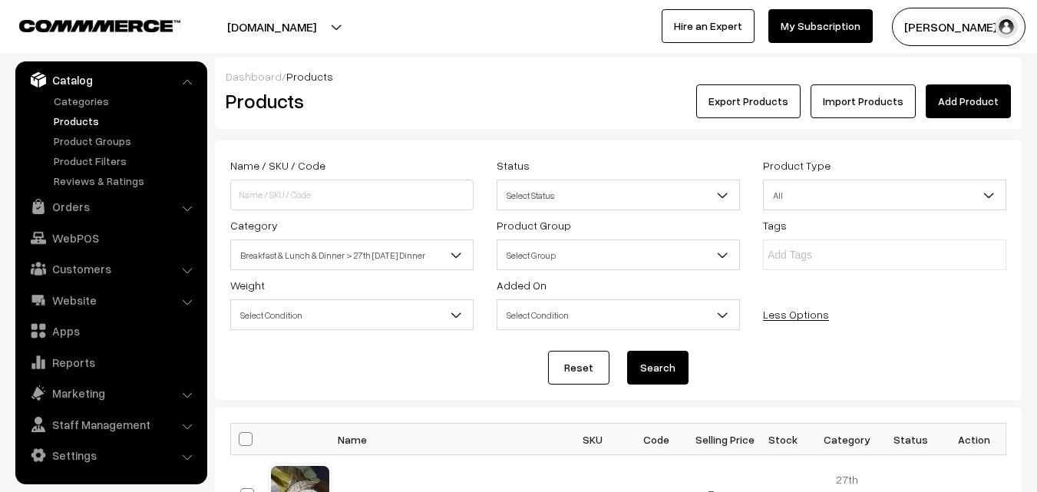
click at [71, 126] on link "Products" at bounding box center [126, 121] width 152 height 16
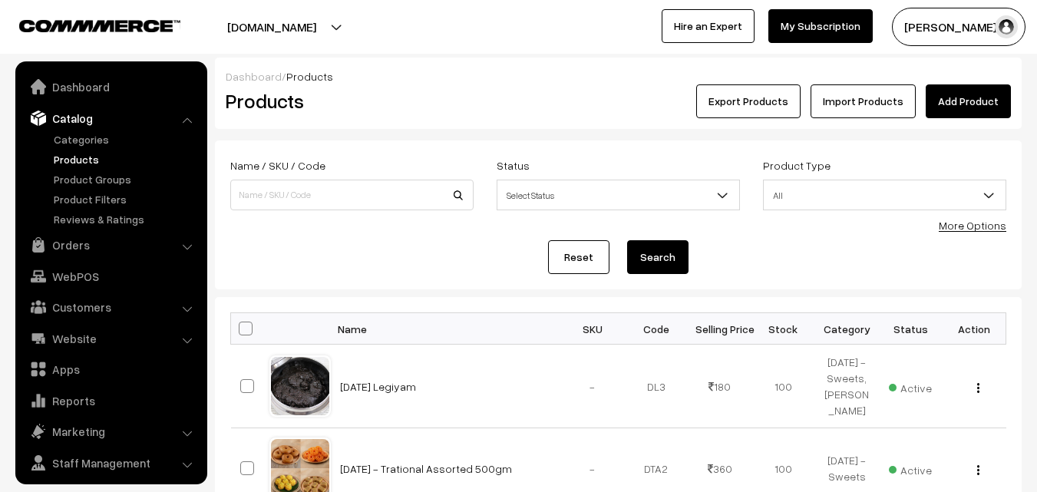
scroll to position [38, 0]
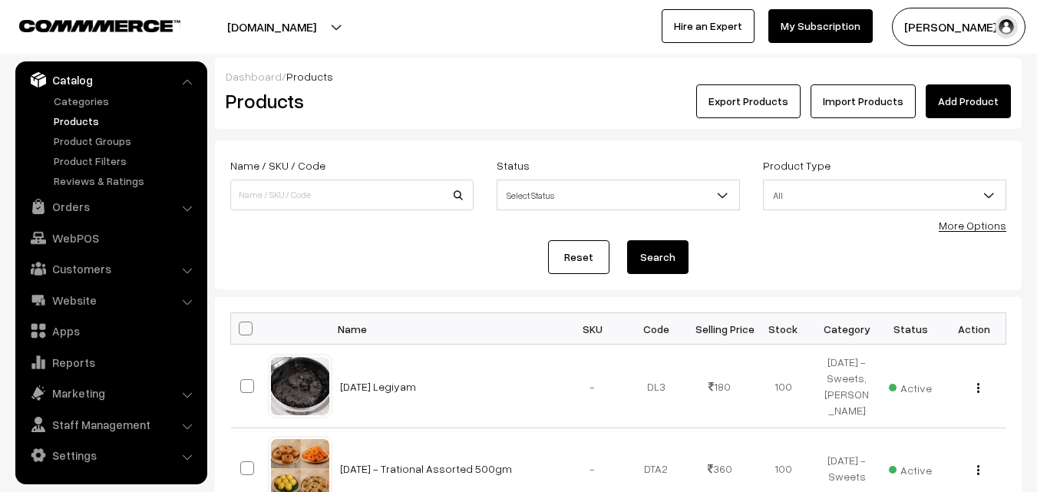
click at [958, 221] on link "More Options" at bounding box center [972, 225] width 68 height 13
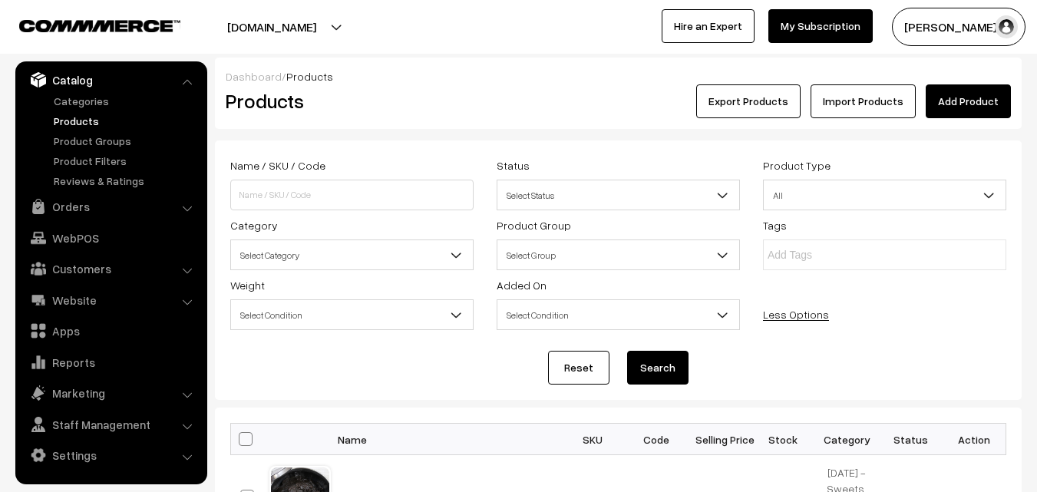
click at [295, 252] on span "Select Category" at bounding box center [352, 255] width 242 height 27
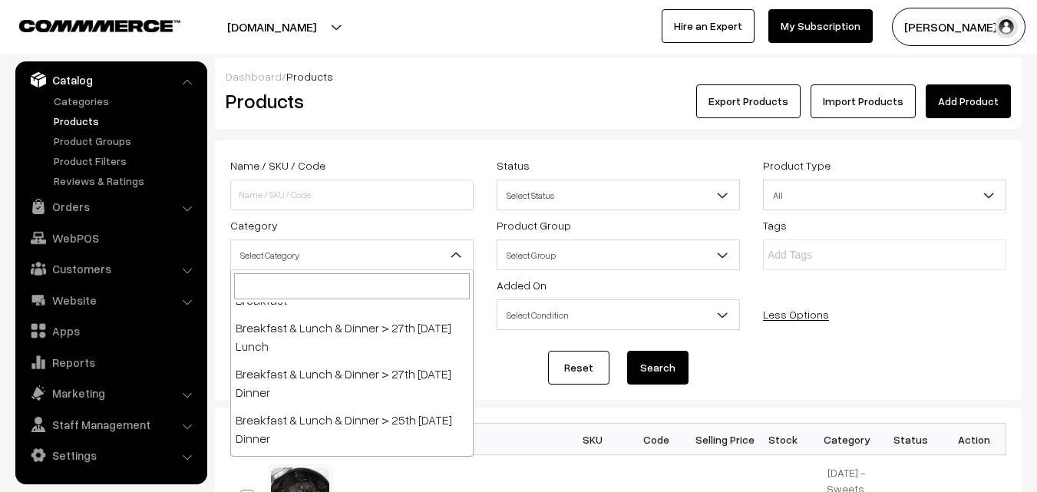
scroll to position [384, 0]
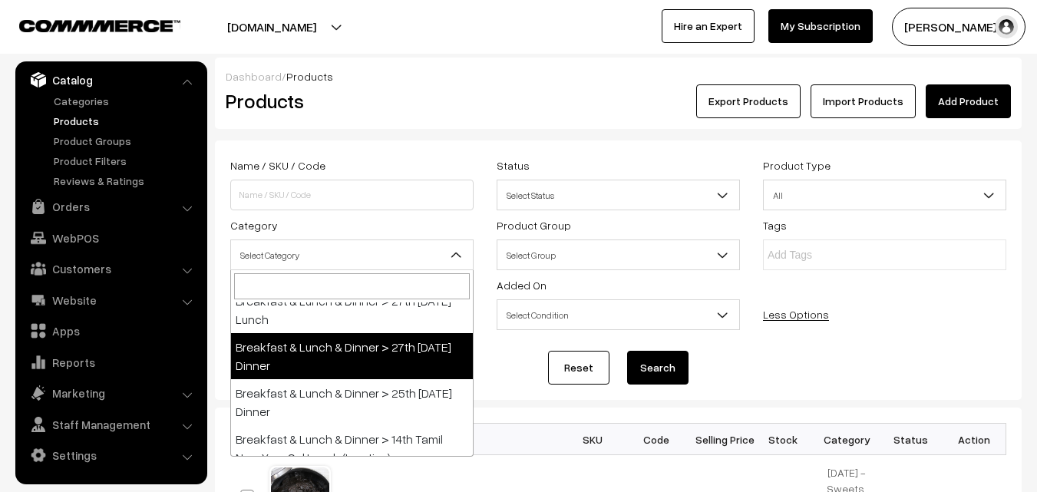
select select "96"
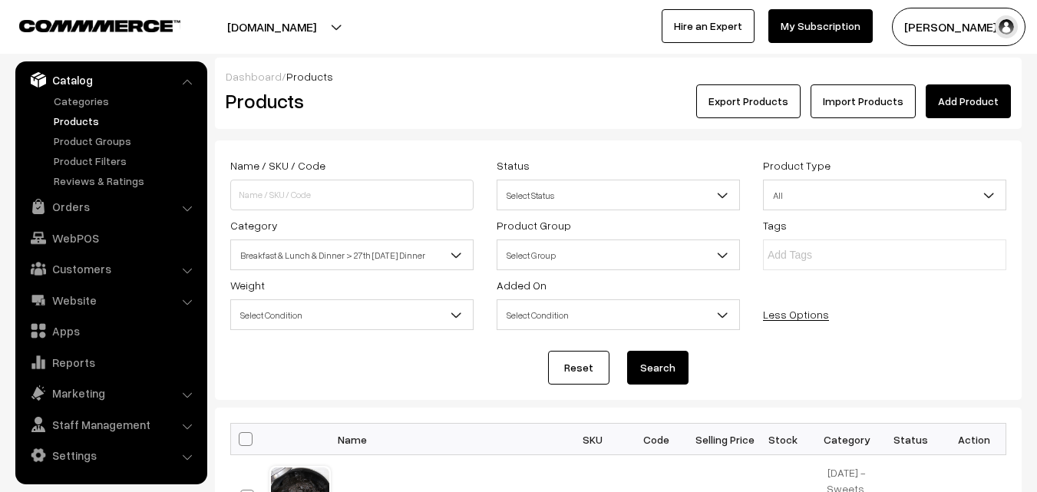
drag, startPoint x: 667, startPoint y: 363, endPoint x: 567, endPoint y: 449, distance: 131.7
click at [666, 363] on button "Search" at bounding box center [657, 368] width 61 height 34
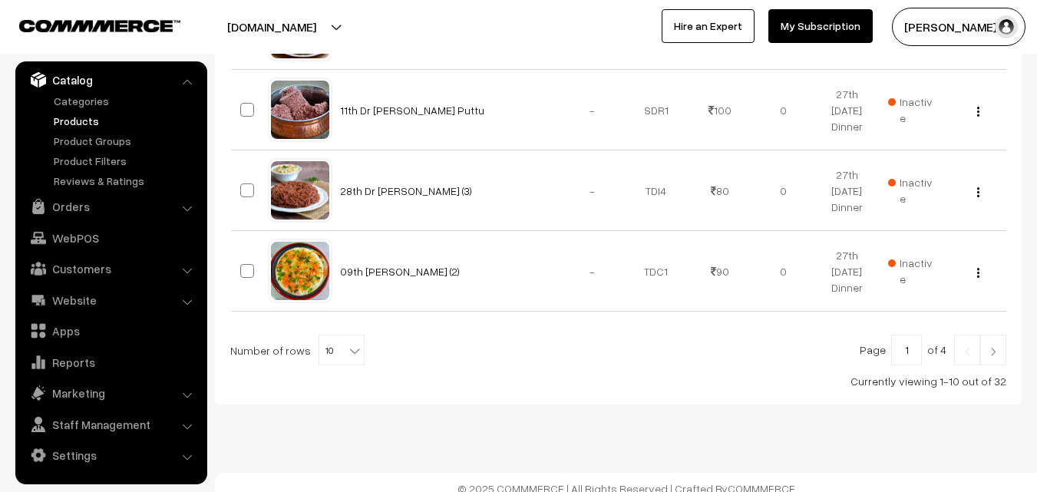
scroll to position [961, 0]
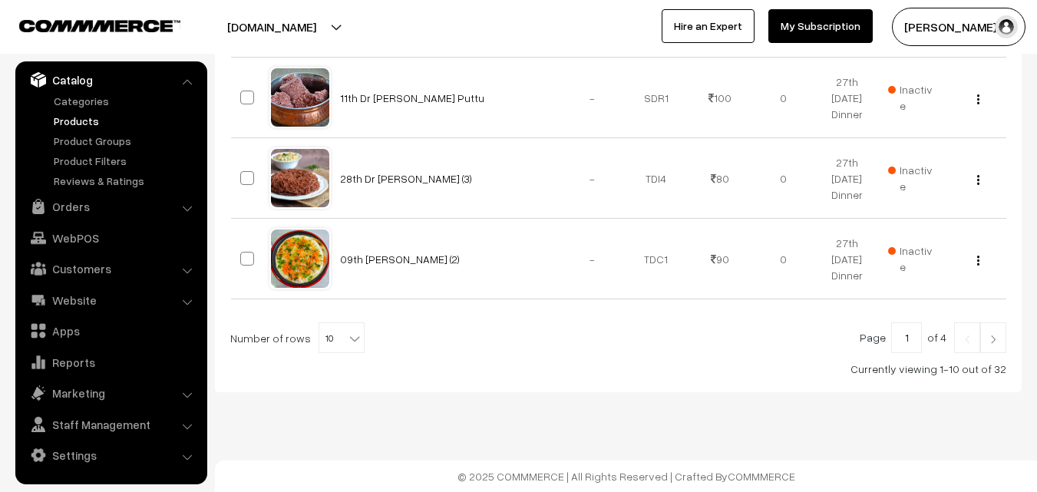
click at [331, 341] on span "10" at bounding box center [341, 338] width 45 height 31
select select "100"
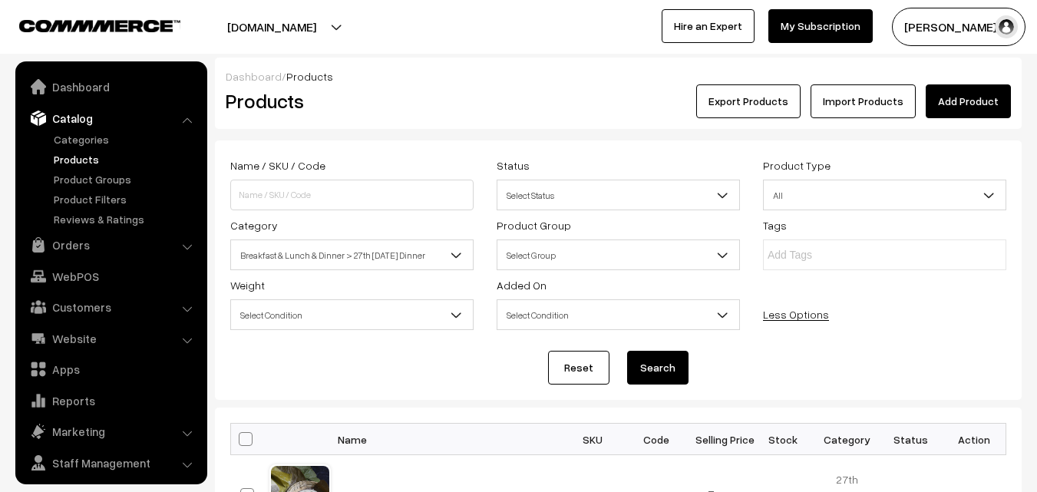
scroll to position [38, 0]
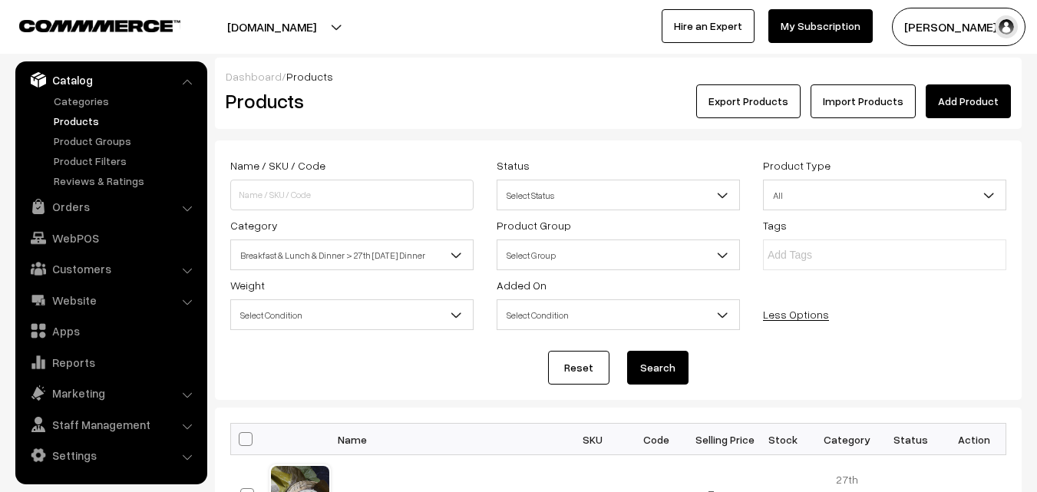
click at [246, 440] on span at bounding box center [246, 439] width 14 height 14
click at [241, 440] on input "checkbox" at bounding box center [236, 439] width 10 height 10
checkbox input "true"
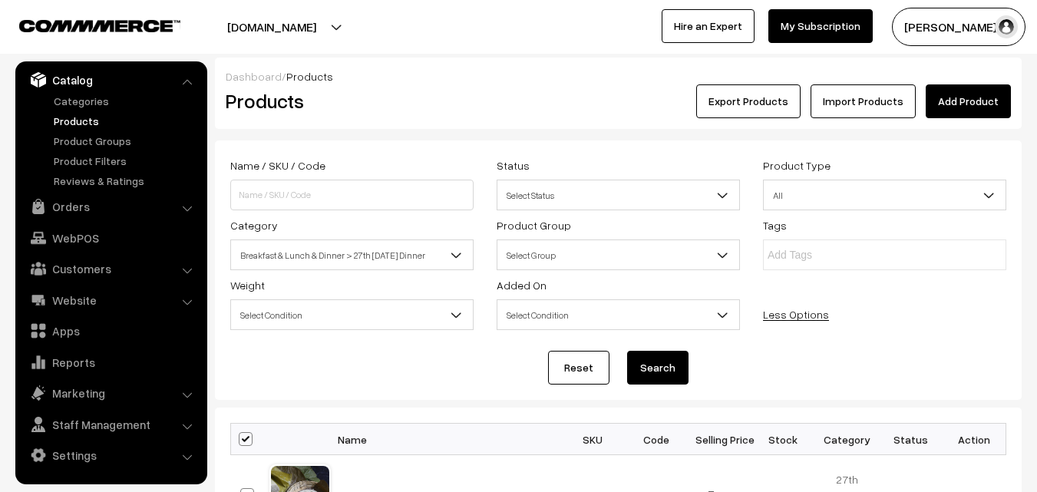
checkbox input "true"
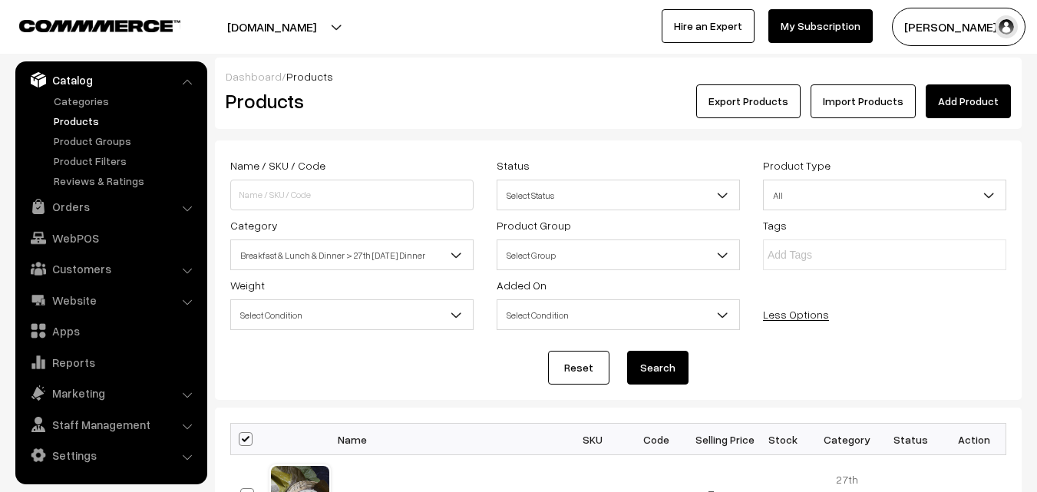
checkbox input "true"
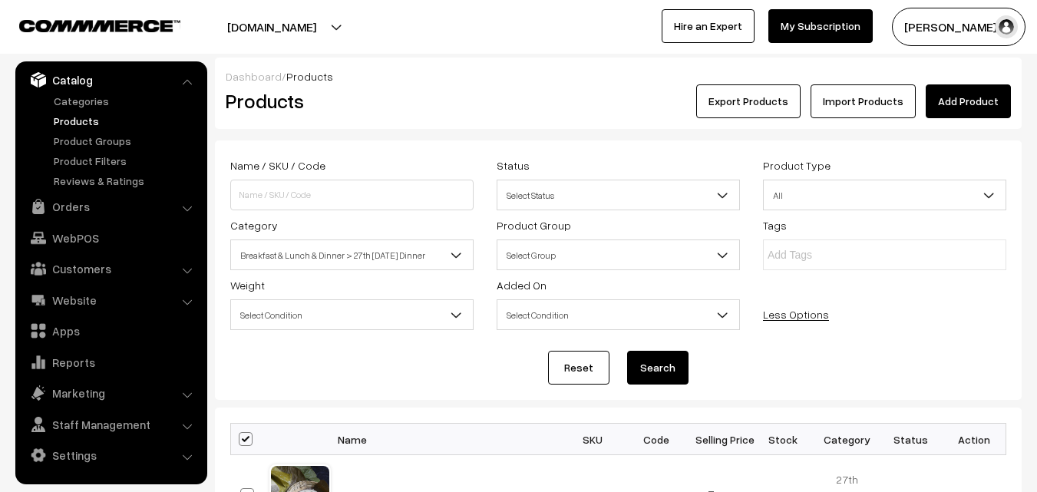
checkbox input "true"
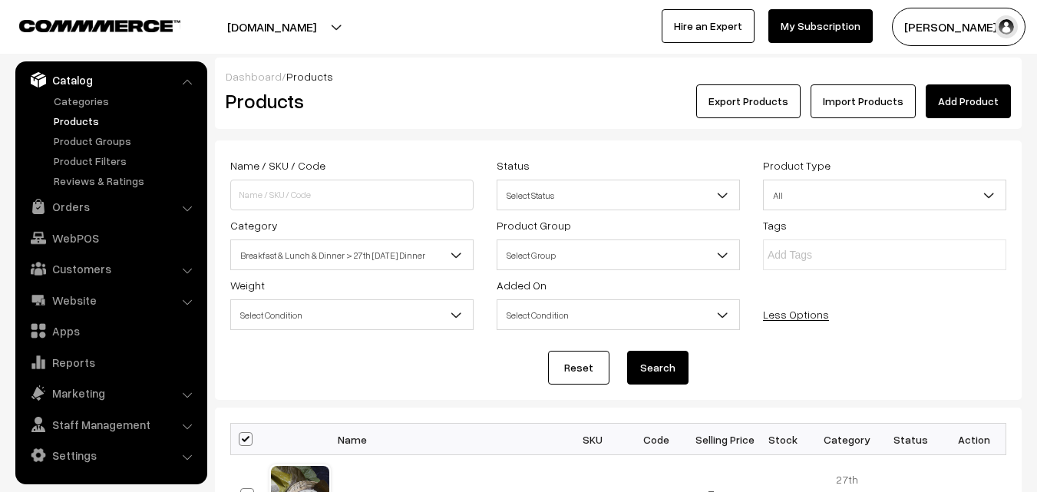
checkbox input "true"
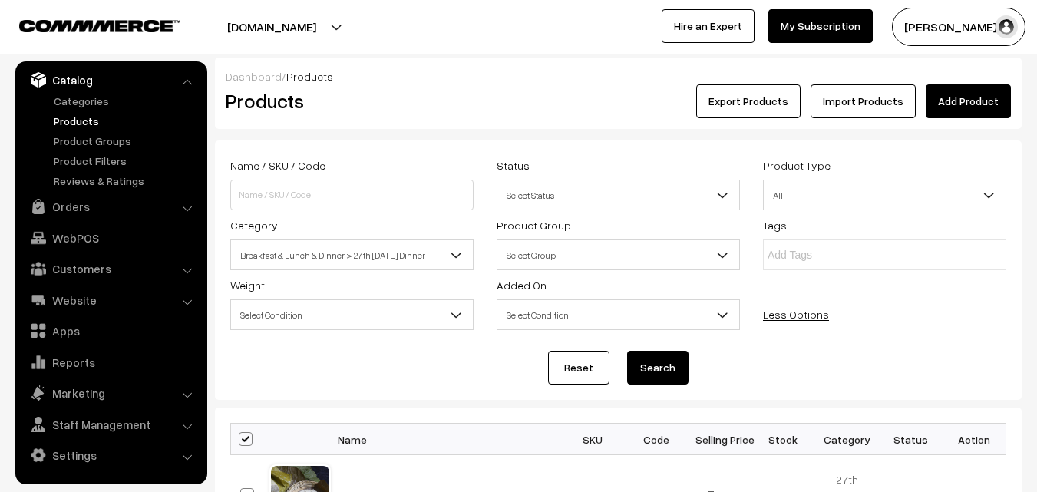
checkbox input "true"
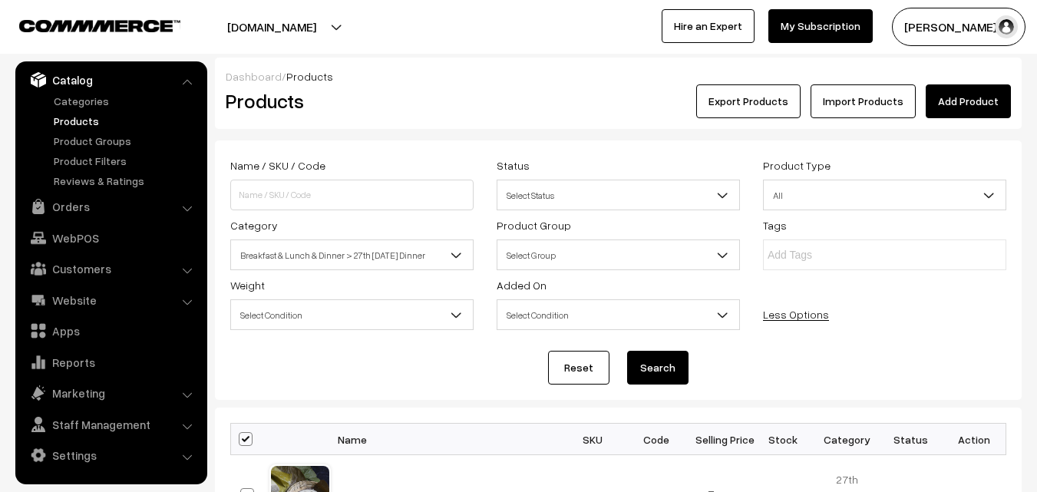
checkbox input "true"
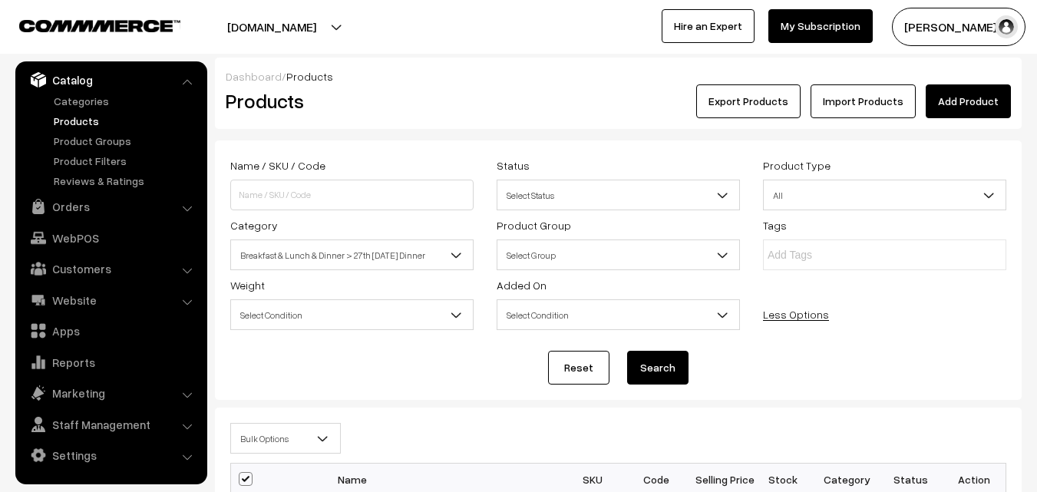
click at [249, 433] on span "Bulk Options" at bounding box center [285, 438] width 109 height 27
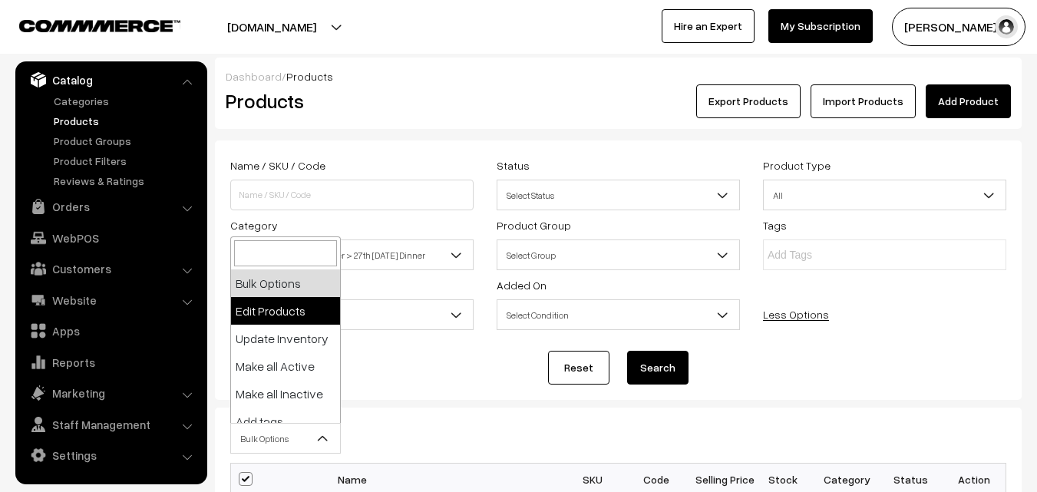
select select "editProduct"
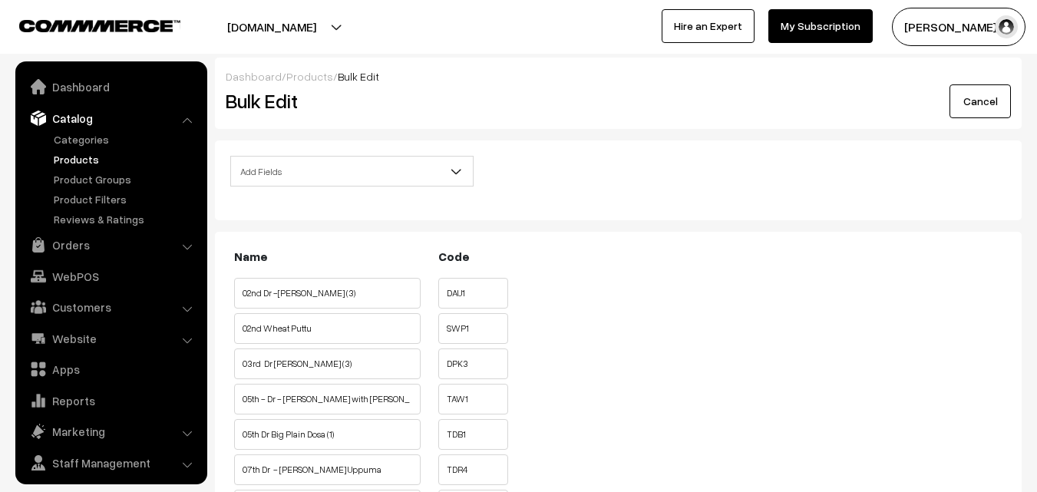
scroll to position [38, 0]
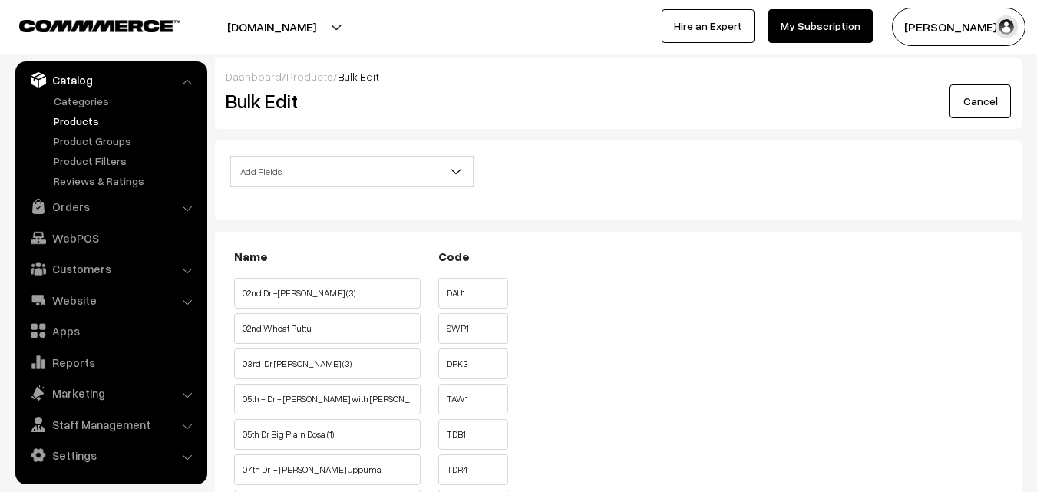
click at [302, 167] on span "Add Fields" at bounding box center [352, 171] width 242 height 27
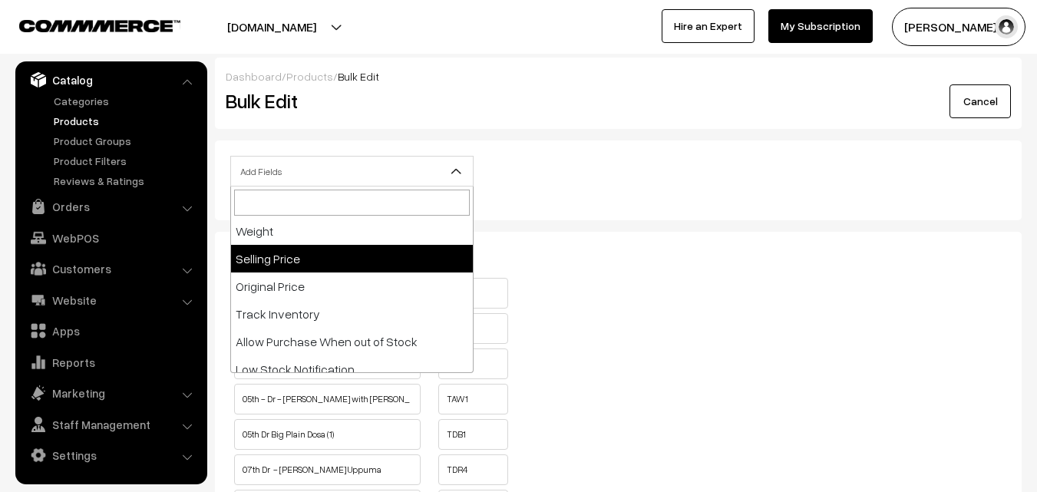
scroll to position [190, 0]
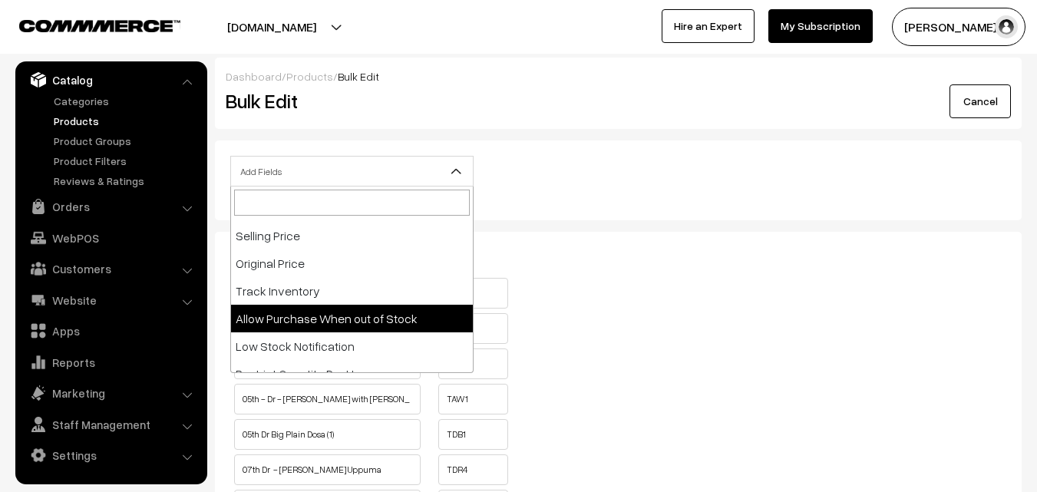
select select "allow-purchase"
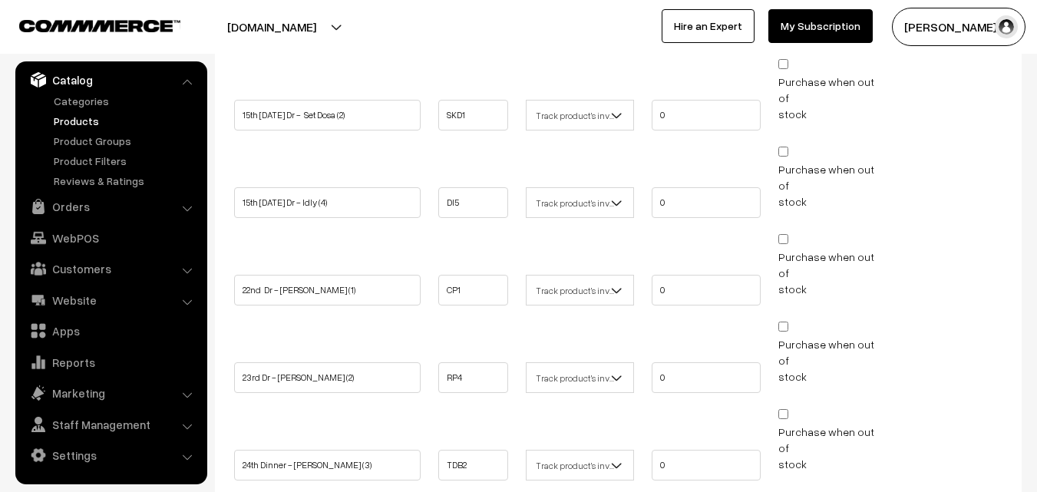
scroll to position [1535, 0]
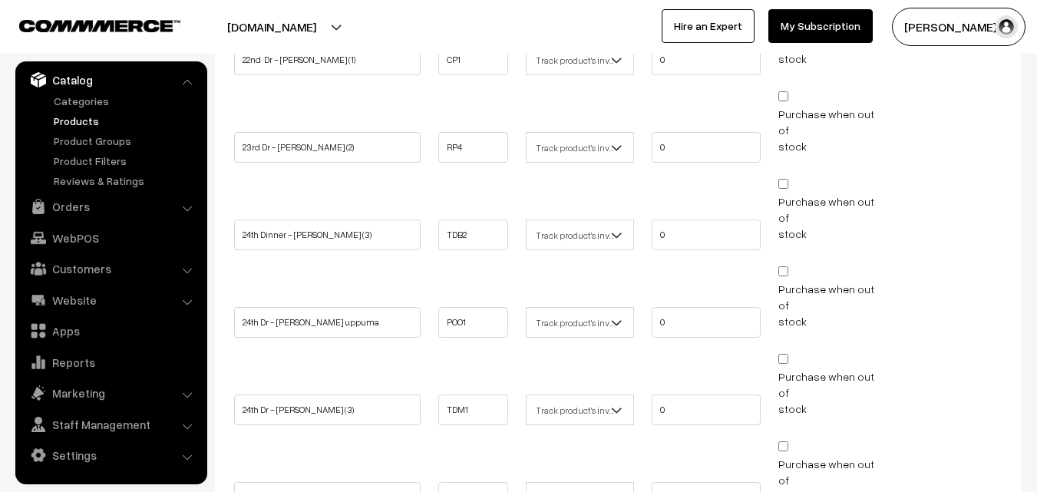
checkbox input "false"
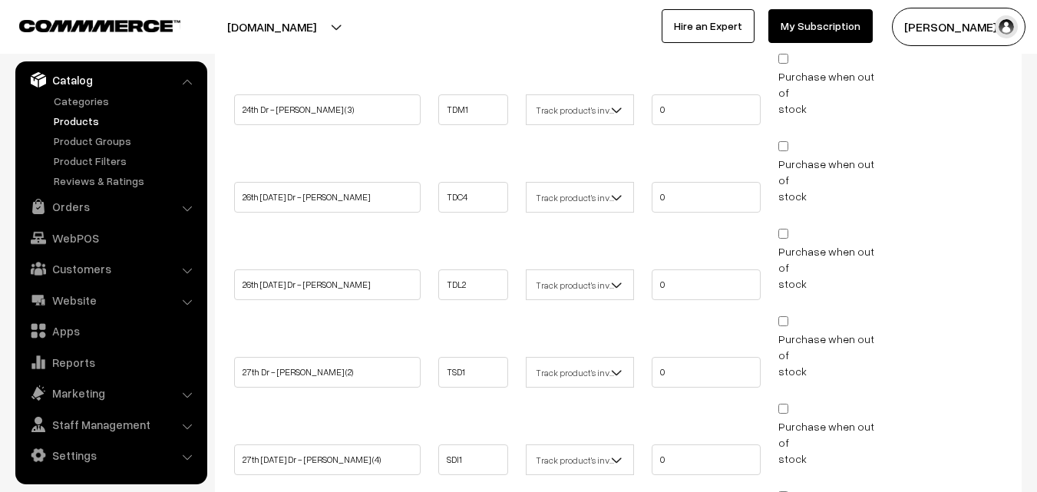
scroll to position [1918, 0]
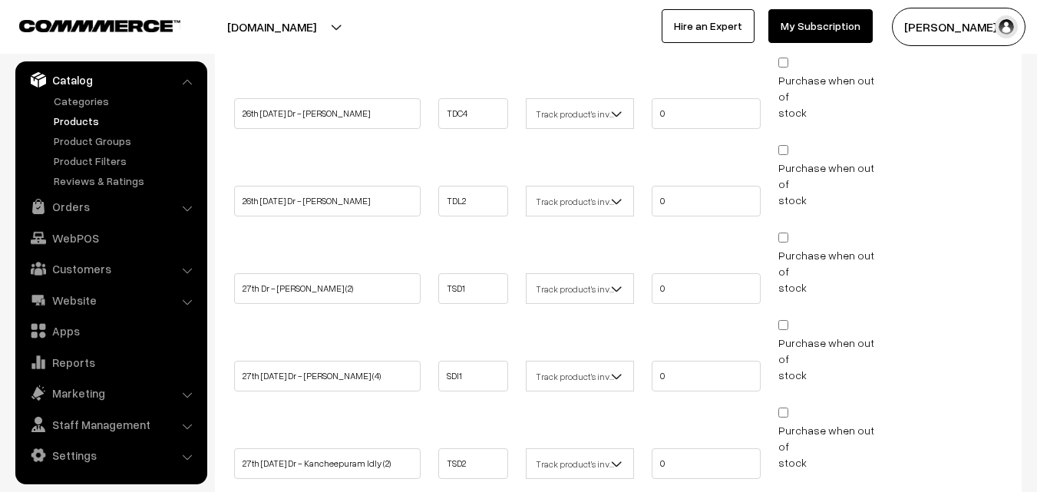
click at [783, 491] on input "Purchase when out of stock" at bounding box center [783, 500] width 10 height 10
checkbox input "false"
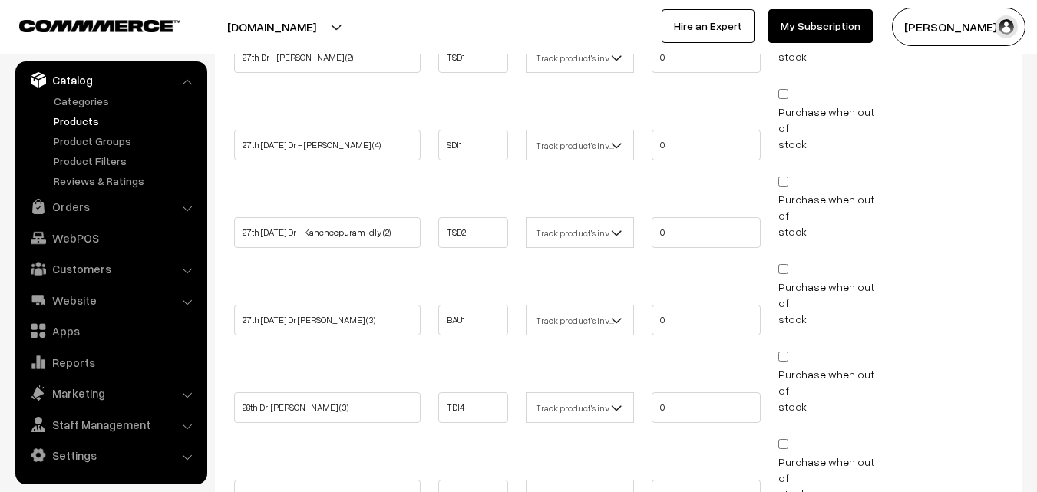
scroll to position [2269, 0]
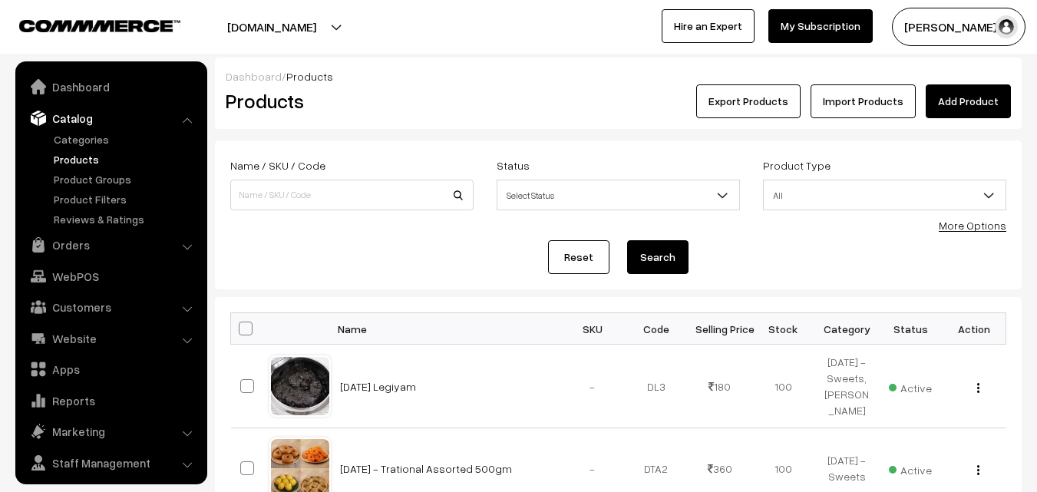
scroll to position [38, 0]
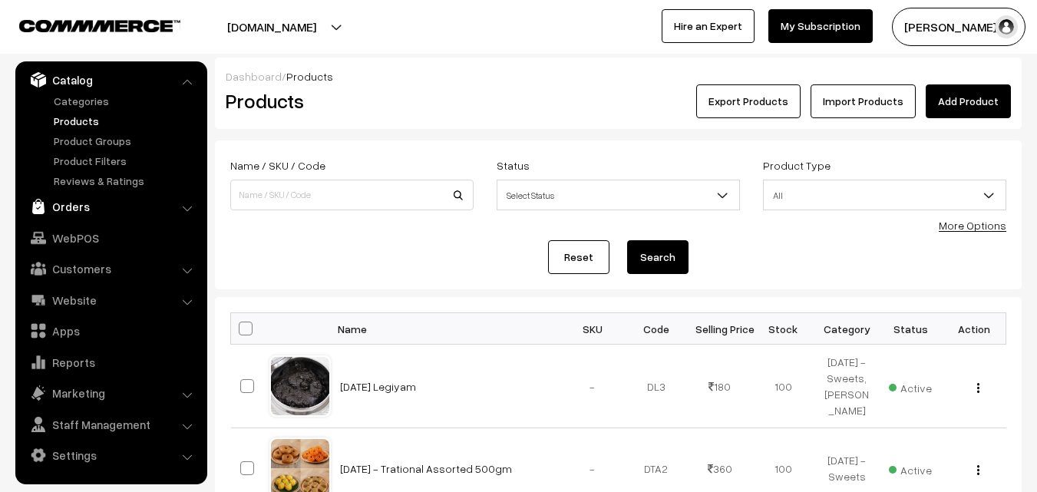
click at [102, 204] on link "Orders" at bounding box center [110, 207] width 183 height 28
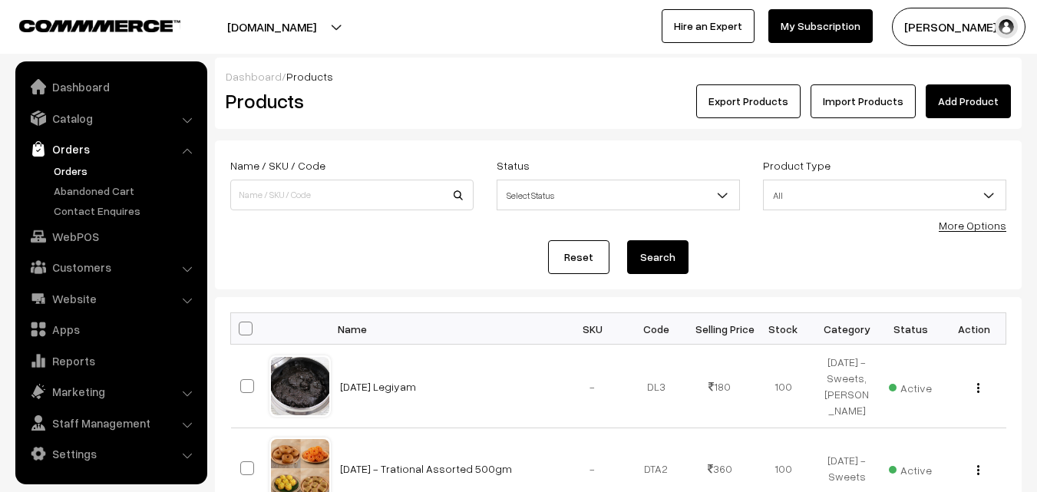
click at [84, 167] on link "Orders" at bounding box center [126, 171] width 152 height 16
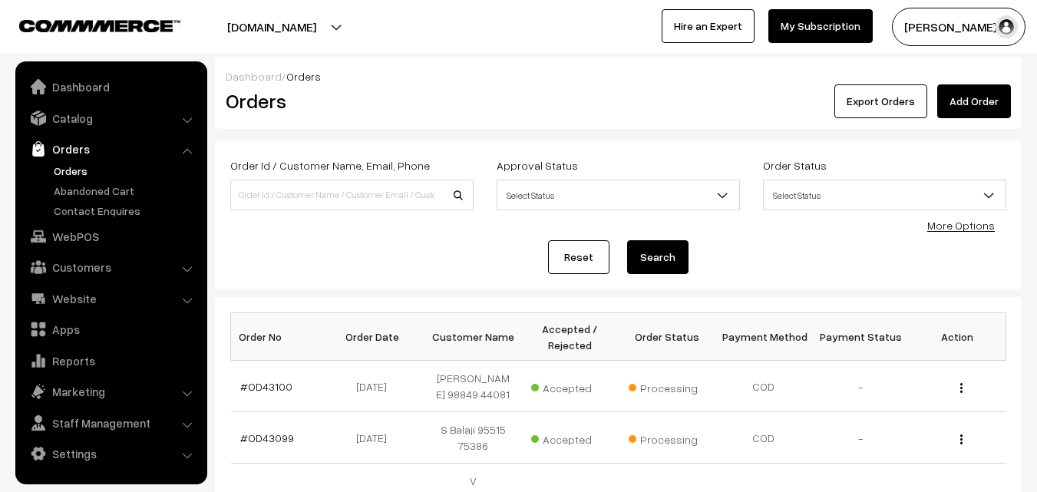
click at [58, 172] on link "Orders" at bounding box center [126, 171] width 152 height 16
